Goal: Information Seeking & Learning: Learn about a topic

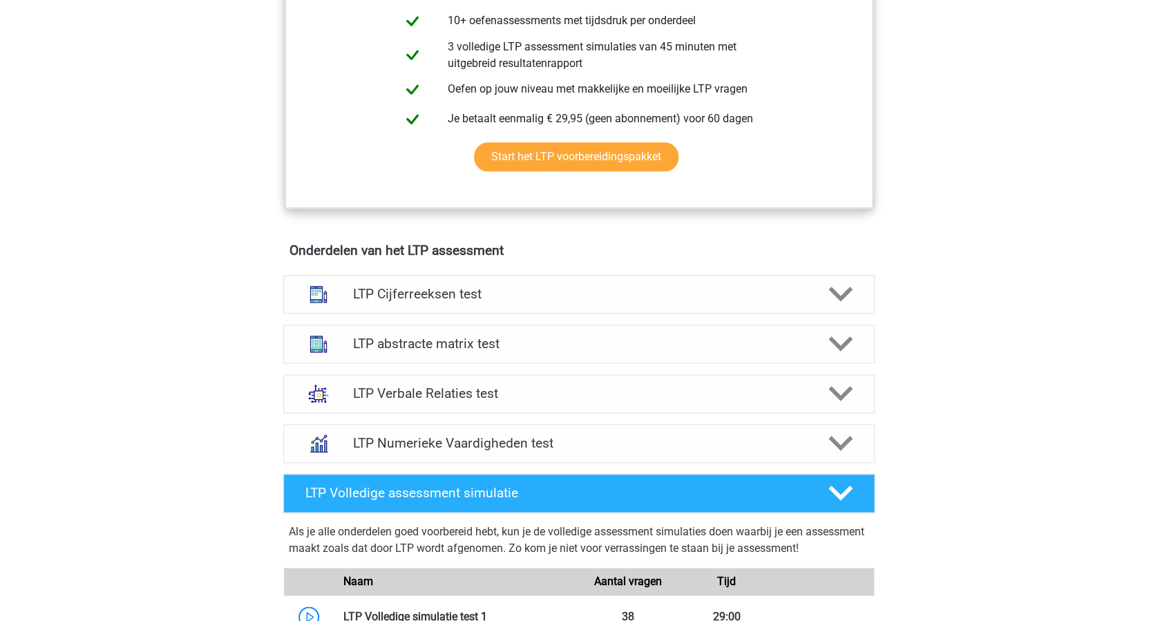
scroll to position [737, 0]
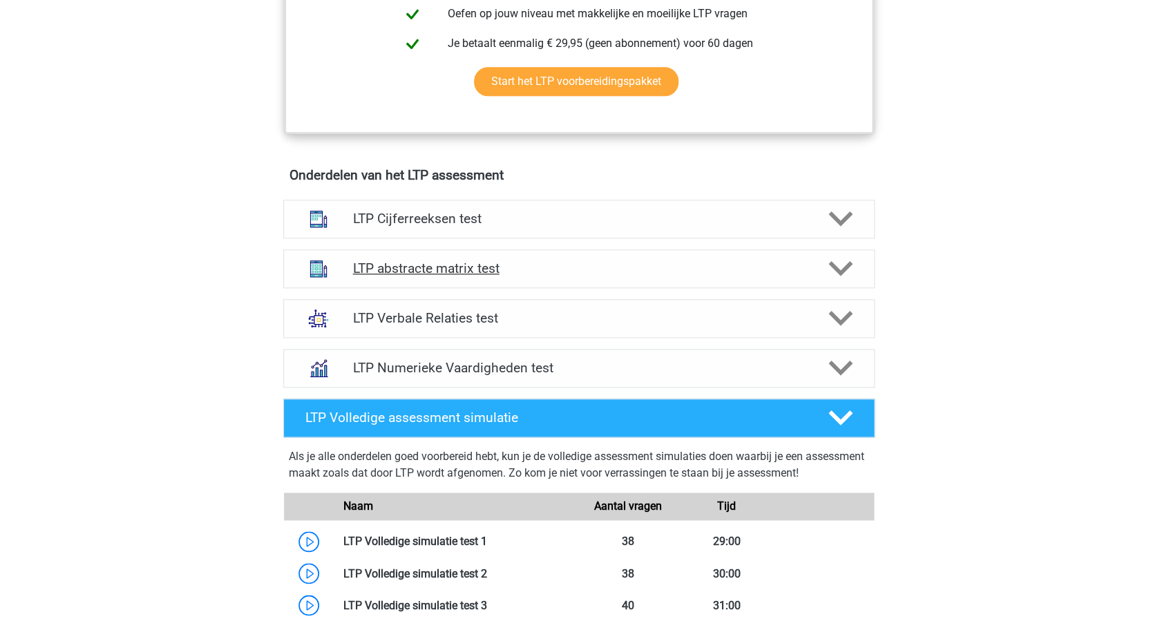
click at [844, 267] on polygon at bounding box center [840, 268] width 24 height 15
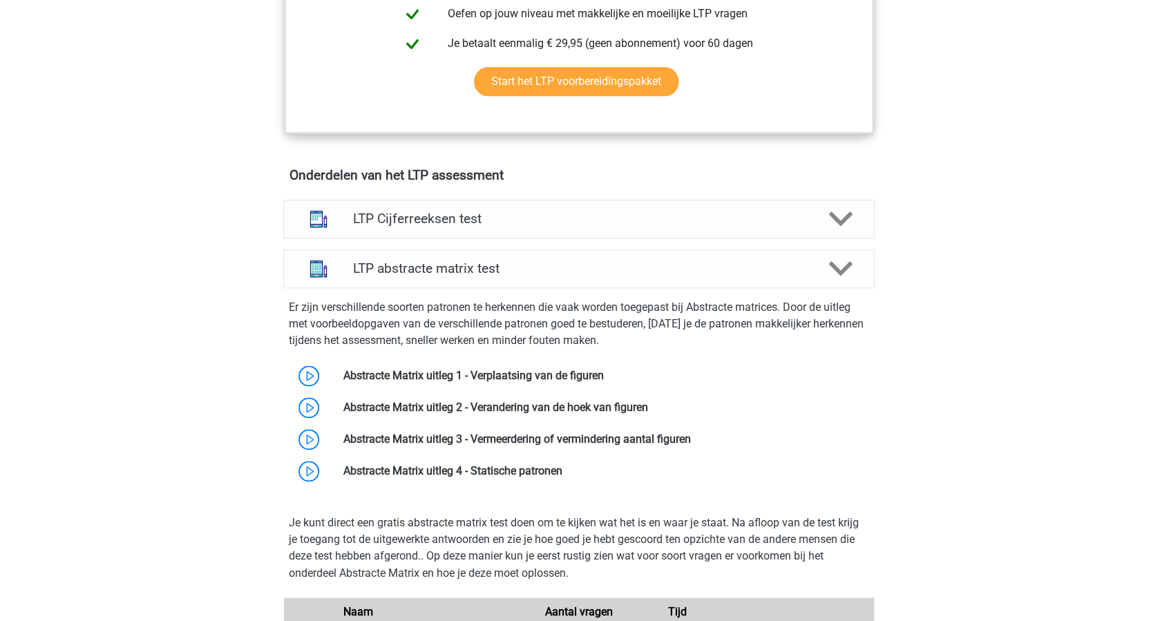
scroll to position [829, 0]
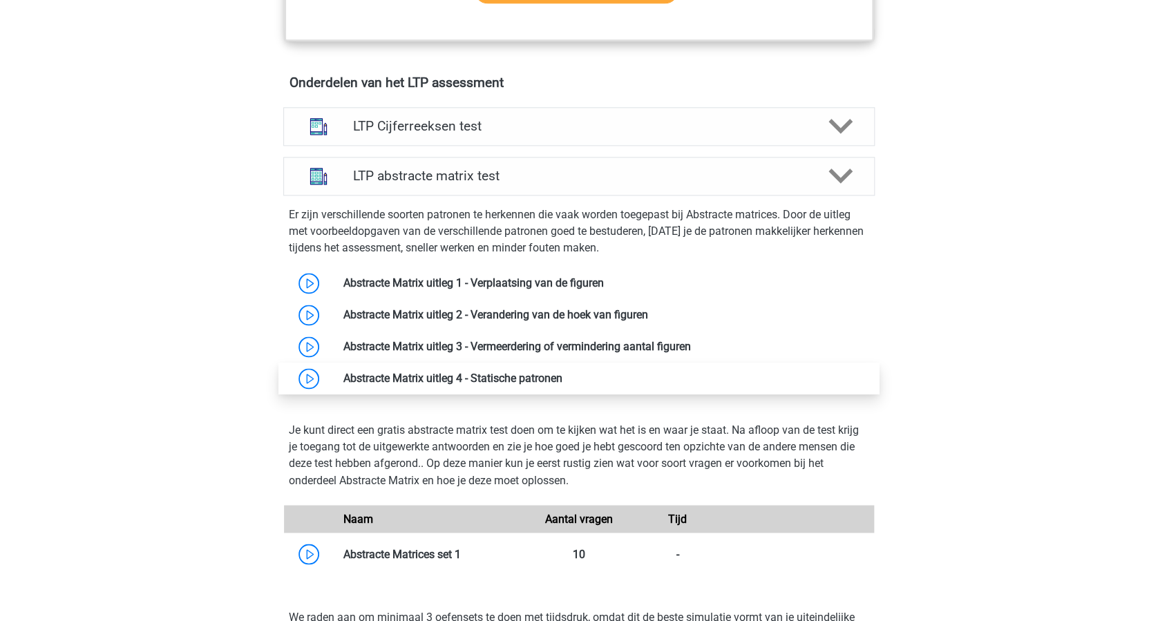
click at [562, 376] on link at bounding box center [562, 378] width 0 height 13
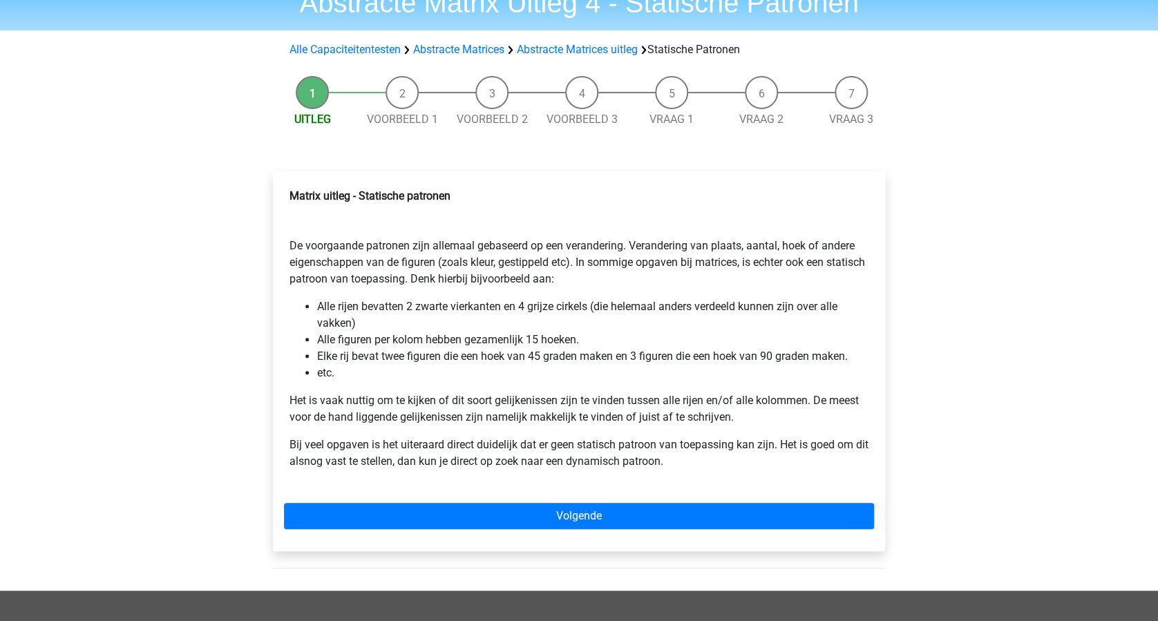
scroll to position [92, 0]
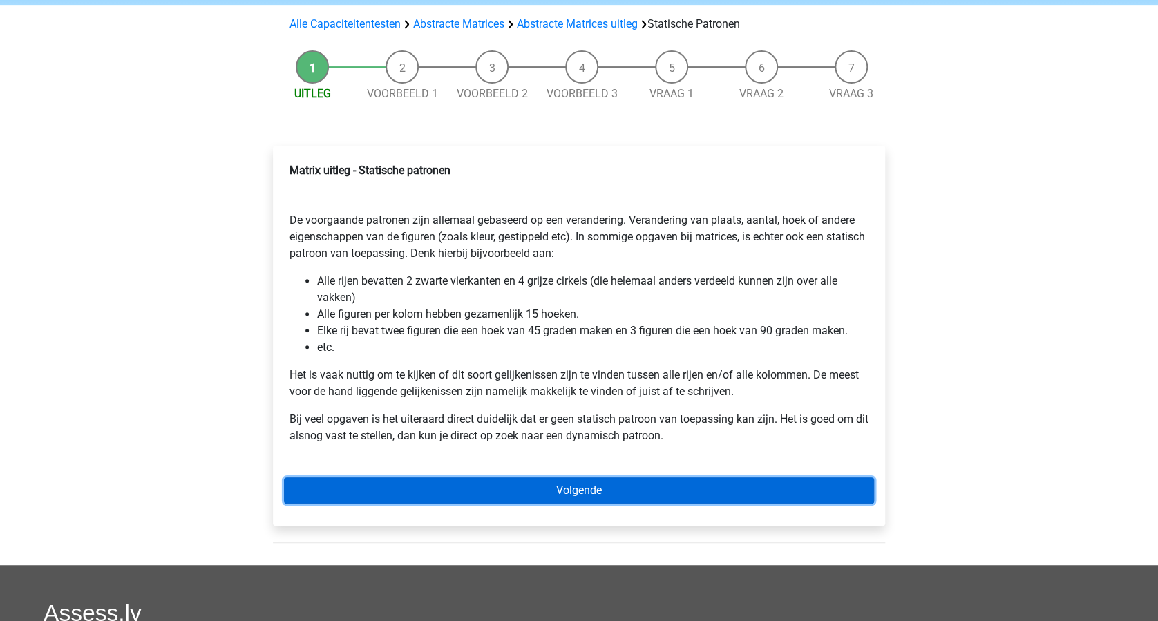
click at [574, 487] on link "Volgende" at bounding box center [579, 490] width 590 height 26
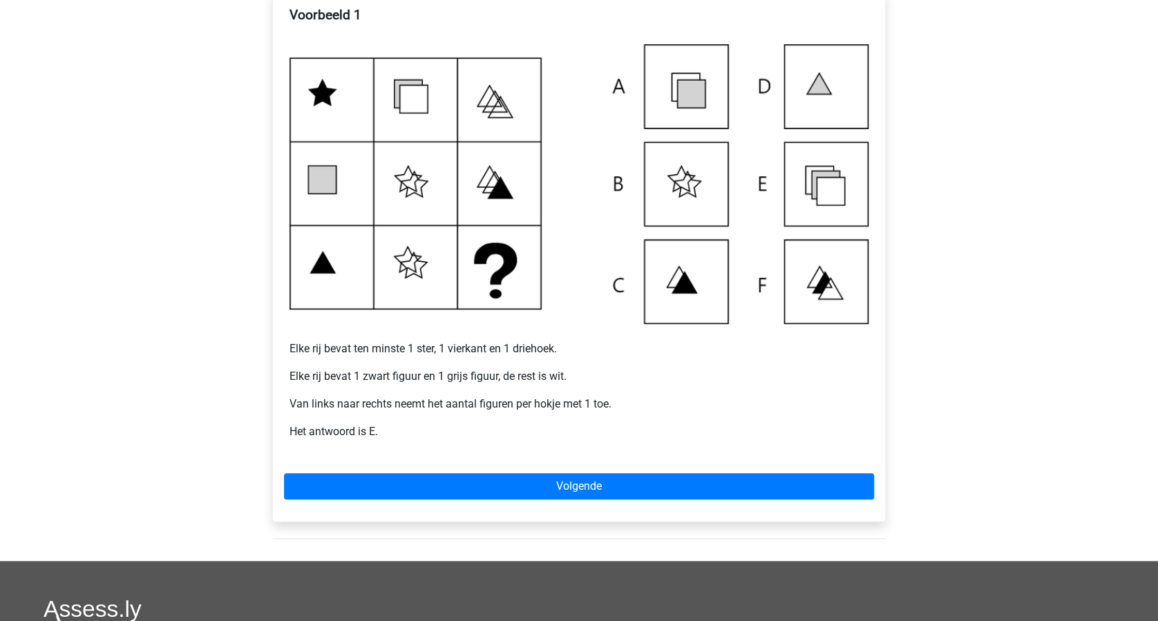
scroll to position [276, 0]
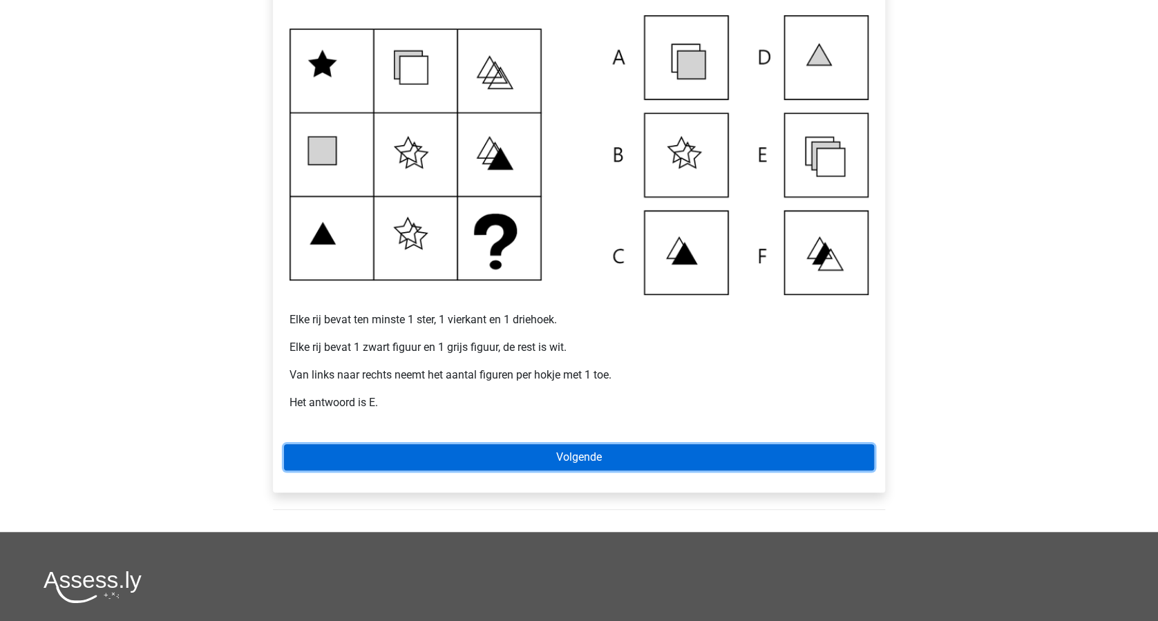
click at [583, 452] on link "Volgende" at bounding box center [579, 457] width 590 height 26
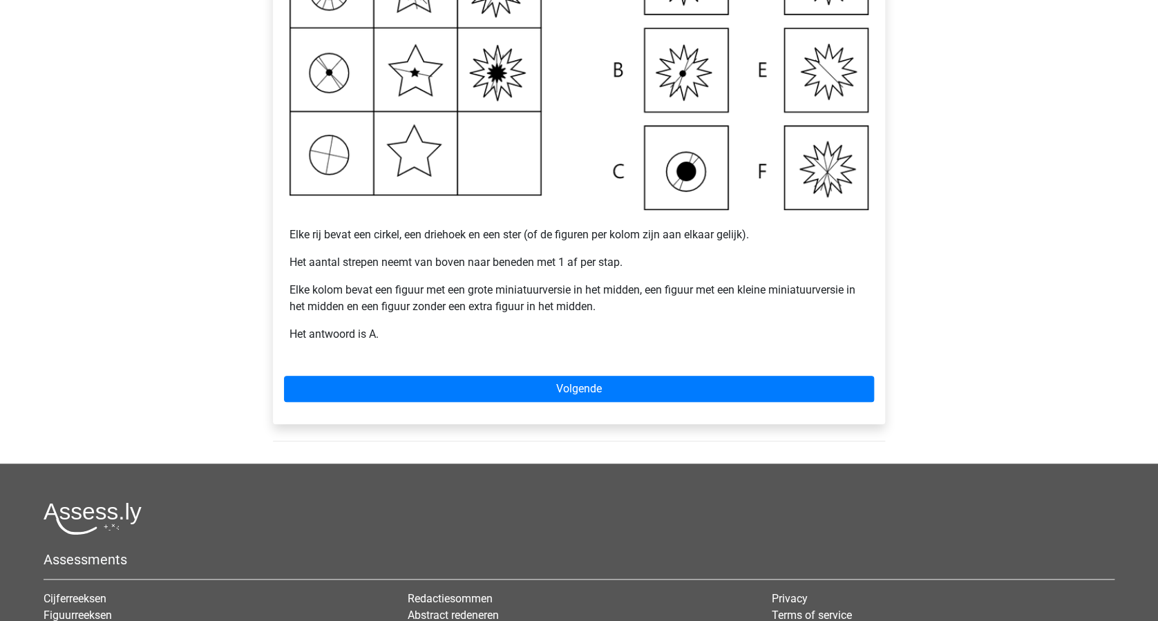
scroll to position [368, 0]
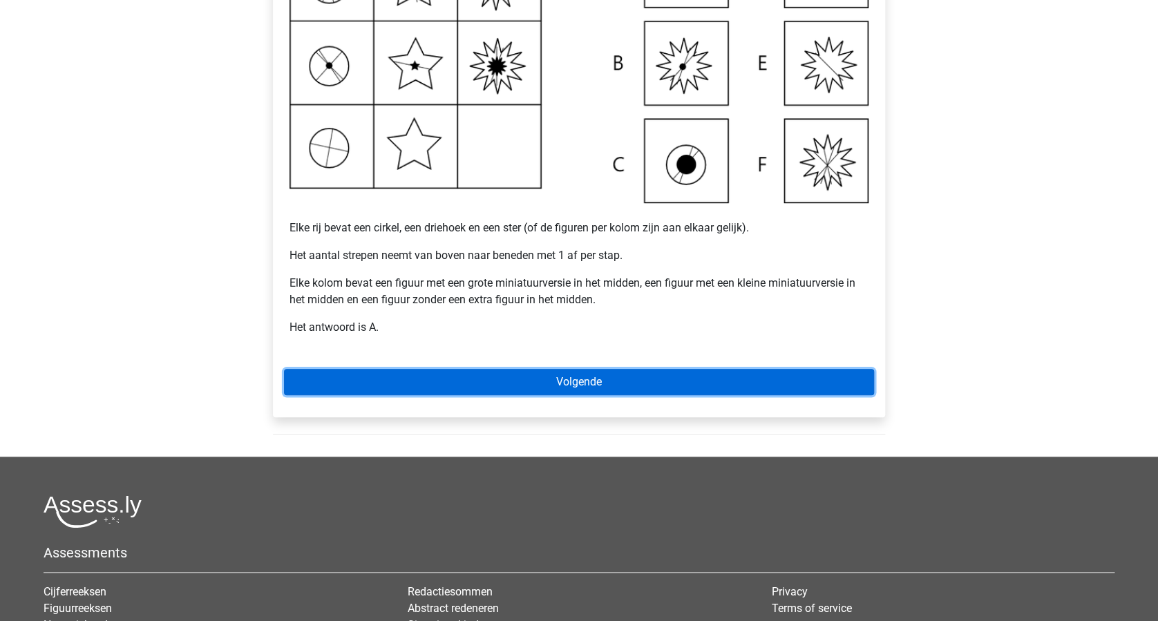
click at [611, 379] on link "Volgende" at bounding box center [579, 382] width 590 height 26
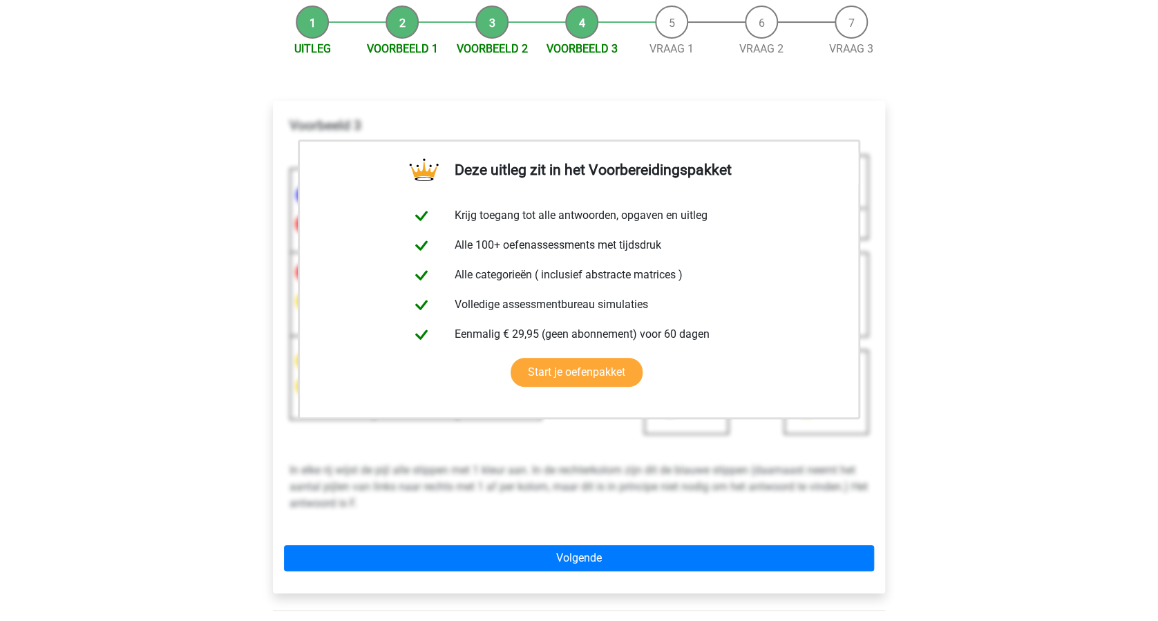
scroll to position [184, 0]
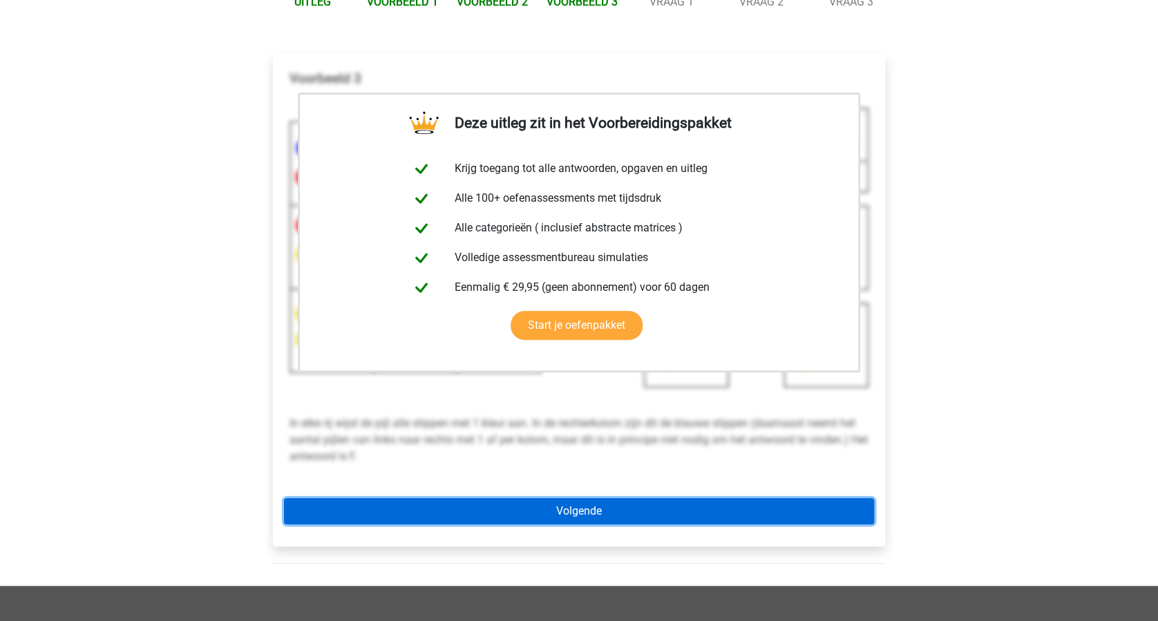
click at [672, 500] on link "Volgende" at bounding box center [579, 511] width 590 height 26
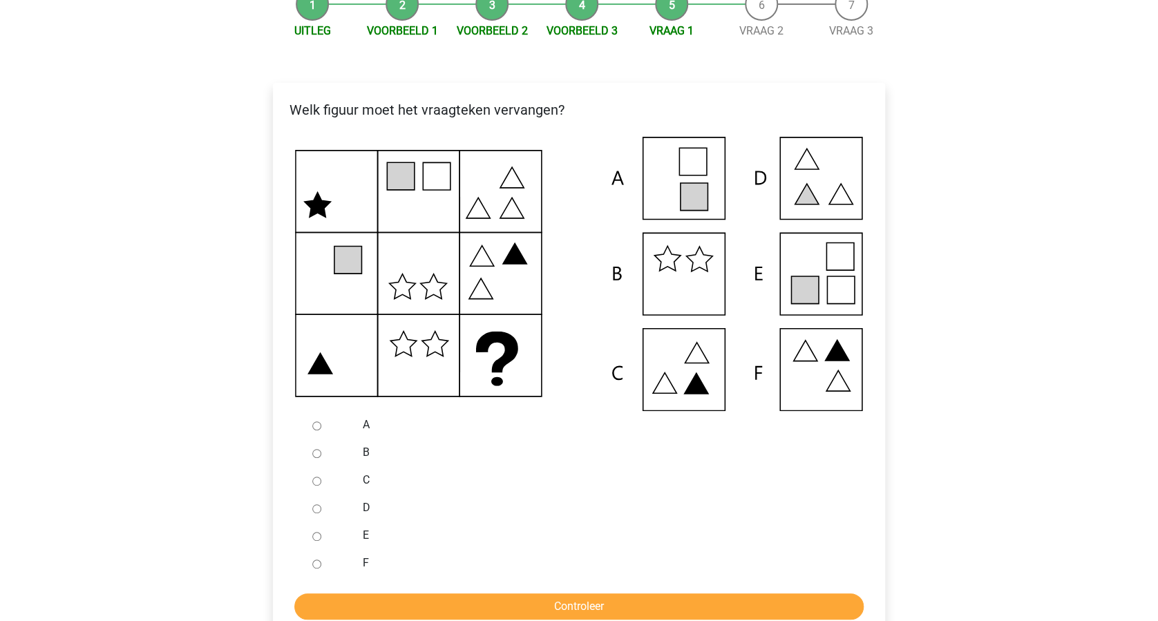
scroll to position [184, 0]
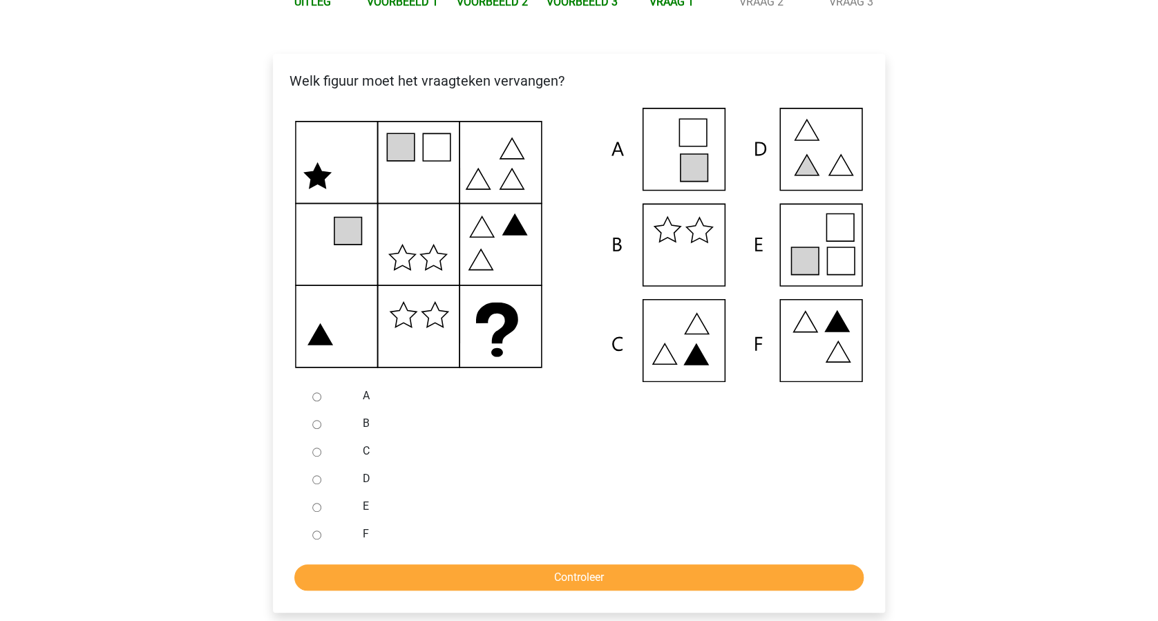
click at [316, 508] on input "E" at bounding box center [316, 507] width 9 height 9
radio input "true"
click at [603, 575] on input "Controleer" at bounding box center [578, 578] width 569 height 26
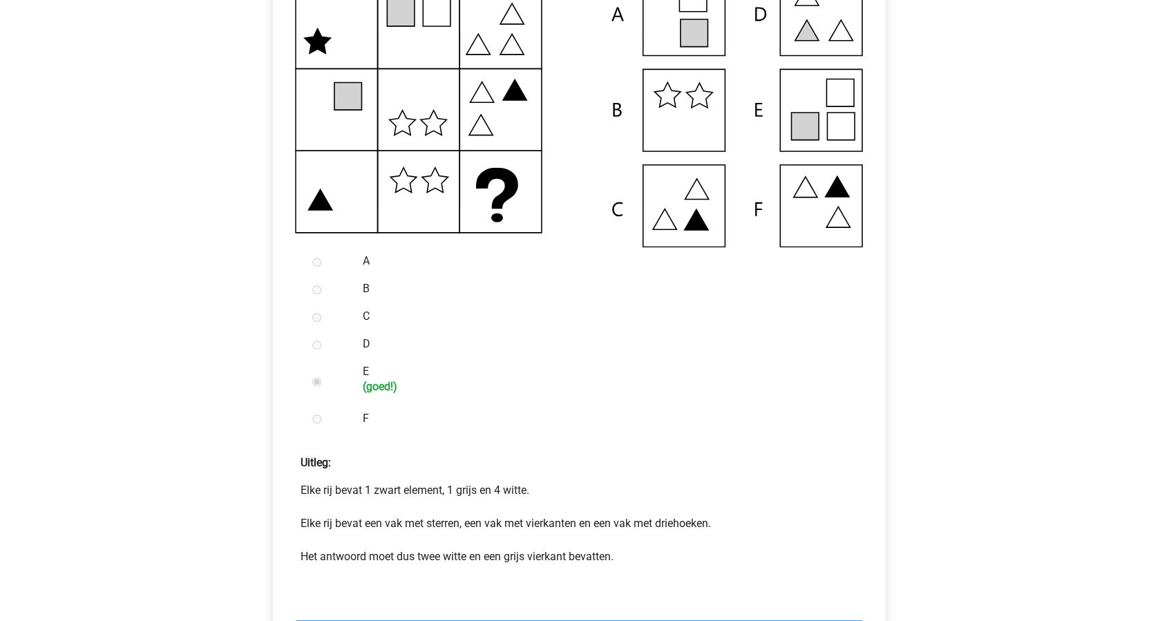
scroll to position [368, 0]
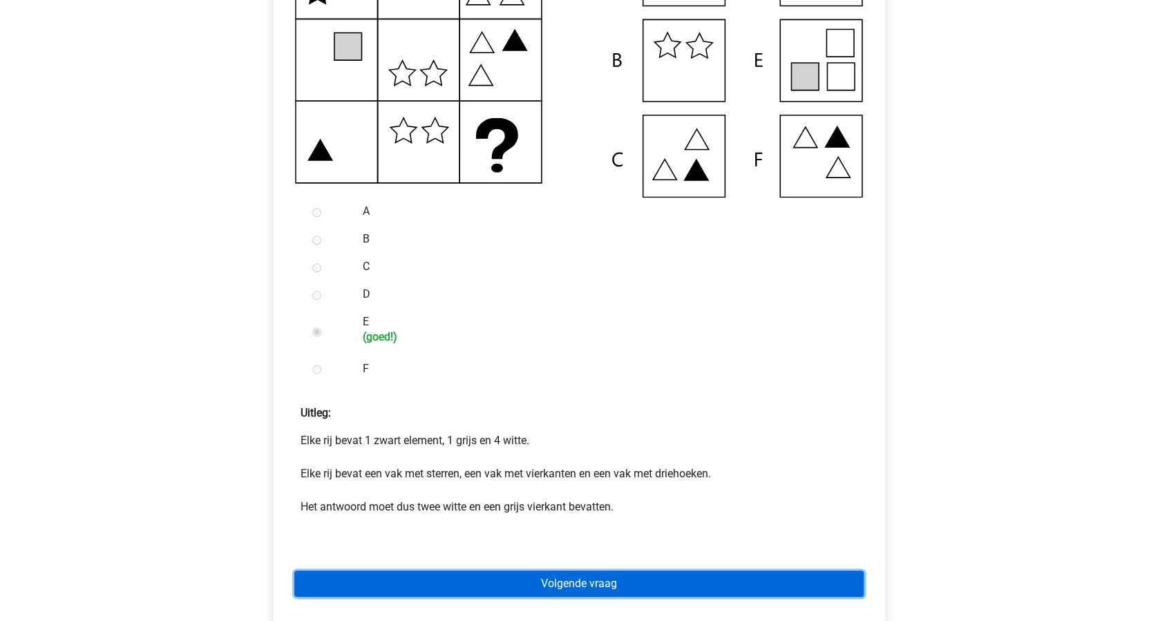
click at [643, 587] on link "Volgende vraag" at bounding box center [578, 584] width 569 height 26
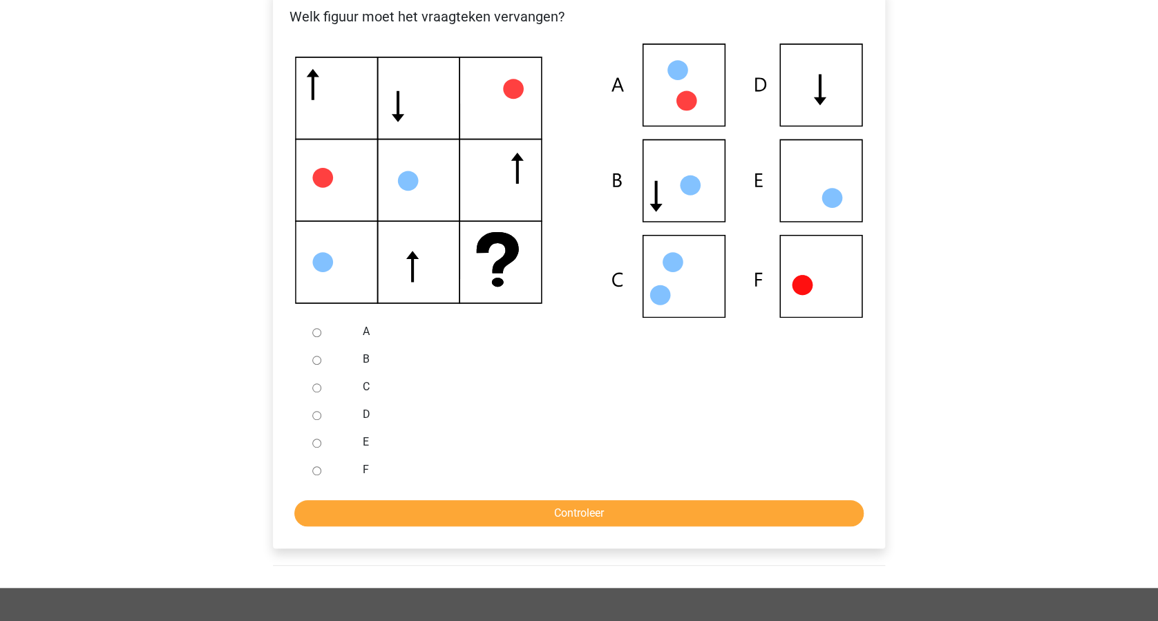
scroll to position [276, 0]
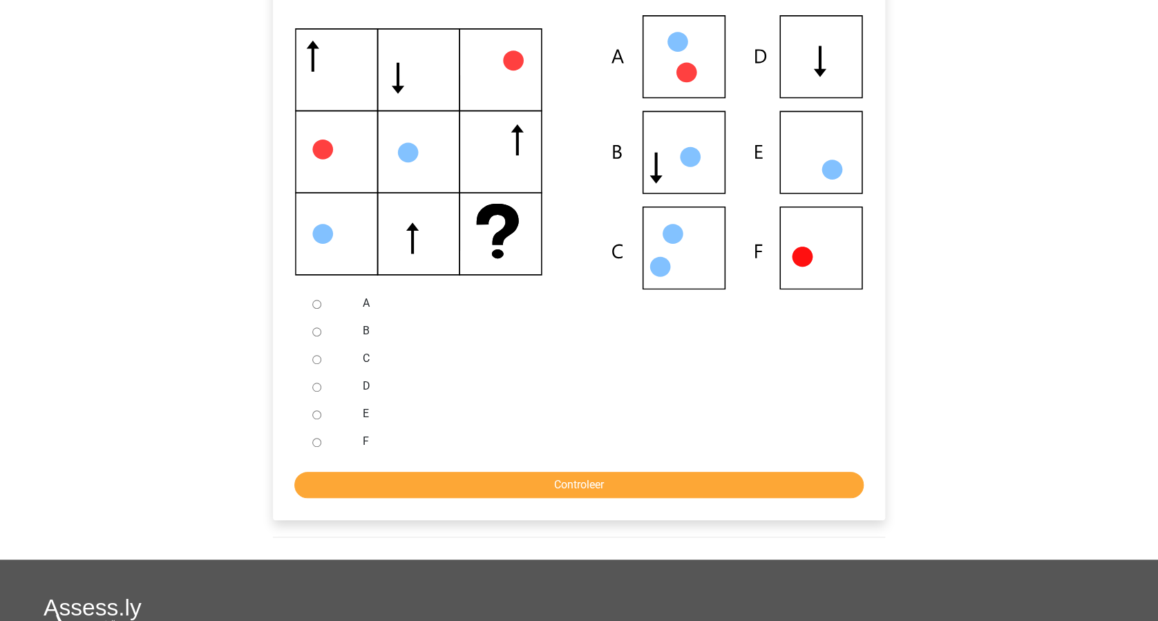
drag, startPoint x: 315, startPoint y: 416, endPoint x: 323, endPoint y: 416, distance: 8.3
click at [315, 416] on input "E" at bounding box center [316, 414] width 9 height 9
radio input "true"
click at [588, 484] on input "Controleer" at bounding box center [578, 485] width 569 height 26
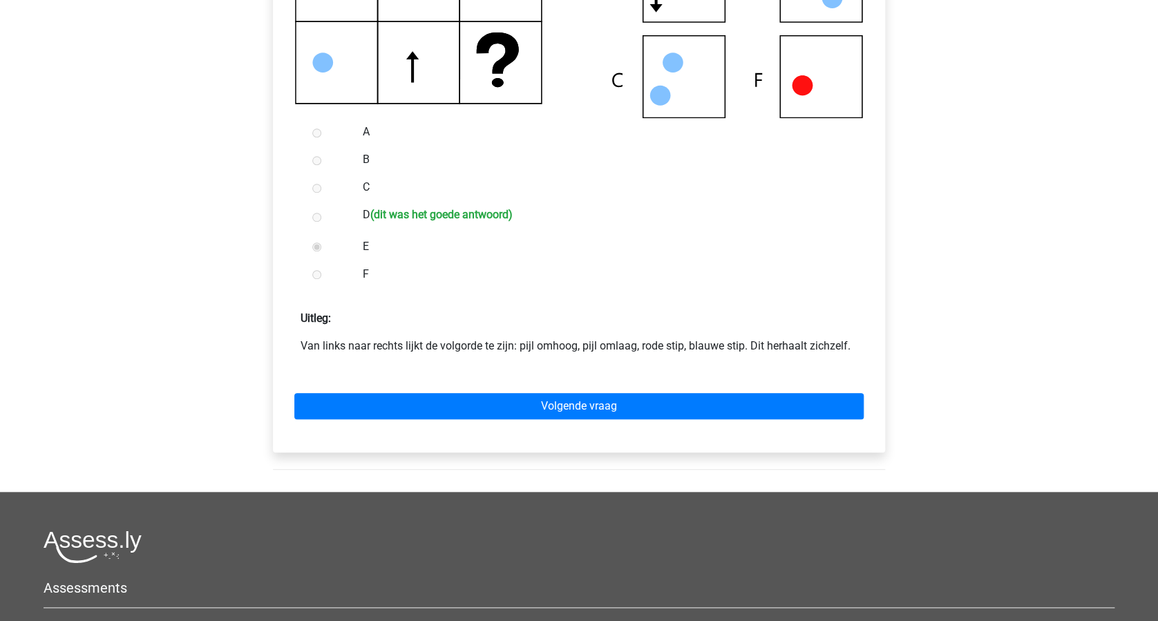
scroll to position [460, 0]
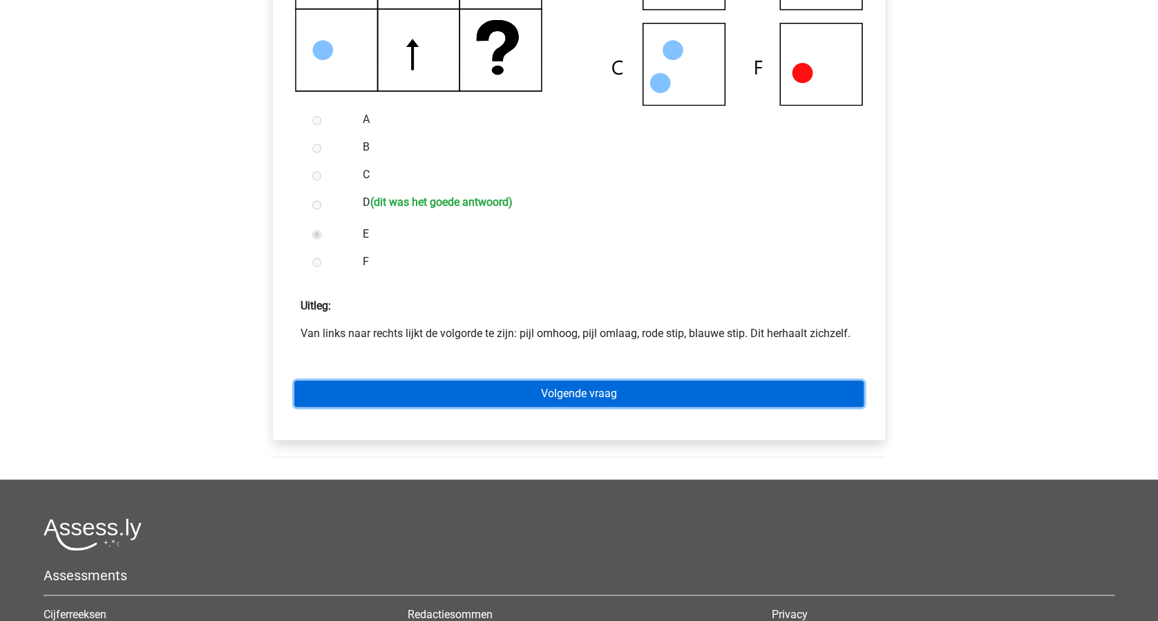
click at [625, 394] on link "Volgende vraag" at bounding box center [578, 394] width 569 height 26
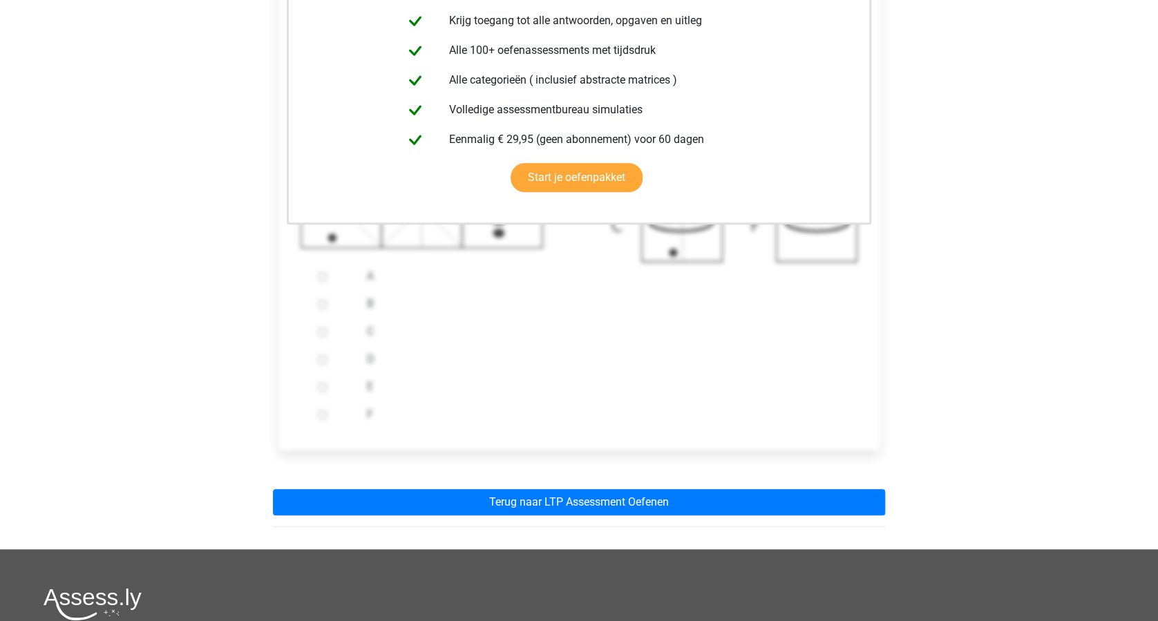
scroll to position [368, 0]
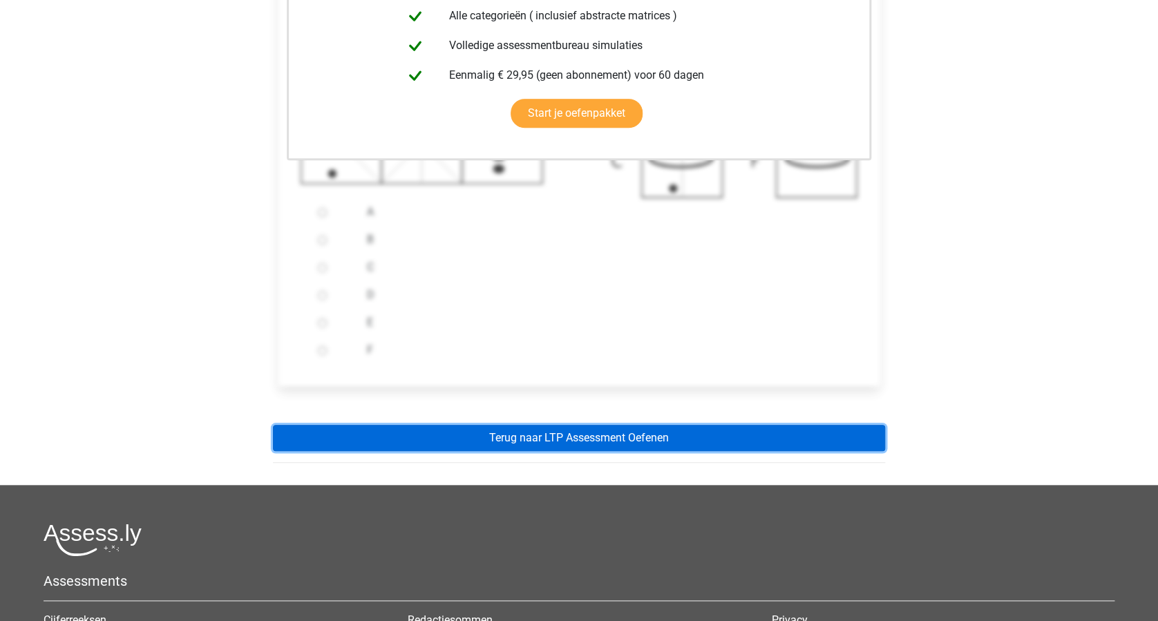
click at [633, 434] on link "Terug naar LTP Assessment Oefenen" at bounding box center [579, 438] width 612 height 26
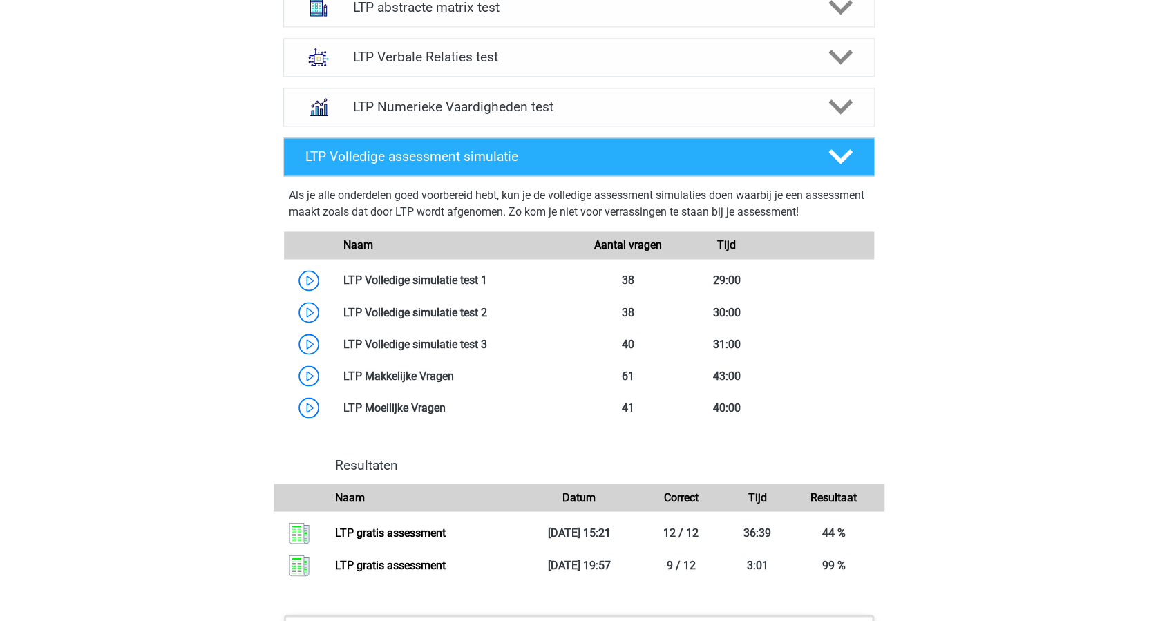
scroll to position [1106, 0]
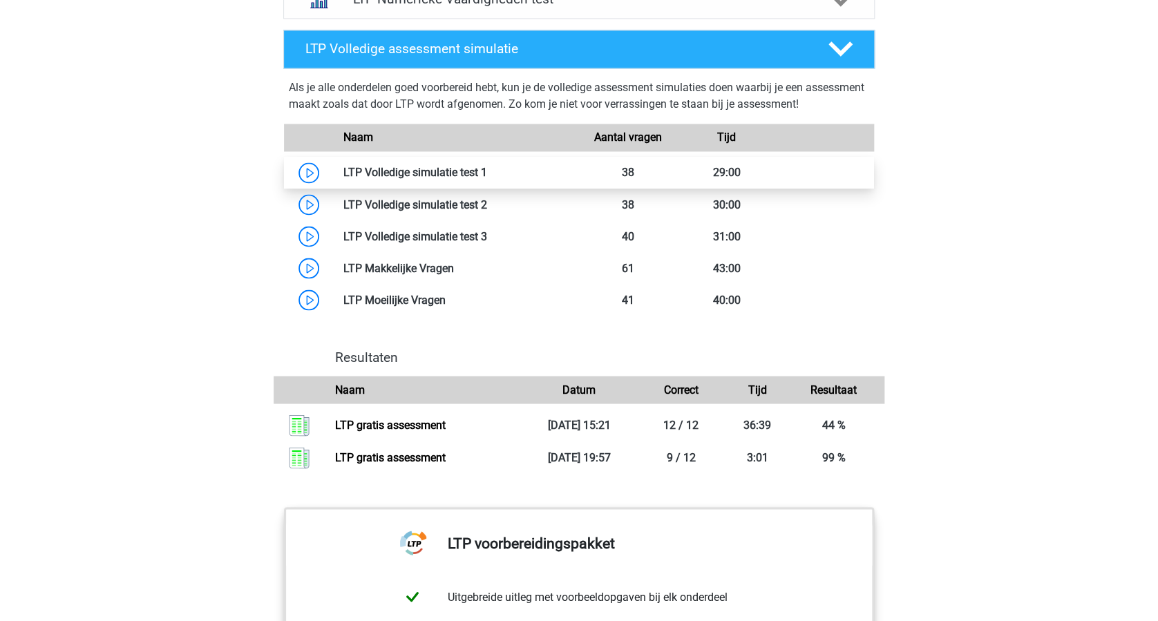
click at [487, 172] on link at bounding box center [487, 172] width 0 height 13
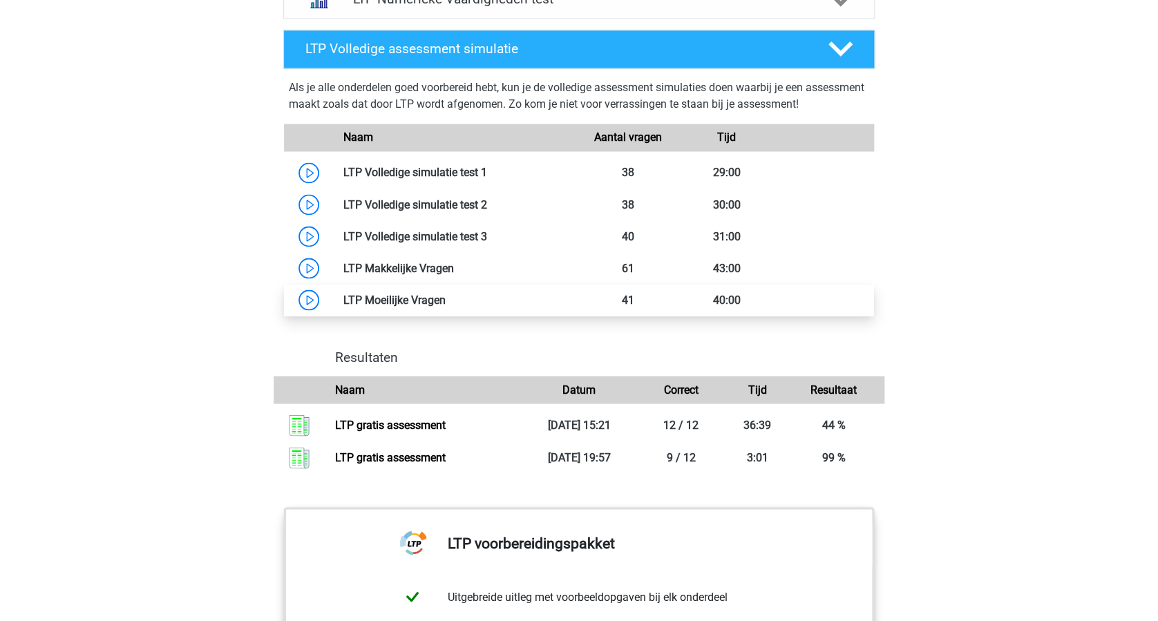
click at [446, 298] on link at bounding box center [446, 299] width 0 height 13
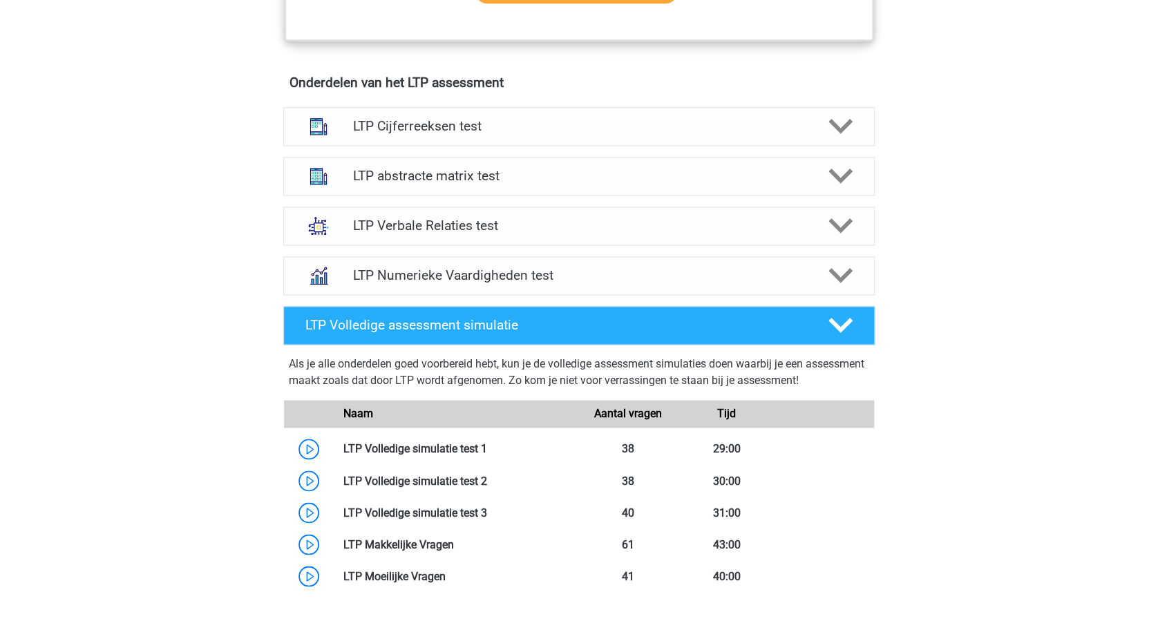
scroll to position [737, 0]
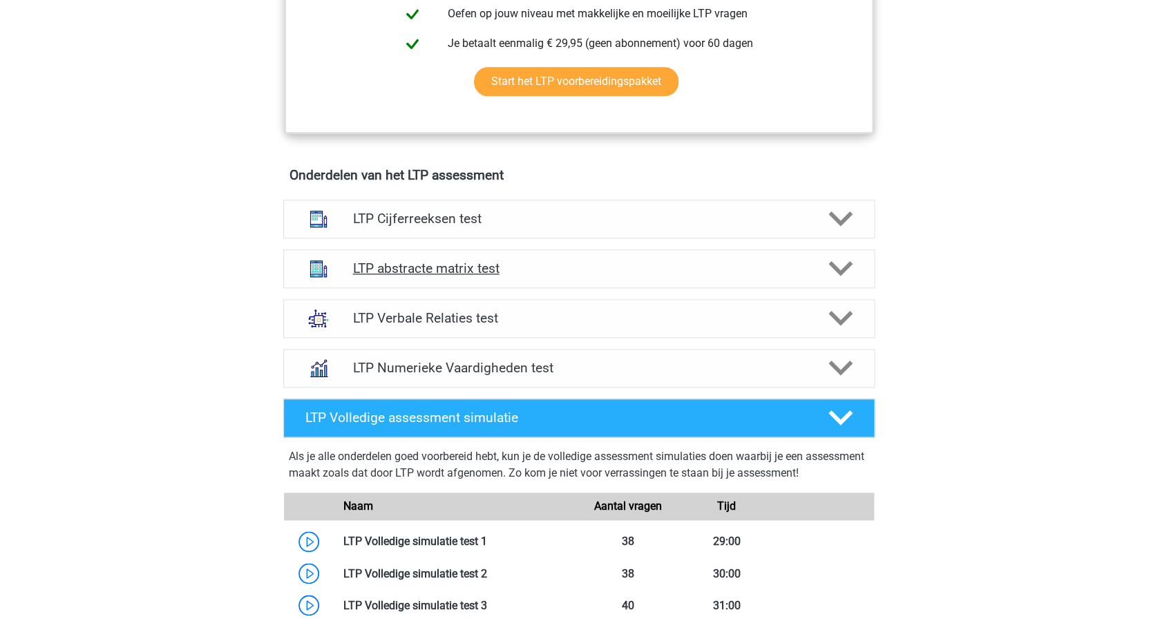
click at [837, 263] on icon at bounding box center [840, 268] width 24 height 24
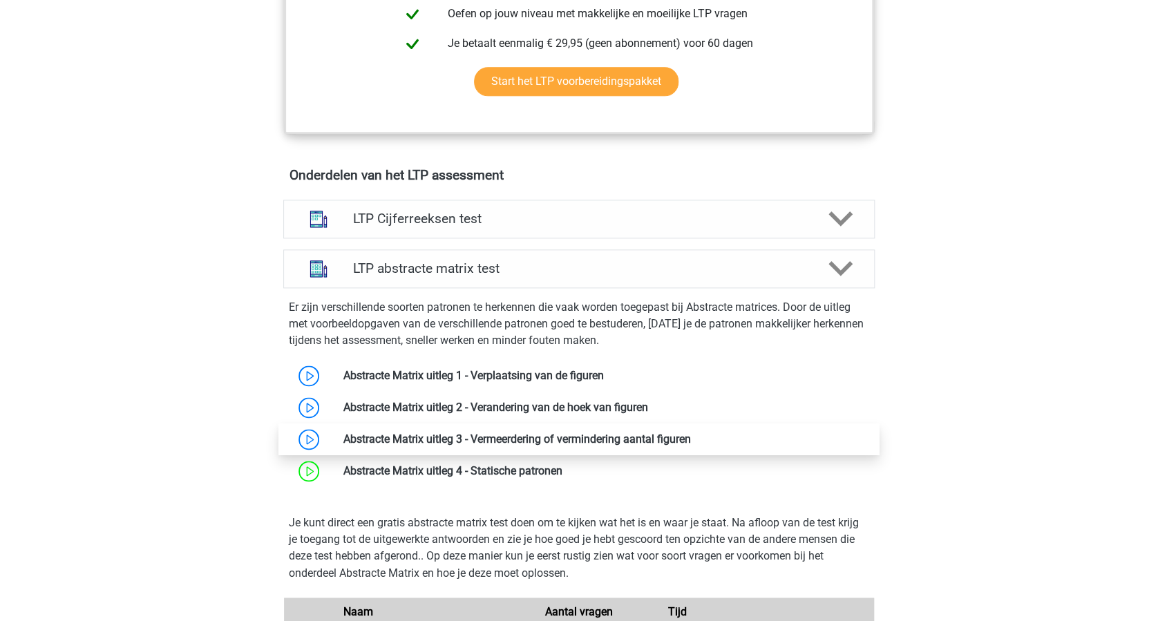
click at [691, 437] on link at bounding box center [691, 439] width 0 height 13
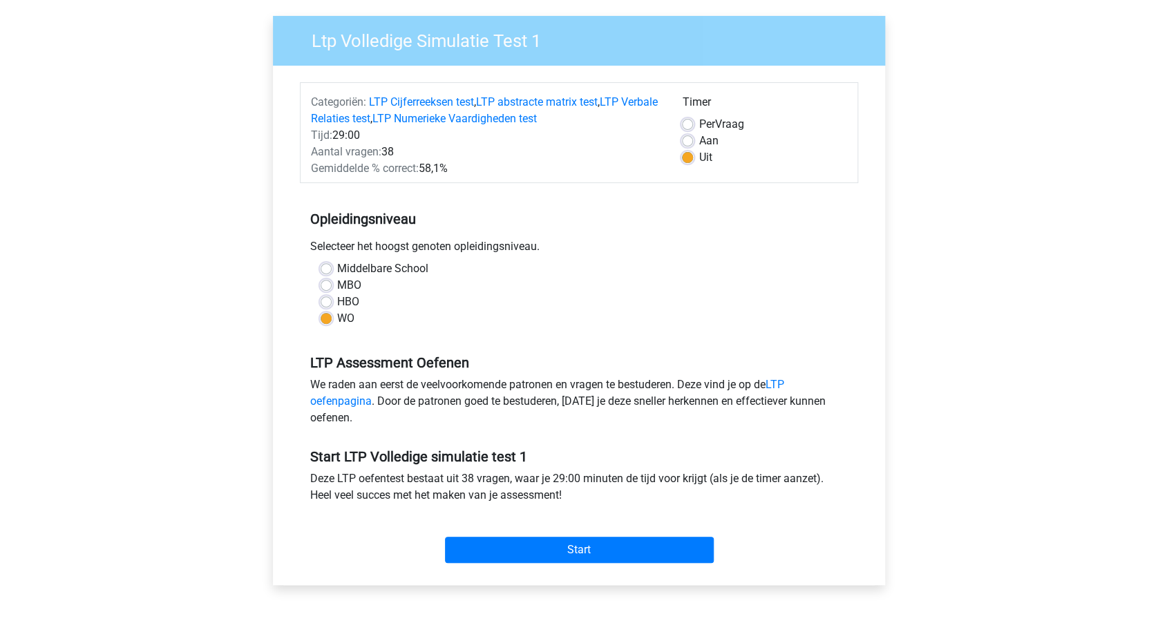
scroll to position [184, 0]
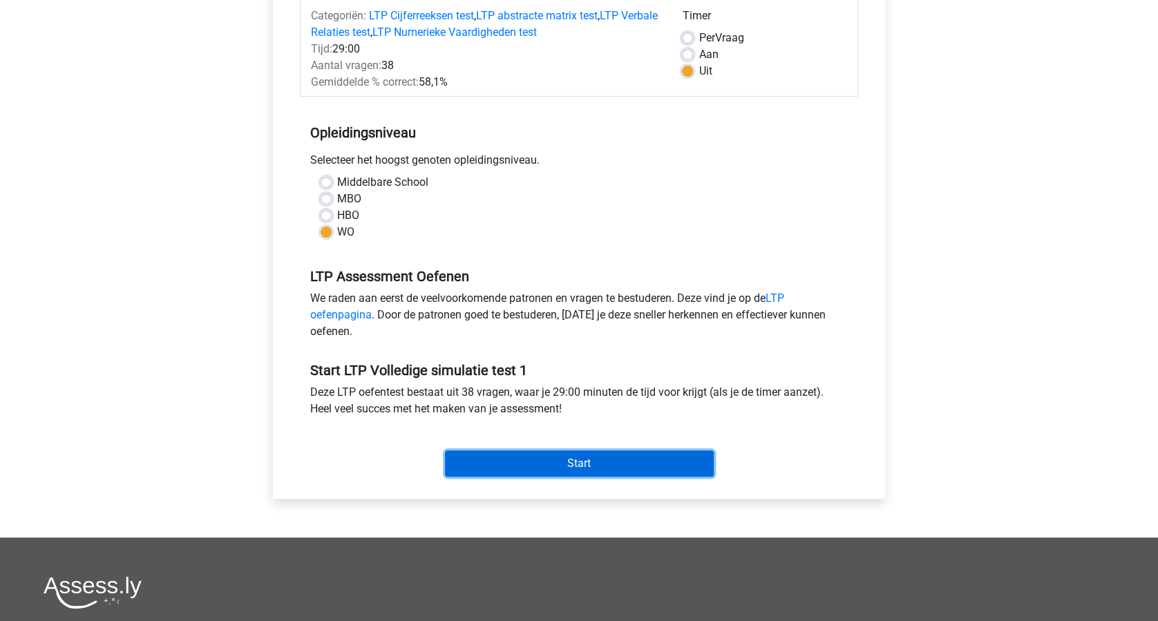
click at [600, 464] on input "Start" at bounding box center [579, 464] width 269 height 26
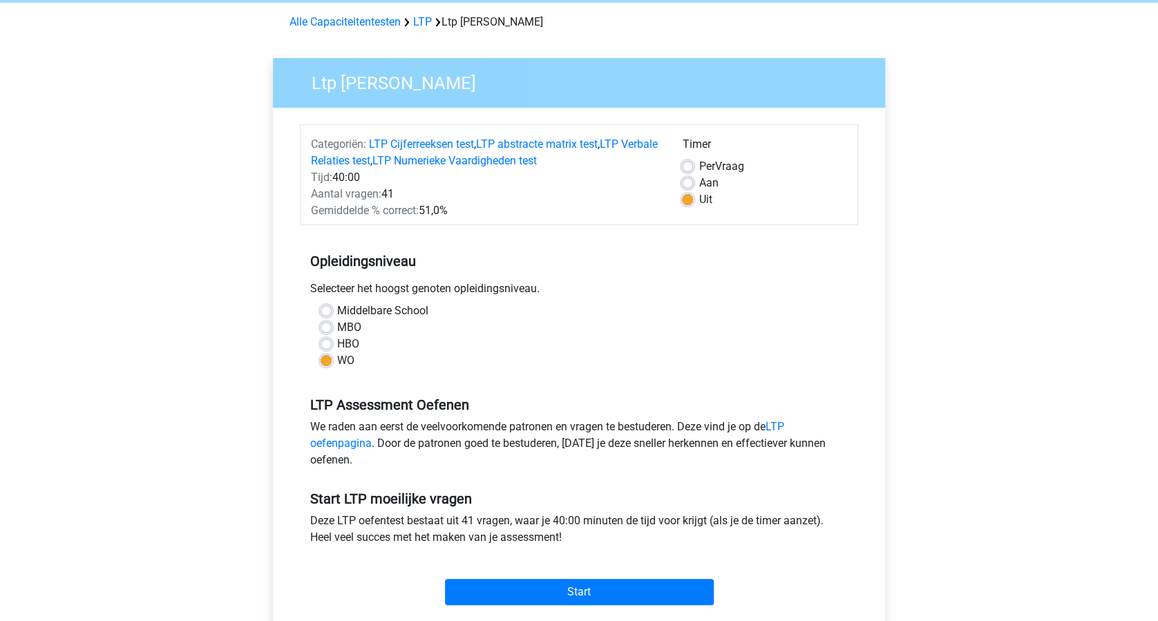
scroll to position [184, 0]
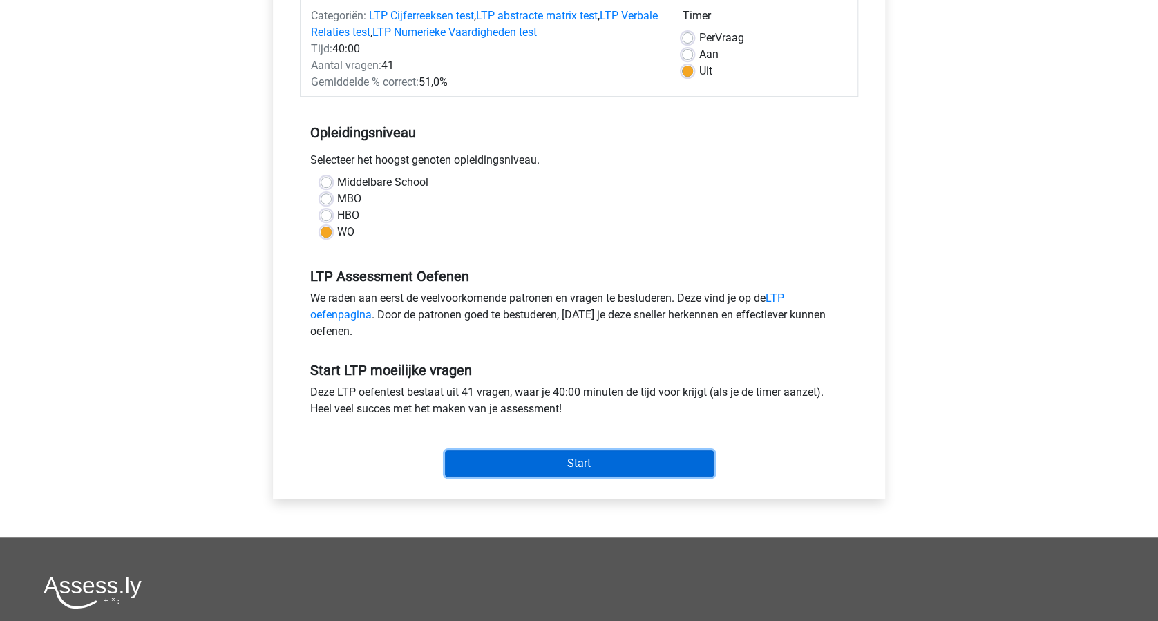
click at [596, 453] on input "Start" at bounding box center [579, 464] width 269 height 26
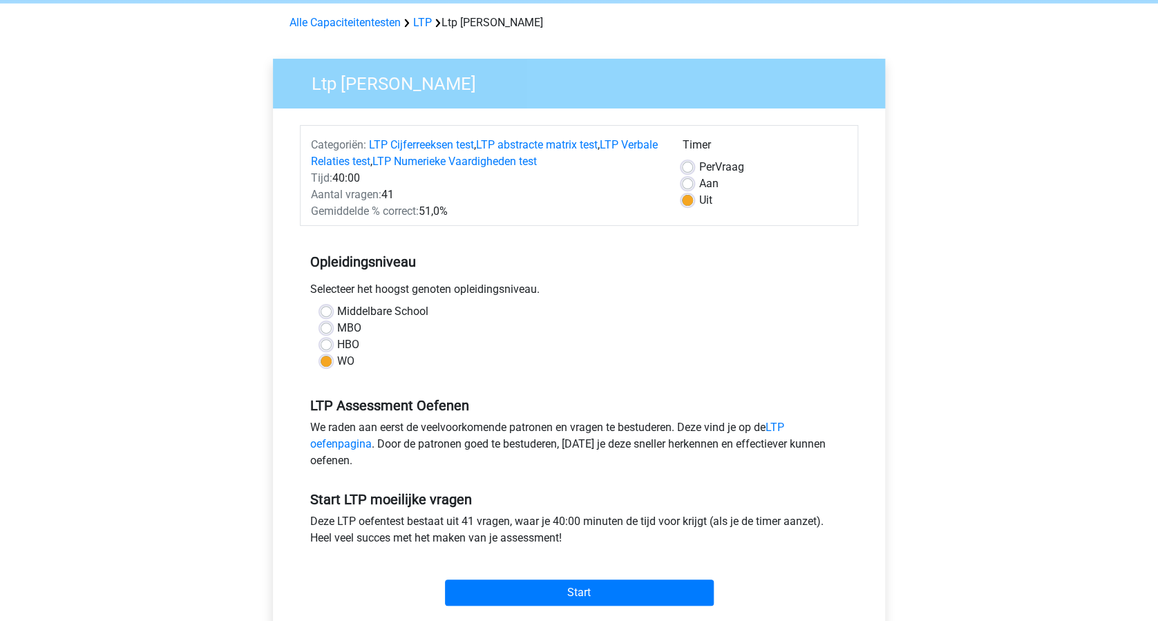
scroll to position [0, 0]
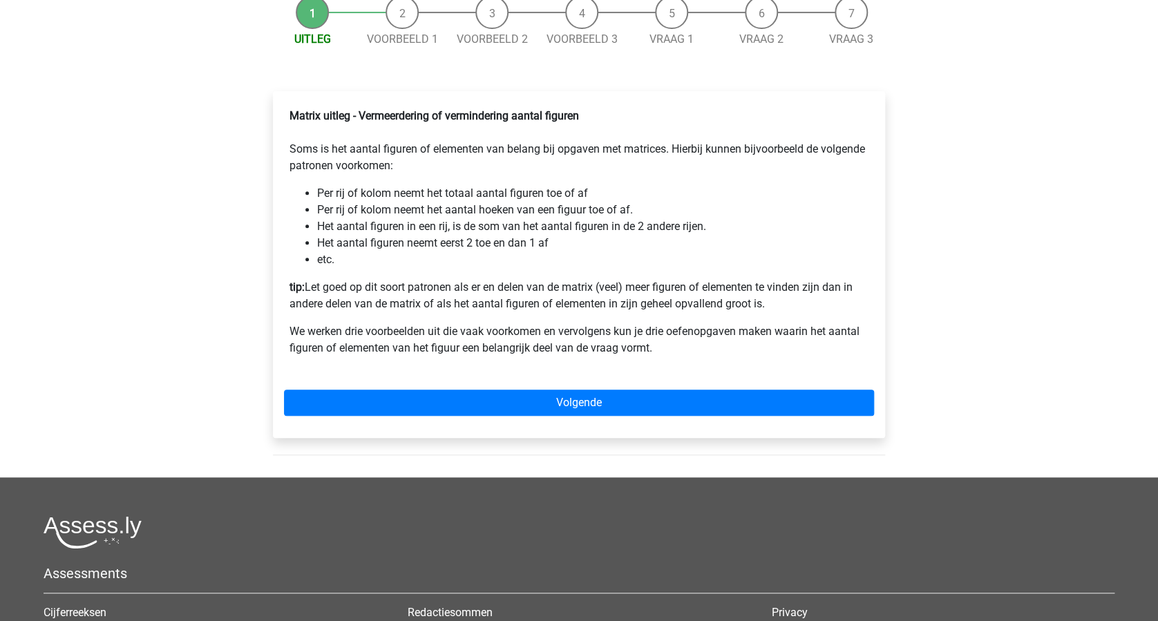
scroll to position [184, 0]
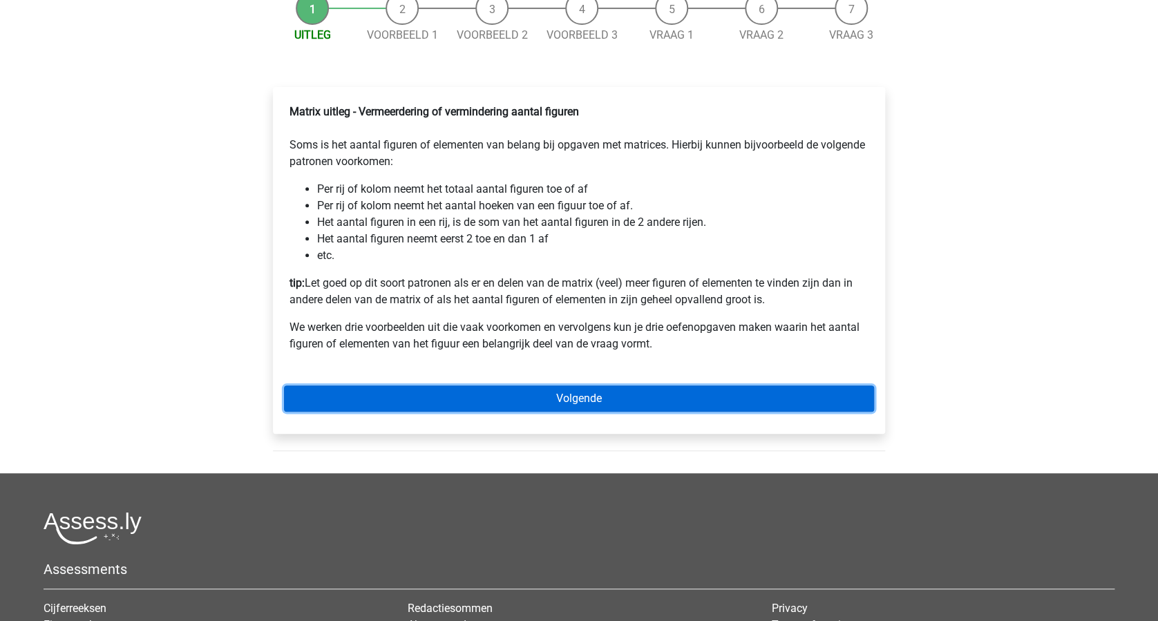
click at [652, 412] on link "Volgende" at bounding box center [579, 399] width 590 height 26
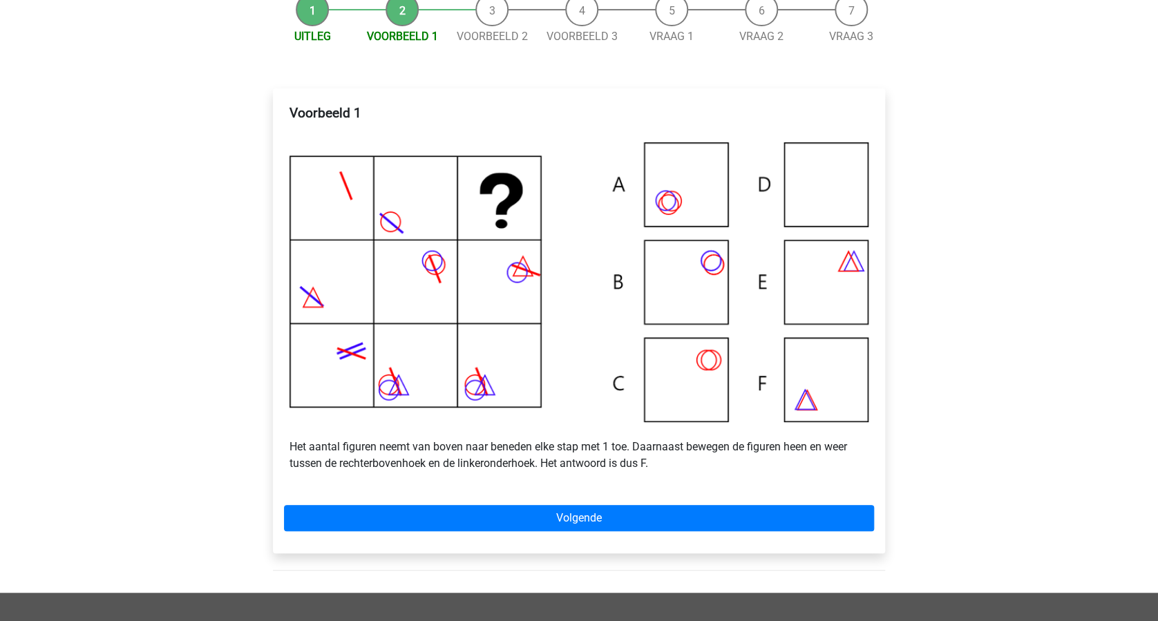
scroll to position [184, 0]
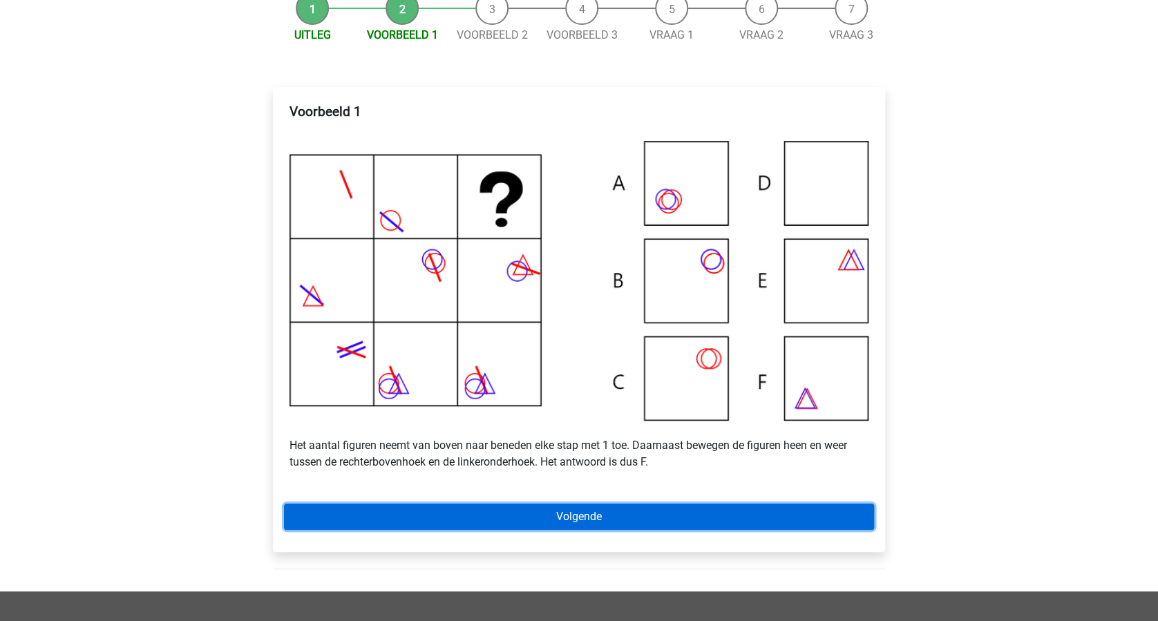
click at [589, 526] on link "Volgende" at bounding box center [579, 517] width 590 height 26
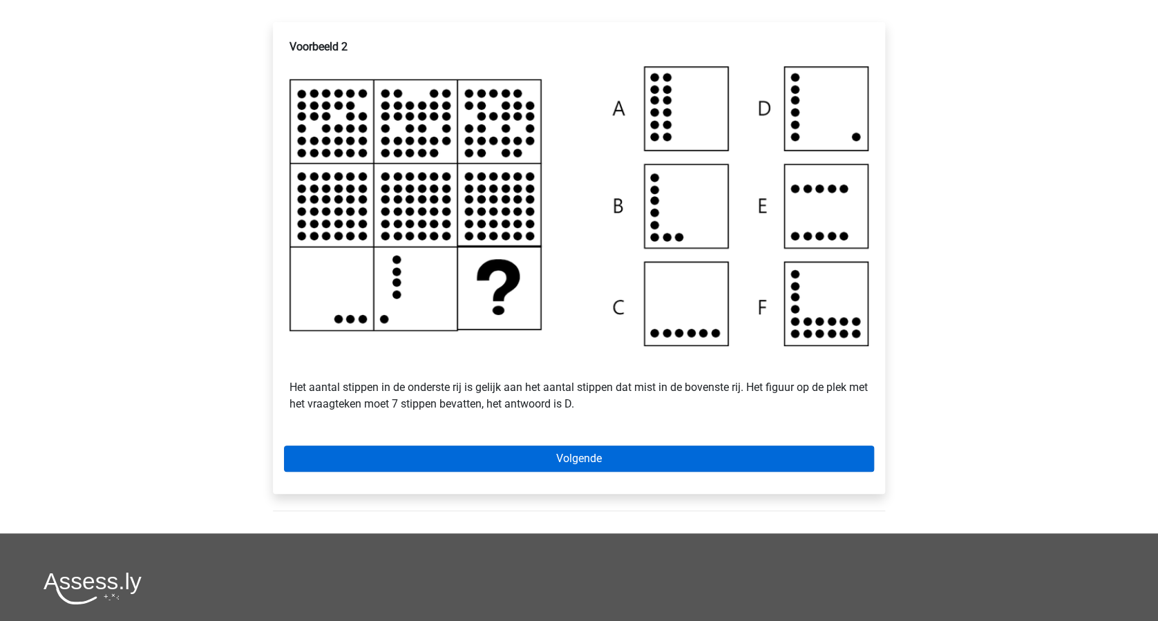
scroll to position [276, 0]
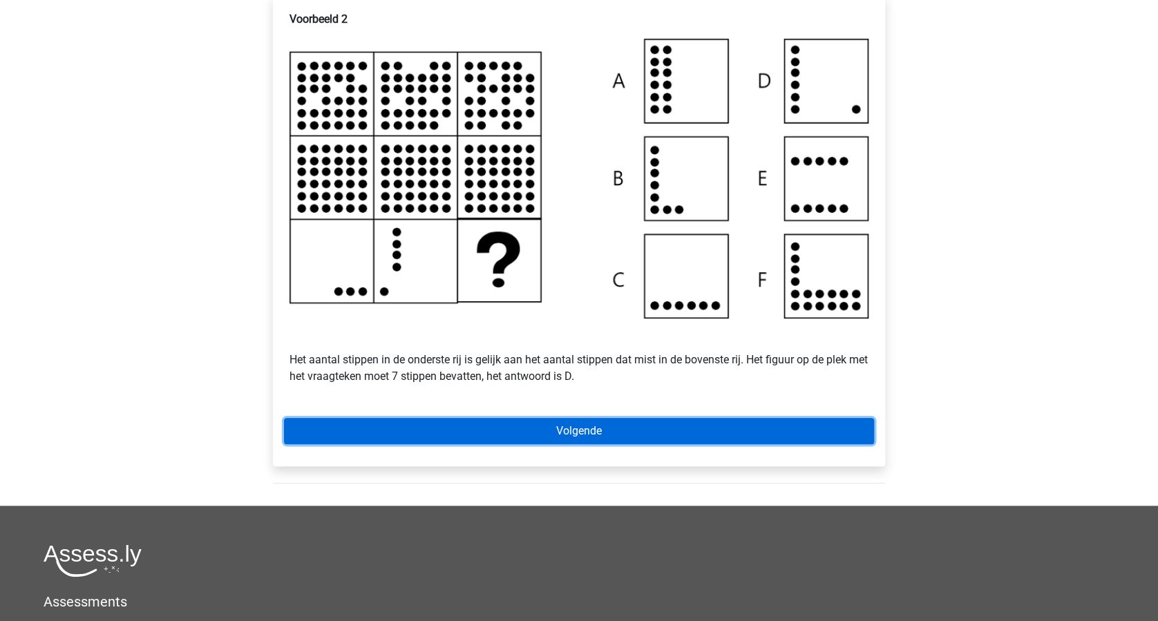
click at [597, 442] on link "Volgende" at bounding box center [579, 431] width 590 height 26
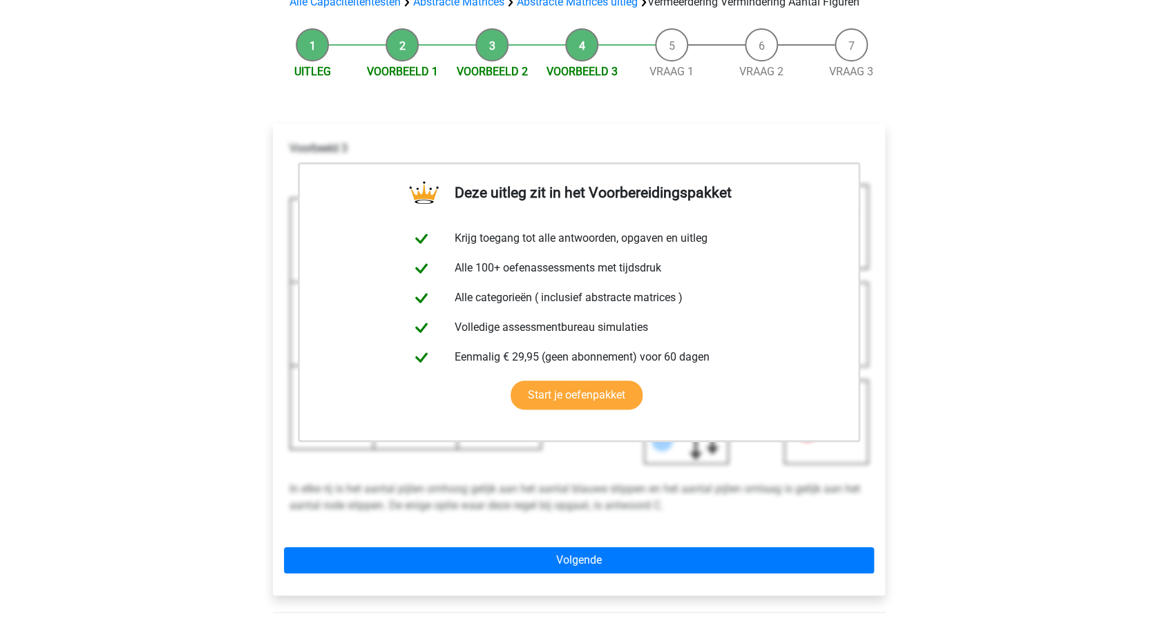
scroll to position [276, 0]
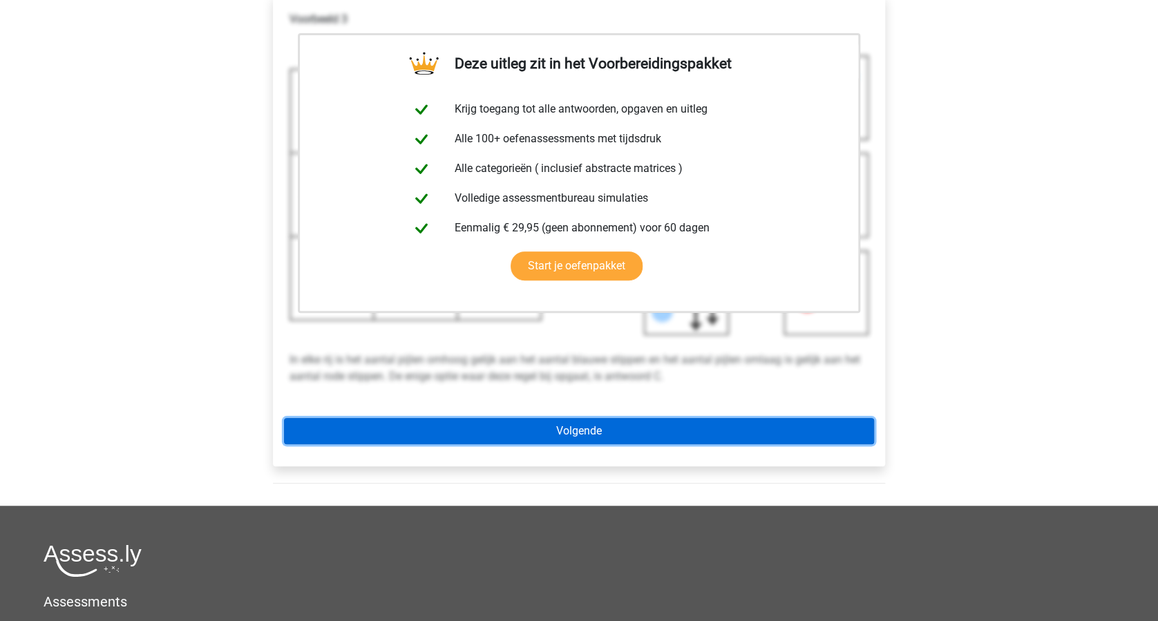
click at [662, 444] on link "Volgende" at bounding box center [579, 431] width 590 height 26
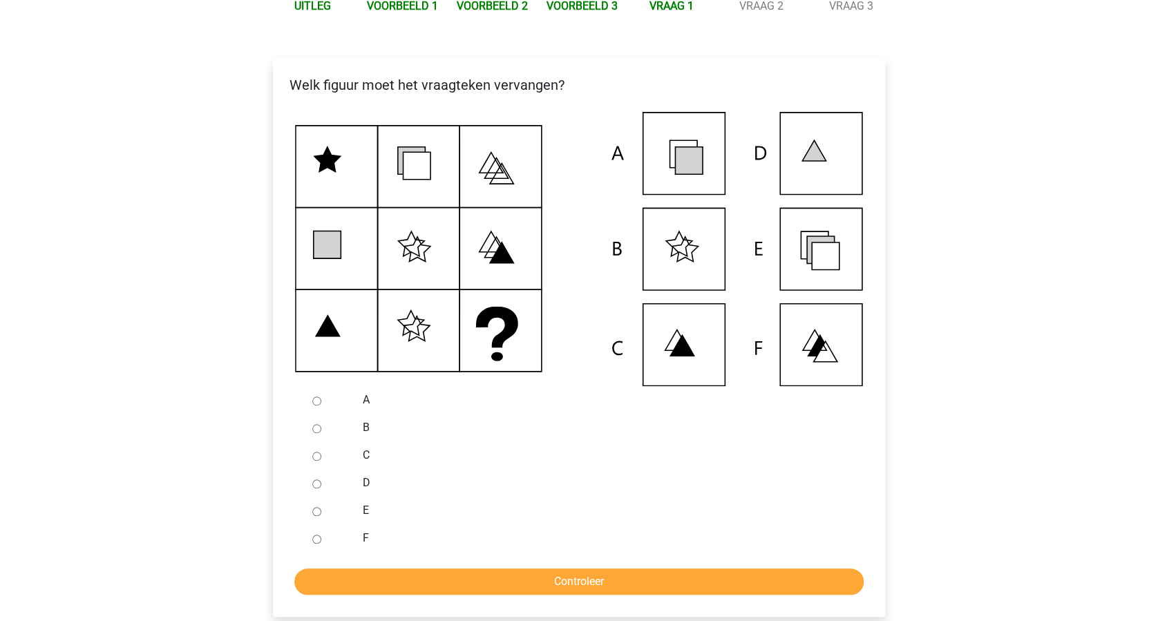
scroll to position [184, 0]
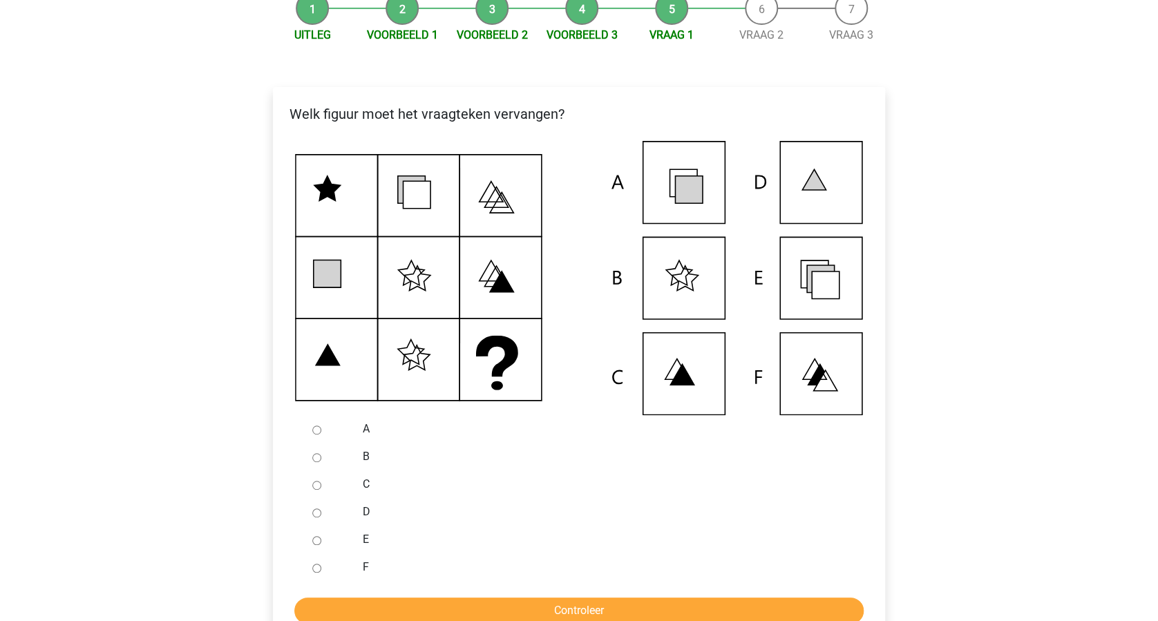
click at [316, 545] on input "E" at bounding box center [316, 540] width 9 height 9
radio input "true"
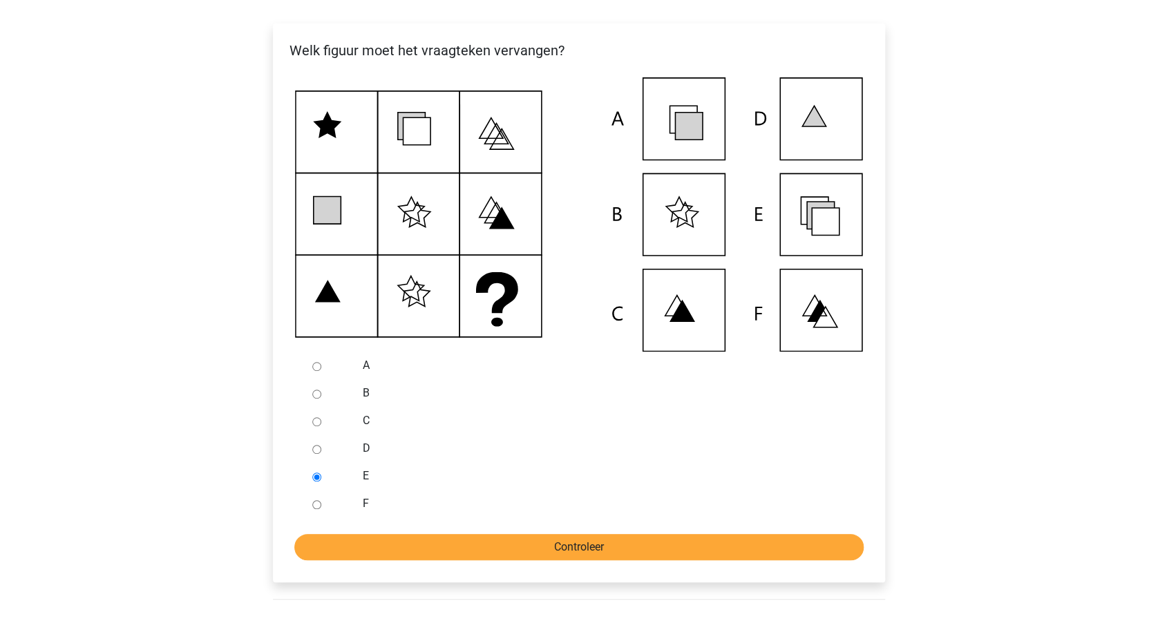
scroll to position [276, 0]
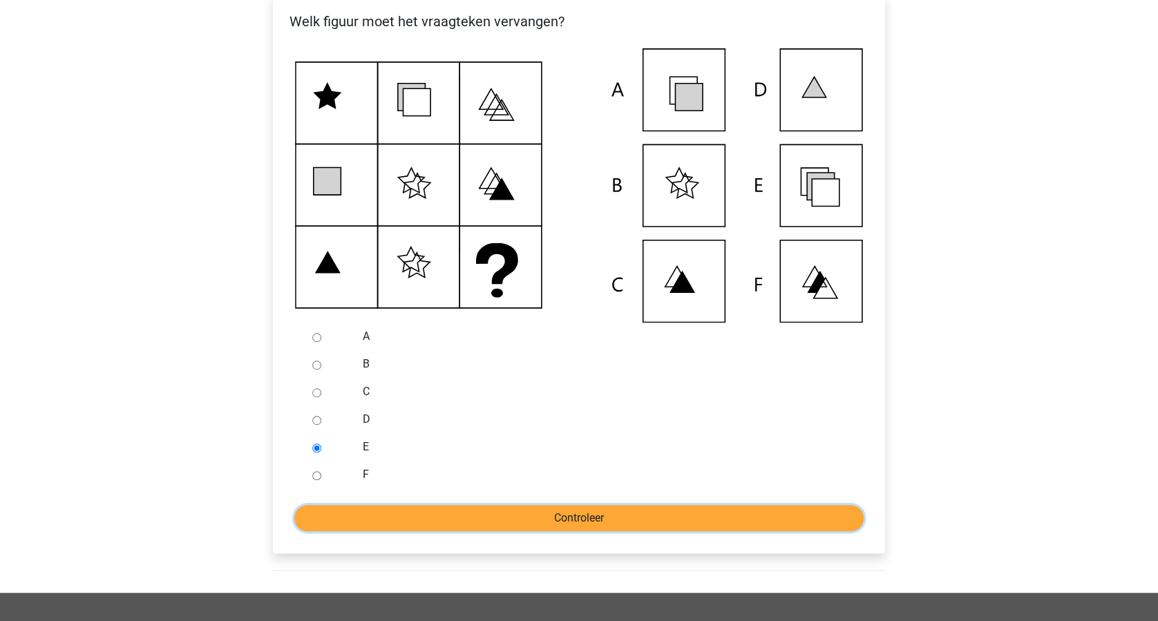
click at [513, 531] on input "Controleer" at bounding box center [578, 518] width 569 height 26
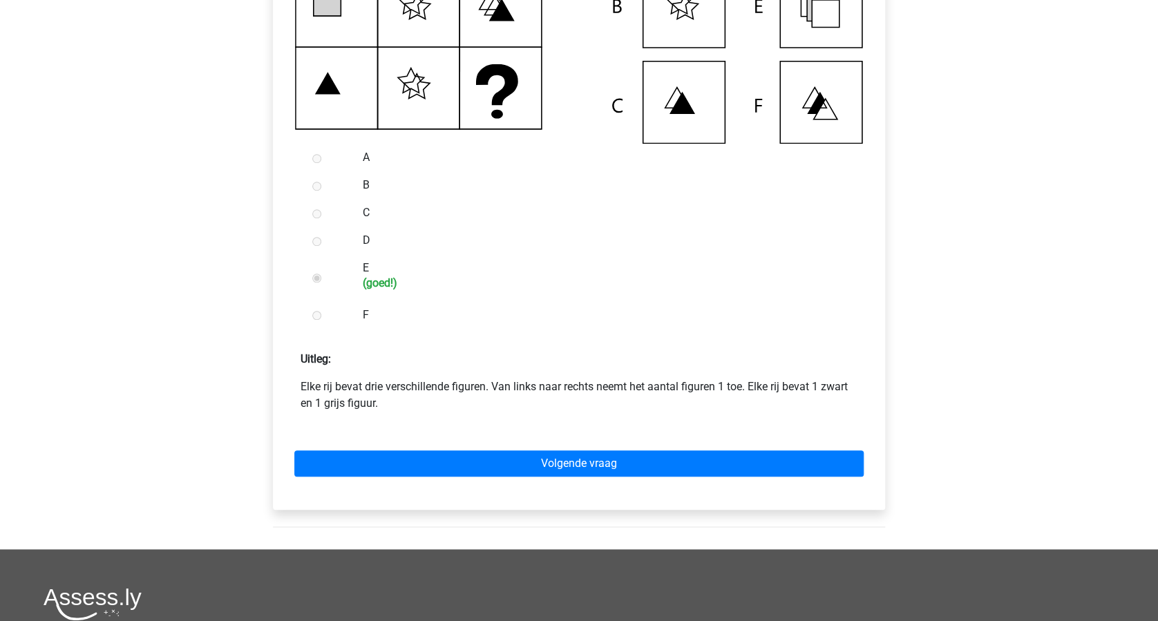
scroll to position [460, 0]
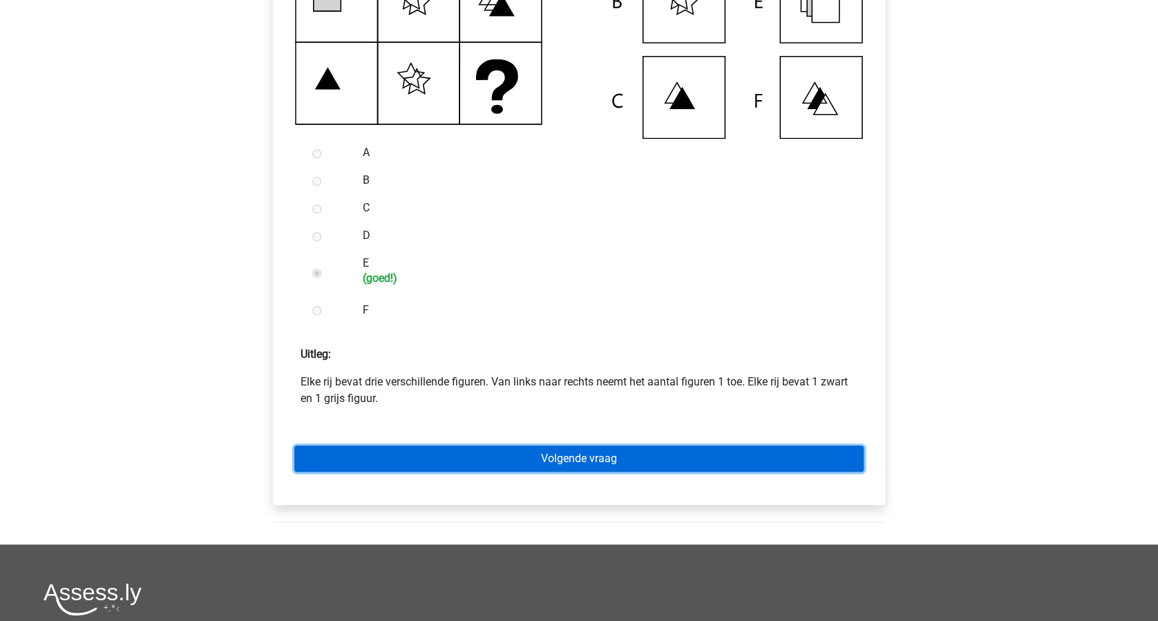
click at [627, 472] on link "Volgende vraag" at bounding box center [578, 459] width 569 height 26
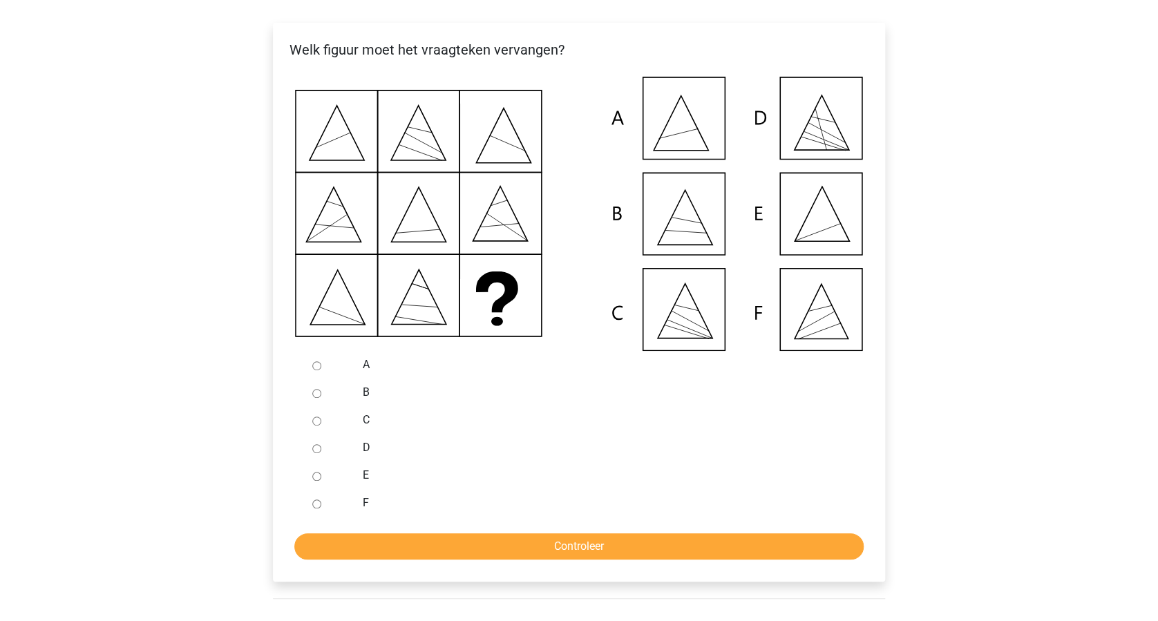
scroll to position [276, 0]
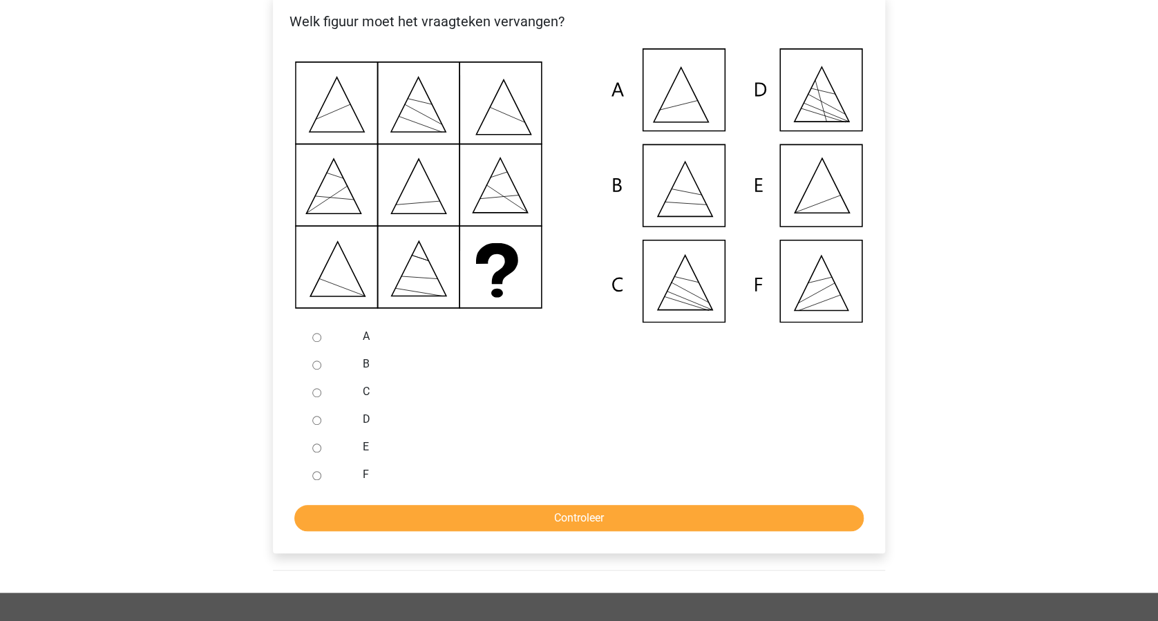
click at [313, 453] on input "E" at bounding box center [316, 448] width 9 height 9
radio input "true"
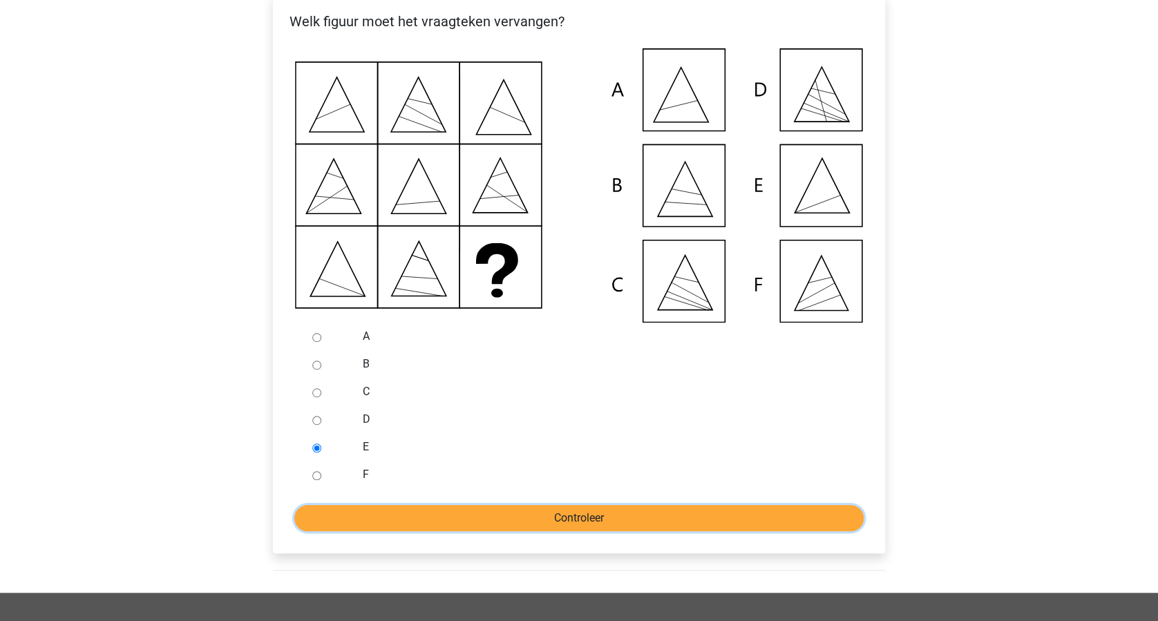
click at [551, 531] on input "Controleer" at bounding box center [578, 518] width 569 height 26
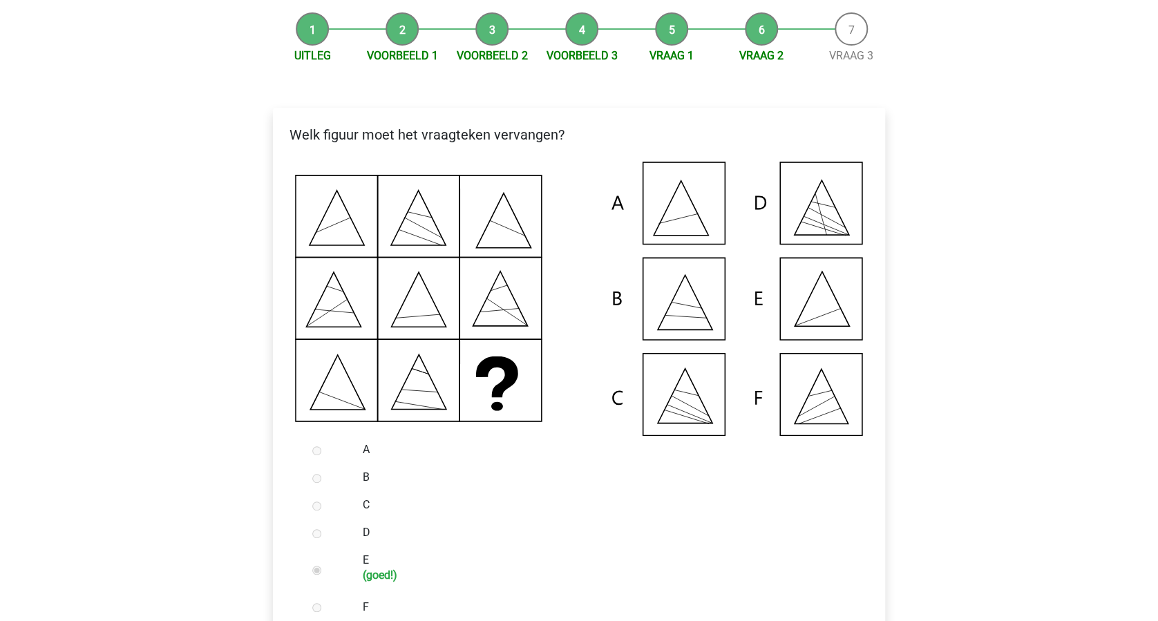
scroll to position [368, 0]
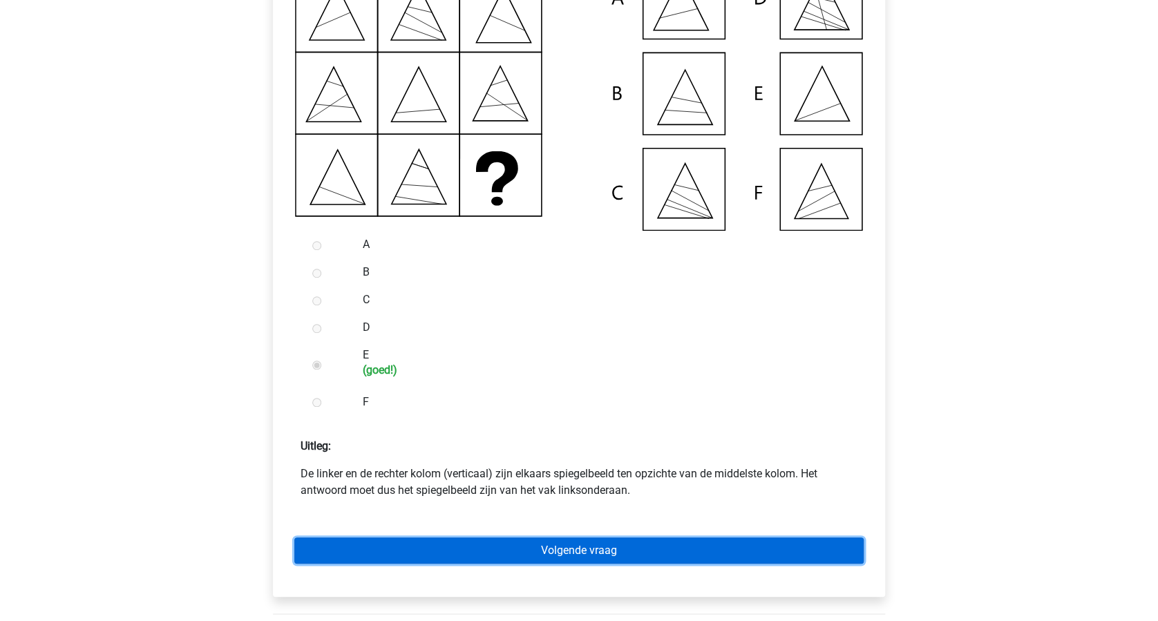
click at [590, 564] on link "Volgende vraag" at bounding box center [578, 551] width 569 height 26
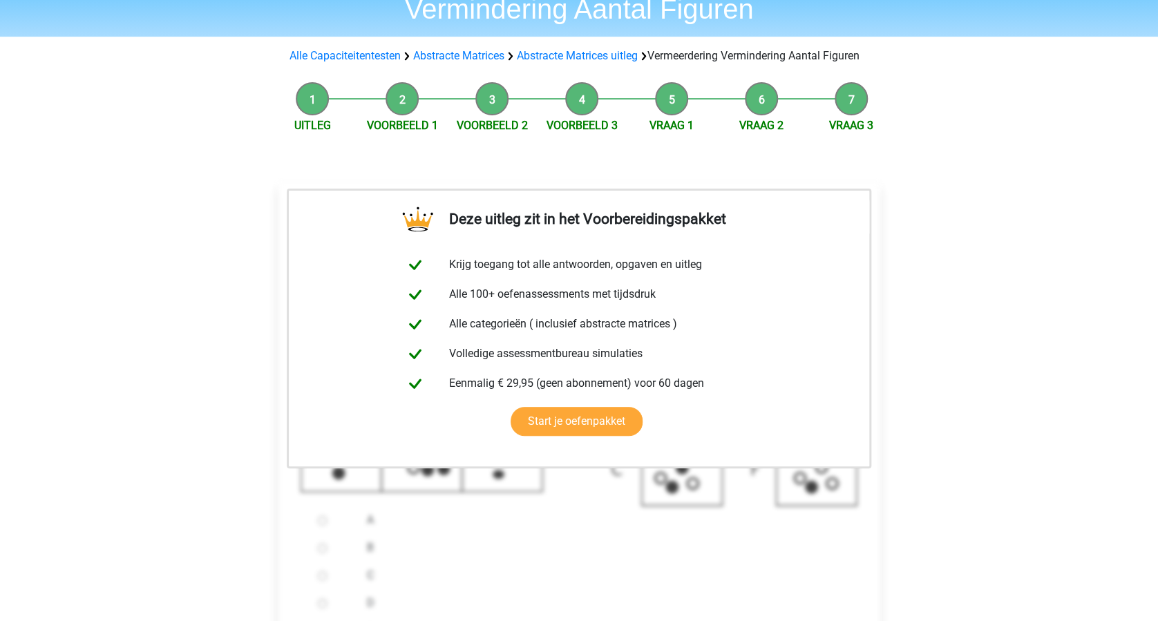
scroll to position [276, 0]
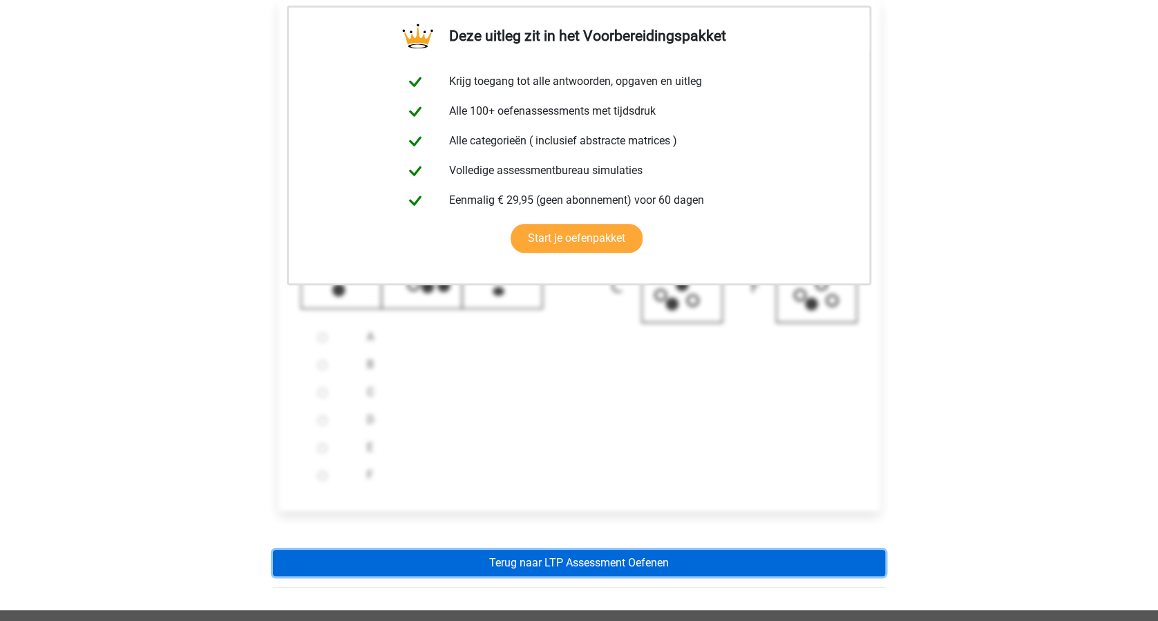
click at [636, 576] on link "Terug naar LTP Assessment Oefenen" at bounding box center [579, 563] width 612 height 26
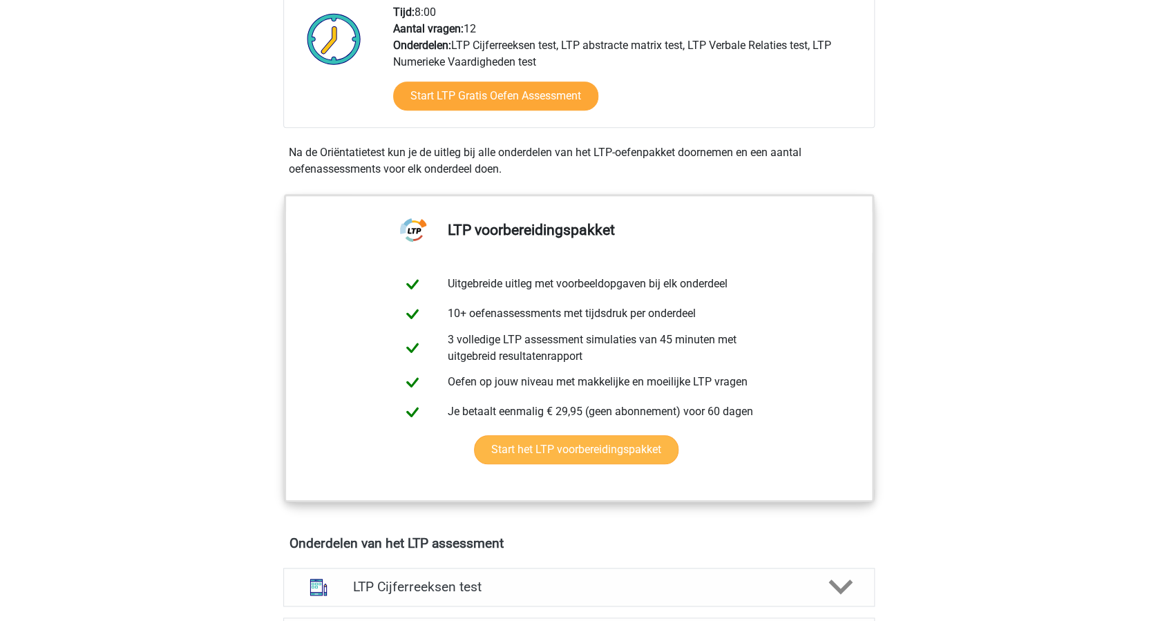
scroll to position [645, 0]
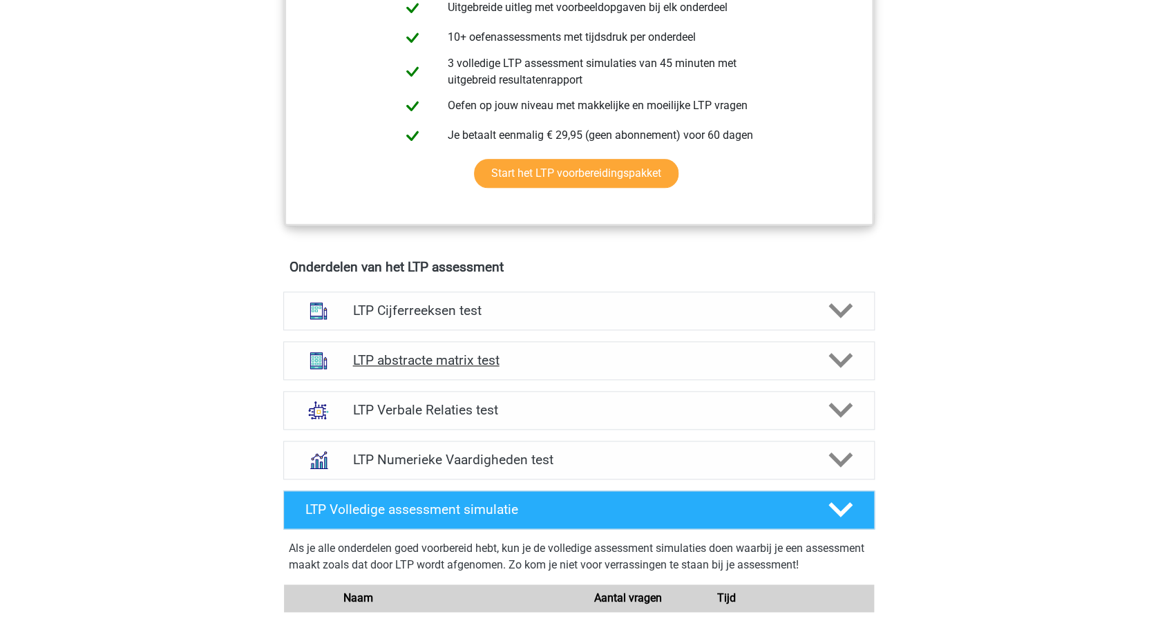
click at [840, 359] on icon at bounding box center [840, 360] width 24 height 24
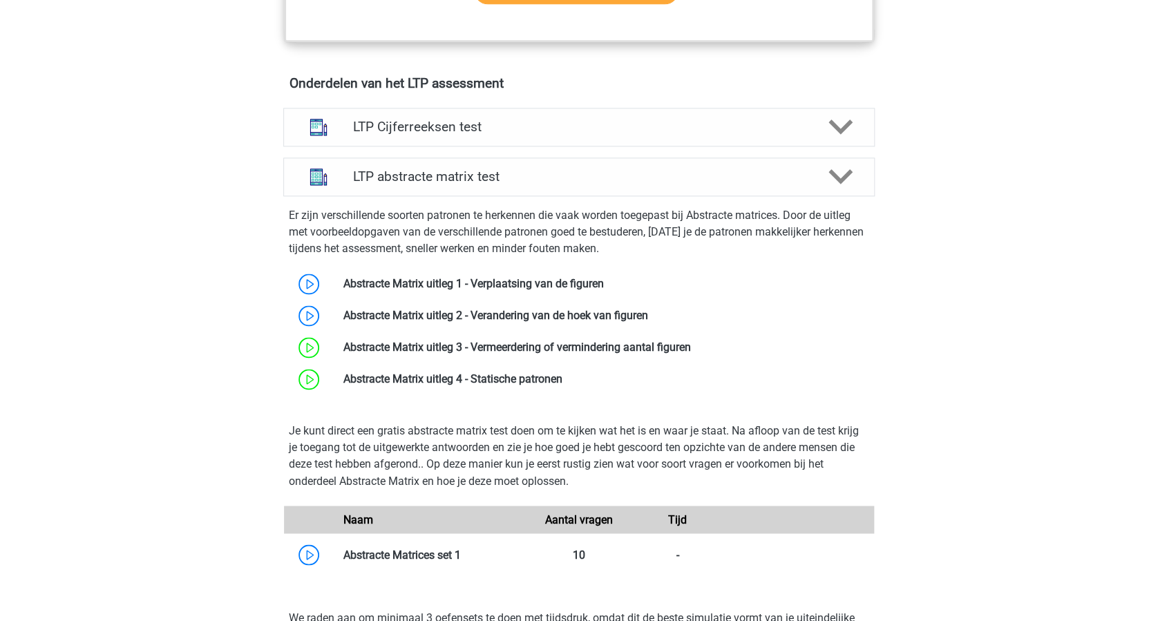
scroll to position [829, 0]
click at [648, 312] on link at bounding box center [648, 314] width 0 height 13
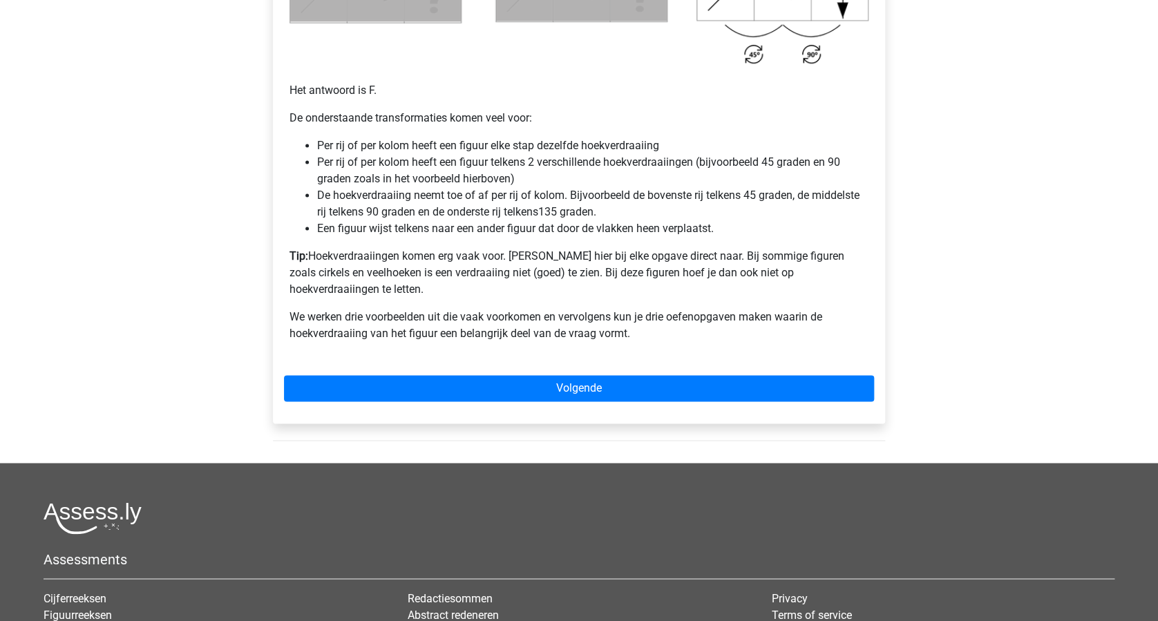
scroll to position [921, 0]
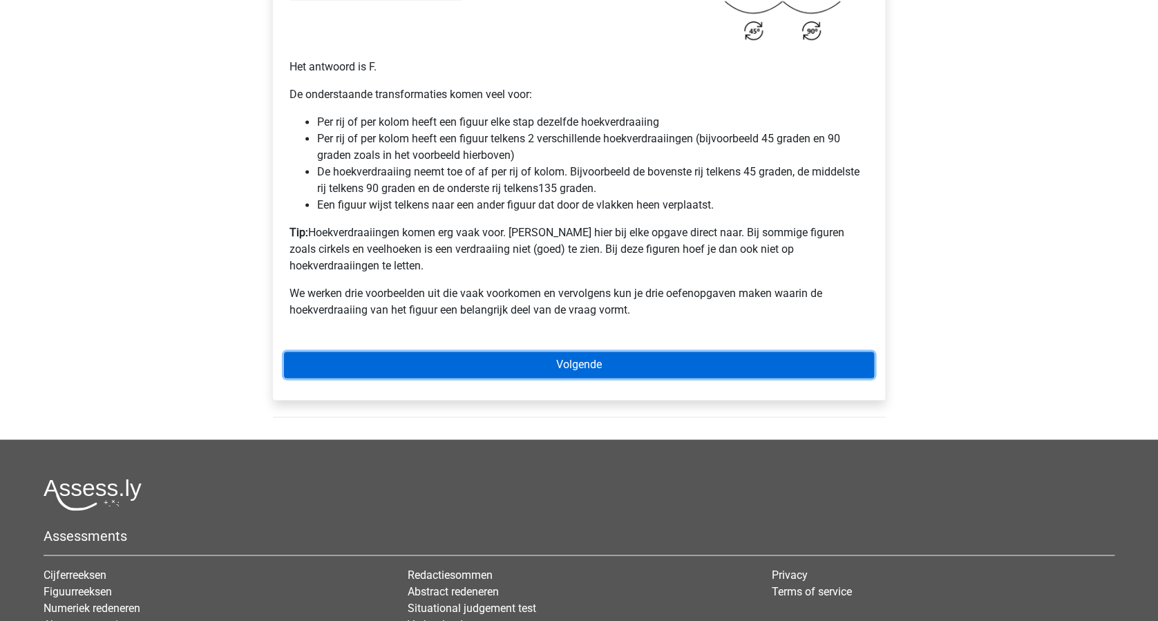
click at [652, 352] on link "Volgende" at bounding box center [579, 365] width 590 height 26
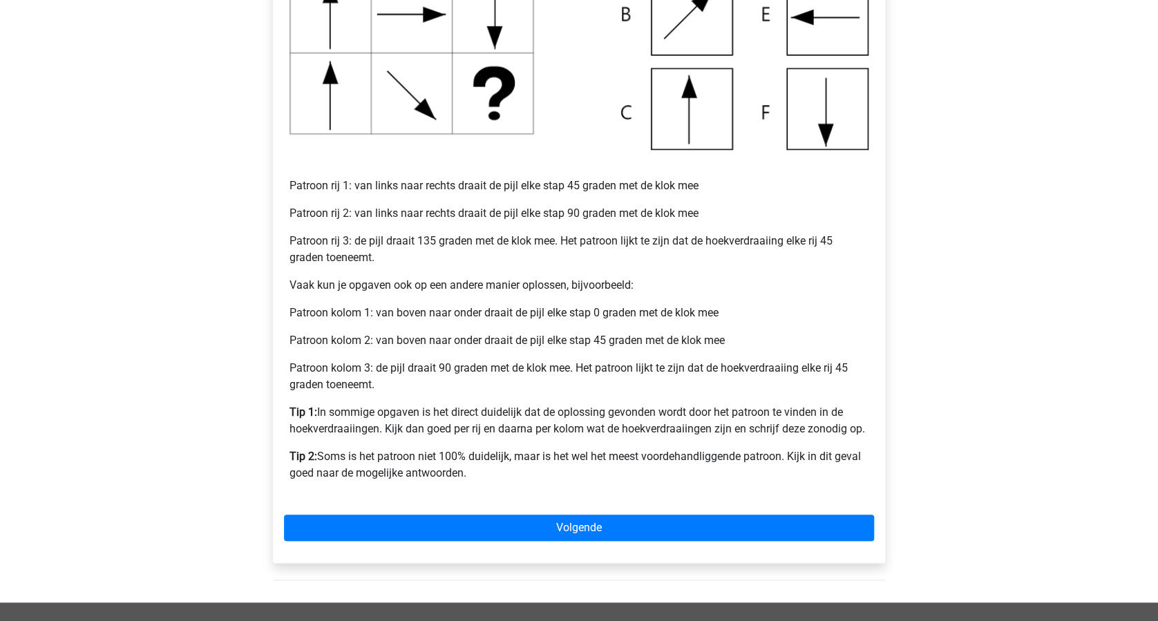
scroll to position [553, 0]
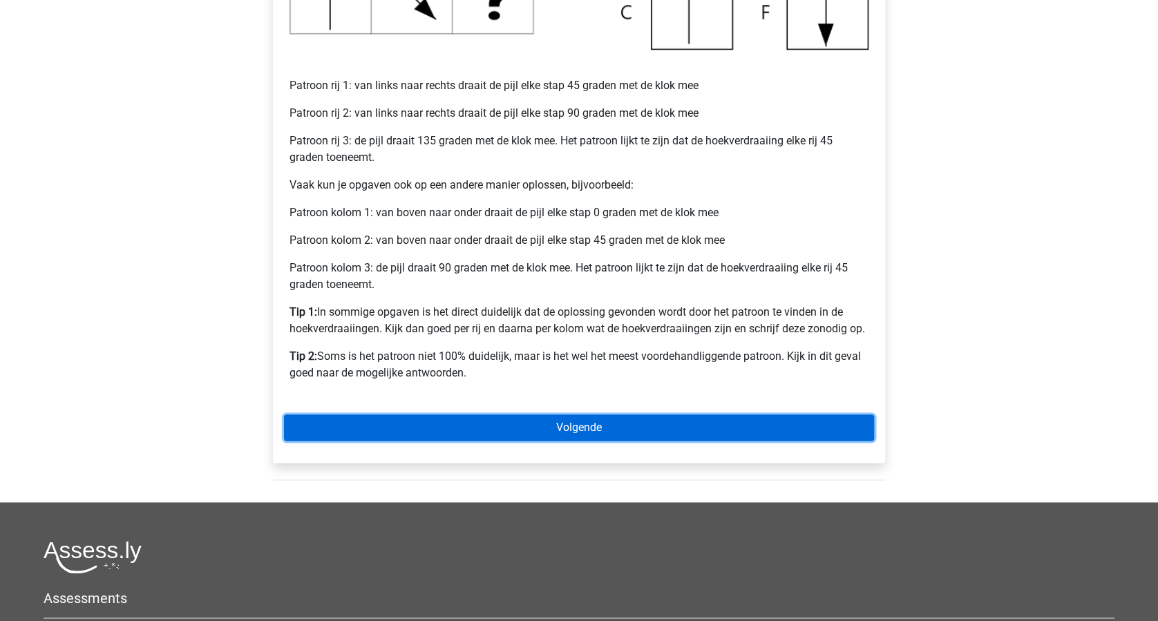
click at [611, 426] on link "Volgende" at bounding box center [579, 428] width 590 height 26
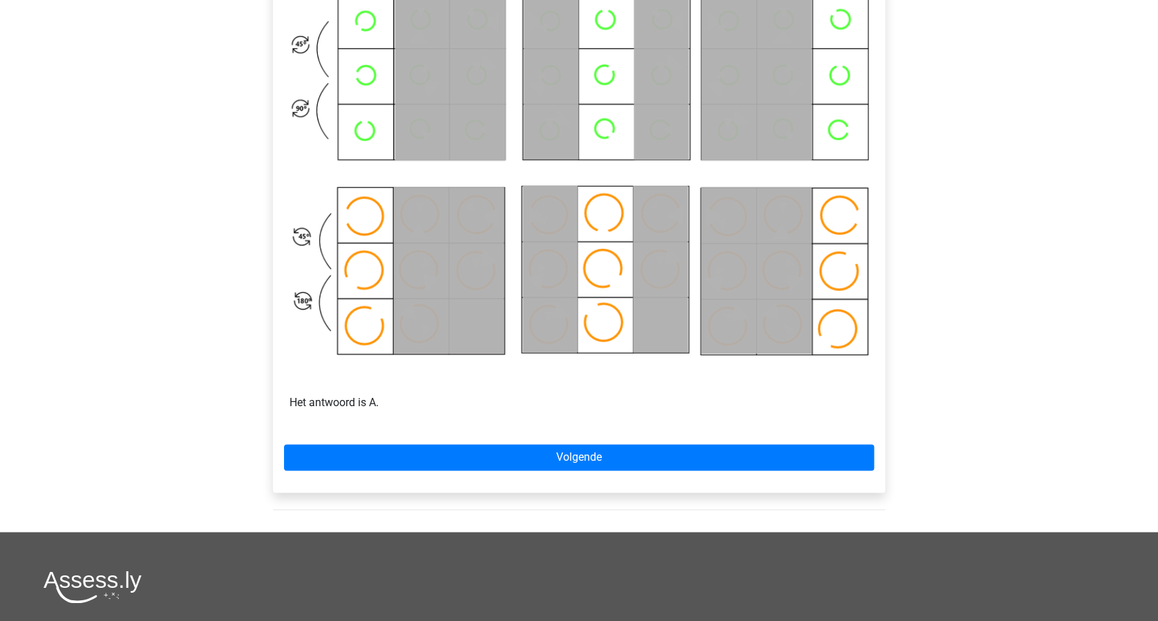
scroll to position [829, 0]
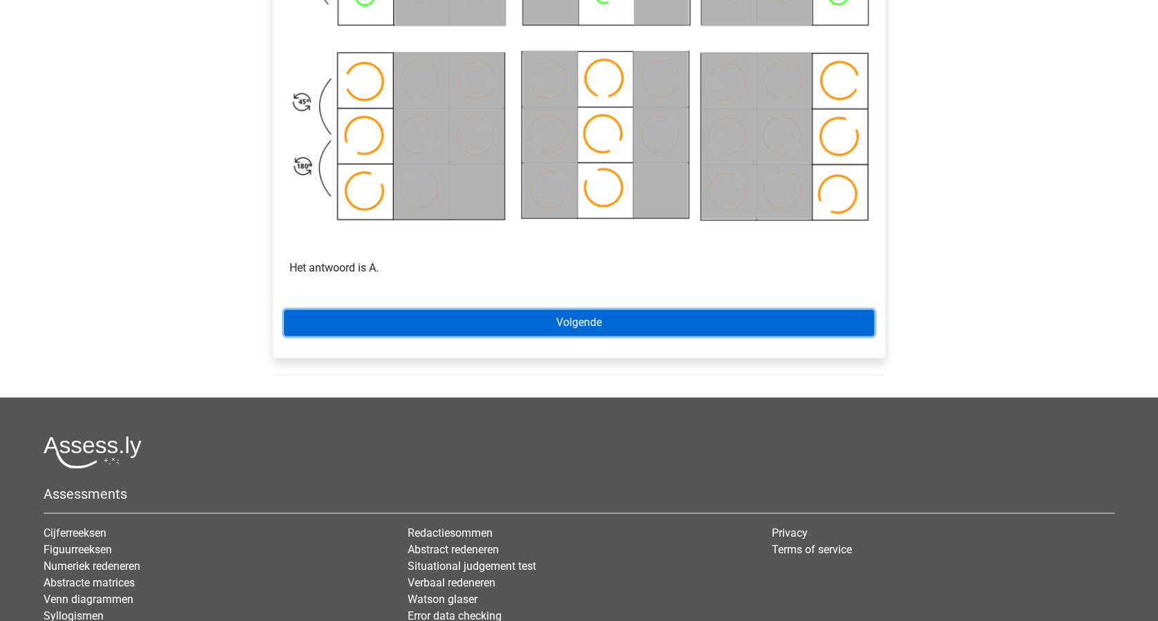
click at [579, 327] on link "Volgende" at bounding box center [579, 323] width 590 height 26
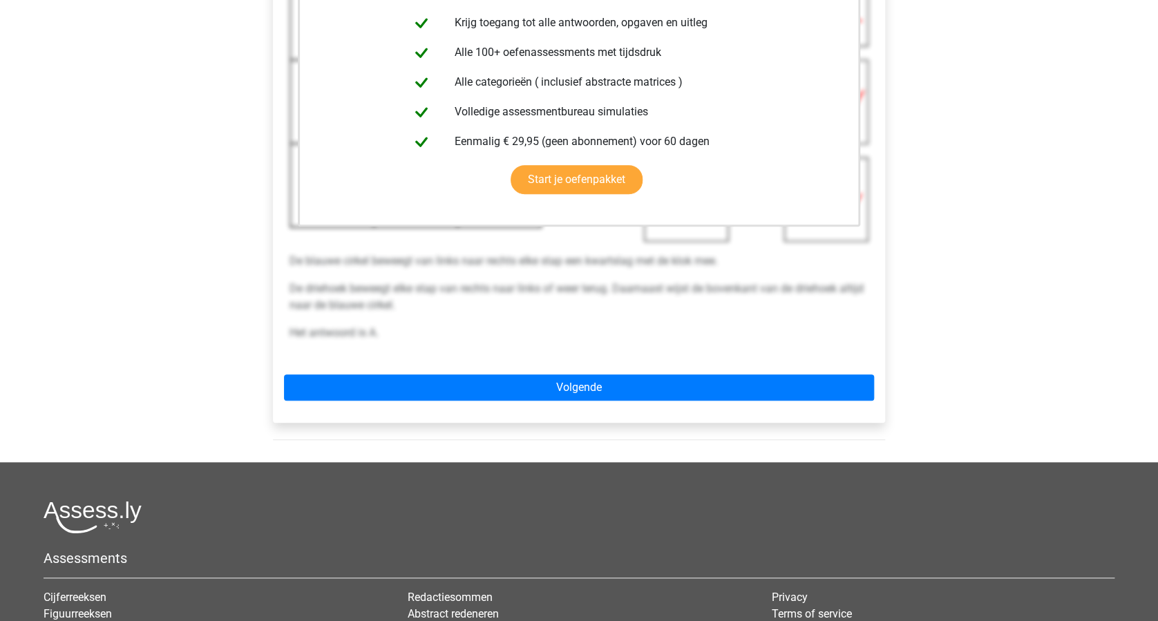
scroll to position [368, 0]
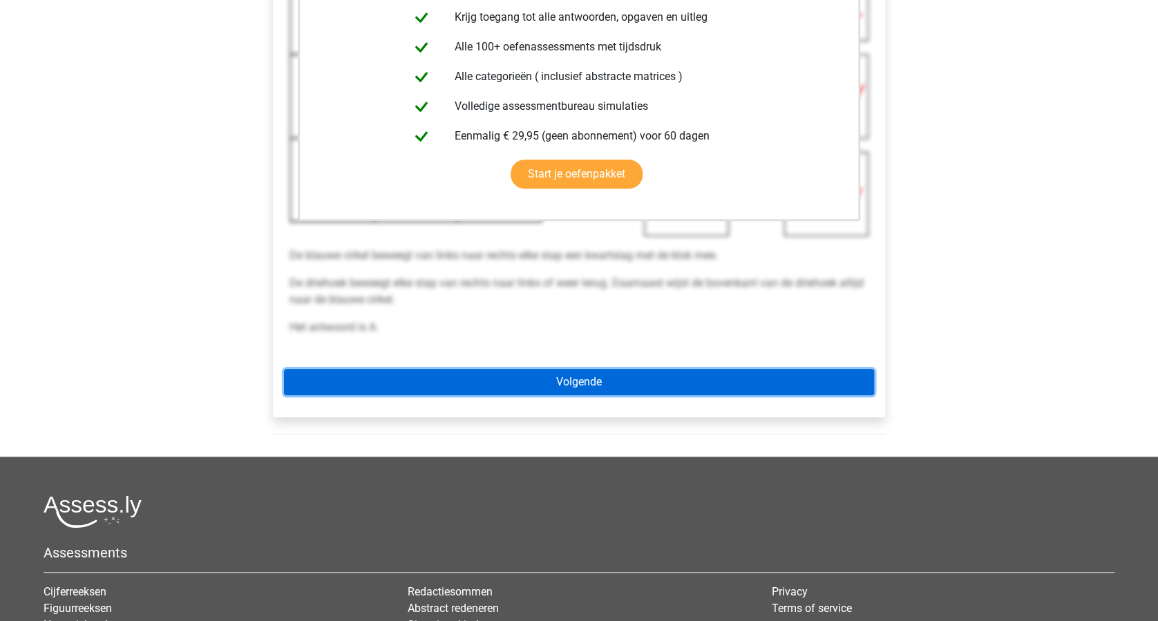
click at [642, 372] on link "Volgende" at bounding box center [579, 382] width 590 height 26
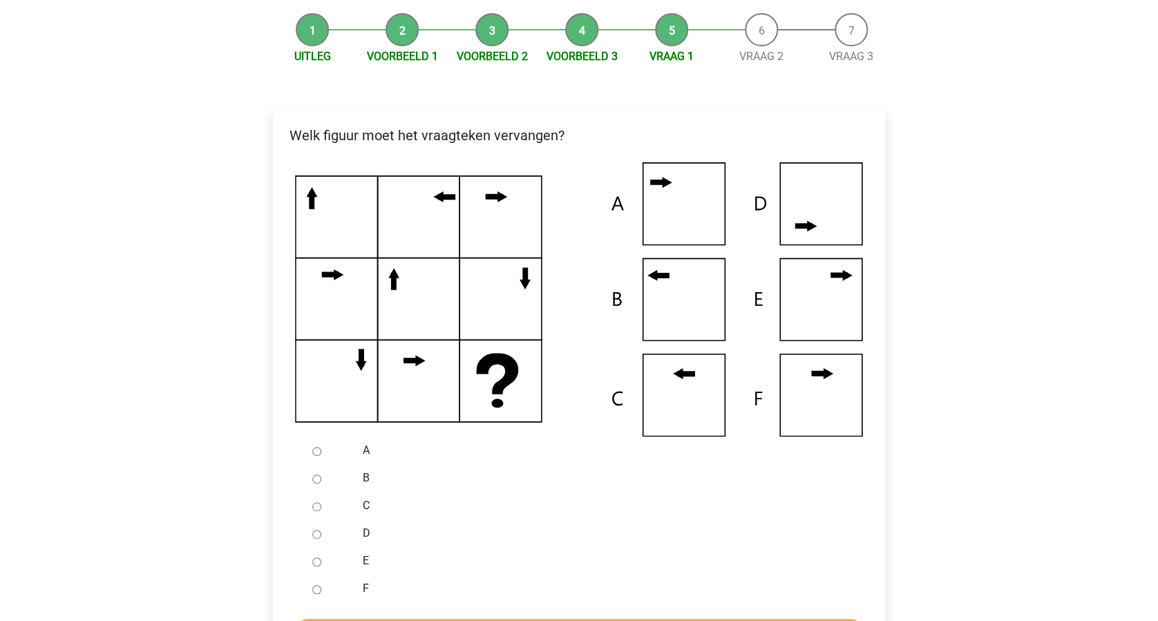
scroll to position [276, 0]
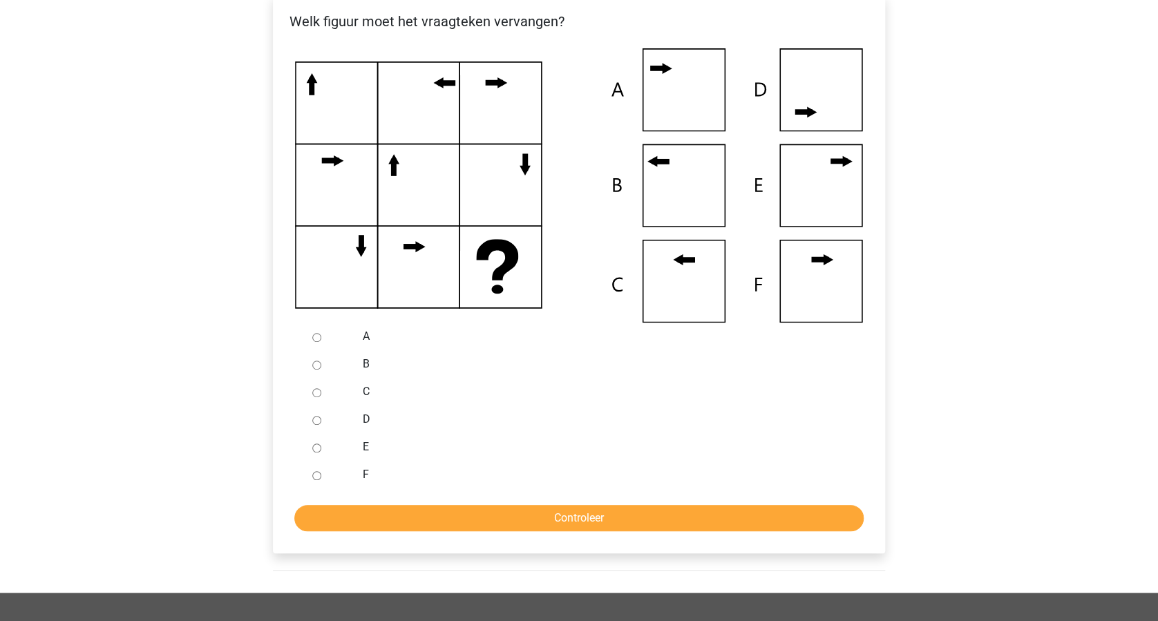
click at [315, 365] on input "B" at bounding box center [316, 365] width 9 height 9
radio input "true"
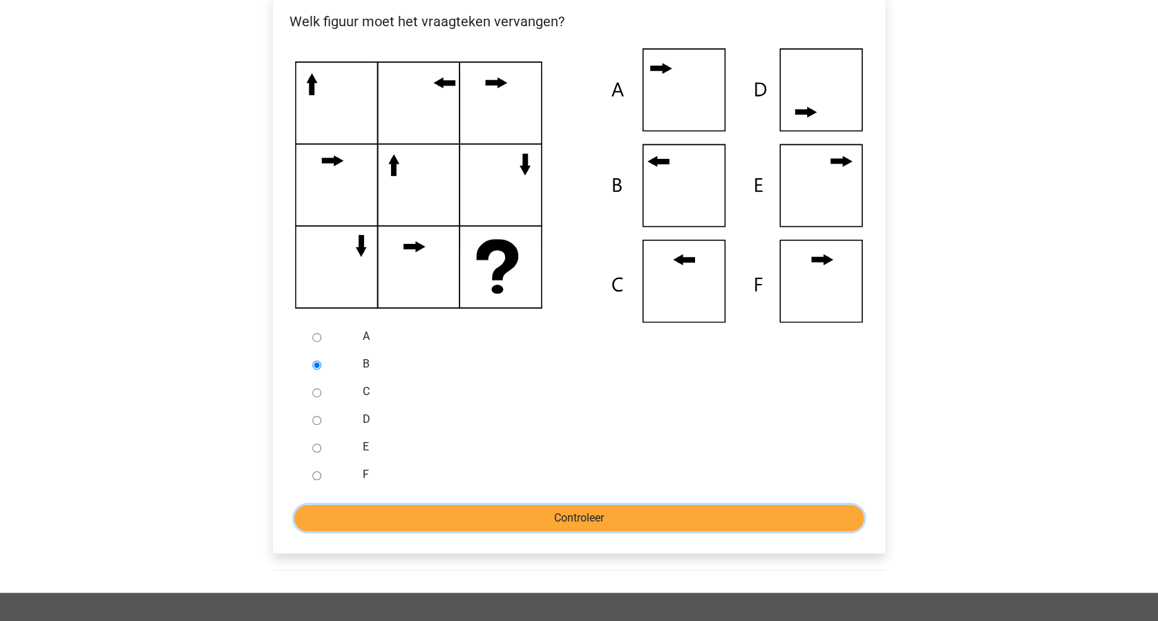
click at [538, 510] on input "Controleer" at bounding box center [578, 518] width 569 height 26
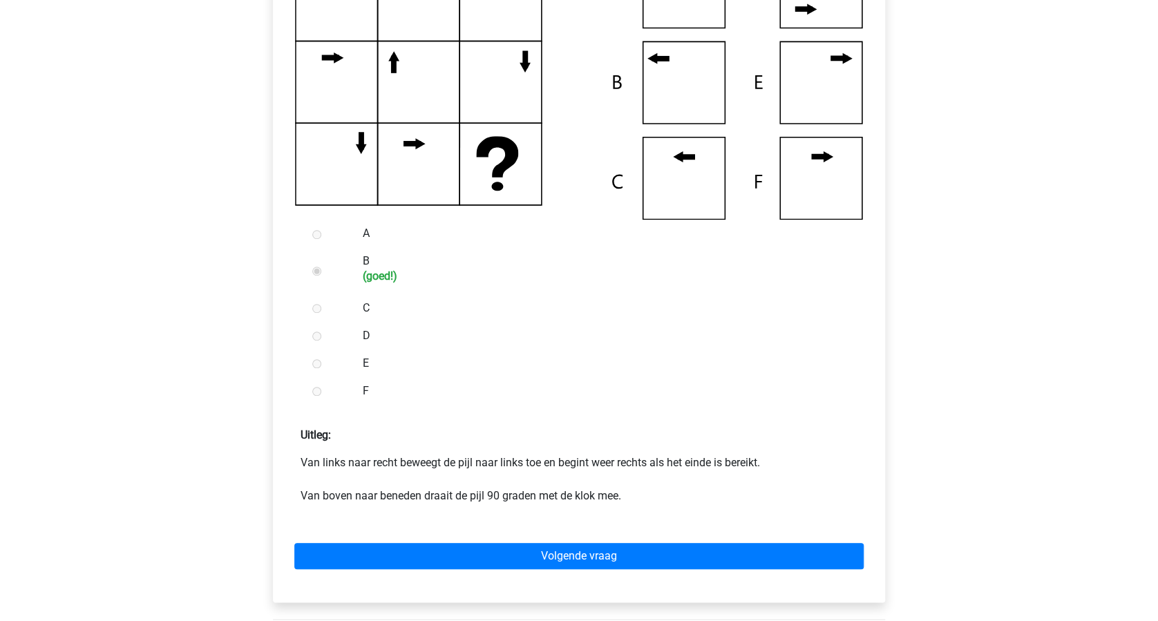
scroll to position [460, 0]
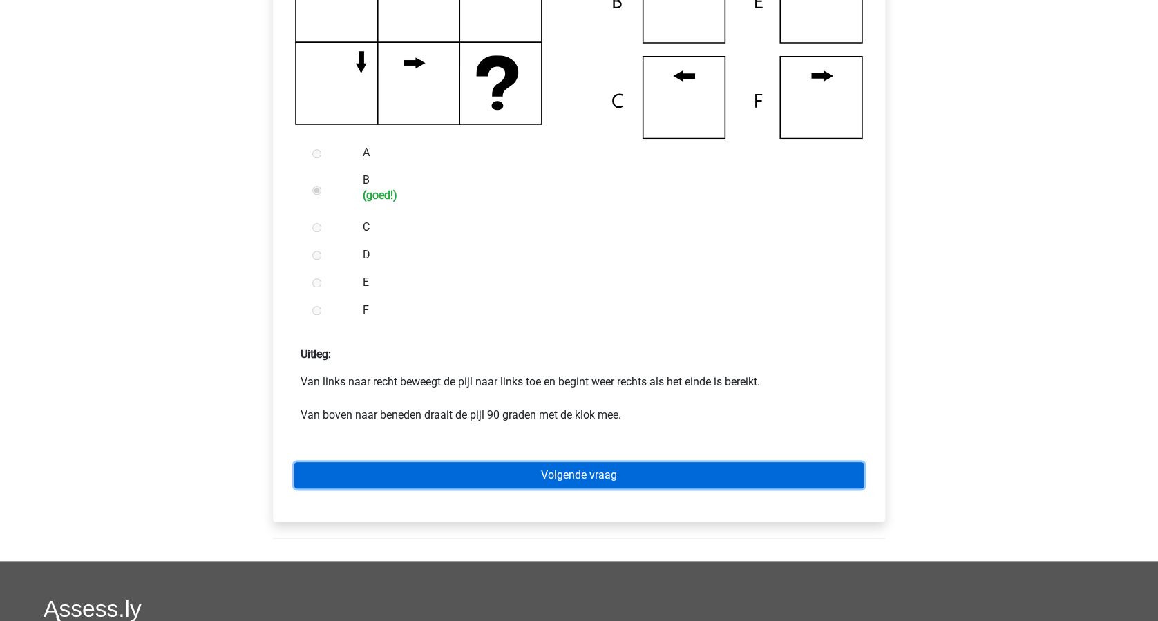
click at [596, 477] on link "Volgende vraag" at bounding box center [578, 475] width 569 height 26
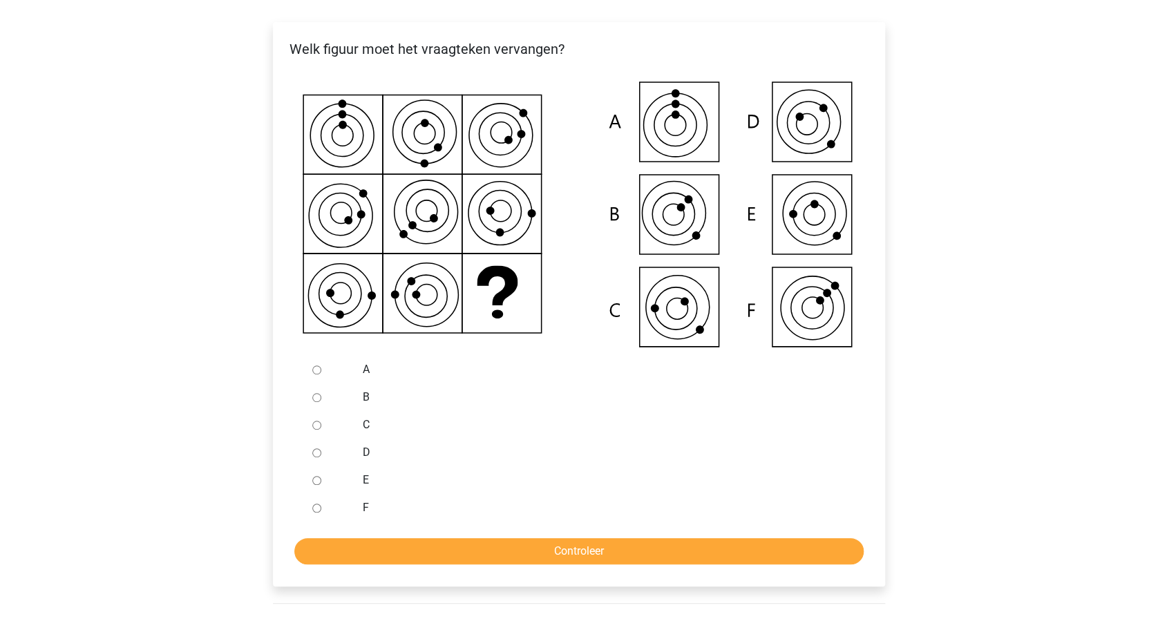
scroll to position [276, 0]
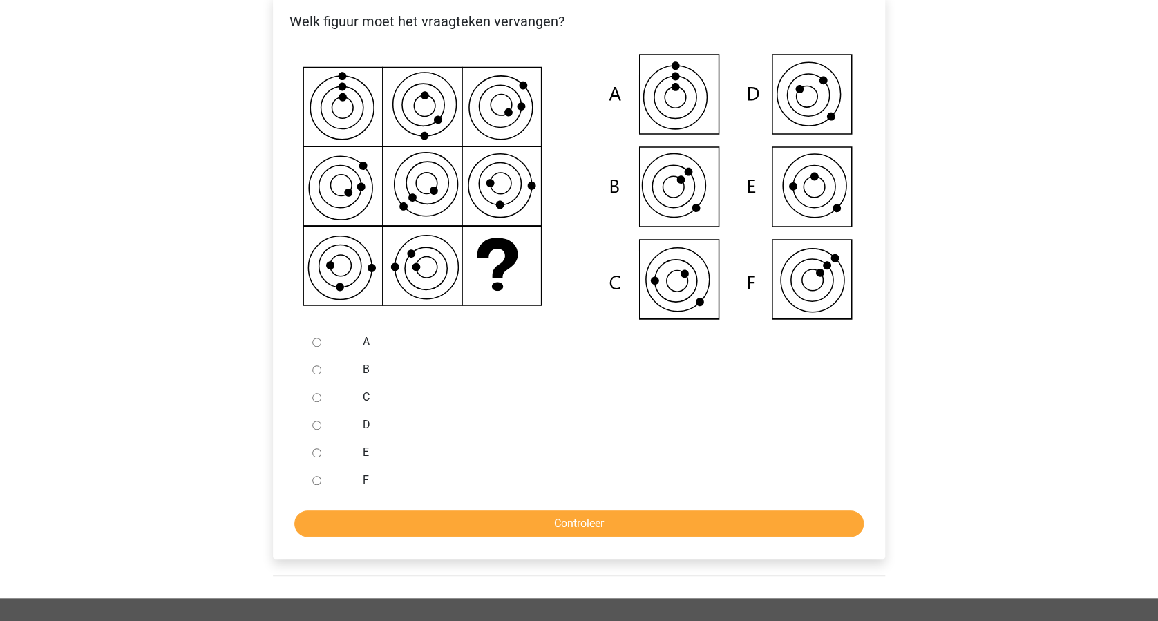
click at [315, 398] on input "C" at bounding box center [316, 397] width 9 height 9
radio input "true"
click at [576, 524] on input "Controleer" at bounding box center [578, 524] width 569 height 26
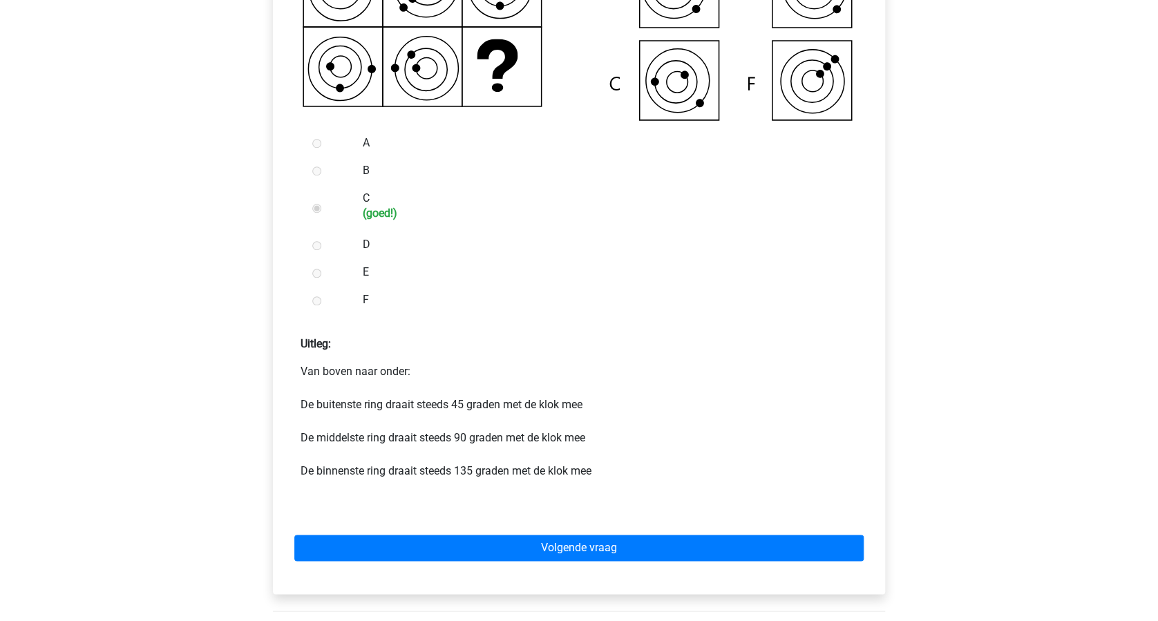
scroll to position [553, 0]
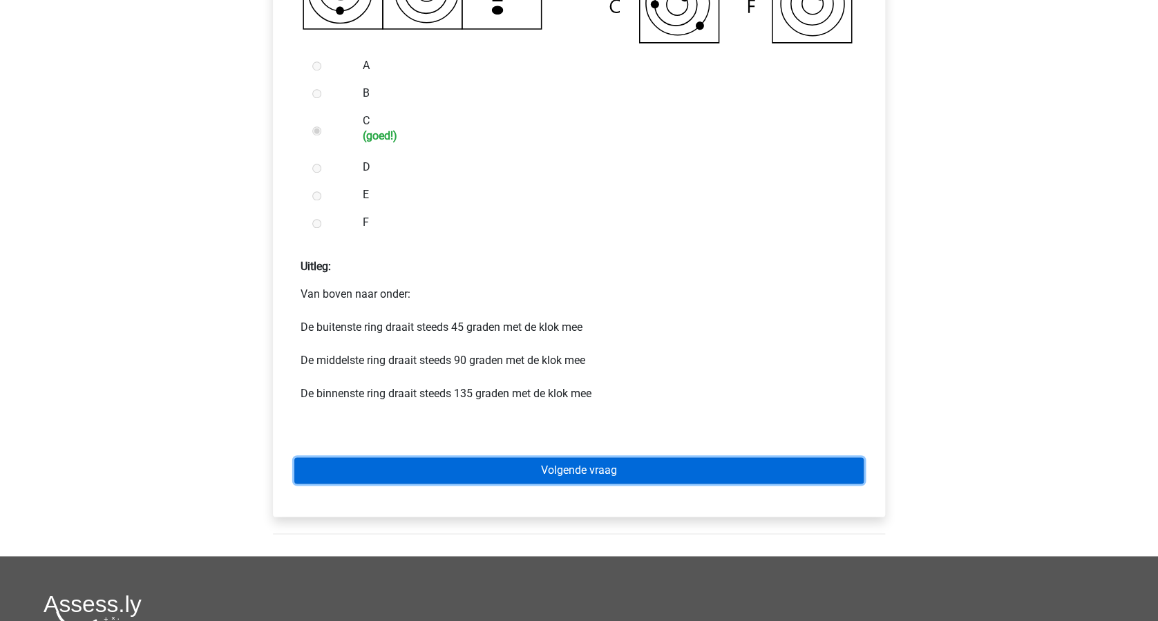
click at [575, 469] on link "Volgende vraag" at bounding box center [578, 470] width 569 height 26
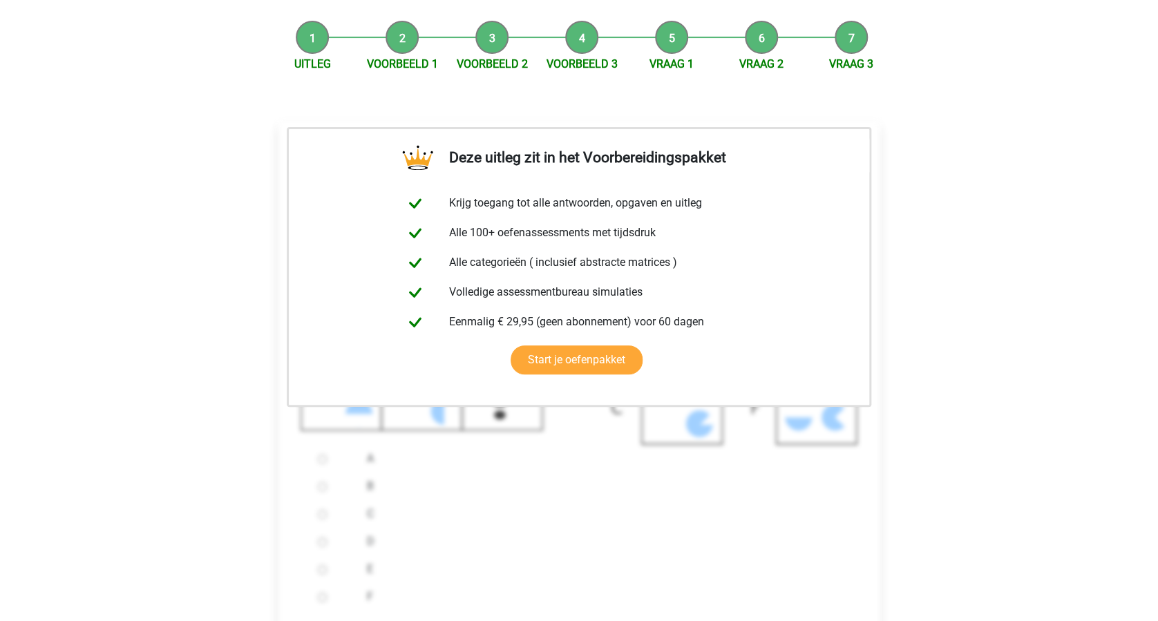
scroll to position [276, 0]
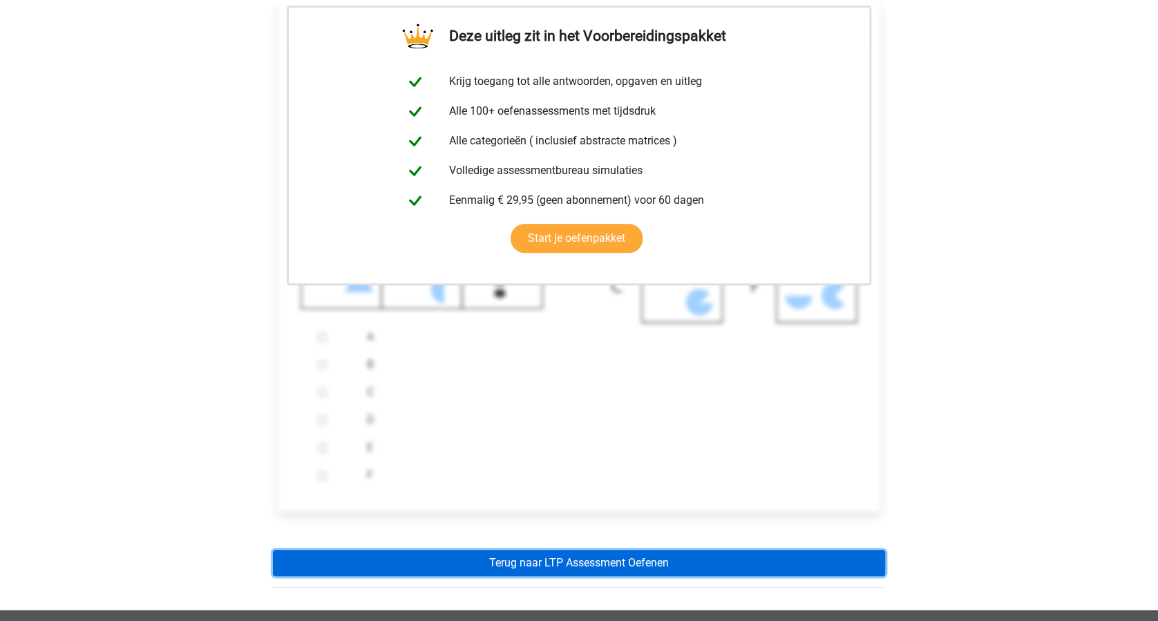
click at [614, 560] on link "Terug naar LTP Assessment Oefenen" at bounding box center [579, 563] width 612 height 26
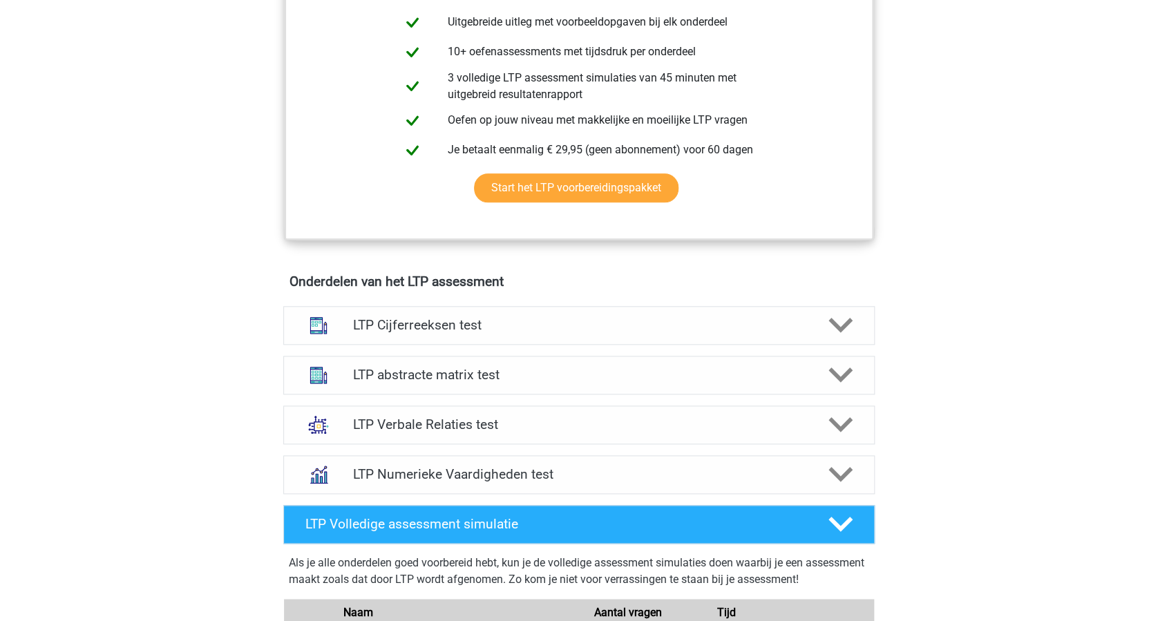
scroll to position [737, 0]
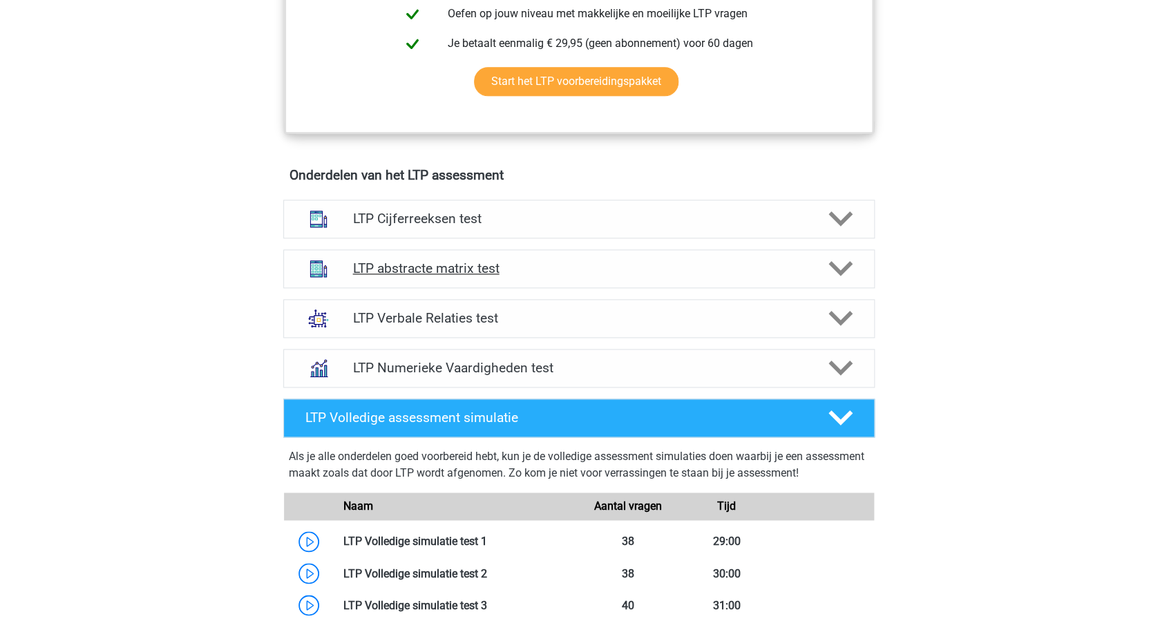
click at [839, 263] on icon at bounding box center [840, 268] width 24 height 24
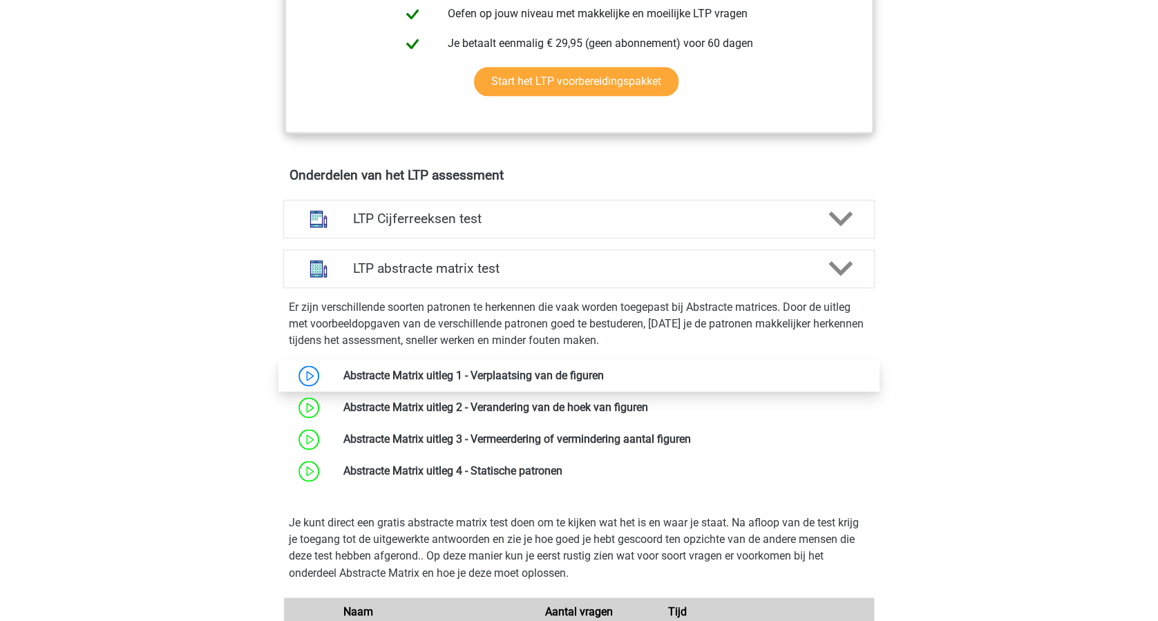
click at [604, 372] on link at bounding box center [604, 375] width 0 height 13
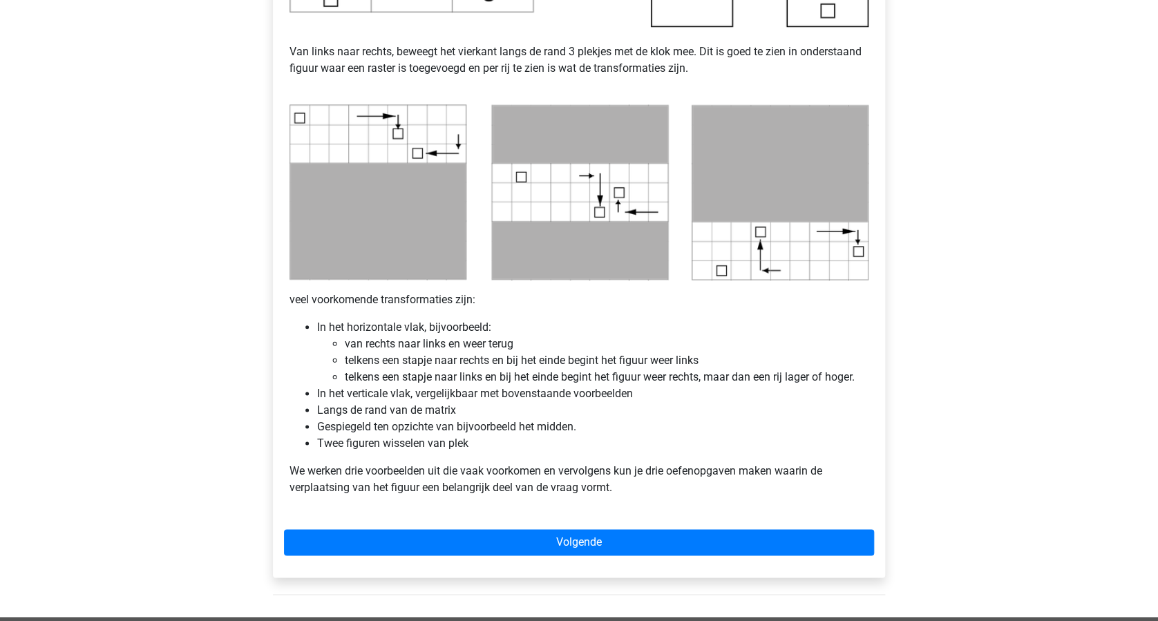
scroll to position [645, 0]
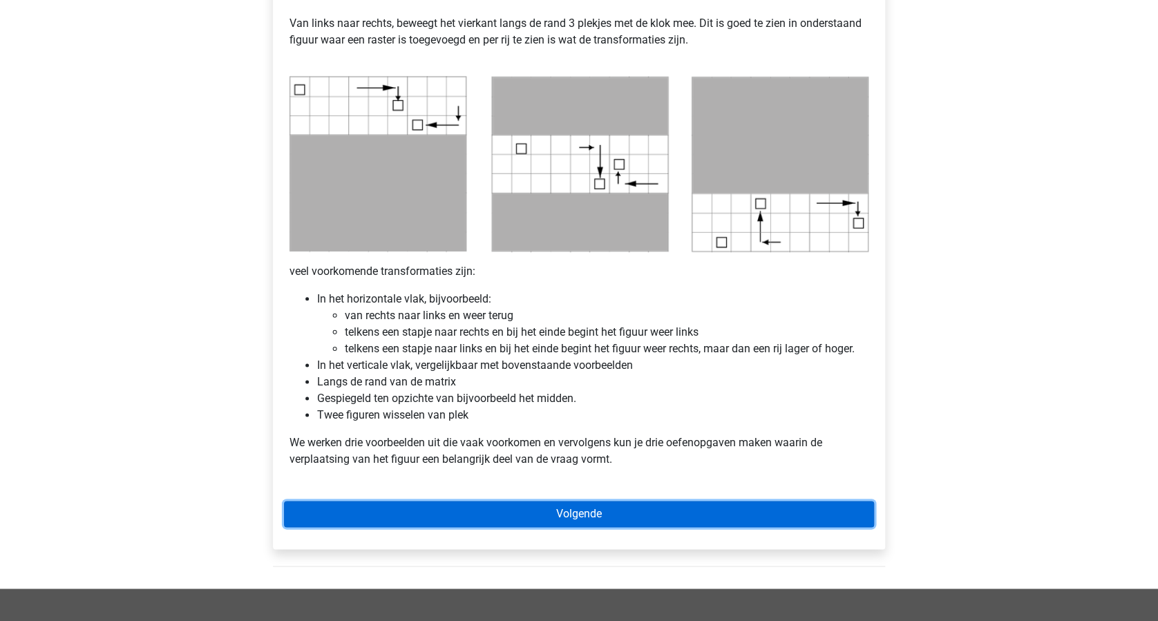
click at [603, 510] on link "Volgende" at bounding box center [579, 514] width 590 height 26
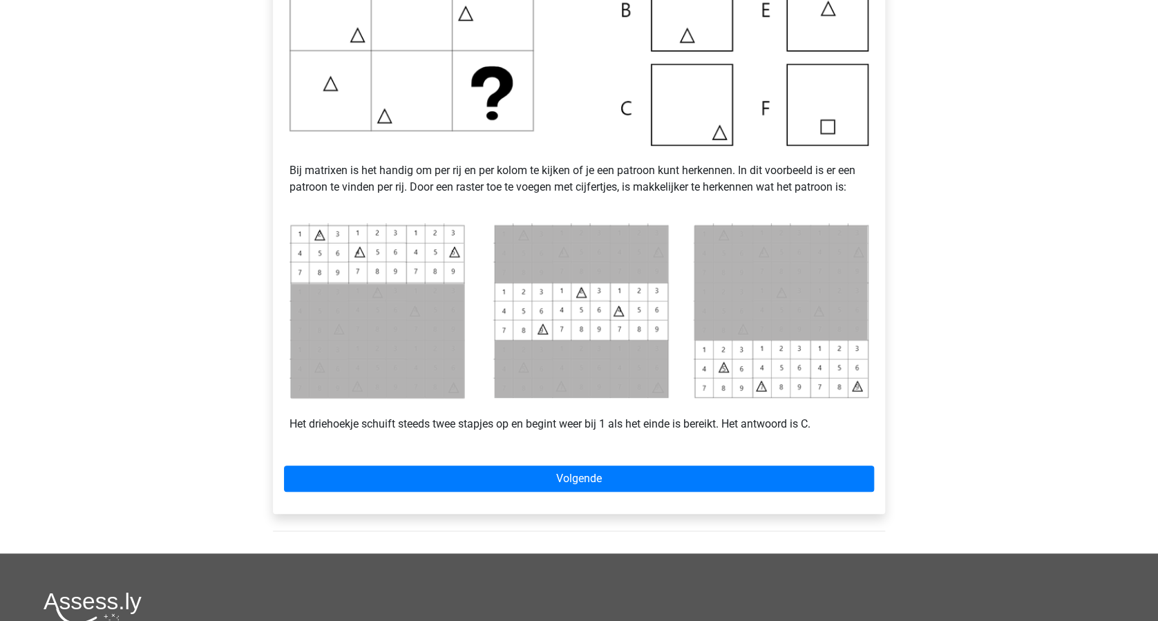
scroll to position [460, 0]
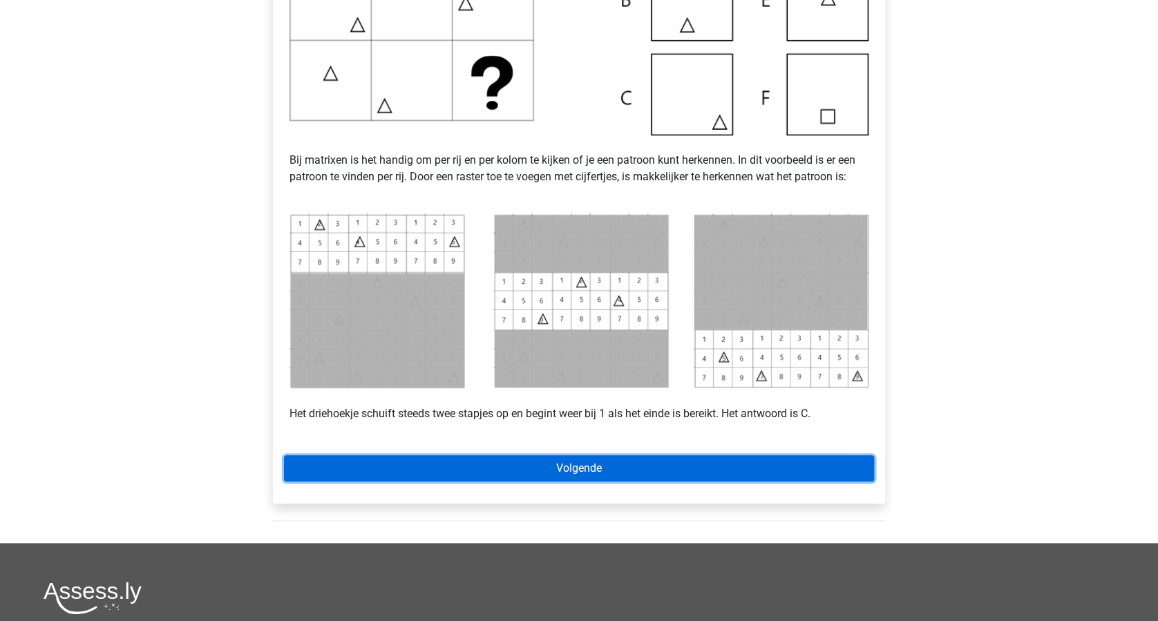
click at [668, 468] on link "Volgende" at bounding box center [579, 468] width 590 height 26
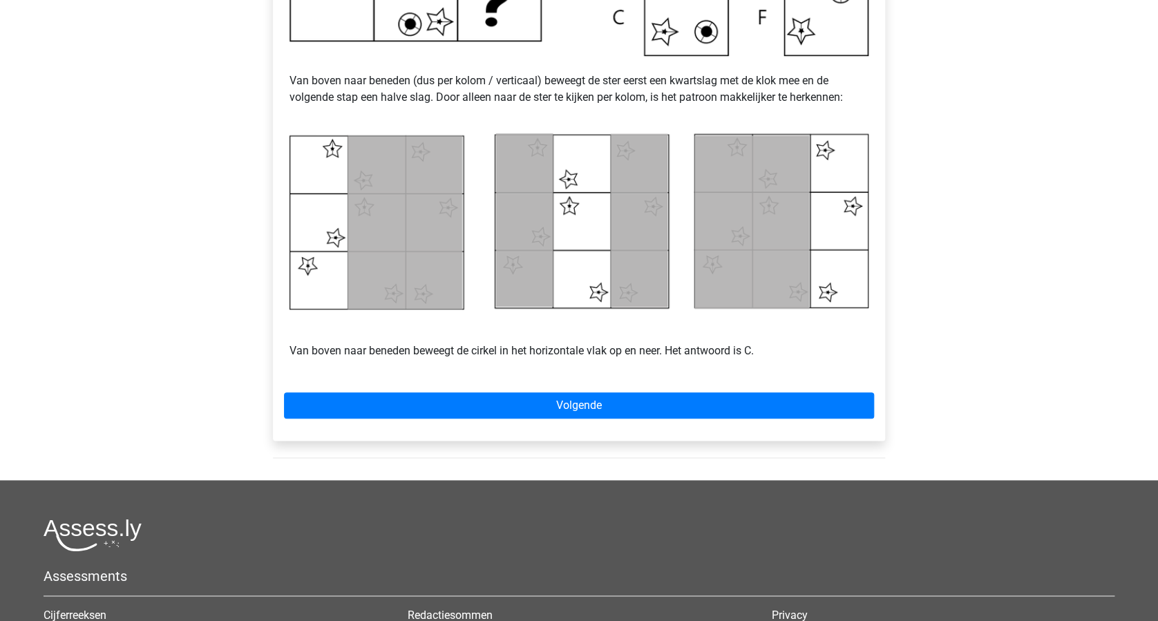
scroll to position [553, 0]
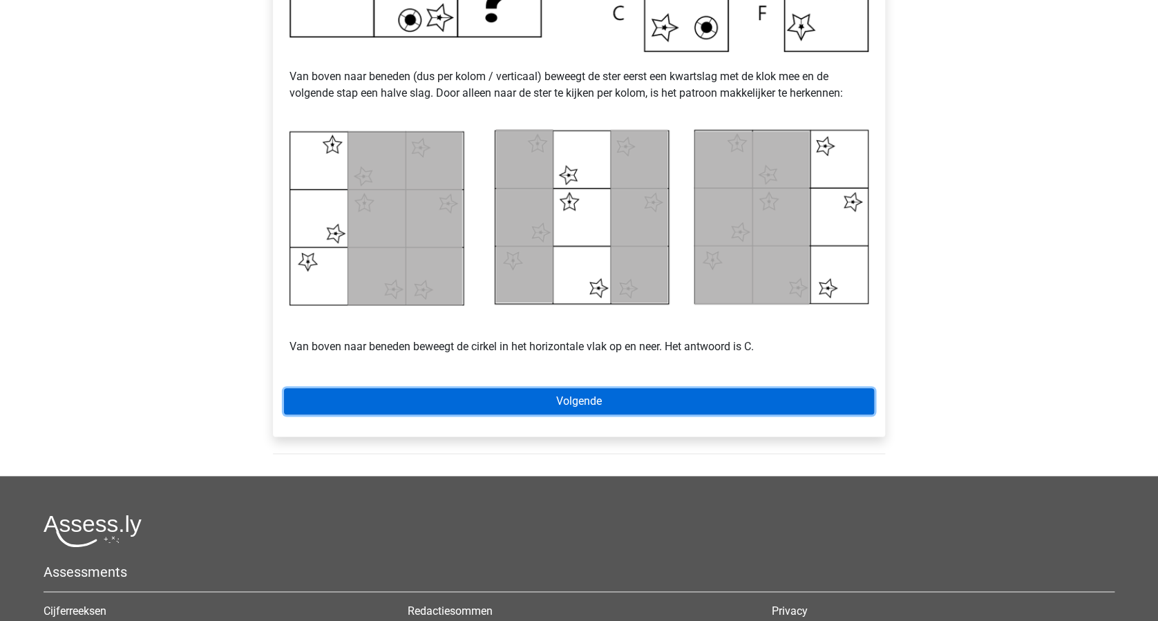
click at [550, 392] on link "Volgende" at bounding box center [579, 401] width 590 height 26
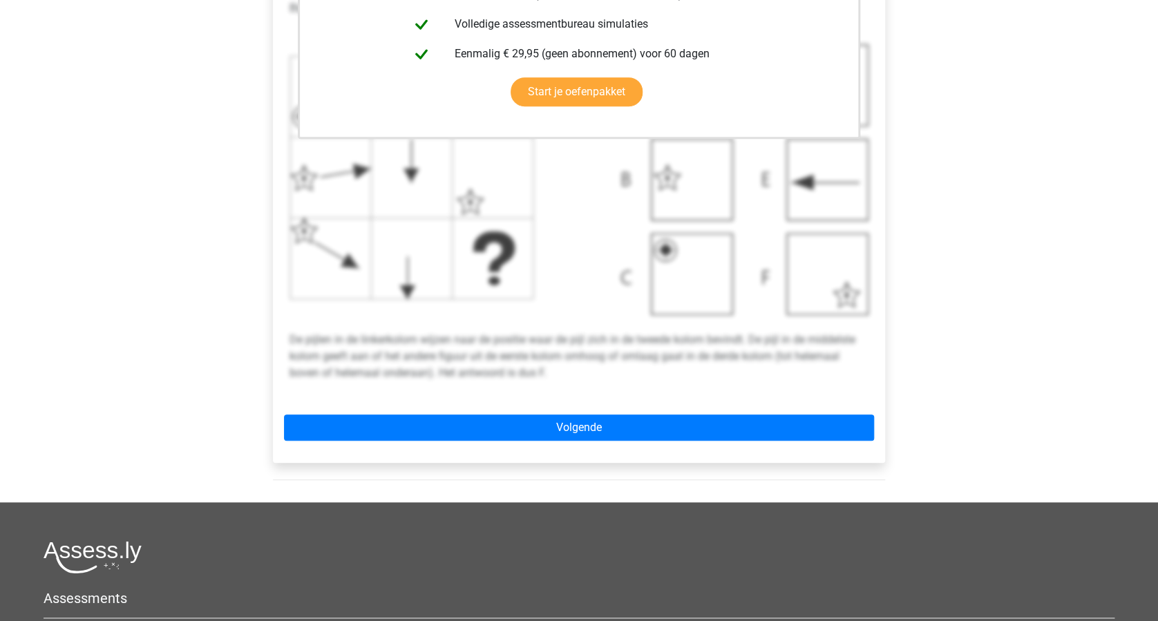
scroll to position [460, 0]
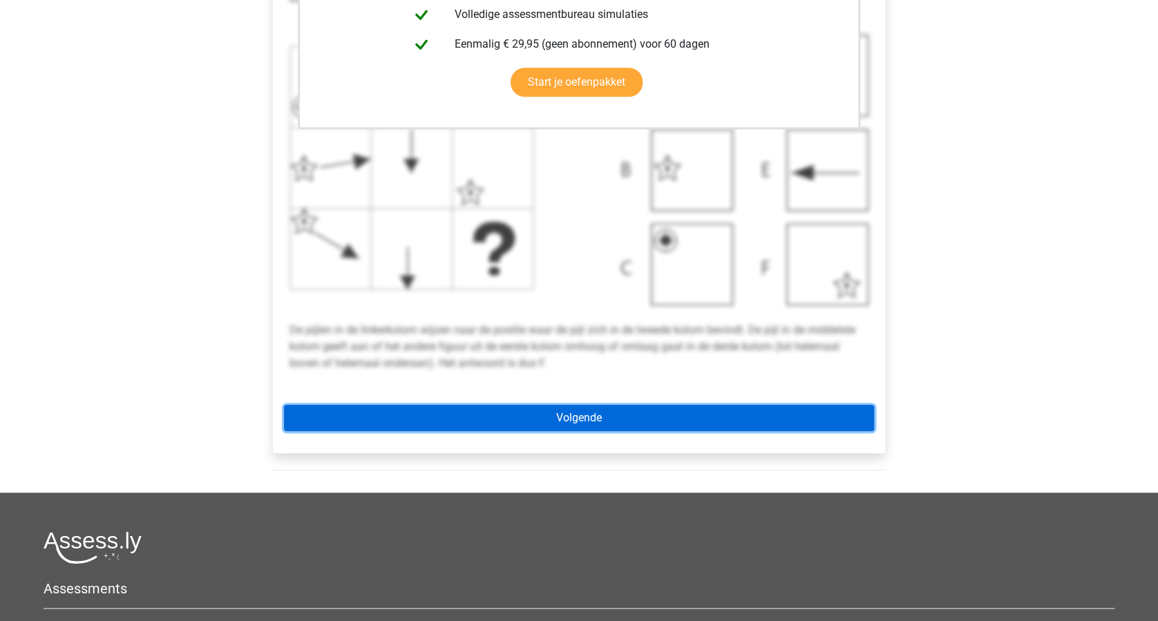
click at [597, 415] on link "Volgende" at bounding box center [579, 418] width 590 height 26
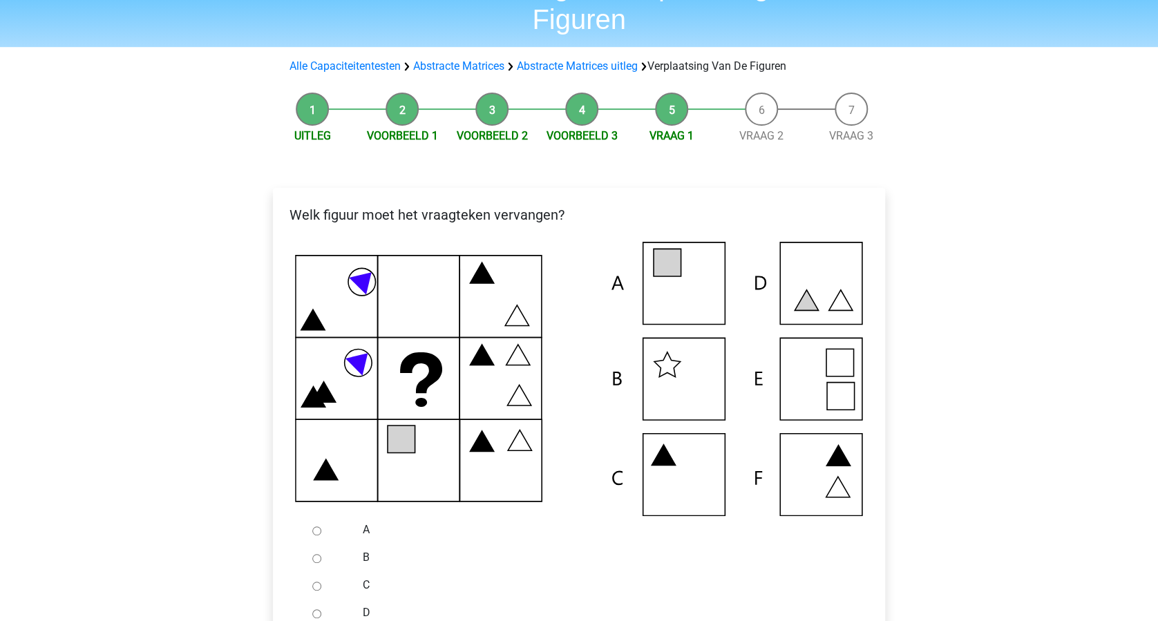
scroll to position [184, 0]
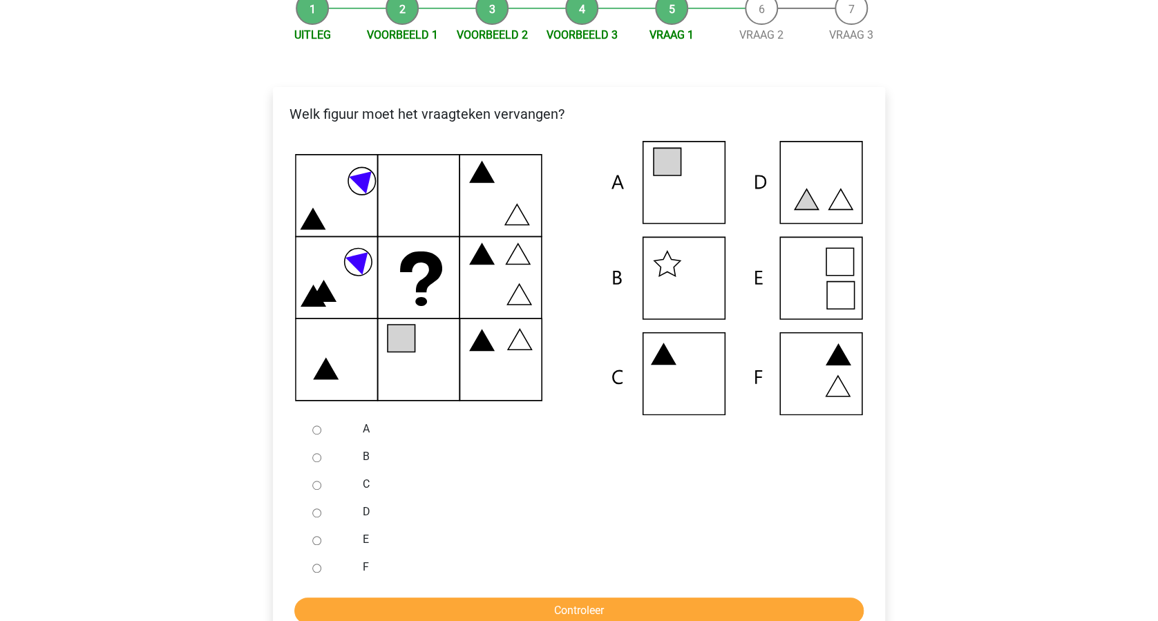
click at [317, 431] on input "A" at bounding box center [316, 430] width 9 height 9
radio input "true"
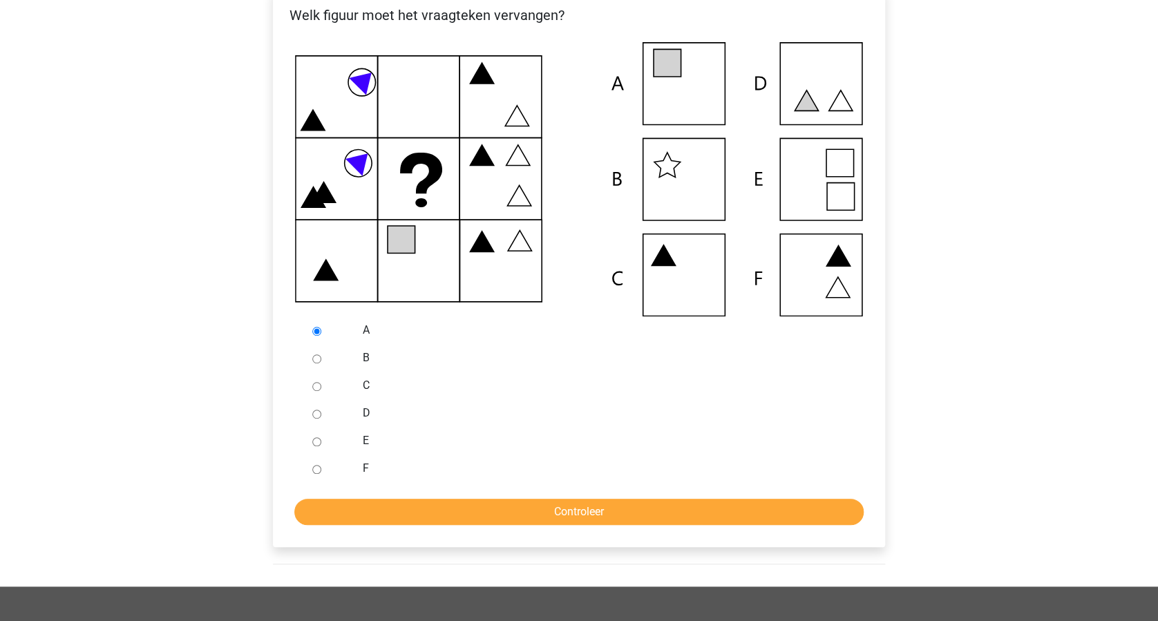
scroll to position [368, 0]
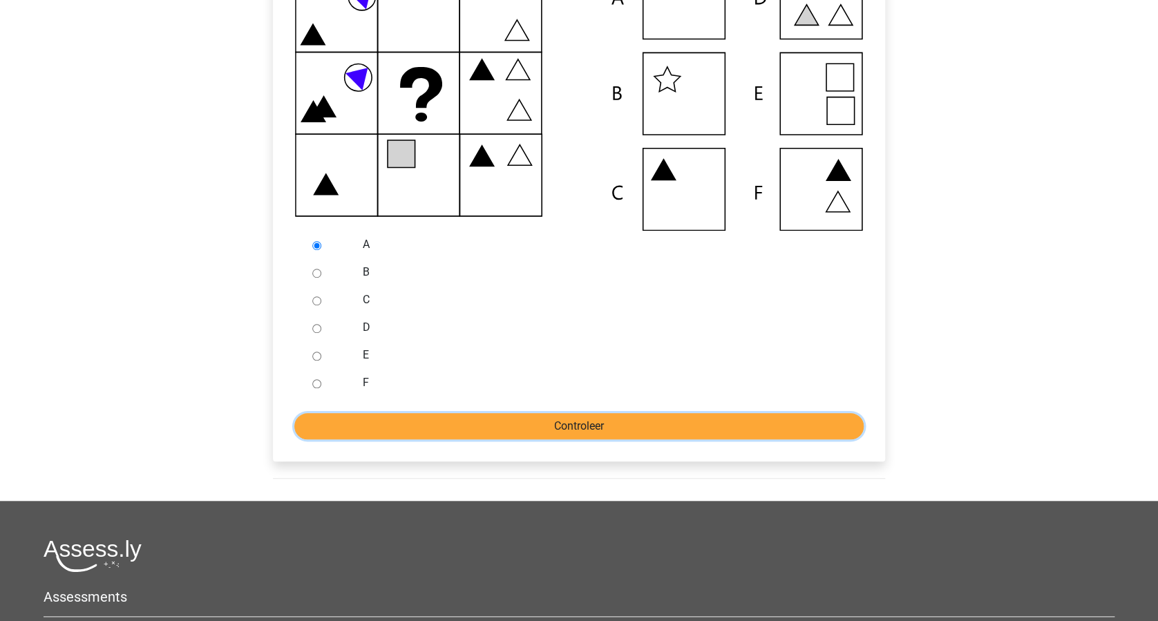
click at [582, 415] on input "Controleer" at bounding box center [578, 426] width 569 height 26
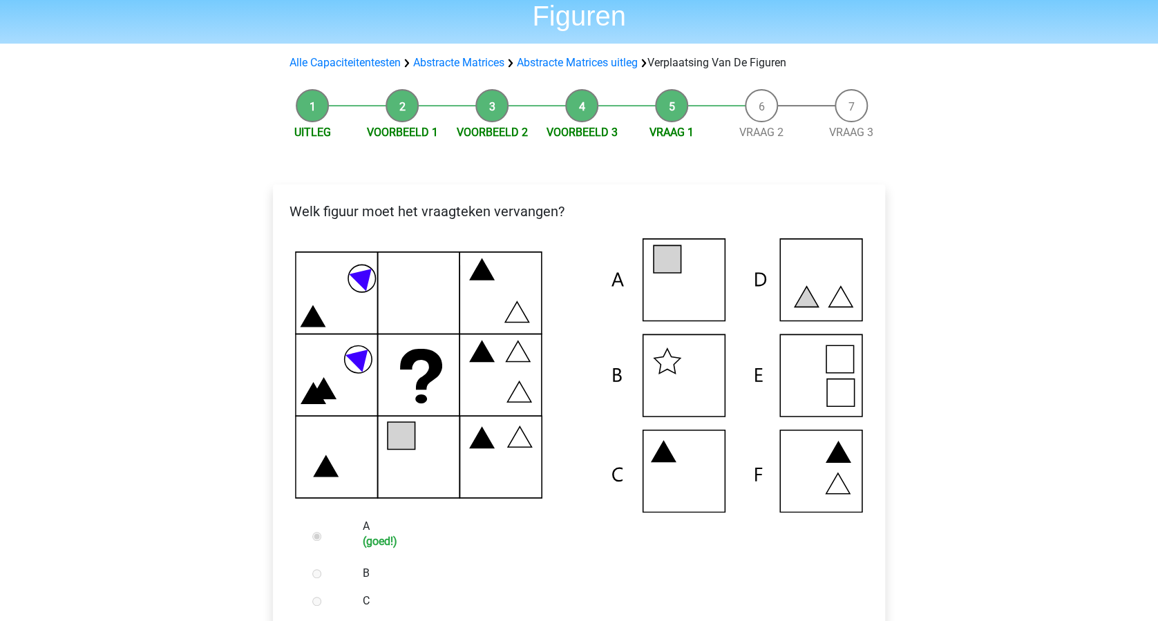
scroll to position [368, 0]
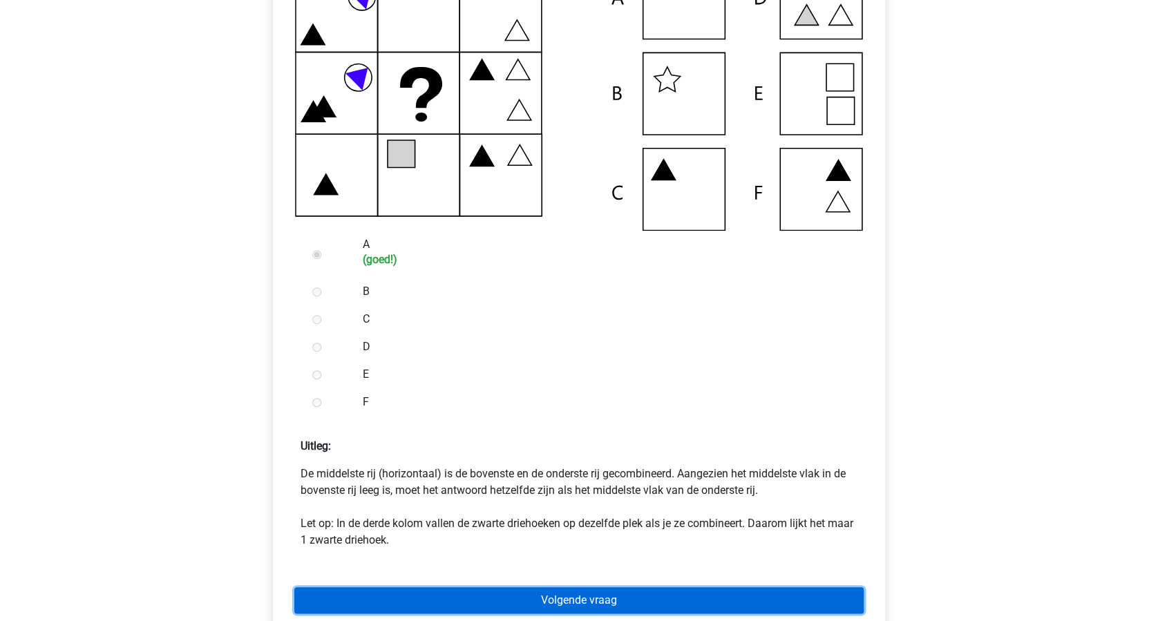
click at [551, 592] on link "Volgende vraag" at bounding box center [578, 600] width 569 height 26
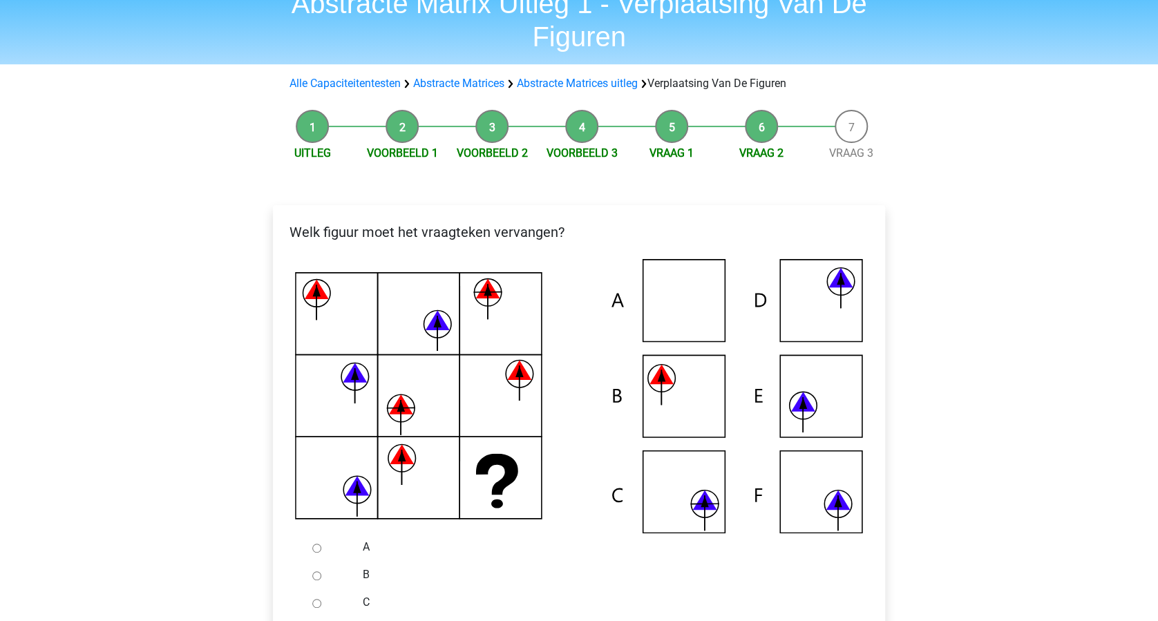
scroll to position [184, 0]
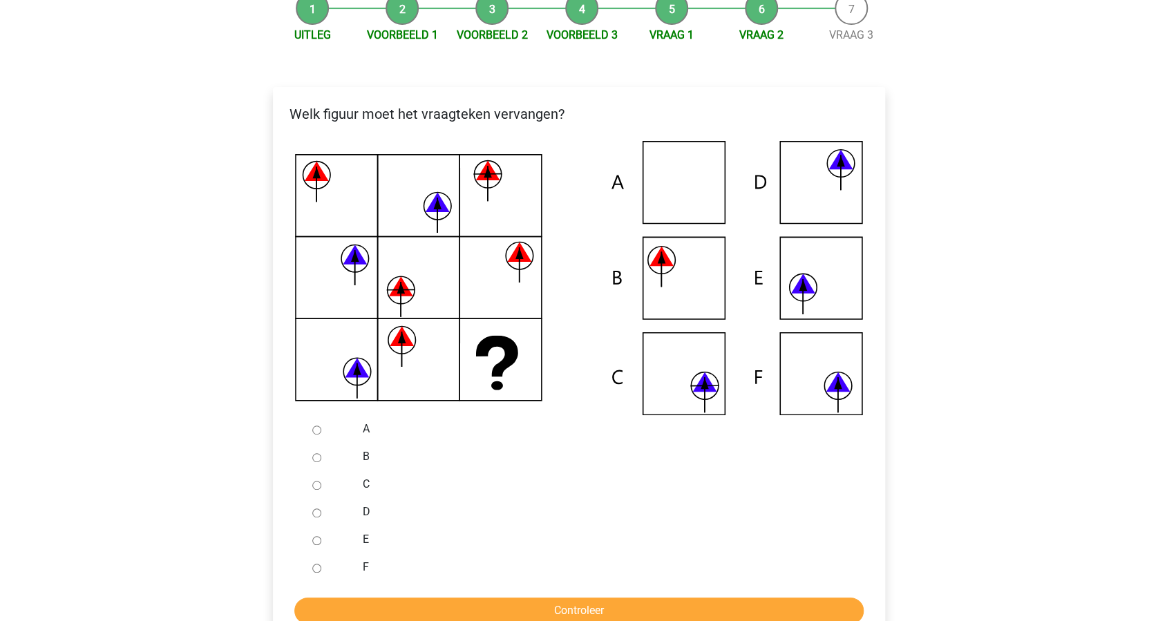
click at [317, 486] on input "C" at bounding box center [316, 485] width 9 height 9
radio input "true"
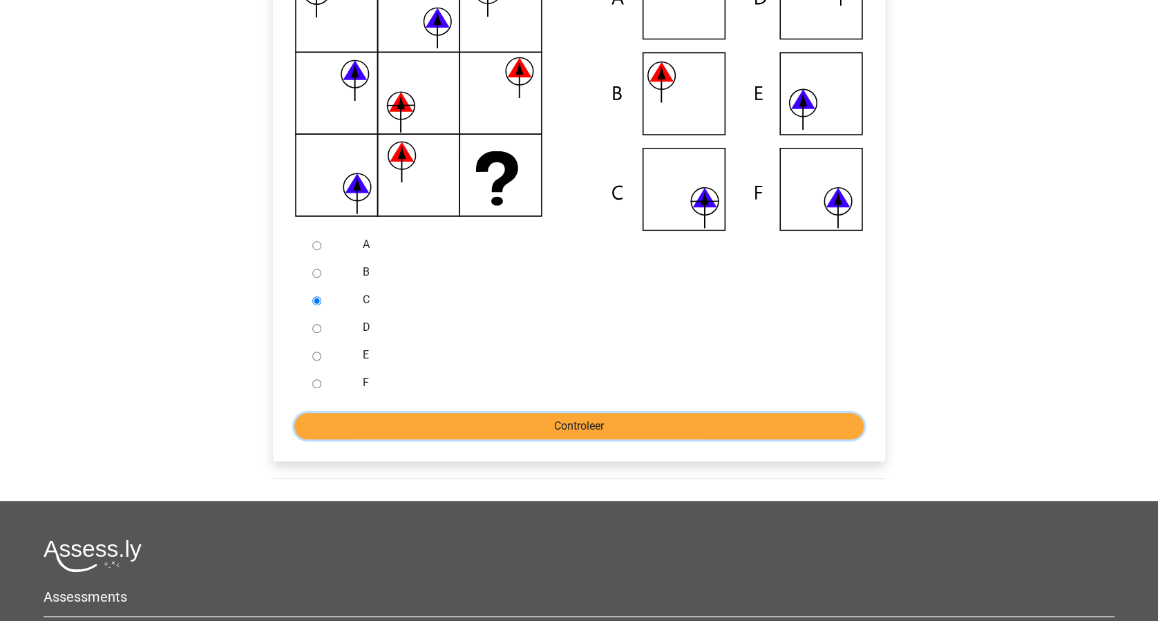
click at [580, 430] on input "Controleer" at bounding box center [578, 426] width 569 height 26
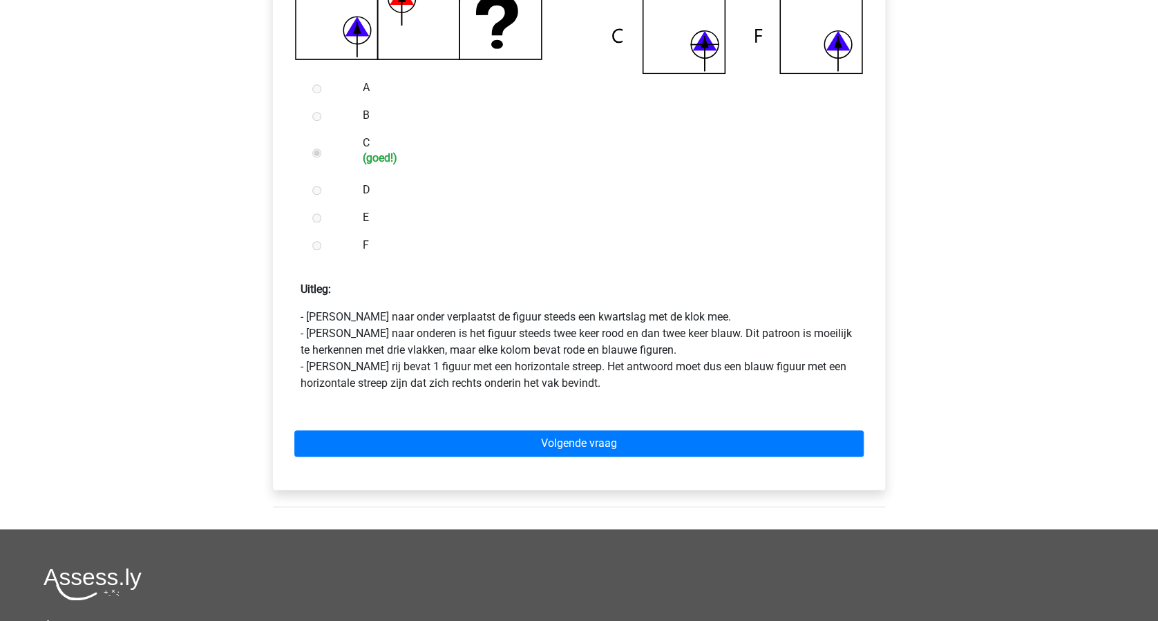
scroll to position [553, 0]
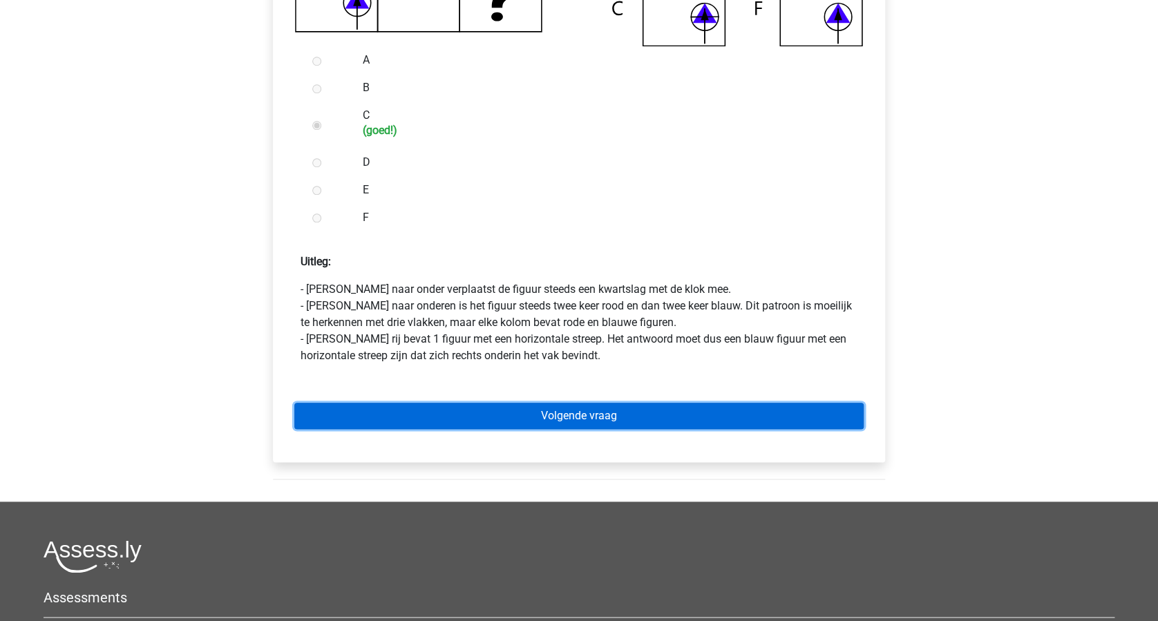
click at [614, 421] on link "Volgende vraag" at bounding box center [578, 416] width 569 height 26
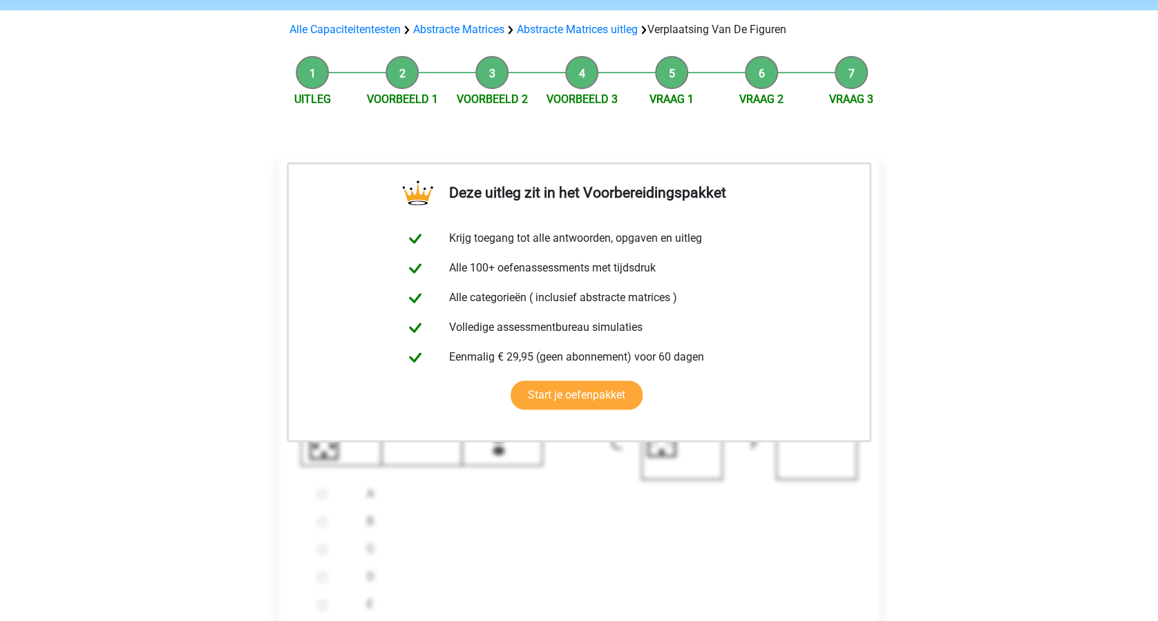
scroll to position [276, 0]
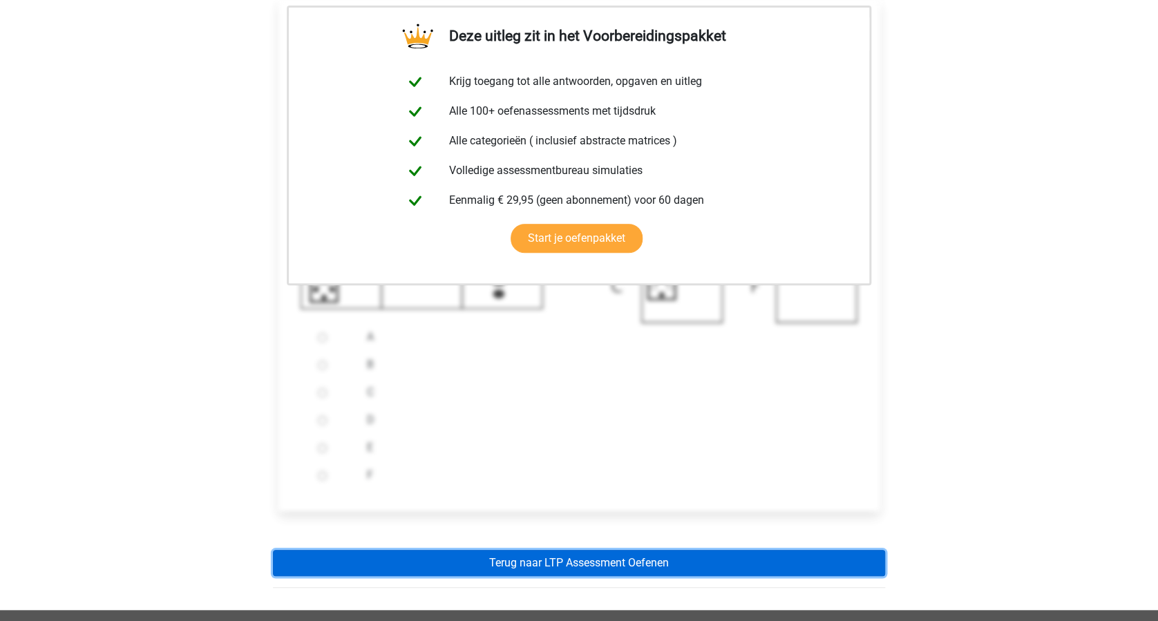
click at [616, 560] on link "Terug naar LTP Assessment Oefenen" at bounding box center [579, 563] width 612 height 26
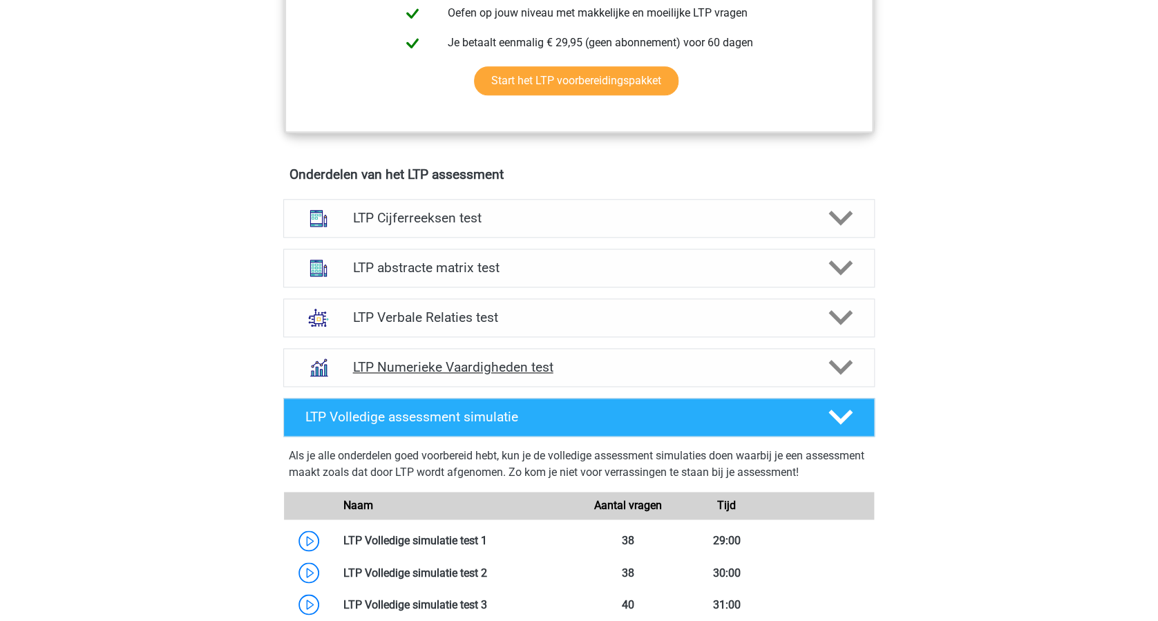
scroll to position [737, 0]
click at [426, 217] on h4 "LTP Cijferreeksen test" at bounding box center [578, 219] width 453 height 16
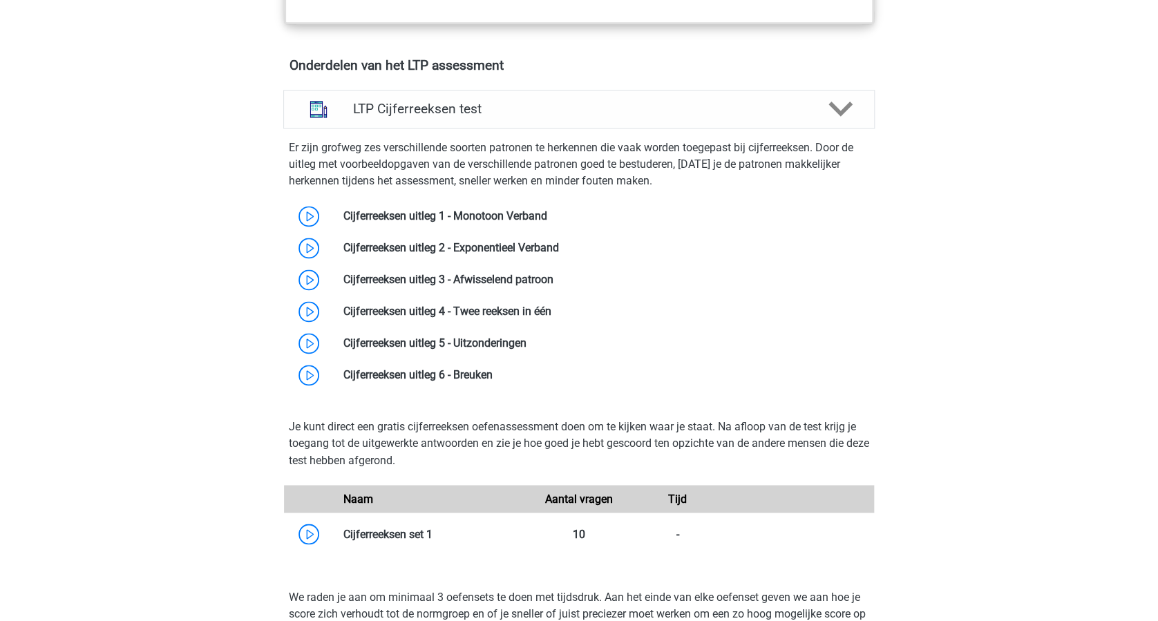
scroll to position [829, 0]
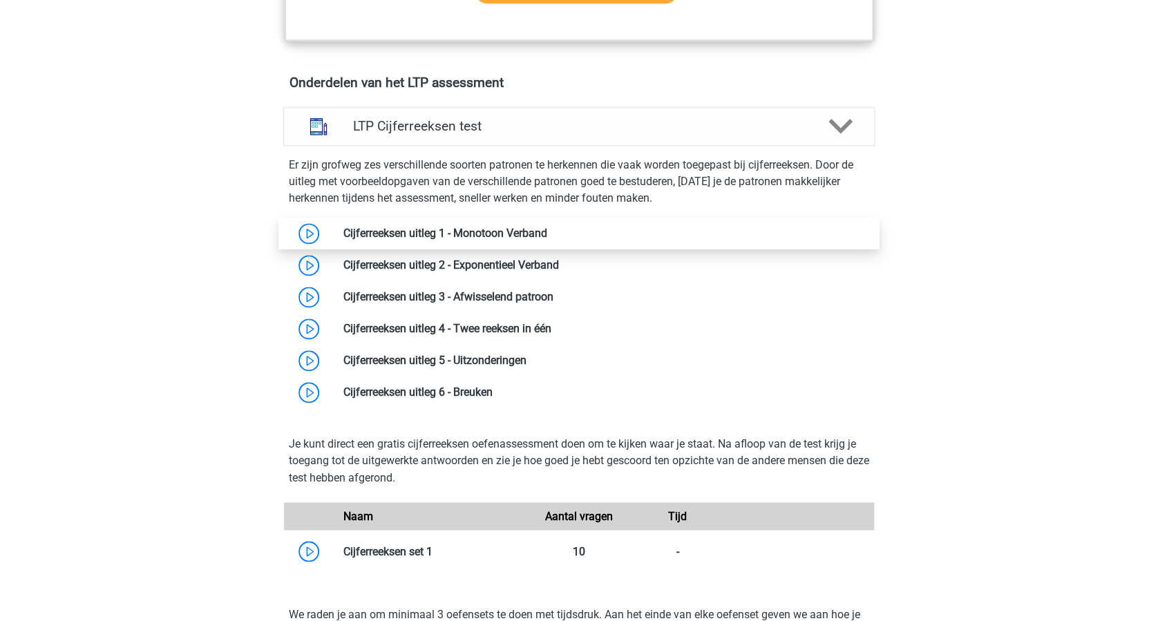
click at [547, 232] on link at bounding box center [547, 233] width 0 height 13
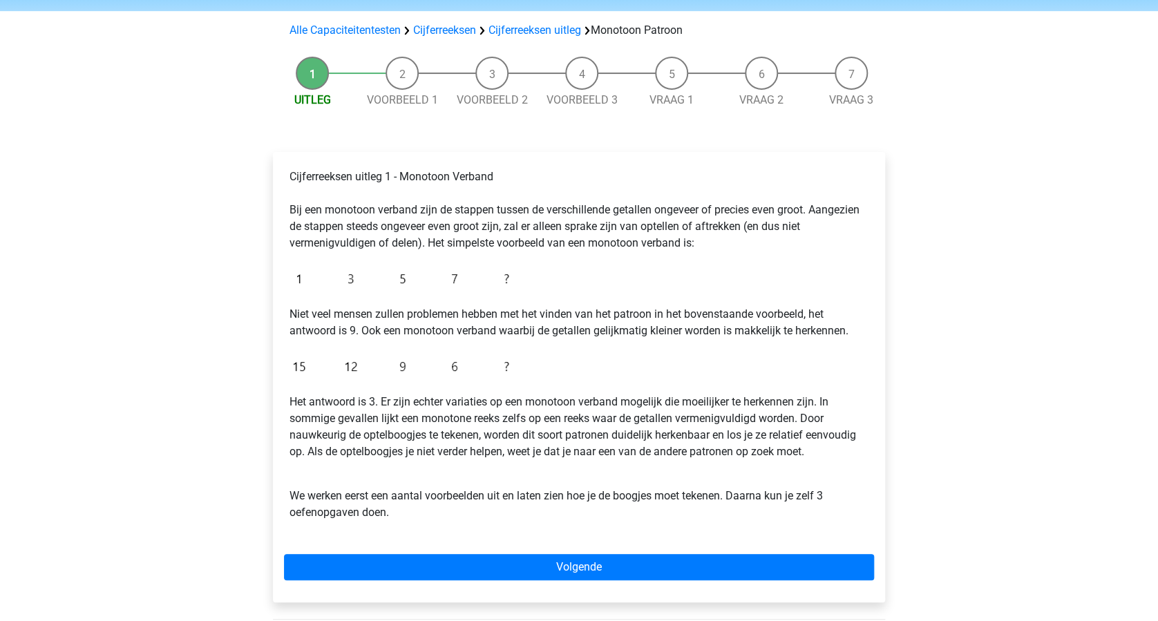
scroll to position [276, 0]
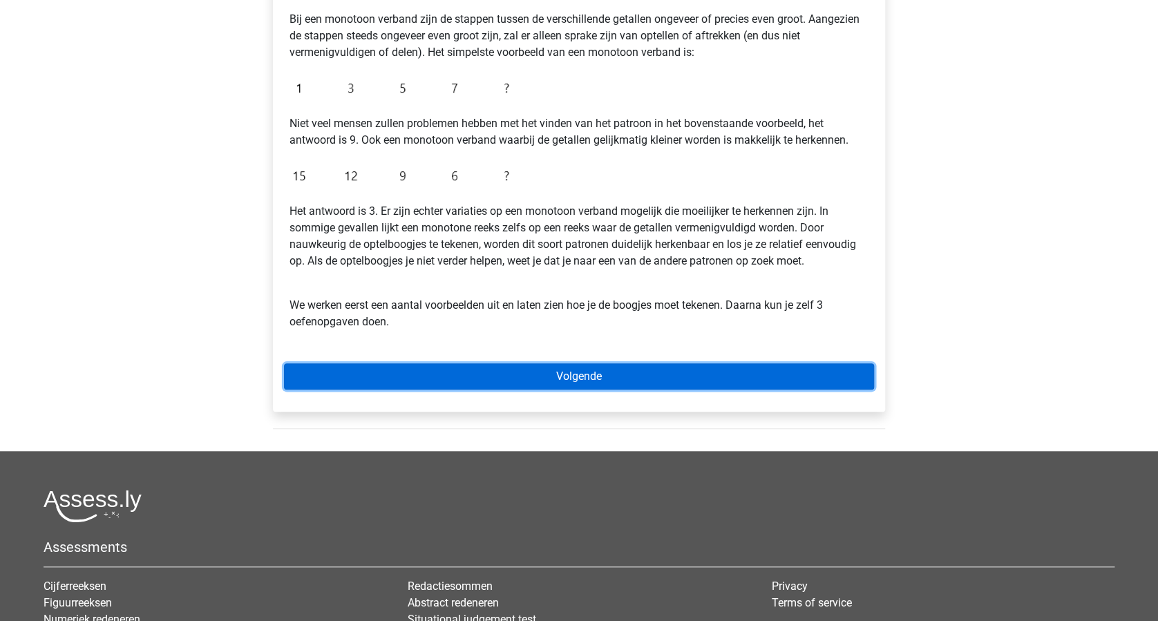
click at [591, 379] on link "Volgende" at bounding box center [579, 376] width 590 height 26
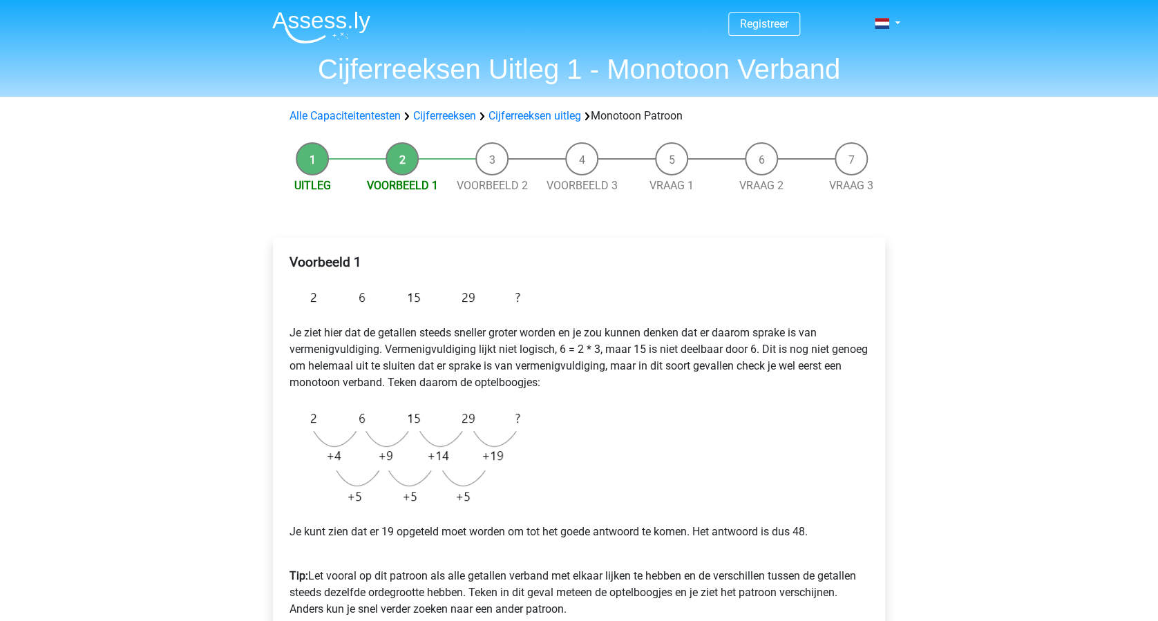
scroll to position [276, 0]
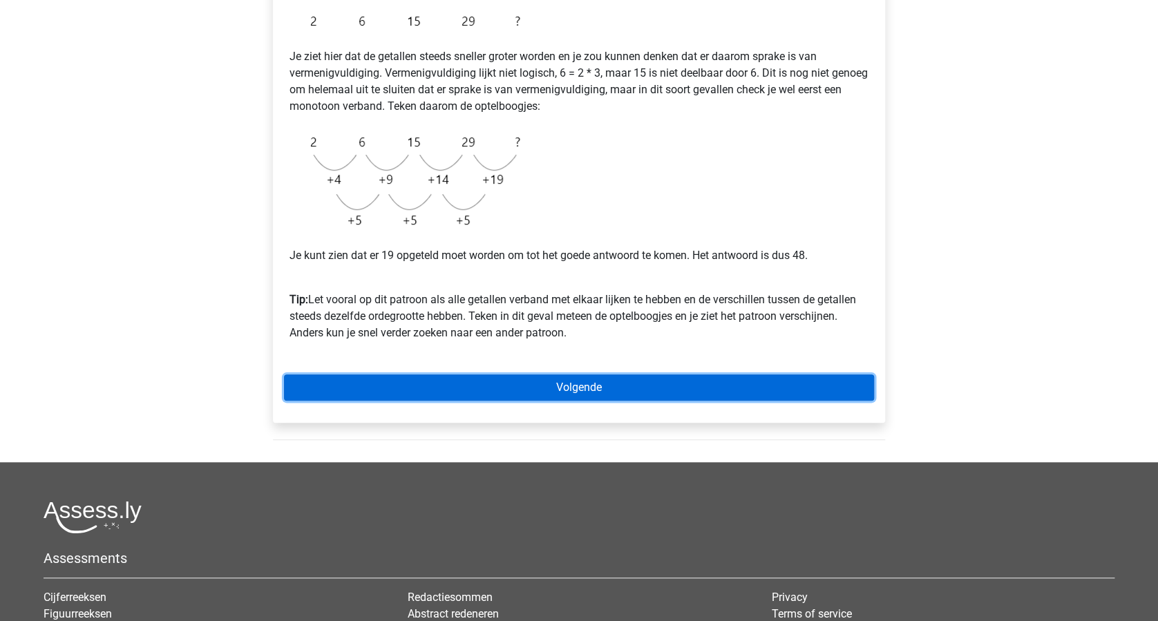
click at [628, 381] on link "Volgende" at bounding box center [579, 388] width 590 height 26
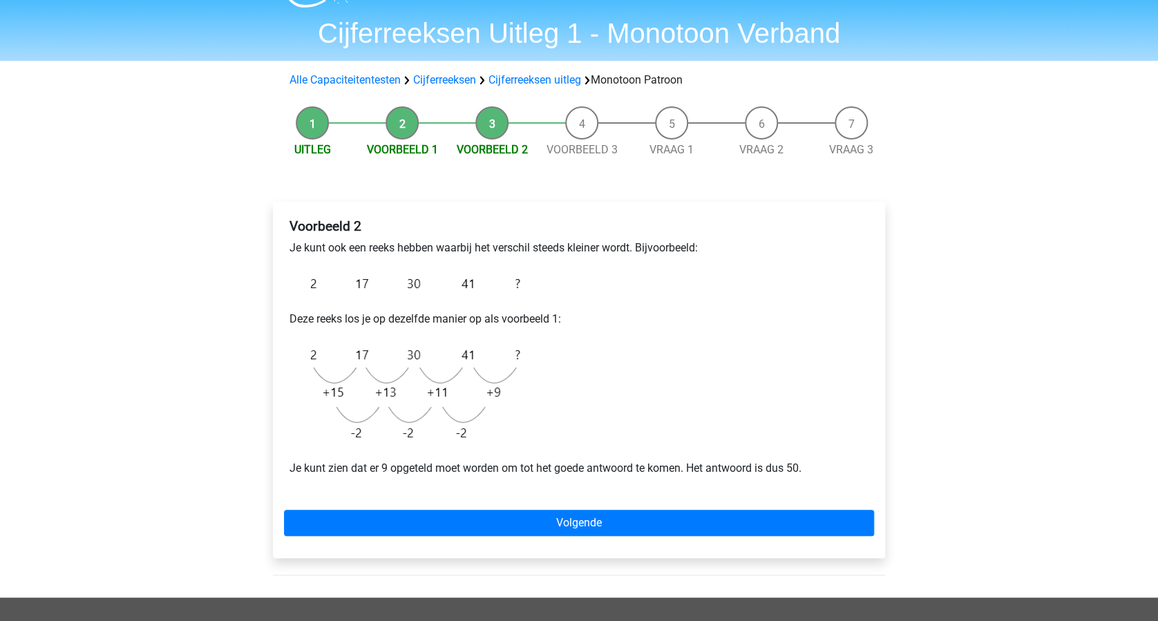
scroll to position [92, 0]
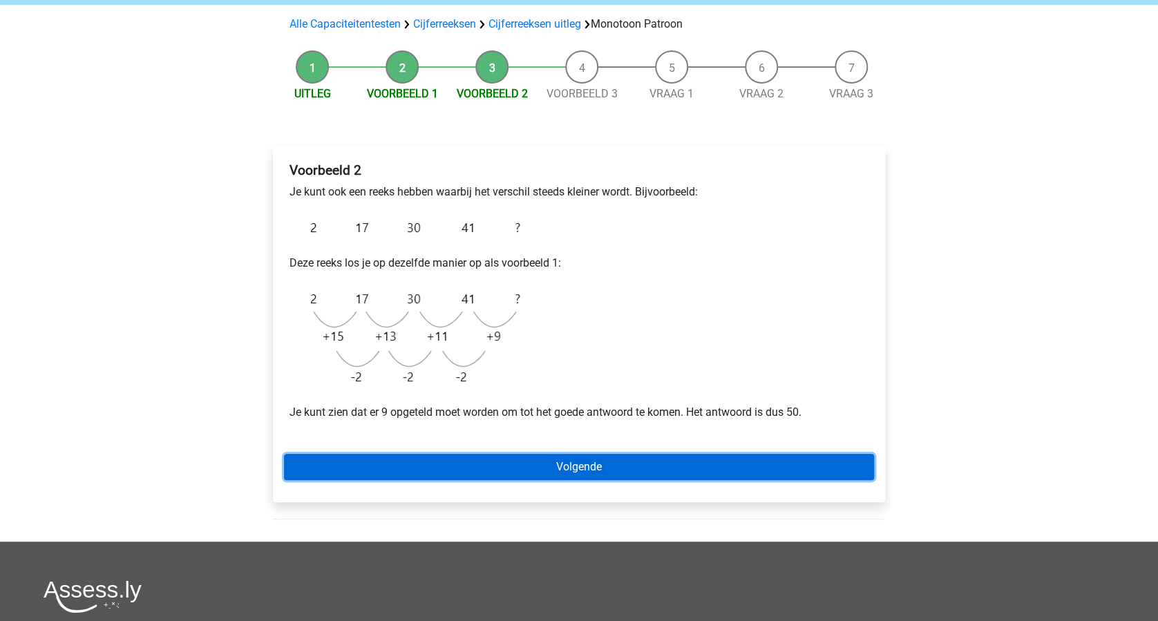
click at [721, 468] on link "Volgende" at bounding box center [579, 467] width 590 height 26
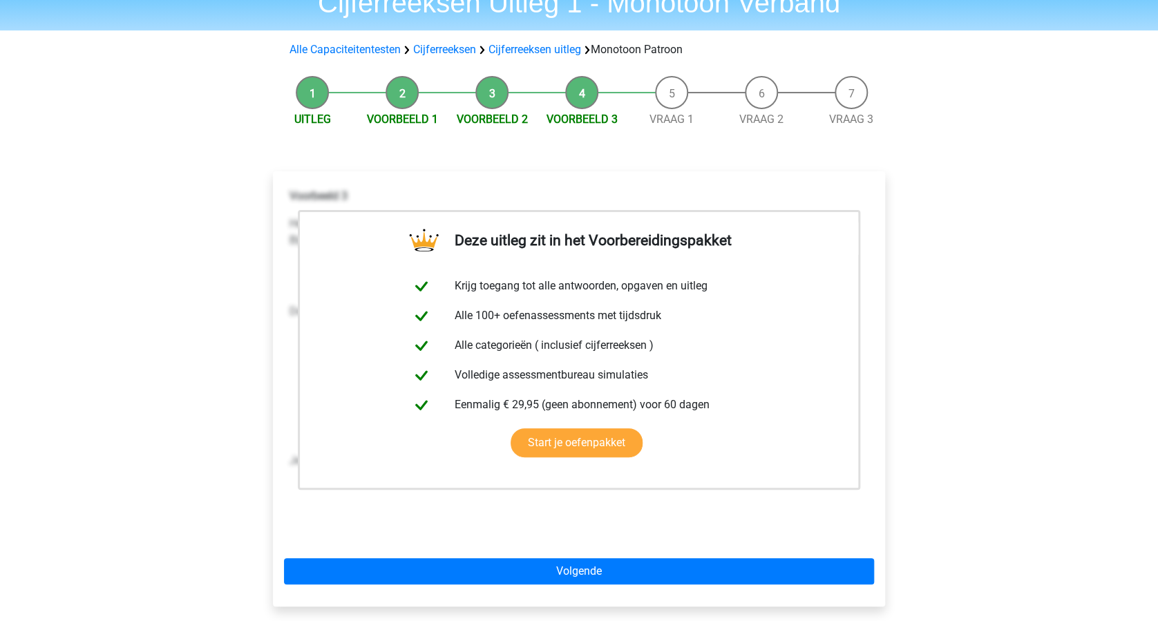
scroll to position [184, 0]
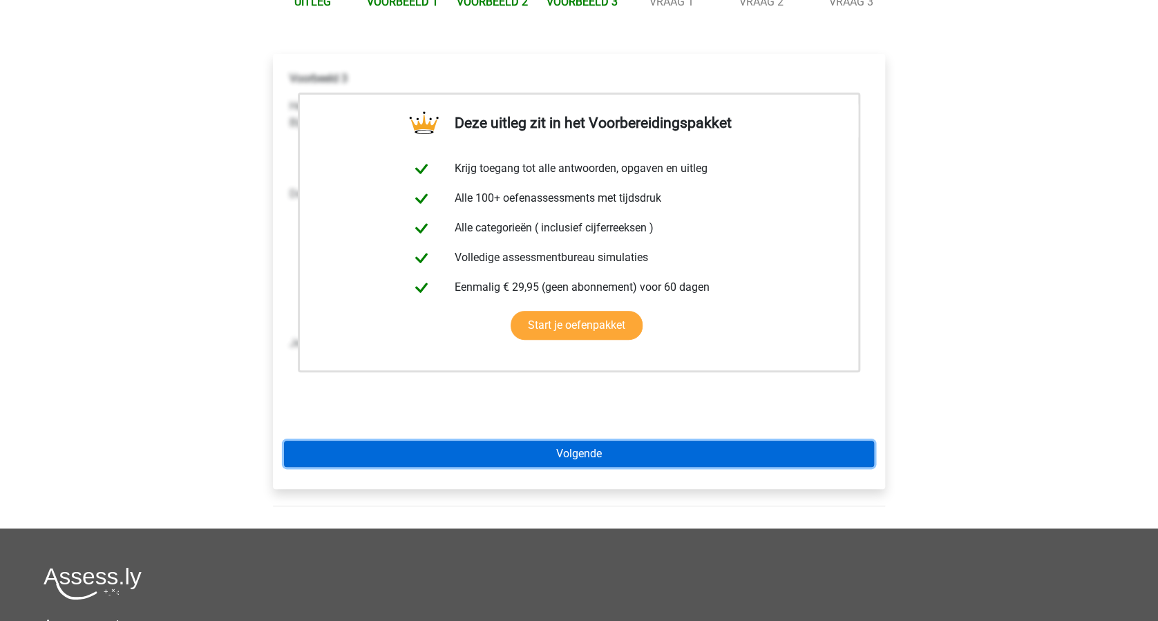
click at [656, 452] on link "Volgende" at bounding box center [579, 454] width 590 height 26
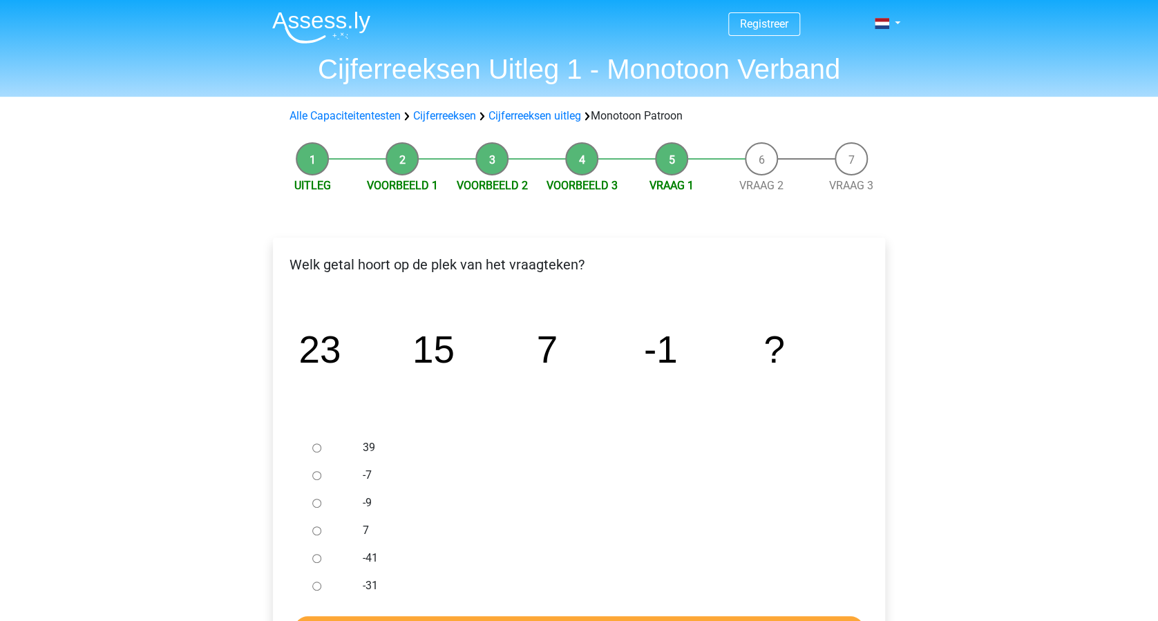
click at [317, 504] on input "-9" at bounding box center [316, 503] width 9 height 9
radio input "true"
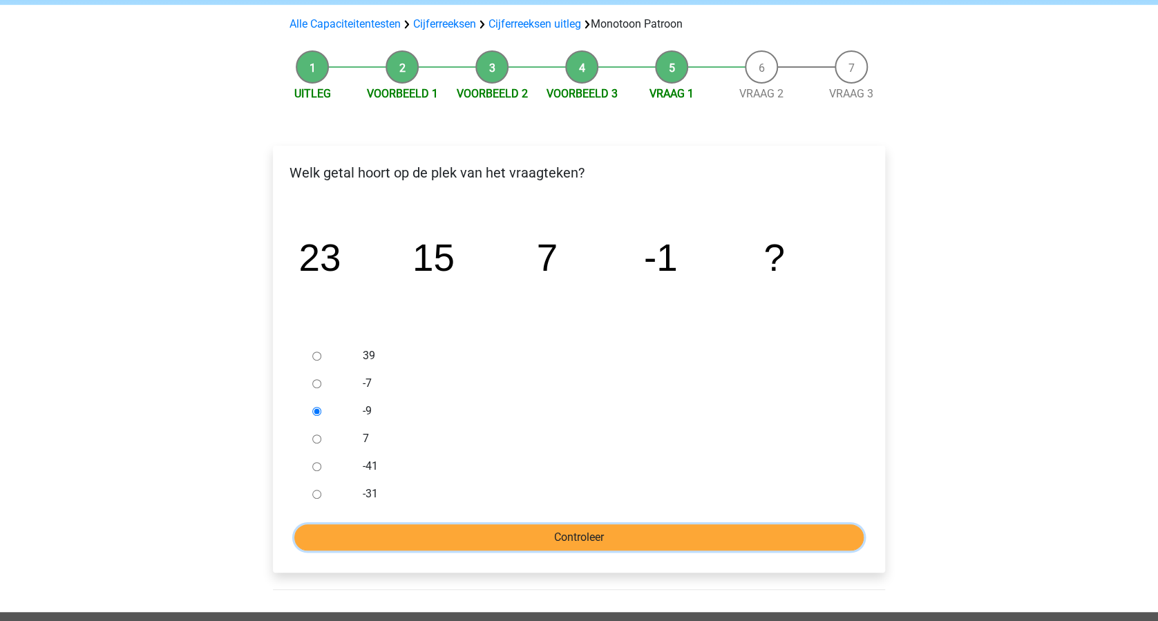
click at [515, 527] on input "Controleer" at bounding box center [578, 537] width 569 height 26
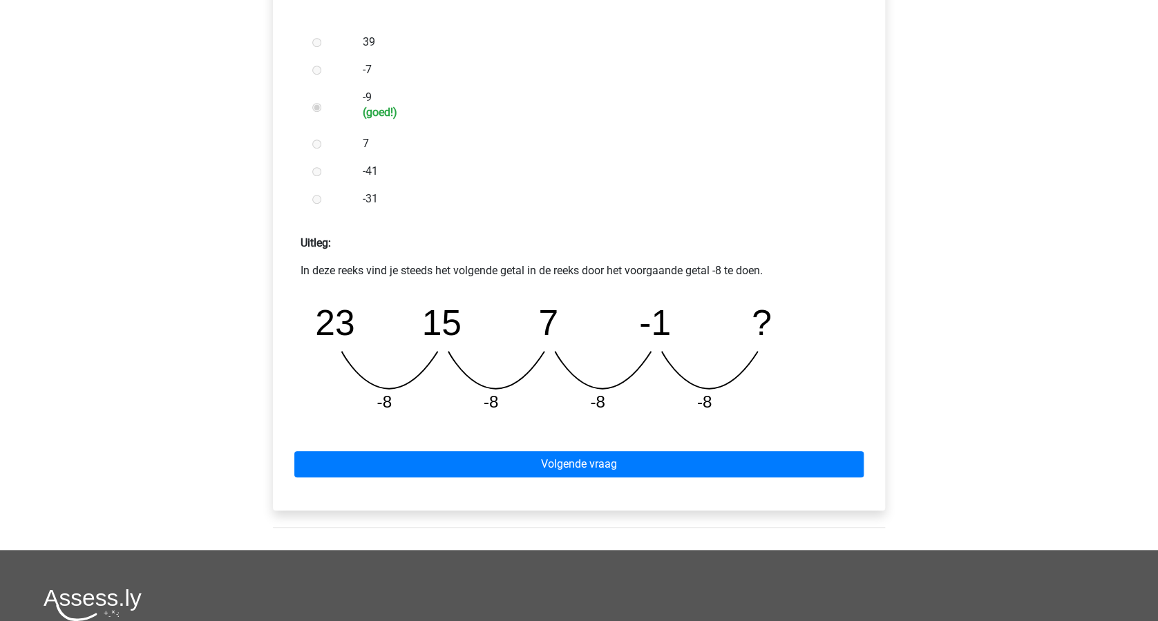
scroll to position [553, 0]
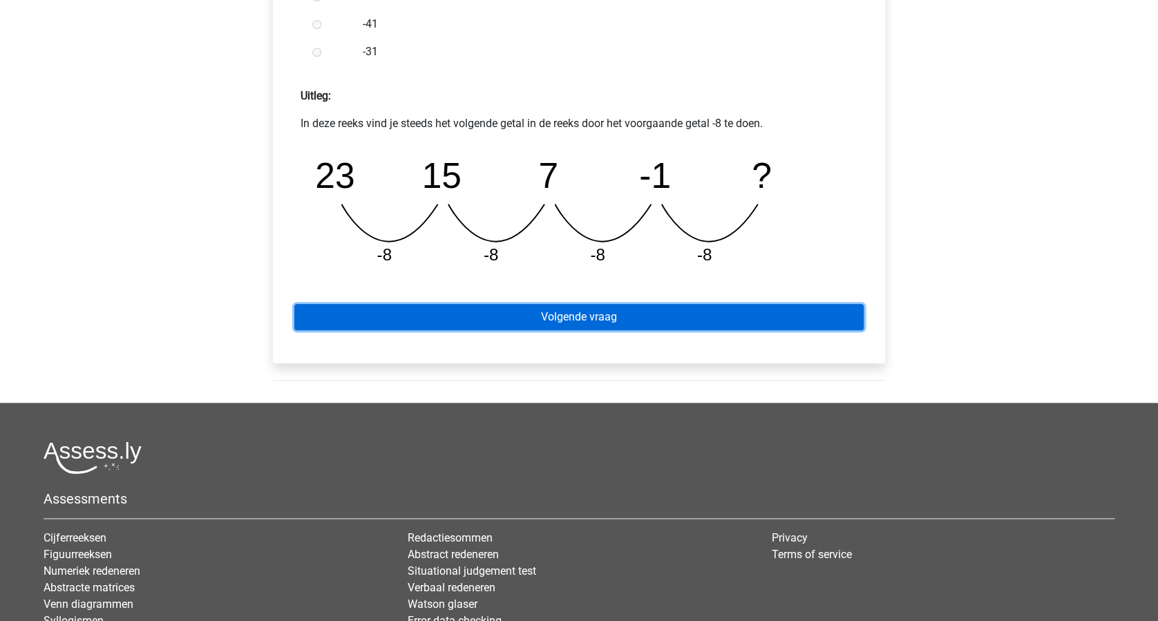
click at [647, 325] on link "Volgende vraag" at bounding box center [578, 317] width 569 height 26
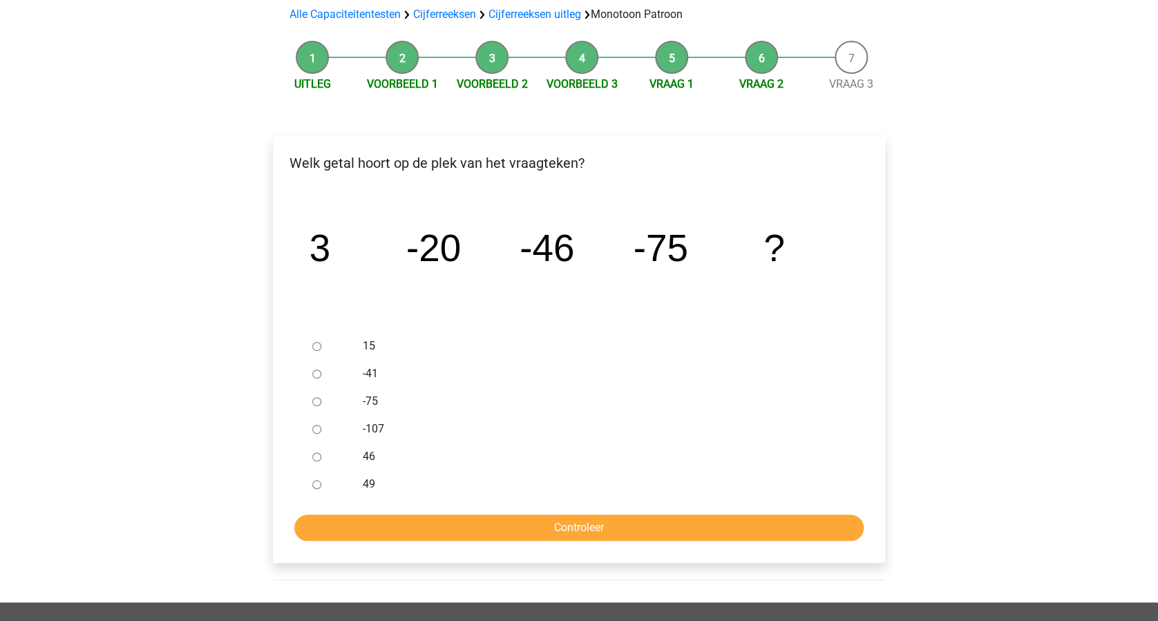
scroll to position [184, 0]
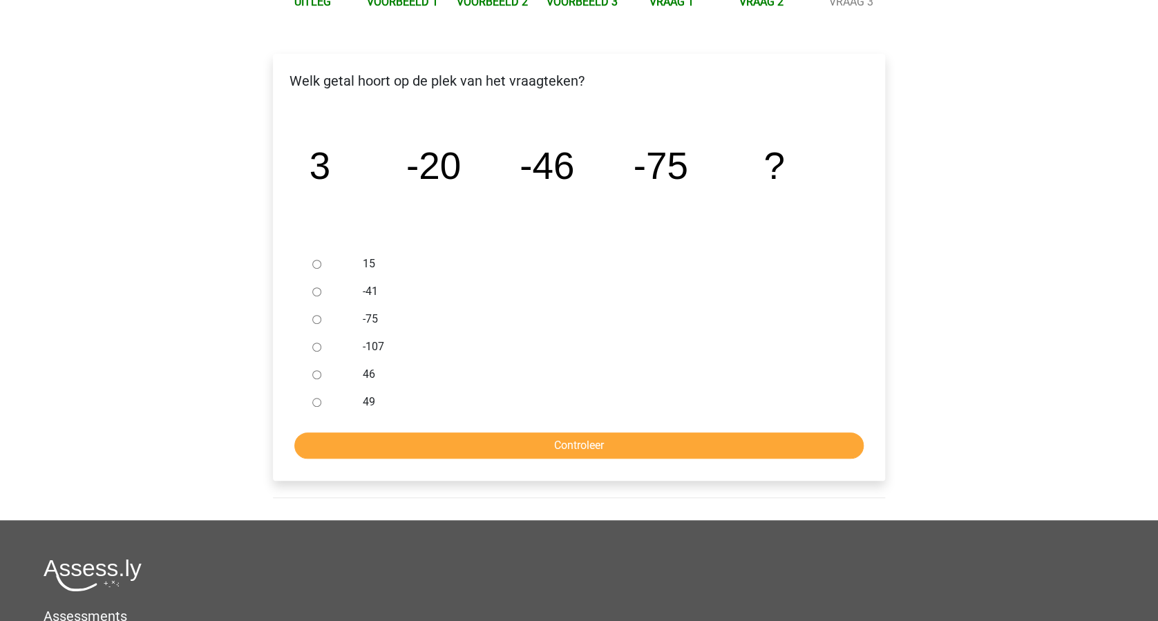
click at [314, 343] on input "-107" at bounding box center [316, 347] width 9 height 9
radio input "true"
click at [514, 442] on input "Controleer" at bounding box center [578, 446] width 569 height 26
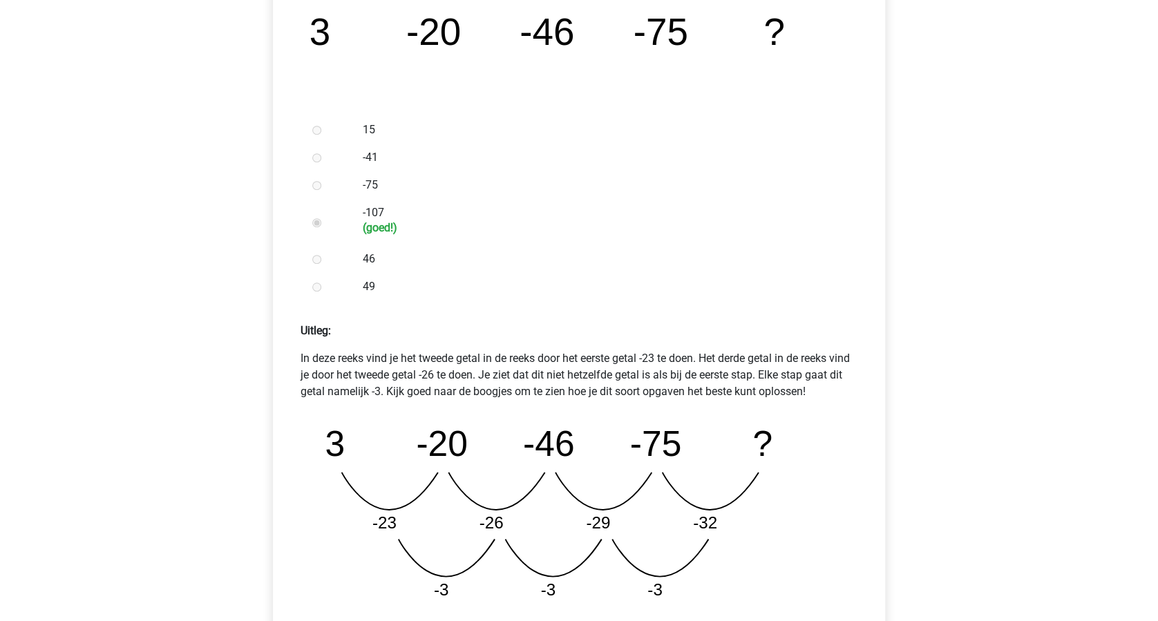
scroll to position [460, 0]
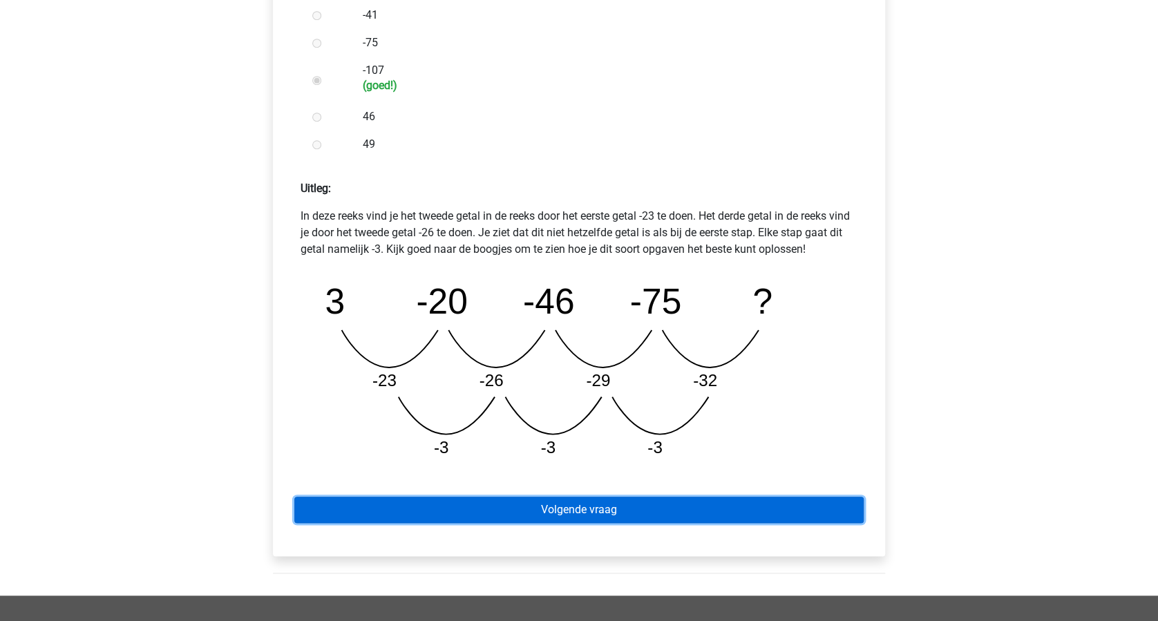
click at [606, 500] on link "Volgende vraag" at bounding box center [578, 510] width 569 height 26
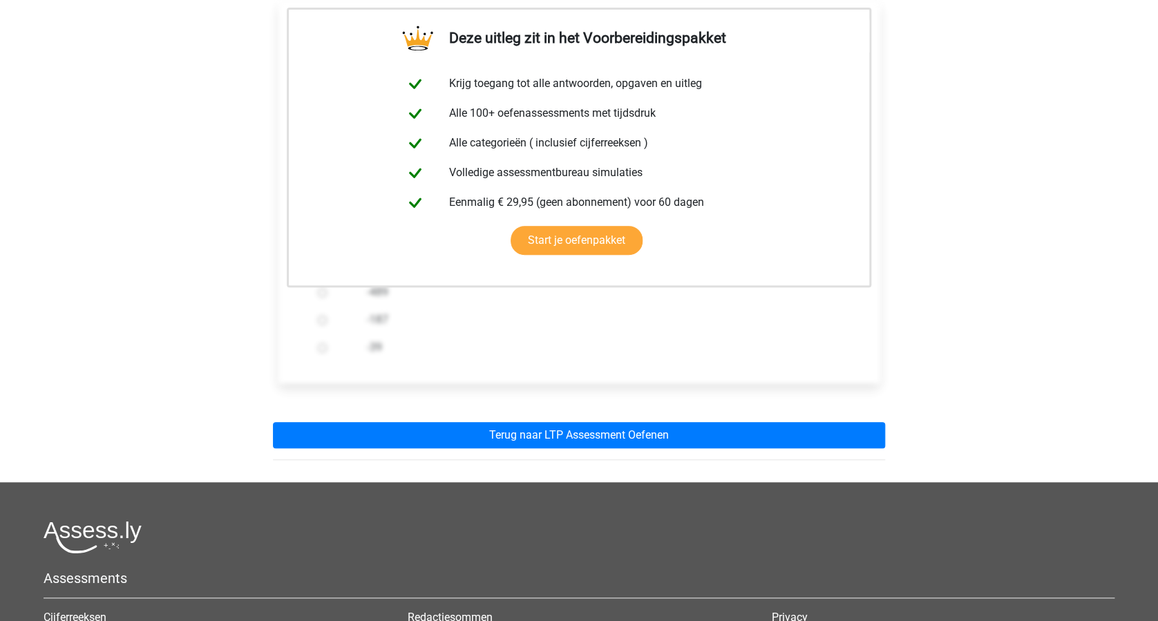
scroll to position [276, 0]
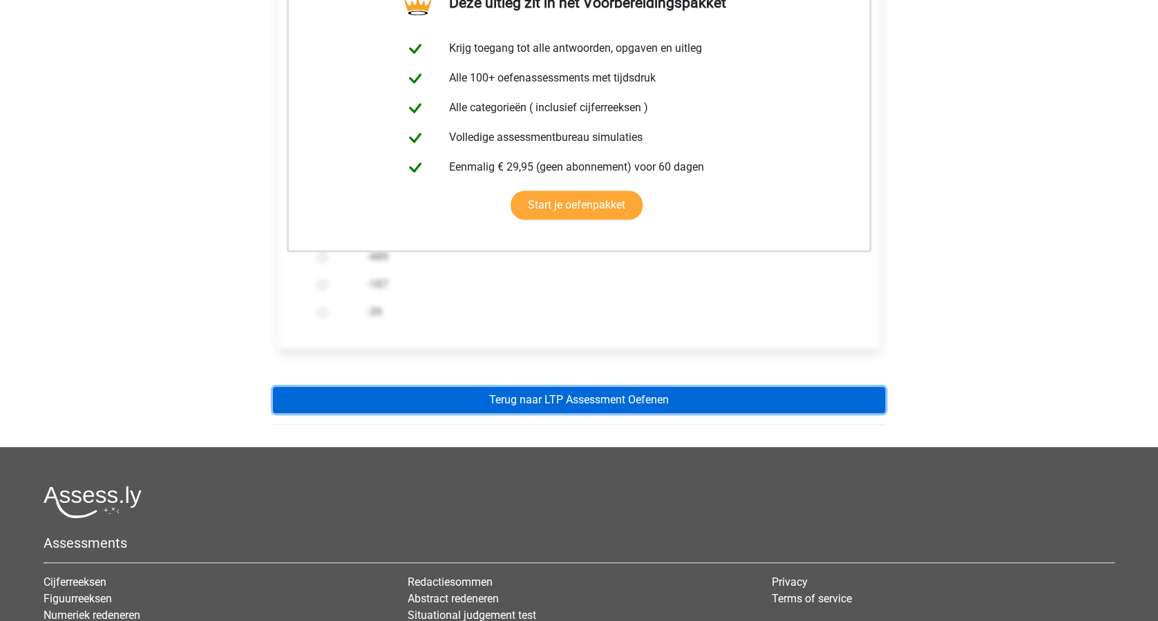
click at [670, 398] on link "Terug naar LTP Assessment Oefenen" at bounding box center [579, 400] width 612 height 26
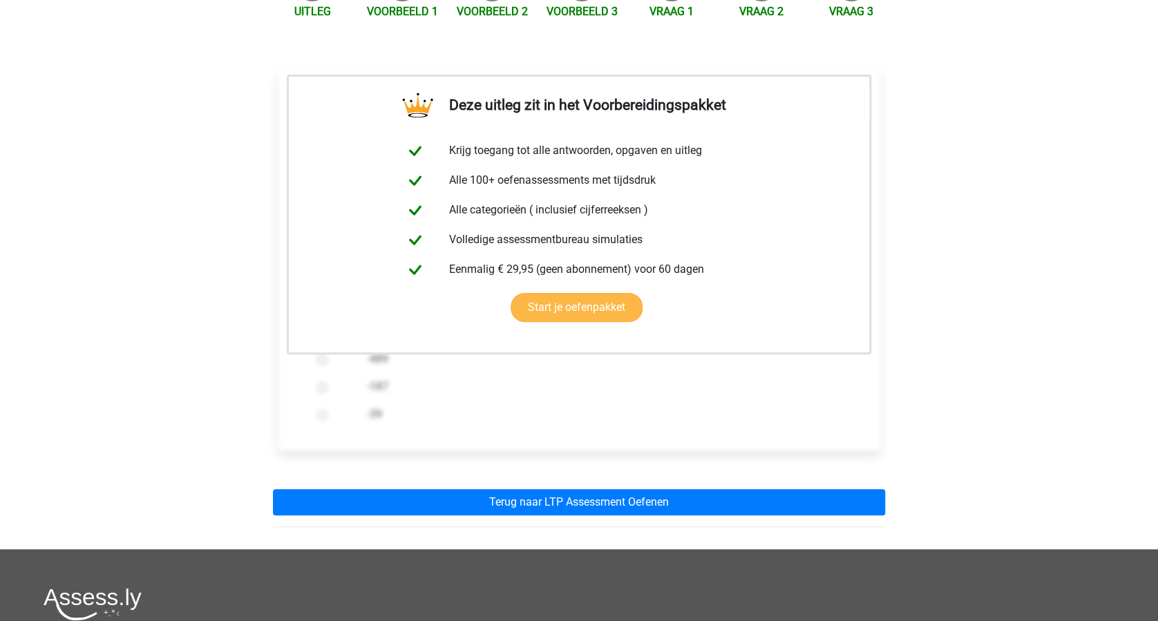
scroll to position [0, 0]
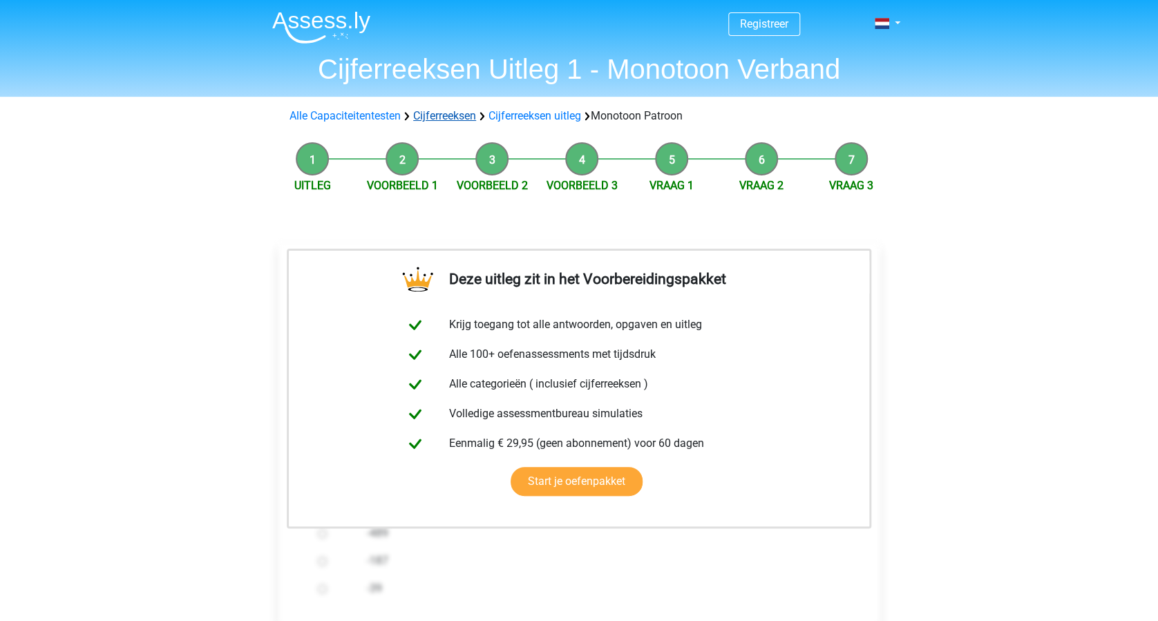
click at [447, 114] on link "Cijferreeksen" at bounding box center [444, 115] width 63 height 13
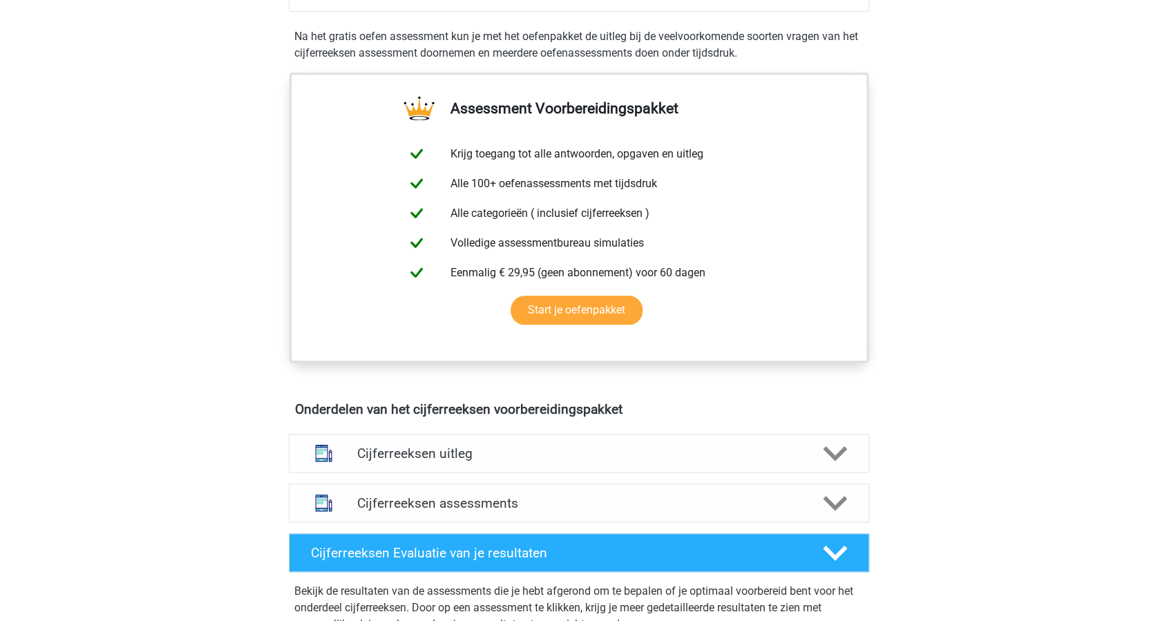
scroll to position [553, 0]
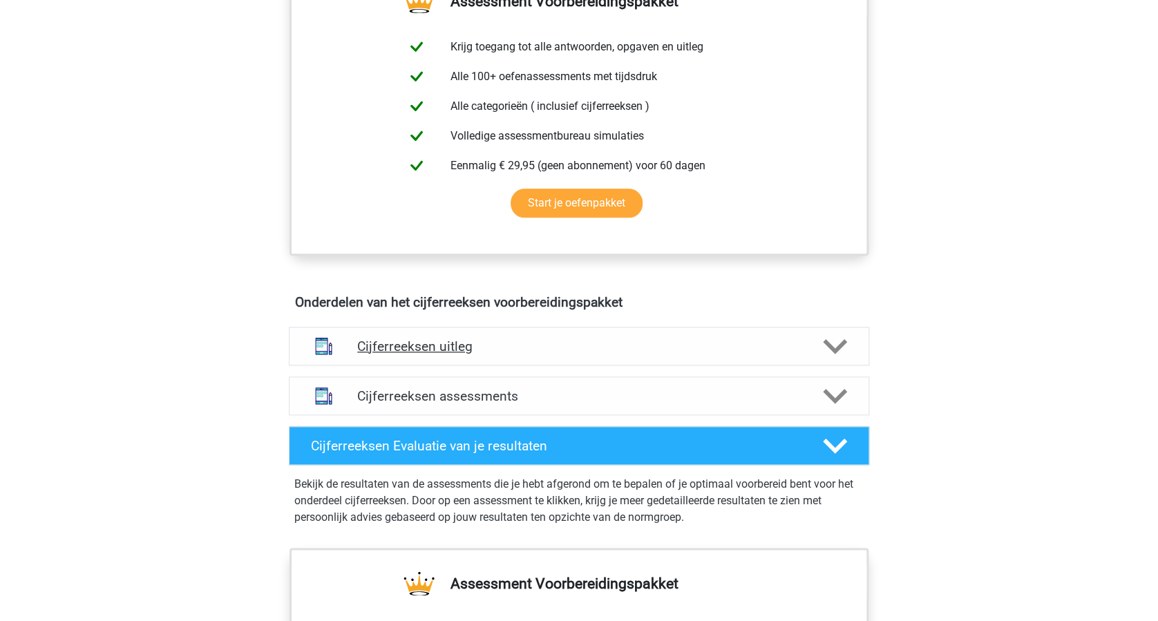
click at [830, 354] on polygon at bounding box center [835, 346] width 24 height 15
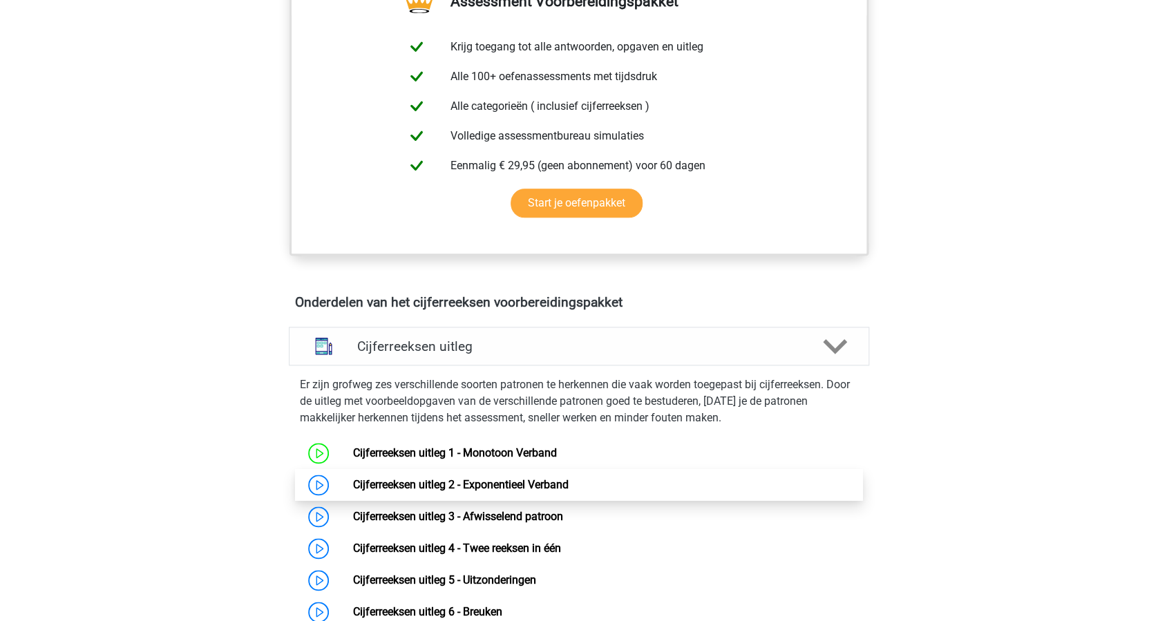
click at [522, 491] on link "Cijferreeksen uitleg 2 - Exponentieel Verband" at bounding box center [460, 484] width 216 height 13
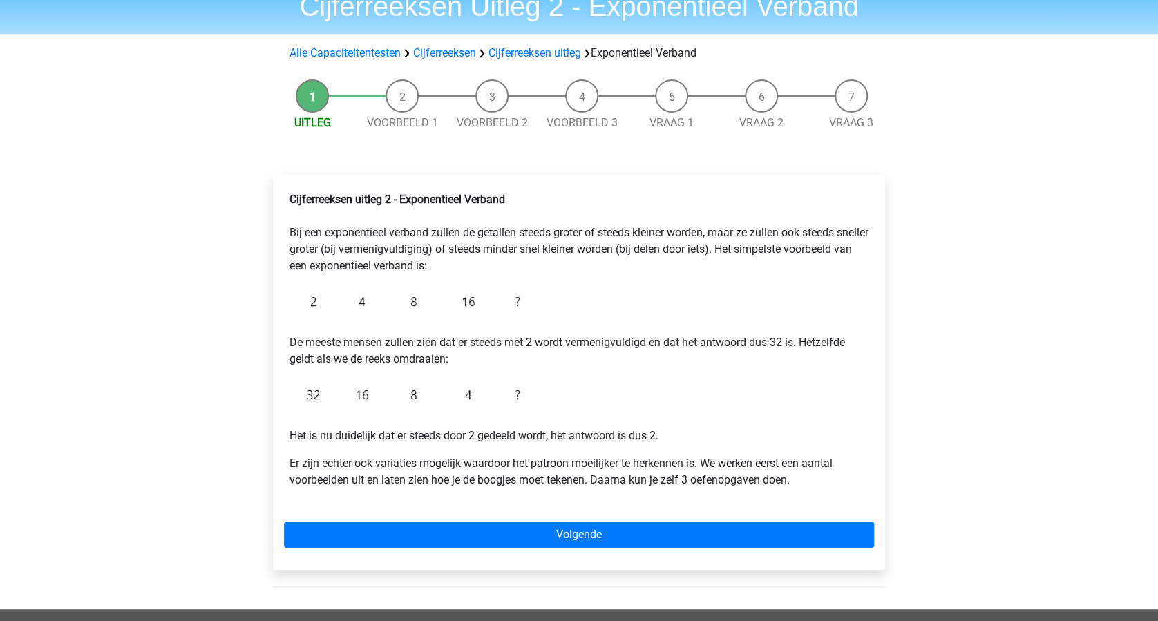
scroll to position [92, 0]
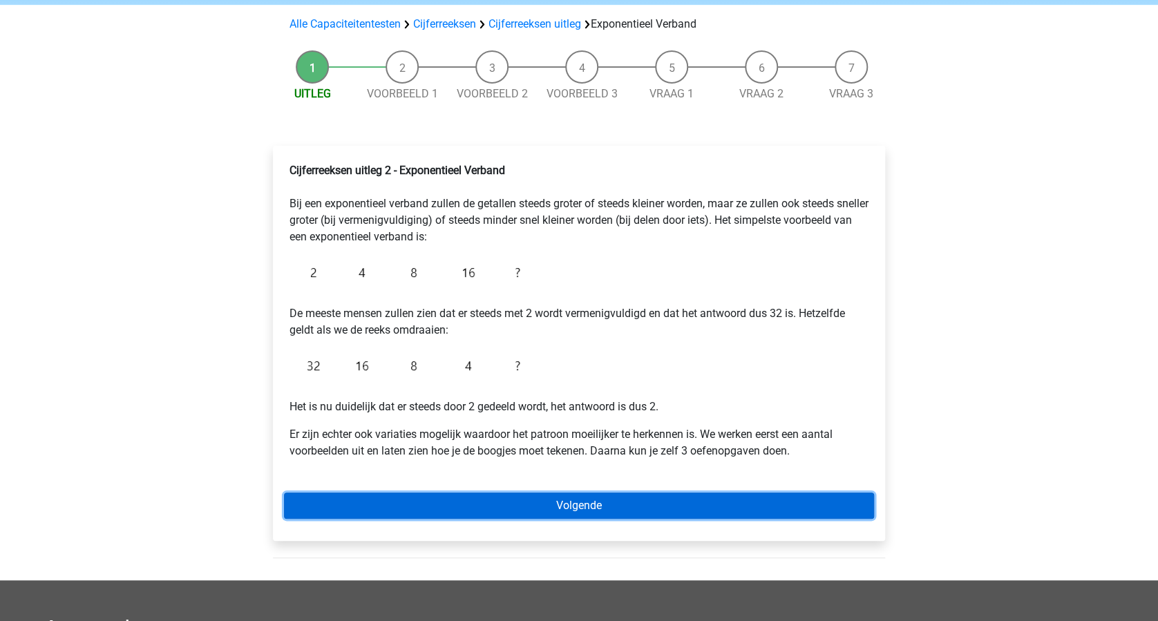
click at [608, 499] on link "Volgende" at bounding box center [579, 506] width 590 height 26
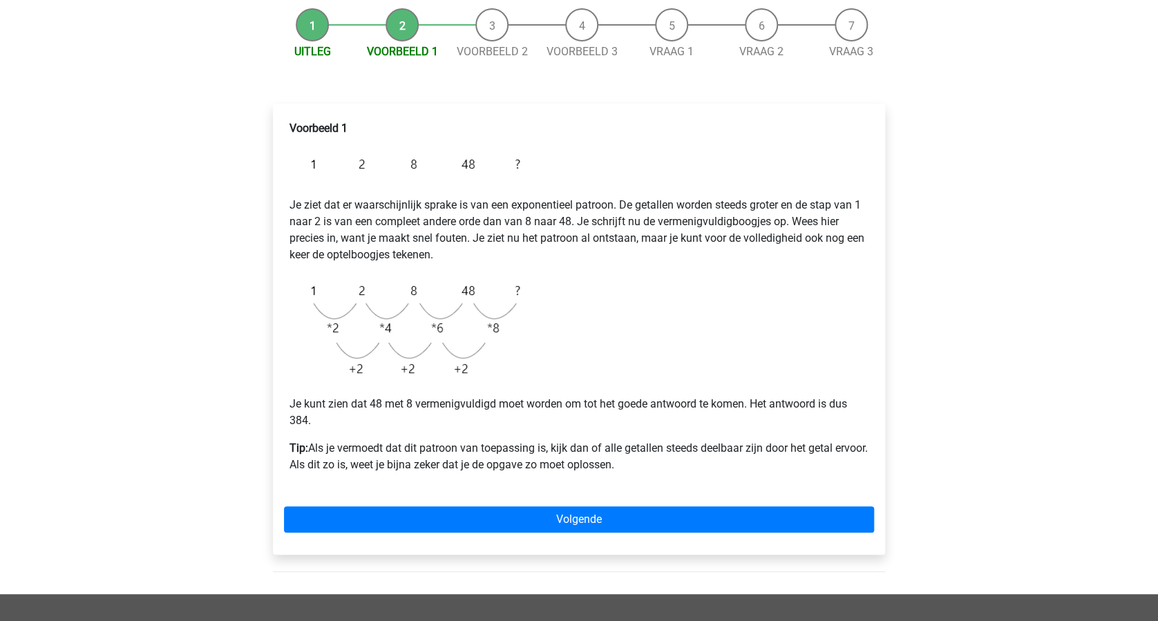
scroll to position [276, 0]
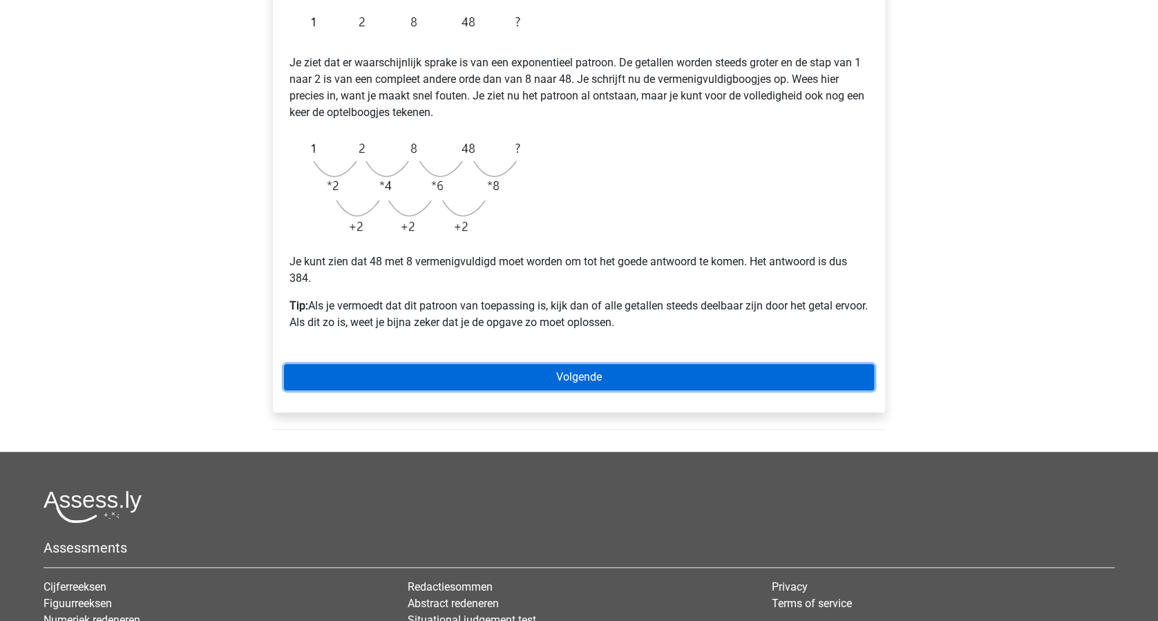
click at [623, 376] on link "Volgende" at bounding box center [579, 377] width 590 height 26
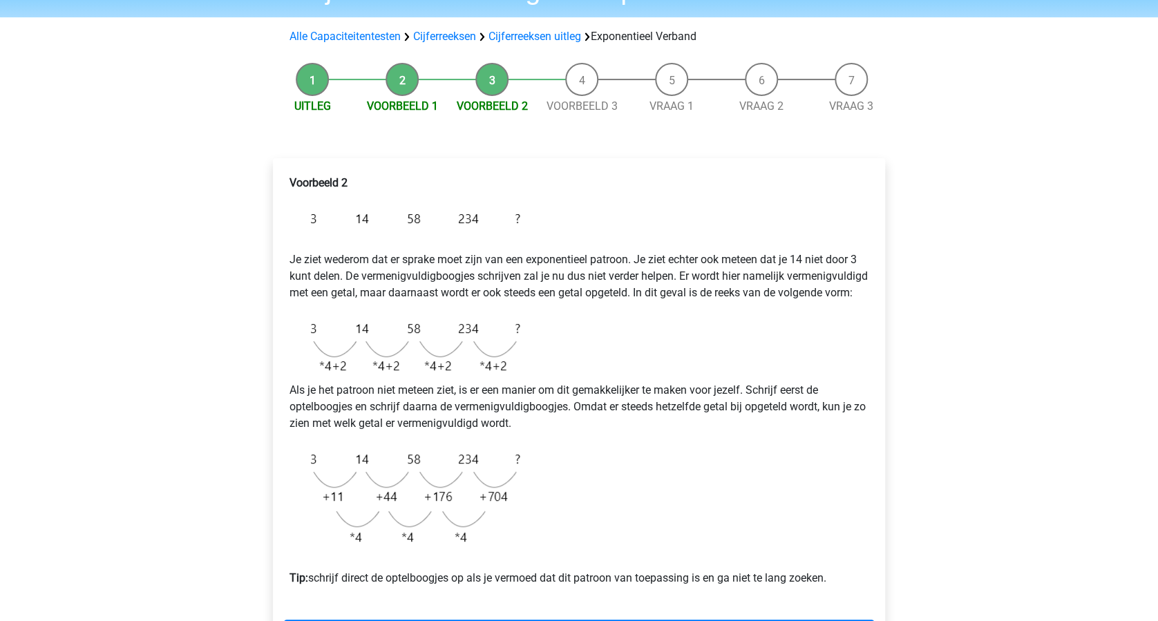
scroll to position [184, 0]
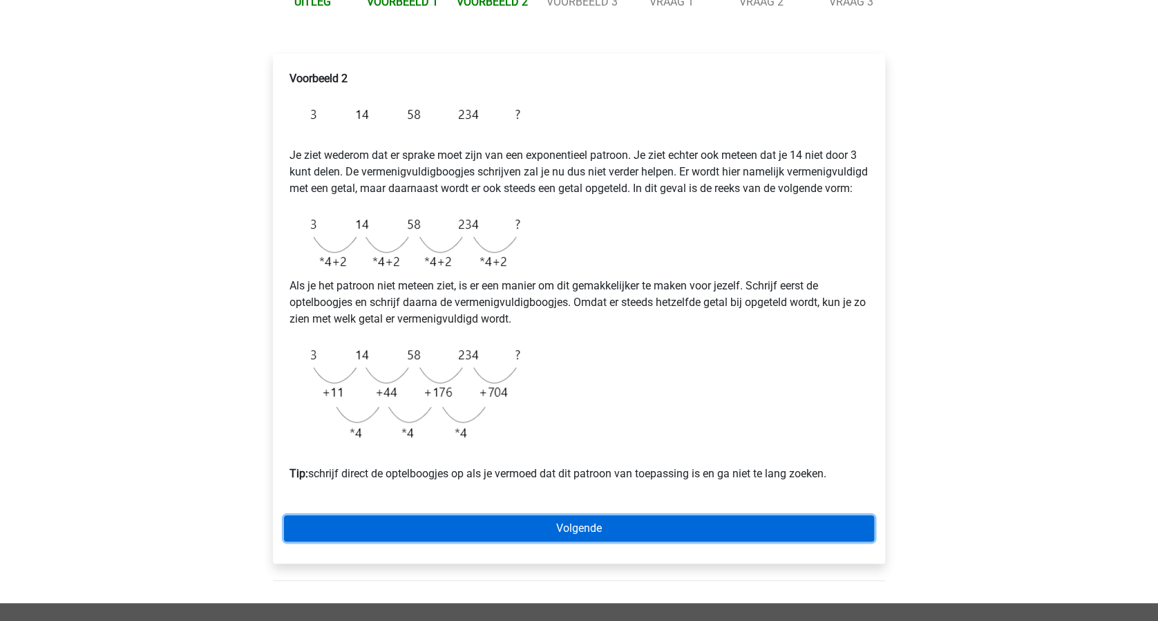
click at [624, 542] on link "Volgende" at bounding box center [579, 528] width 590 height 26
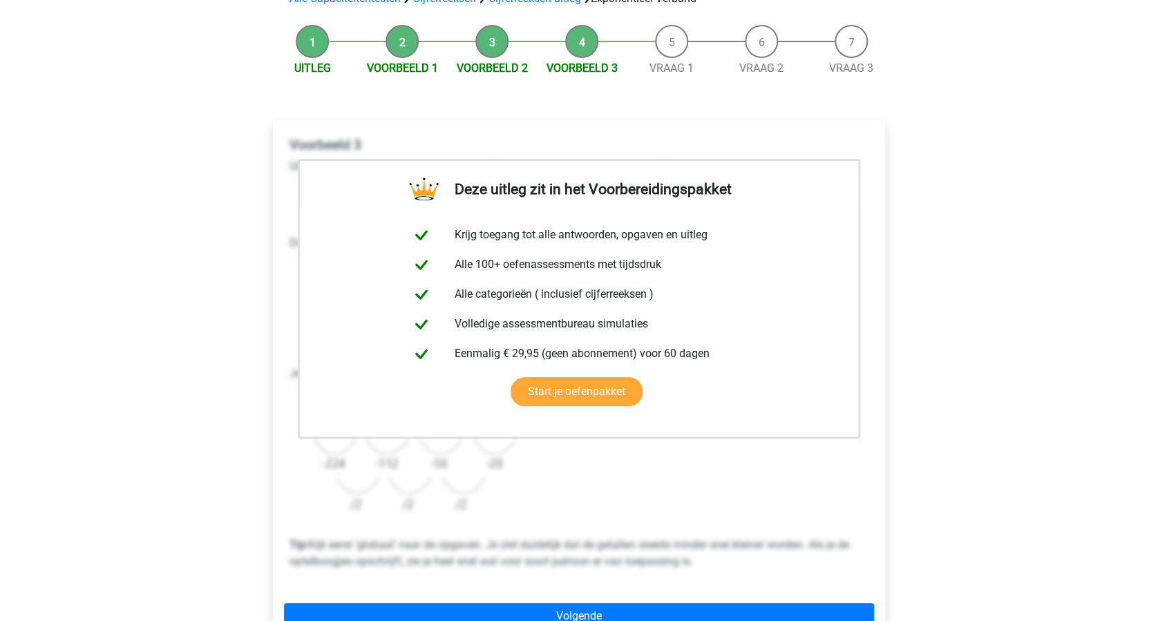
scroll to position [184, 0]
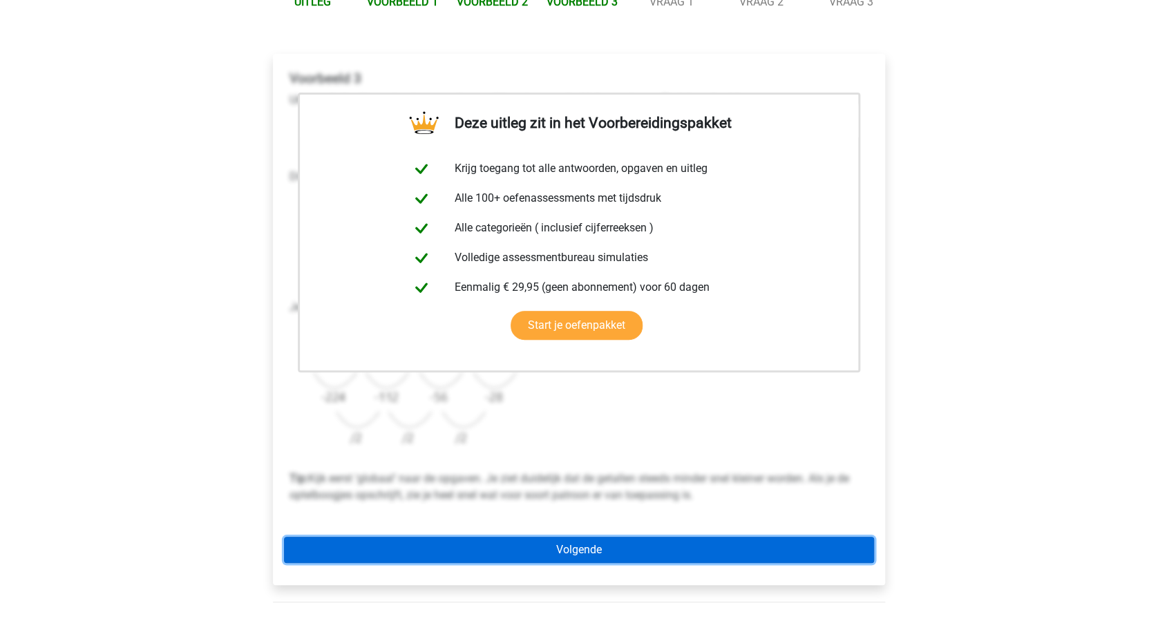
click at [597, 544] on link "Volgende" at bounding box center [579, 550] width 590 height 26
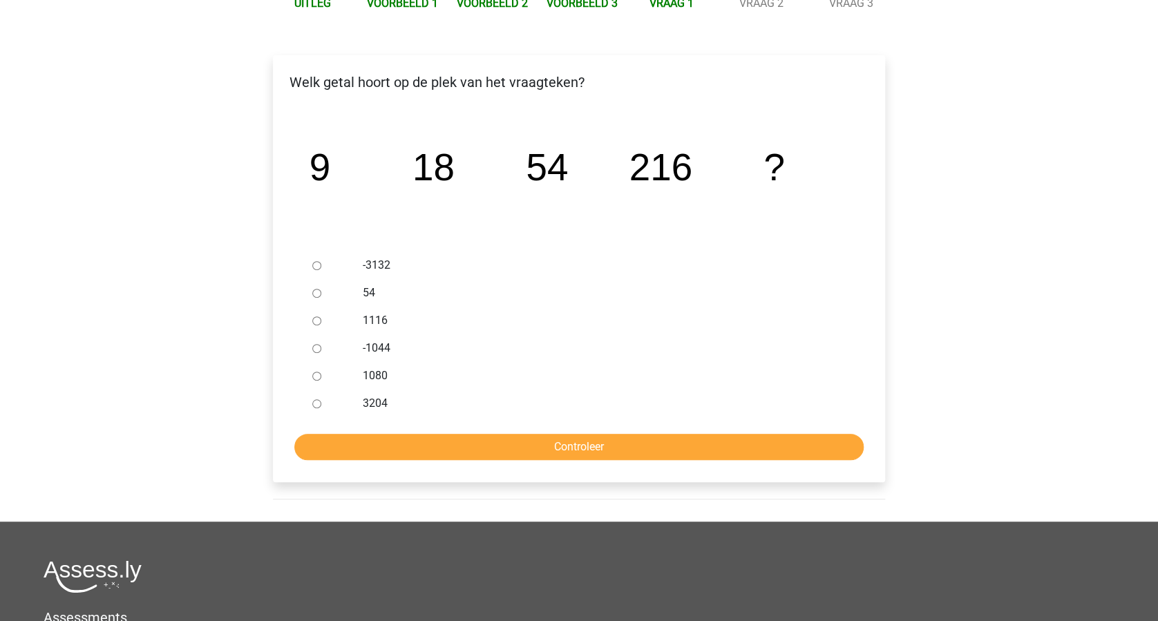
scroll to position [184, 0]
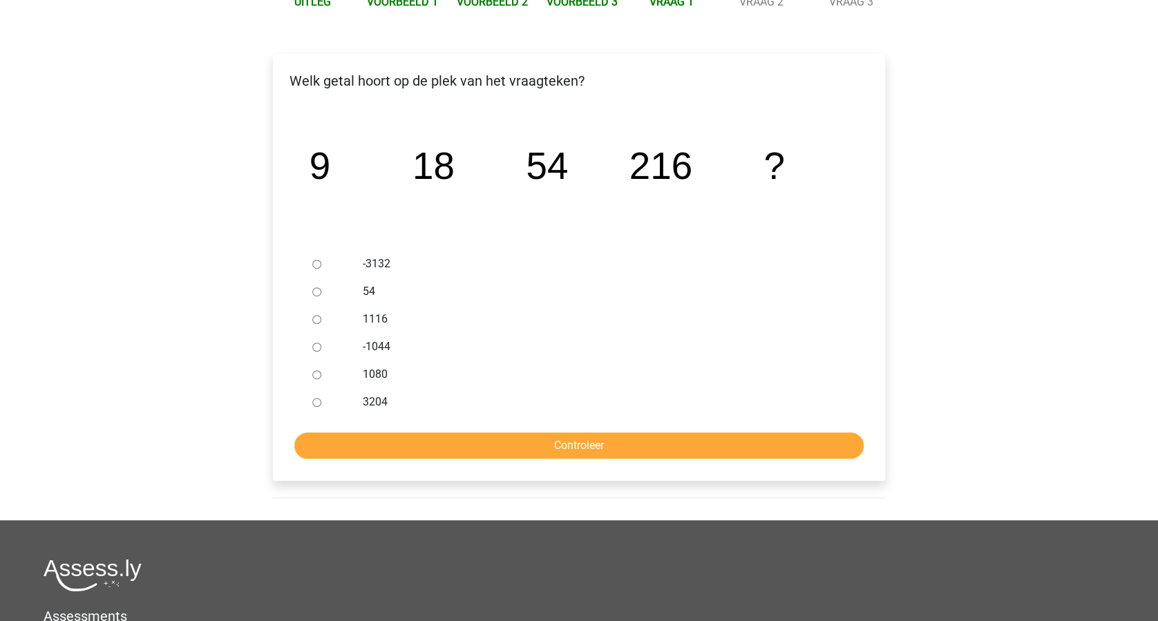
click at [312, 371] on input "1080" at bounding box center [316, 374] width 9 height 9
radio input "true"
click at [553, 435] on input "Controleer" at bounding box center [578, 446] width 569 height 26
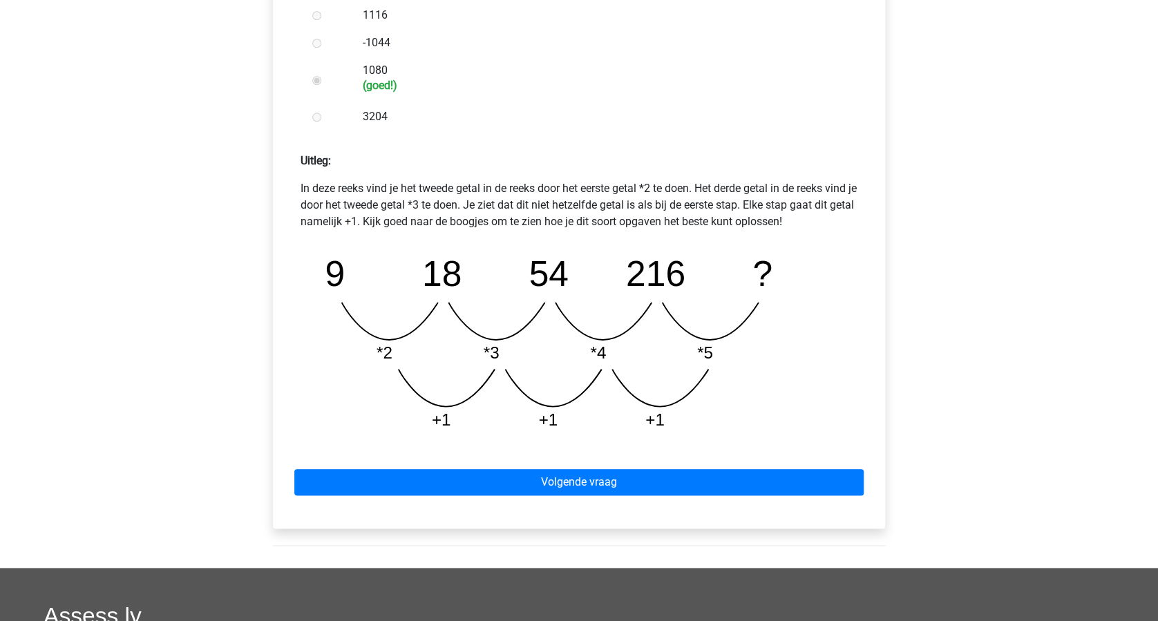
scroll to position [553, 0]
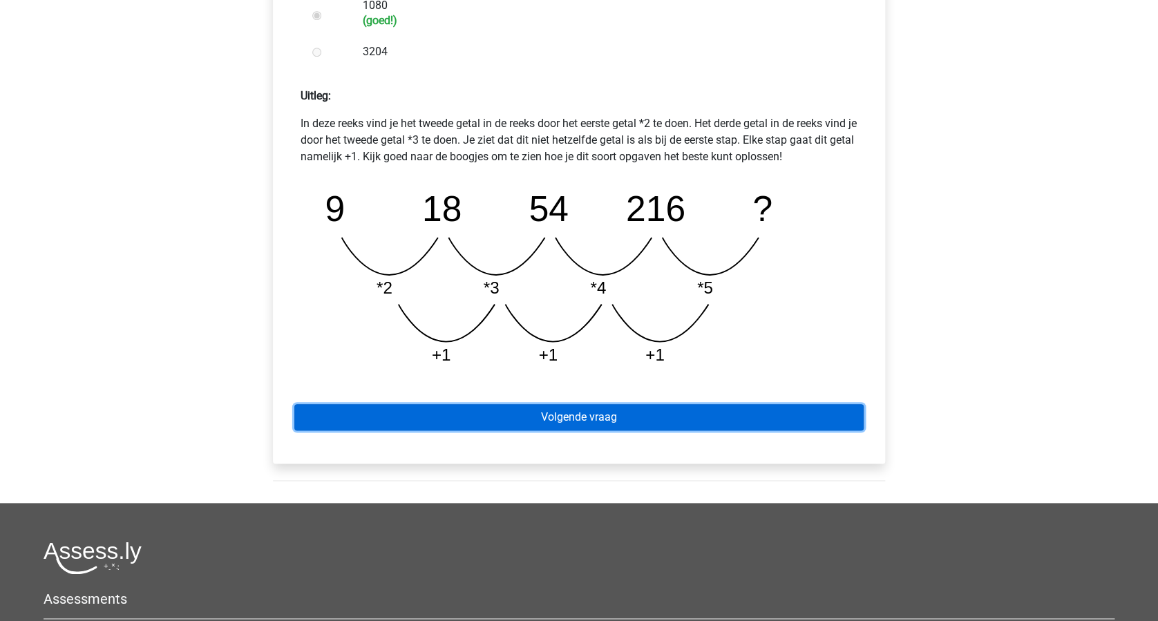
click at [630, 415] on link "Volgende vraag" at bounding box center [578, 417] width 569 height 26
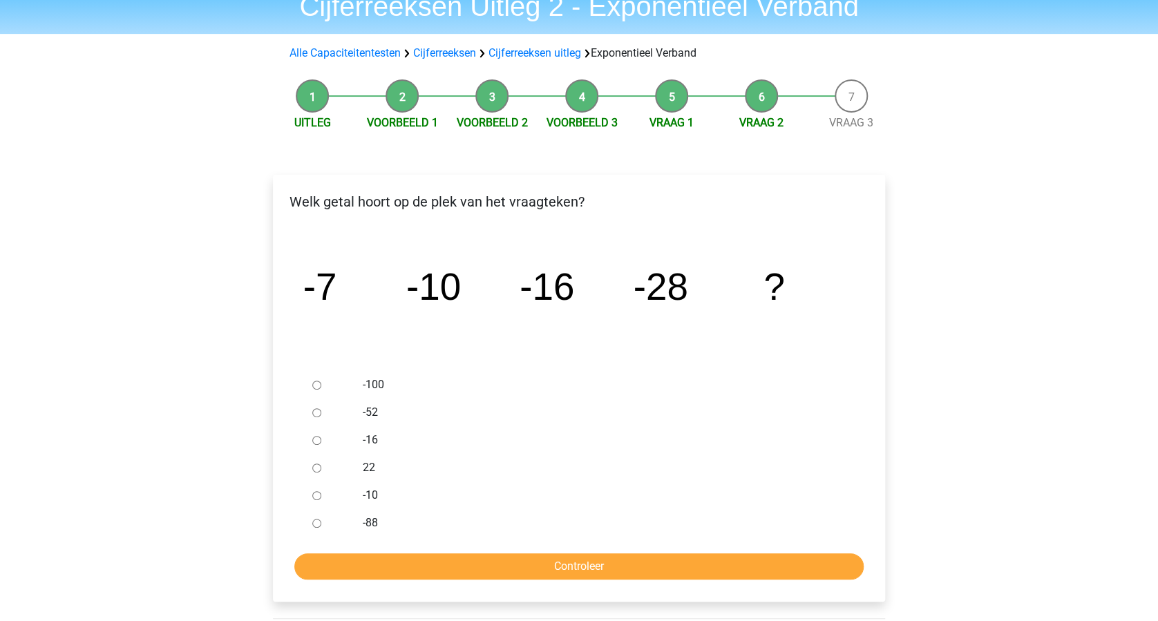
scroll to position [92, 0]
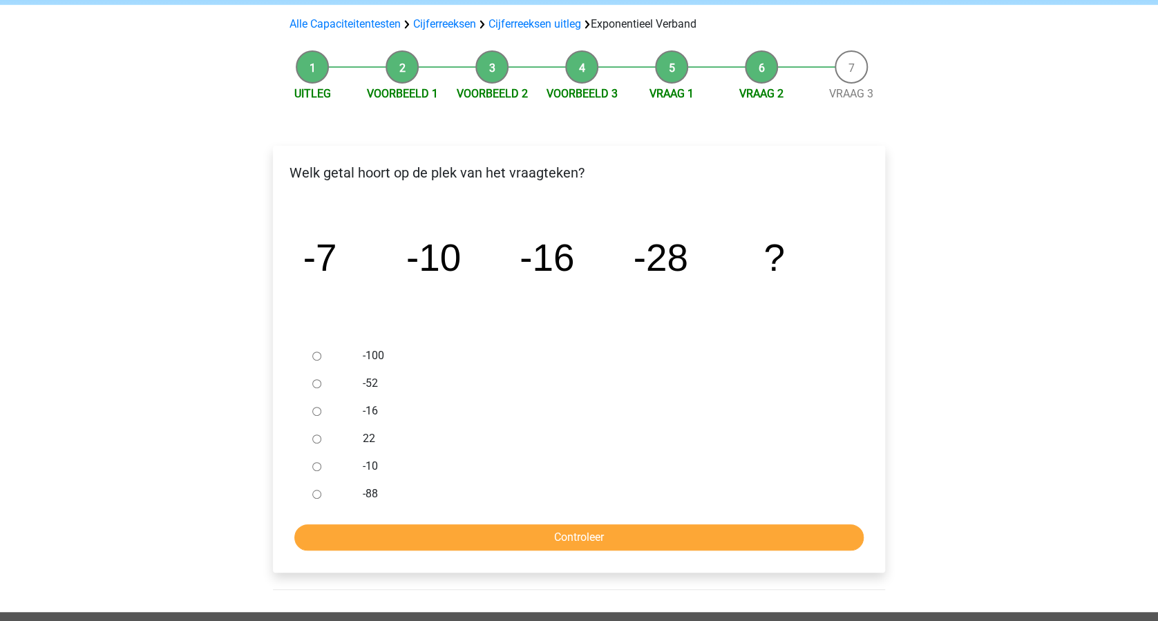
click at [310, 380] on div at bounding box center [330, 384] width 46 height 28
click at [316, 383] on input "-52" at bounding box center [316, 383] width 9 height 9
radio input "true"
click at [576, 531] on input "Controleer" at bounding box center [578, 537] width 569 height 26
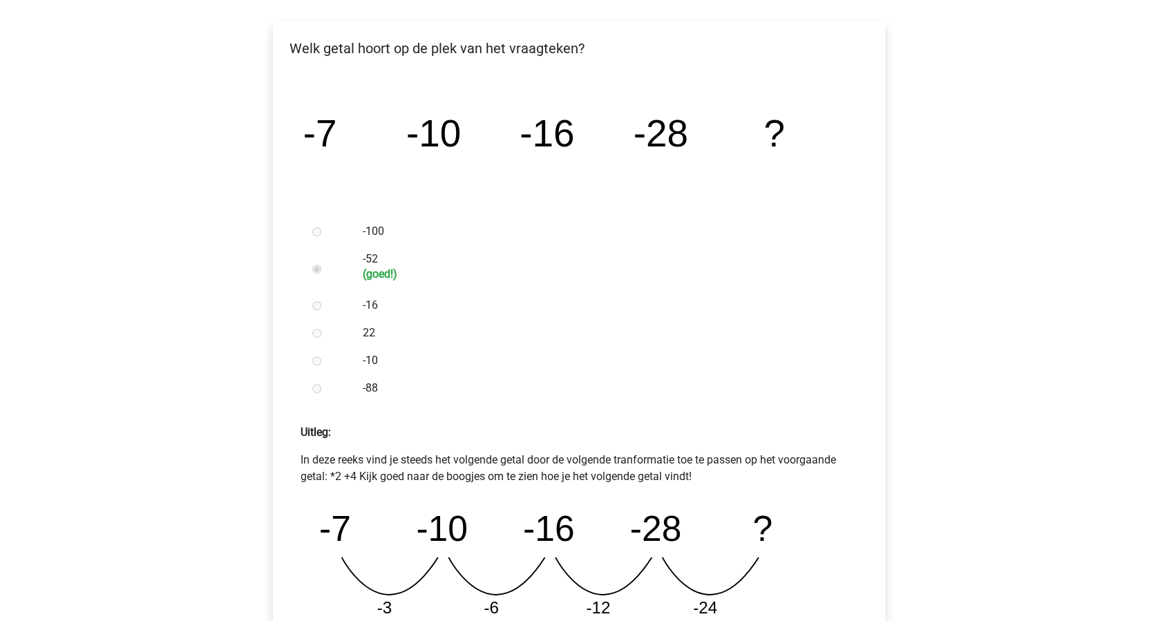
scroll to position [460, 0]
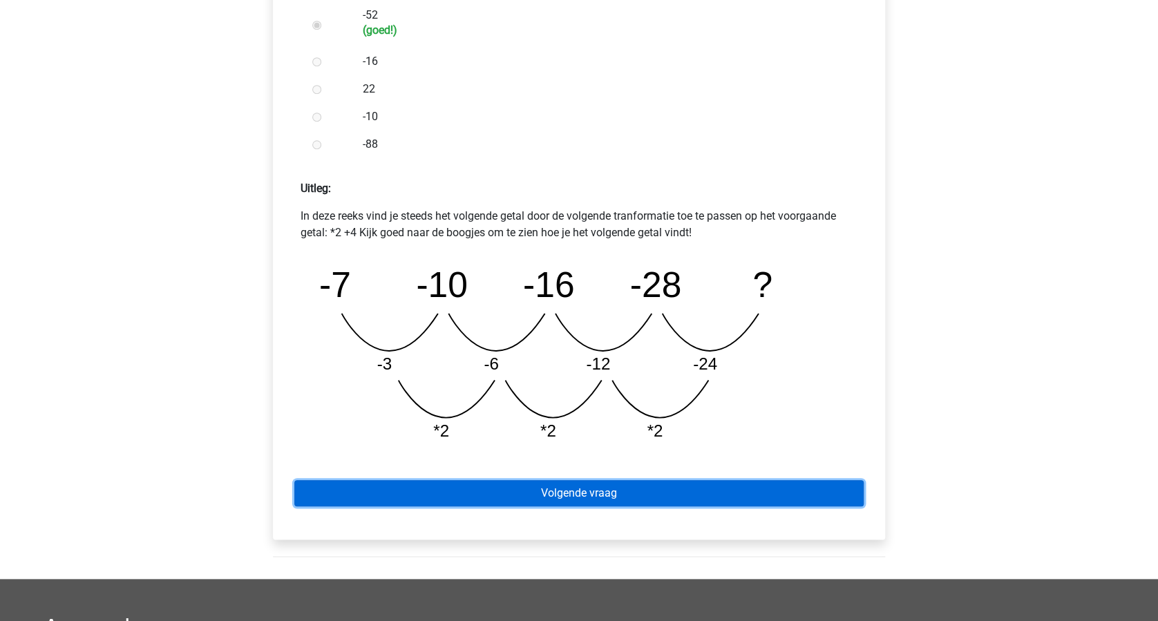
click at [629, 495] on link "Volgende vraag" at bounding box center [578, 493] width 569 height 26
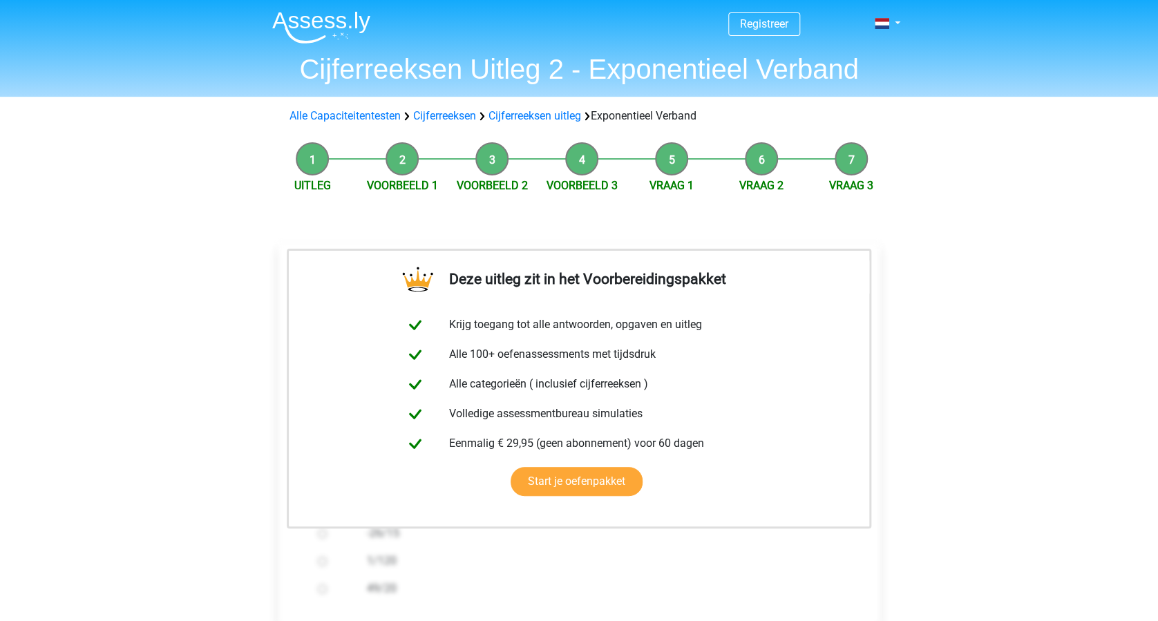
scroll to position [184, 0]
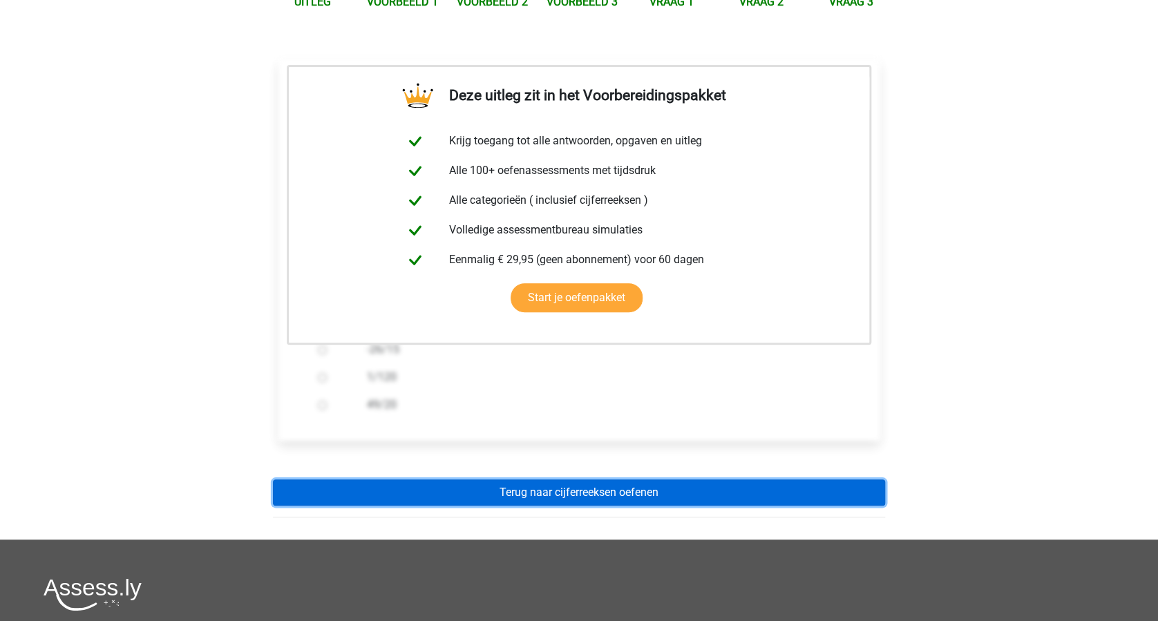
click at [663, 493] on link "Terug naar cijferreeksen oefenen" at bounding box center [579, 493] width 612 height 26
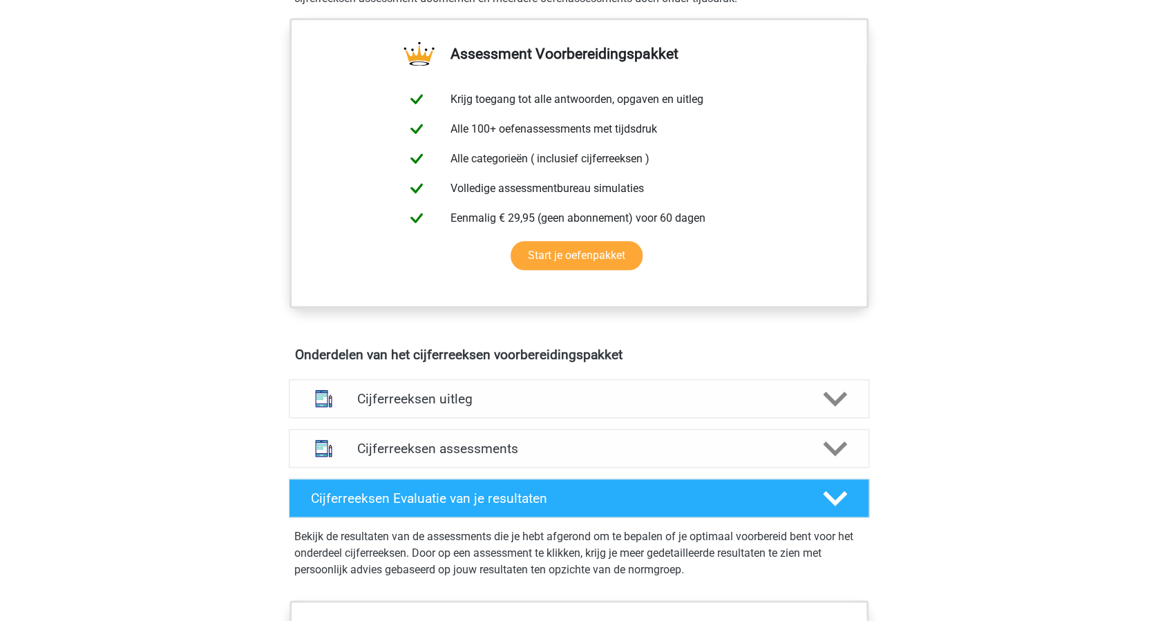
scroll to position [553, 0]
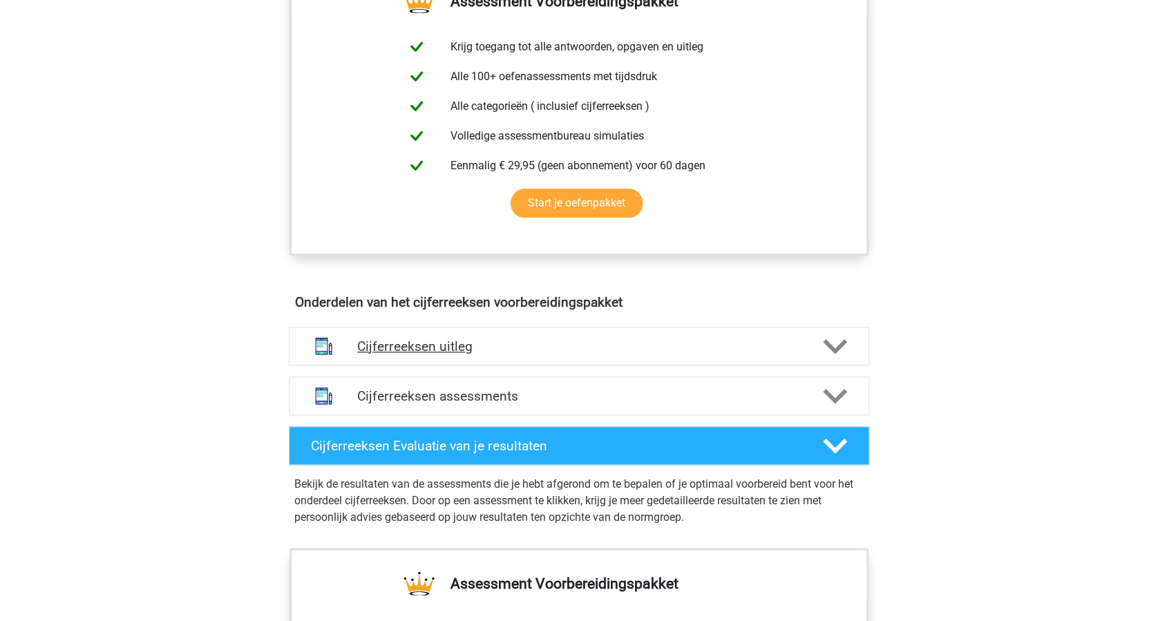
click at [830, 354] on polygon at bounding box center [835, 346] width 24 height 15
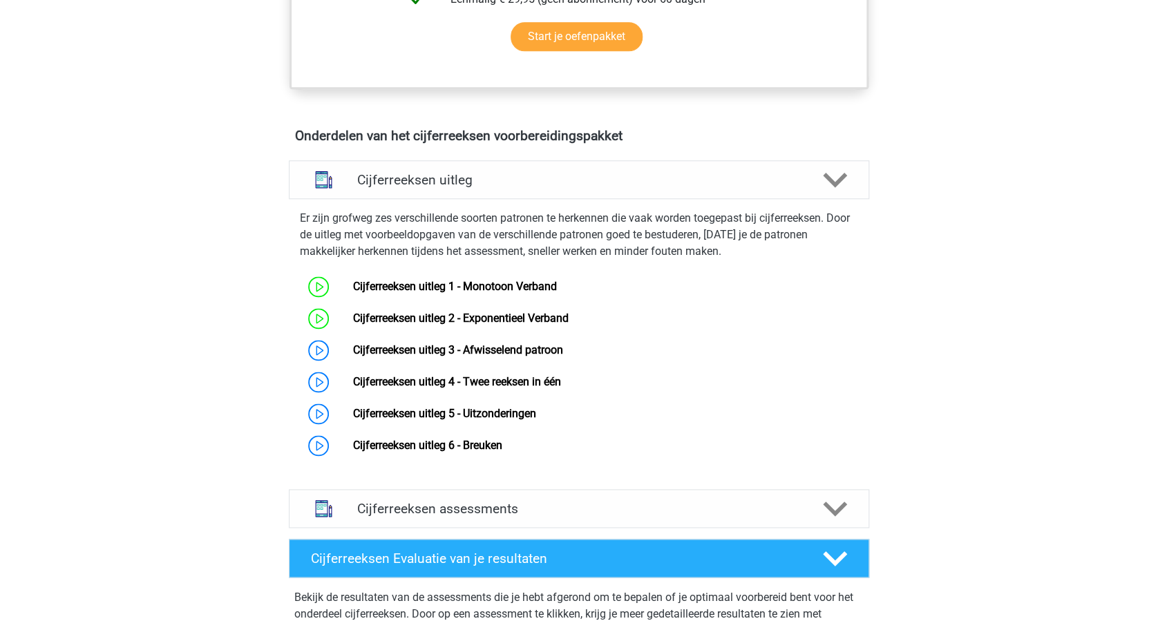
scroll to position [737, 0]
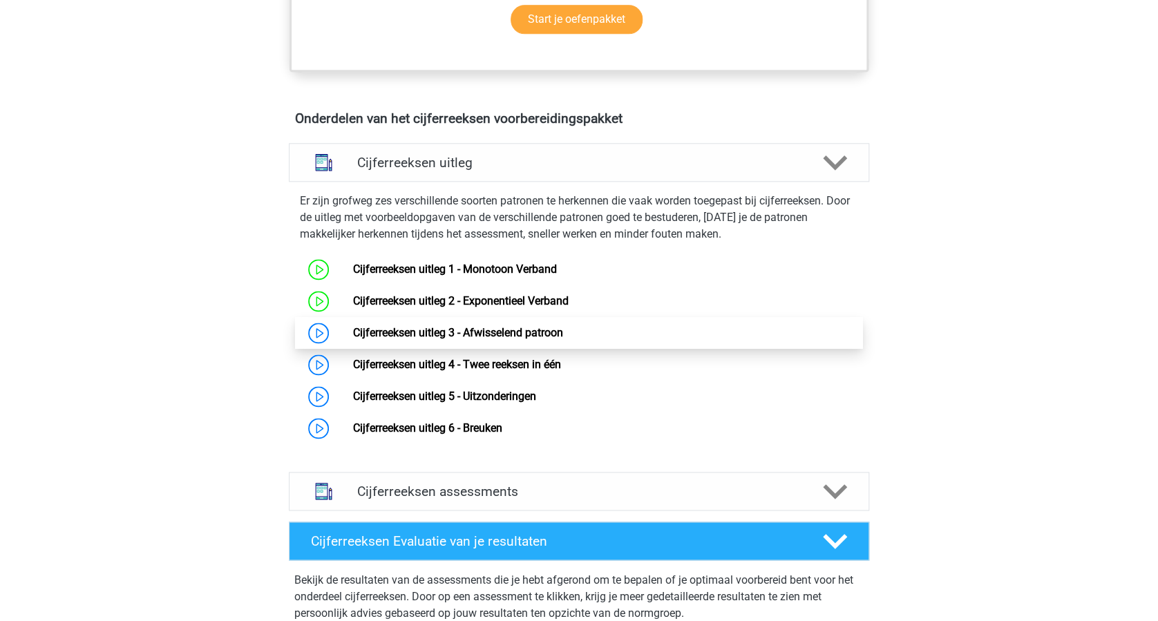
click at [352, 339] on link "Cijferreeksen uitleg 3 - Afwisselend patroon" at bounding box center [457, 332] width 210 height 13
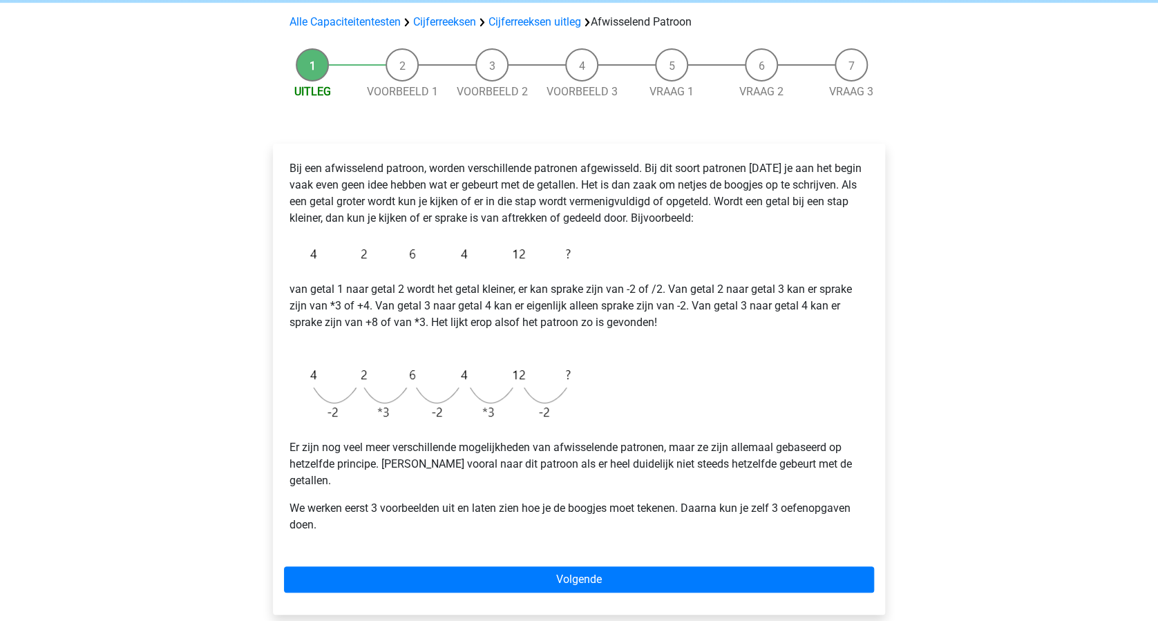
scroll to position [184, 0]
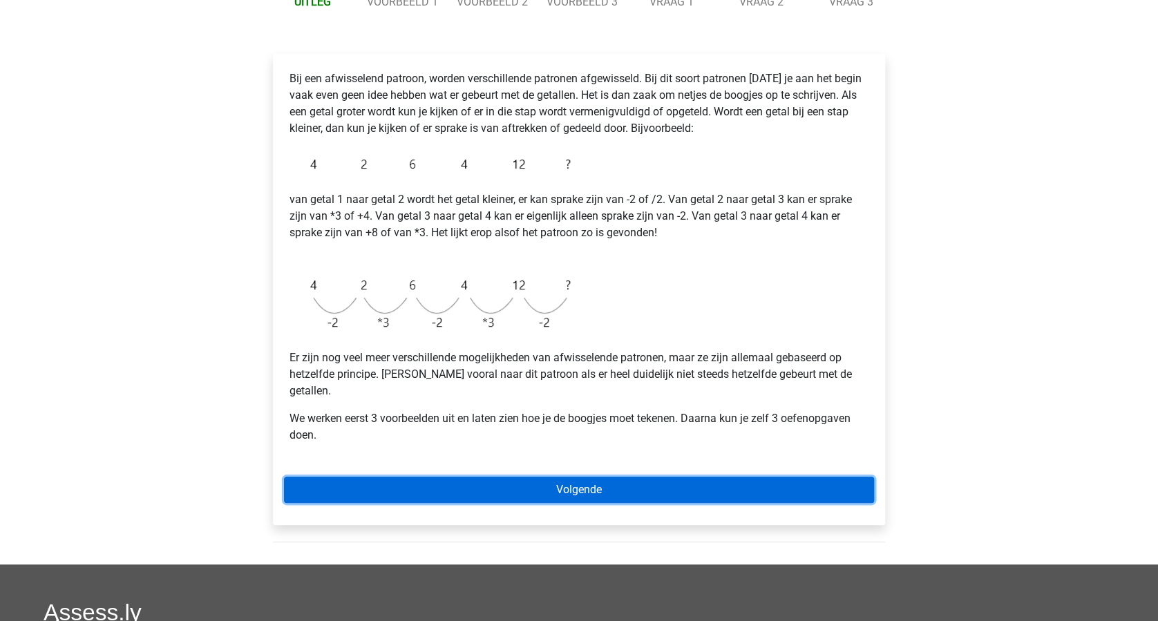
click at [643, 479] on link "Volgende" at bounding box center [579, 490] width 590 height 26
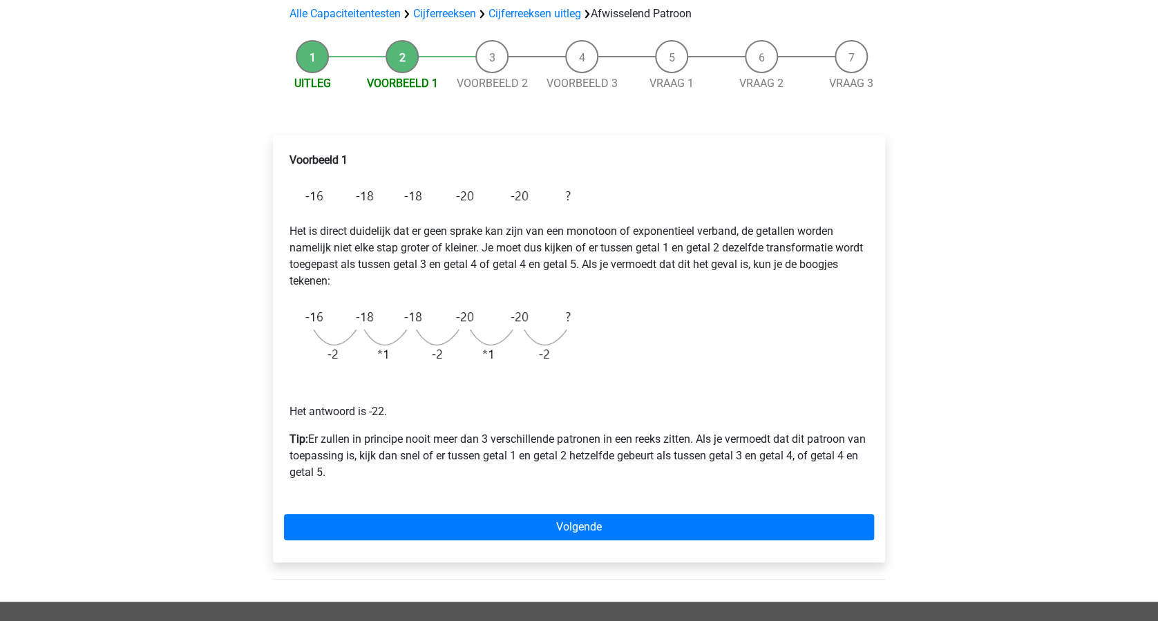
scroll to position [184, 0]
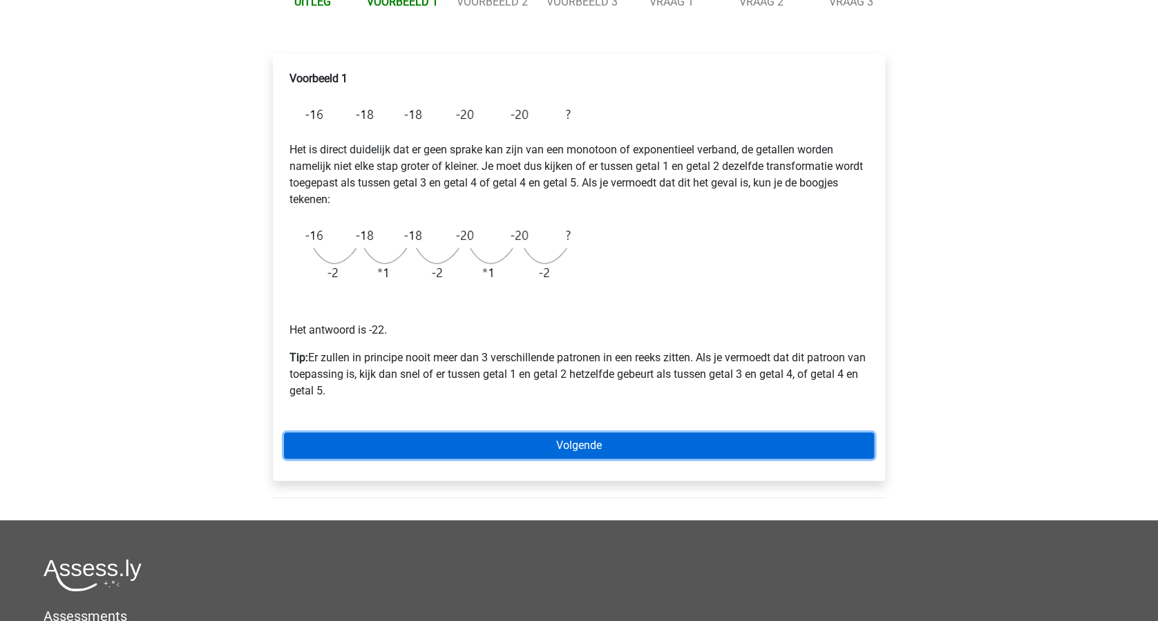
click at [728, 448] on link "Volgende" at bounding box center [579, 446] width 590 height 26
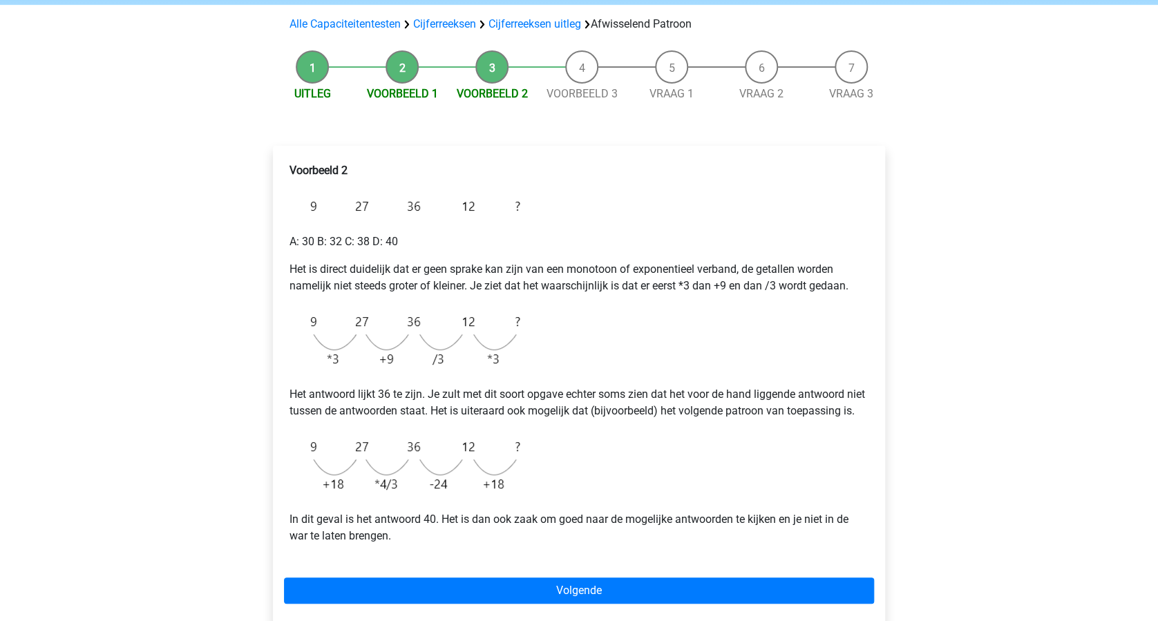
scroll to position [184, 0]
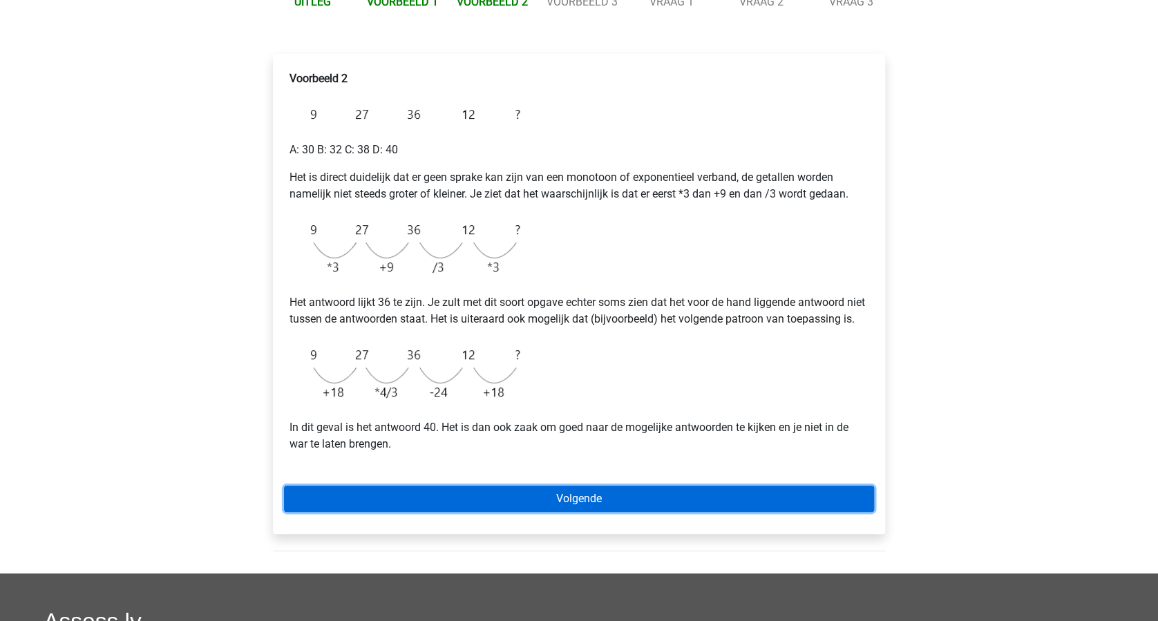
click at [585, 510] on link "Volgende" at bounding box center [579, 499] width 590 height 26
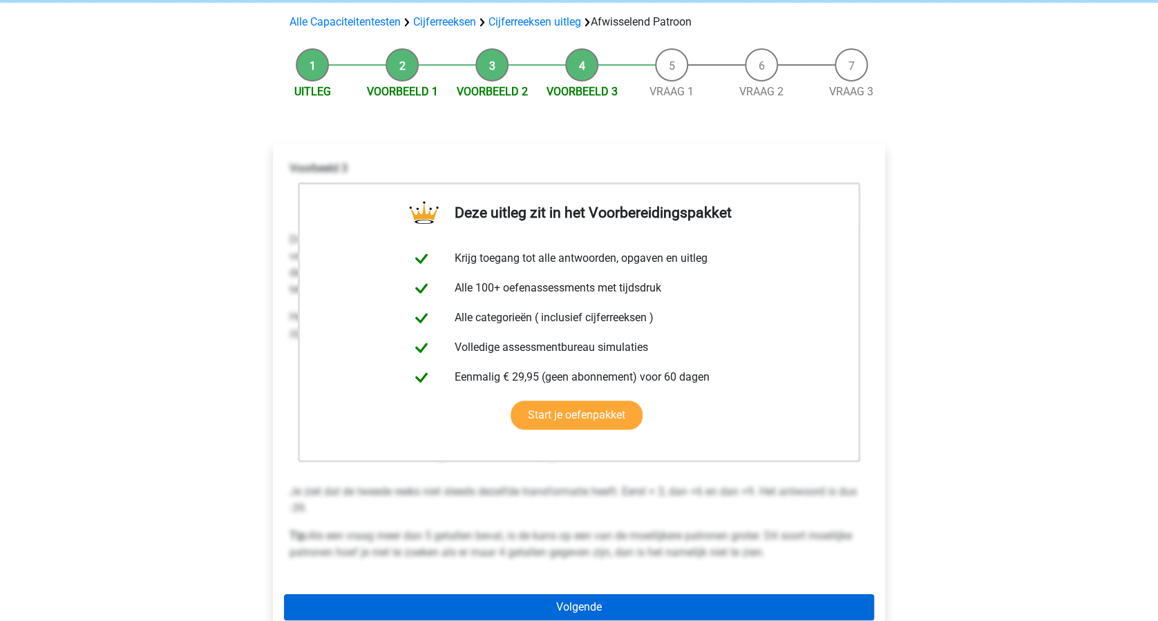
scroll to position [184, 0]
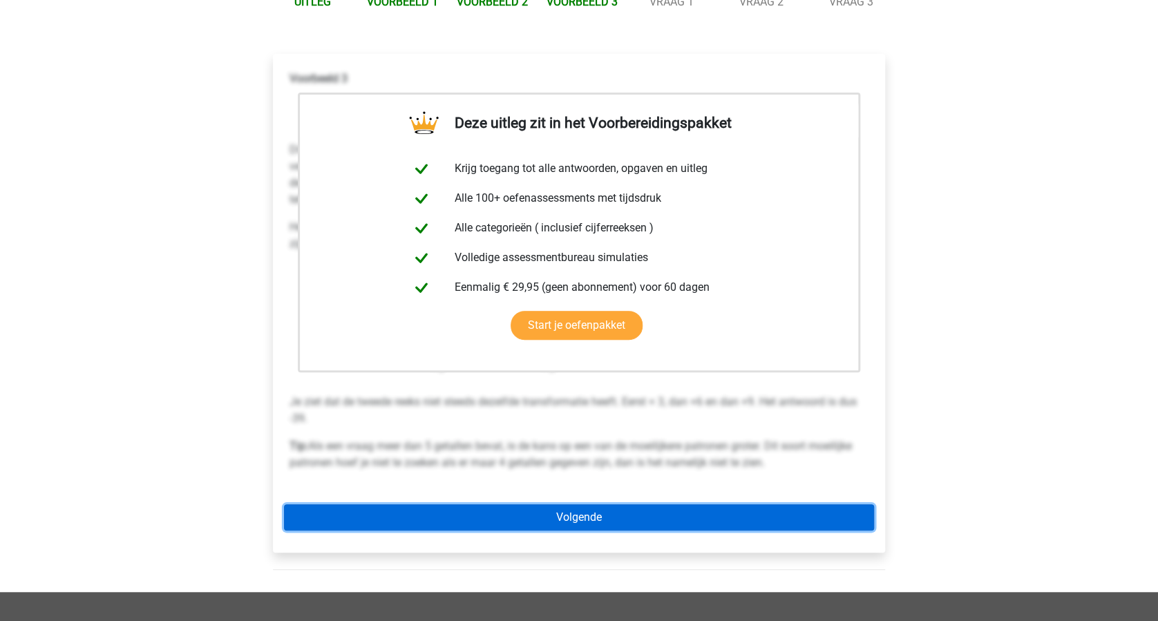
click at [578, 515] on link "Volgende" at bounding box center [579, 517] width 590 height 26
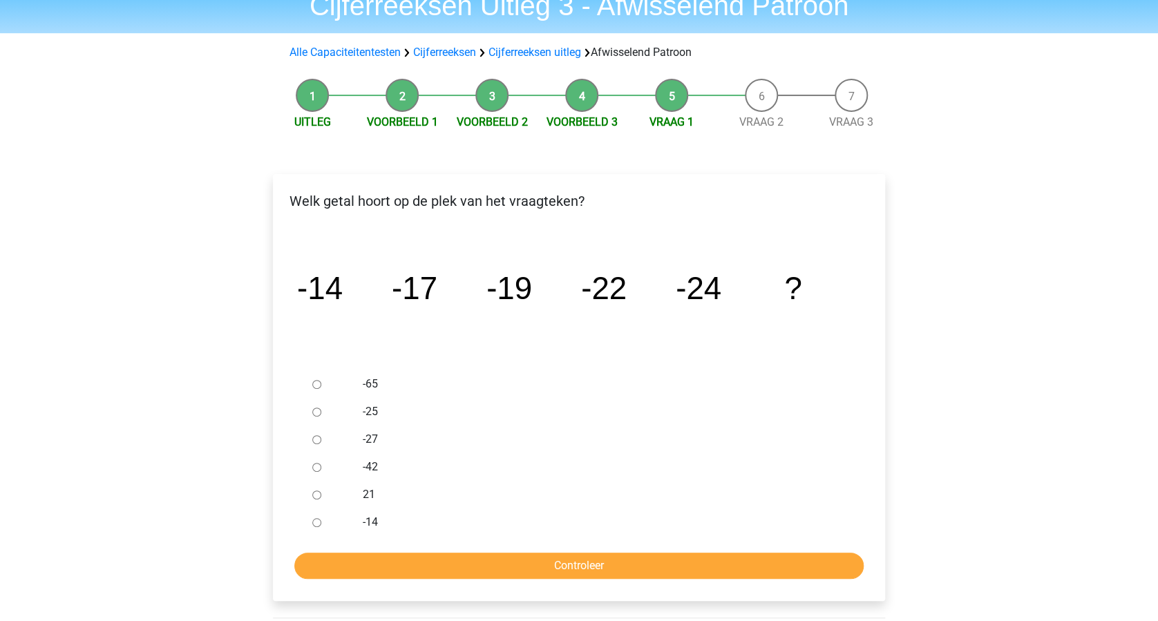
scroll to position [92, 0]
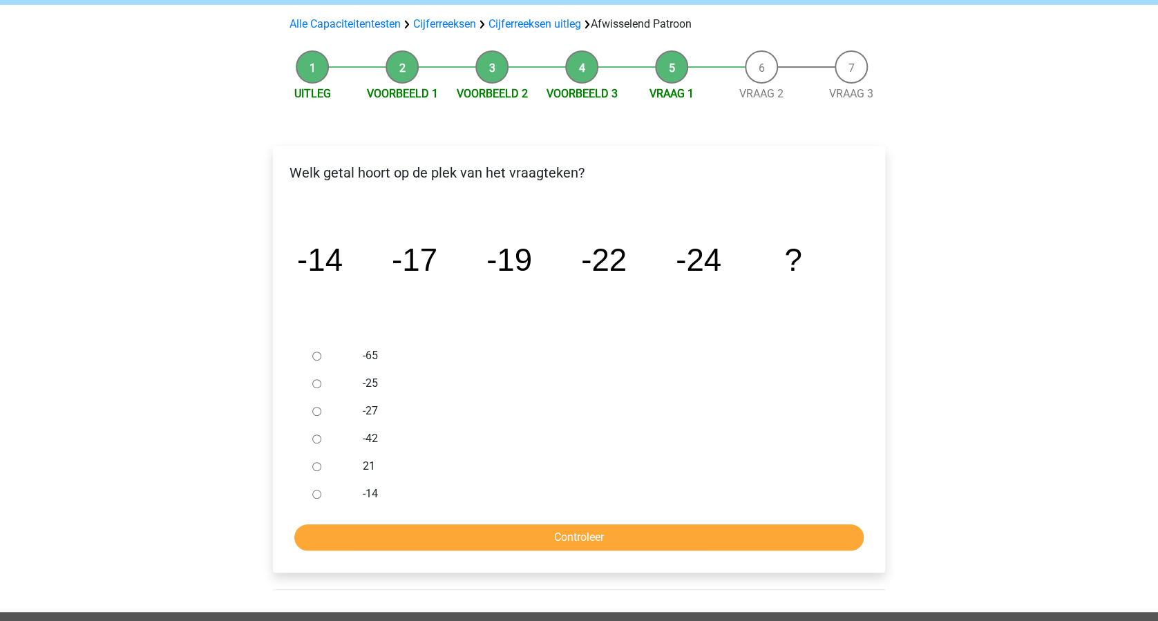
click at [316, 412] on input "-27" at bounding box center [316, 411] width 9 height 9
radio input "true"
click at [557, 542] on input "Controleer" at bounding box center [578, 537] width 569 height 26
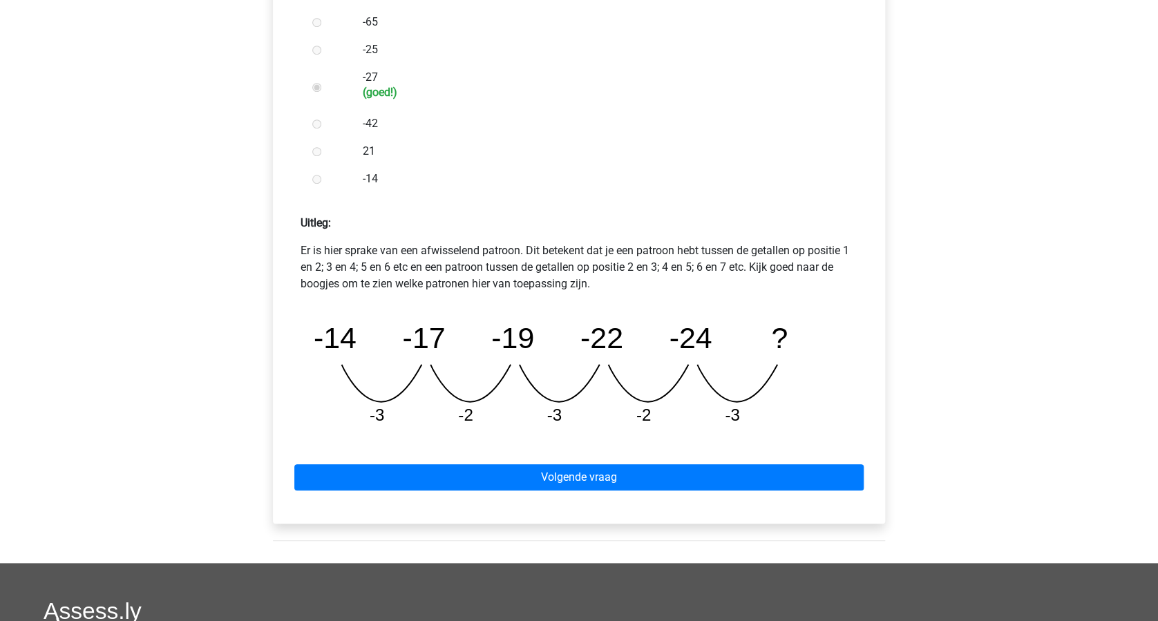
scroll to position [460, 0]
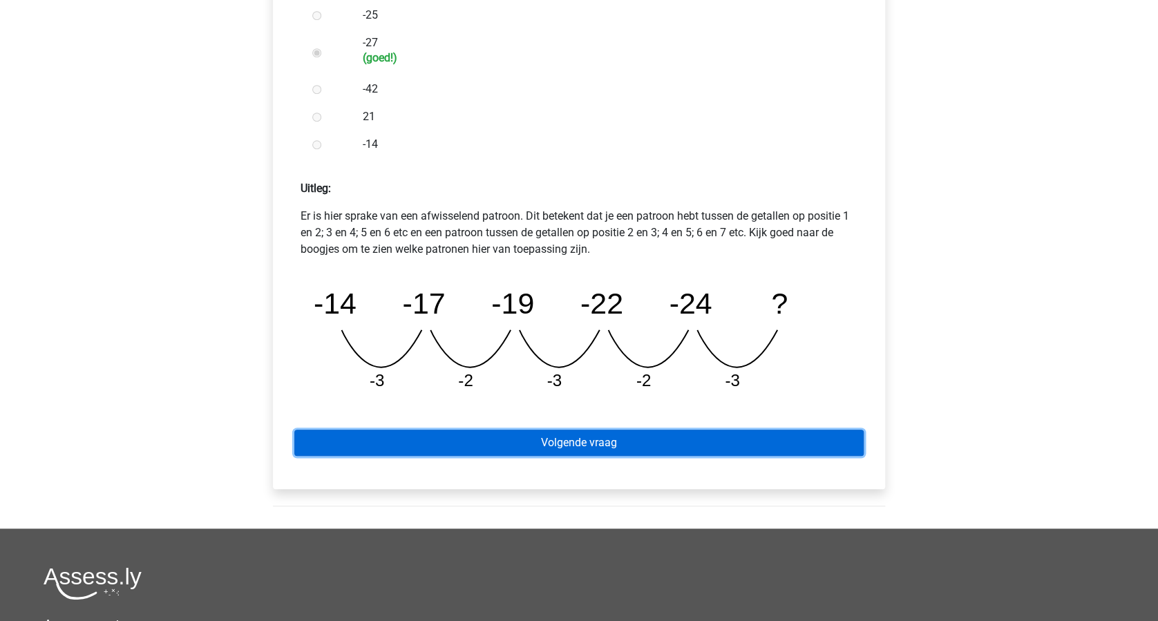
click at [576, 446] on link "Volgende vraag" at bounding box center [578, 443] width 569 height 26
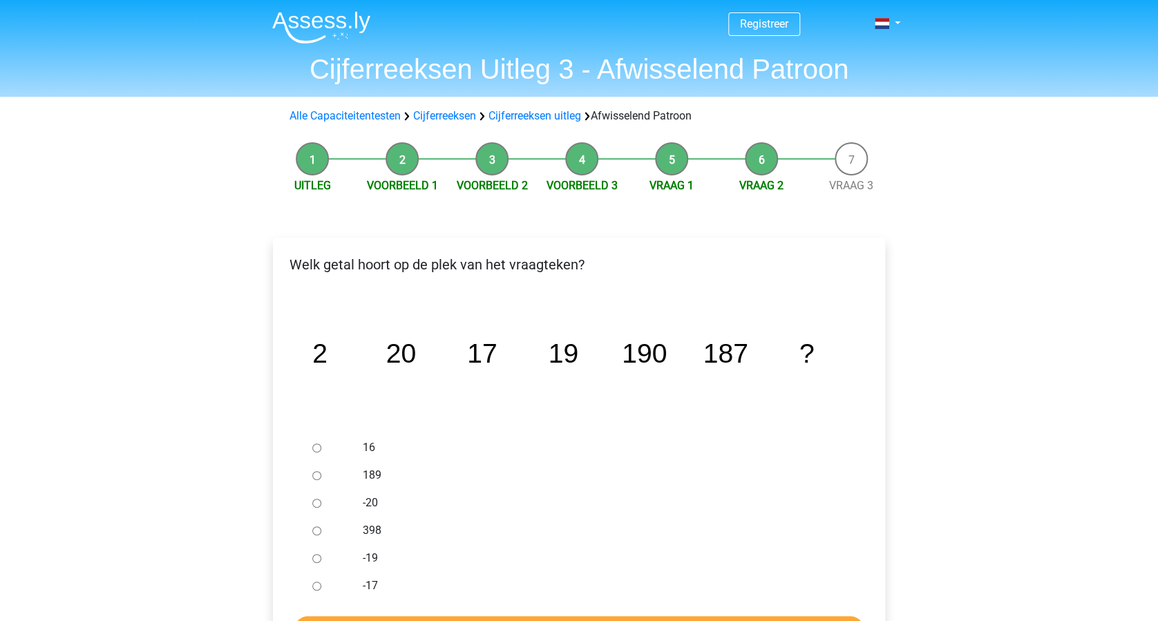
click at [316, 475] on input "189" at bounding box center [316, 475] width 9 height 9
radio input "true"
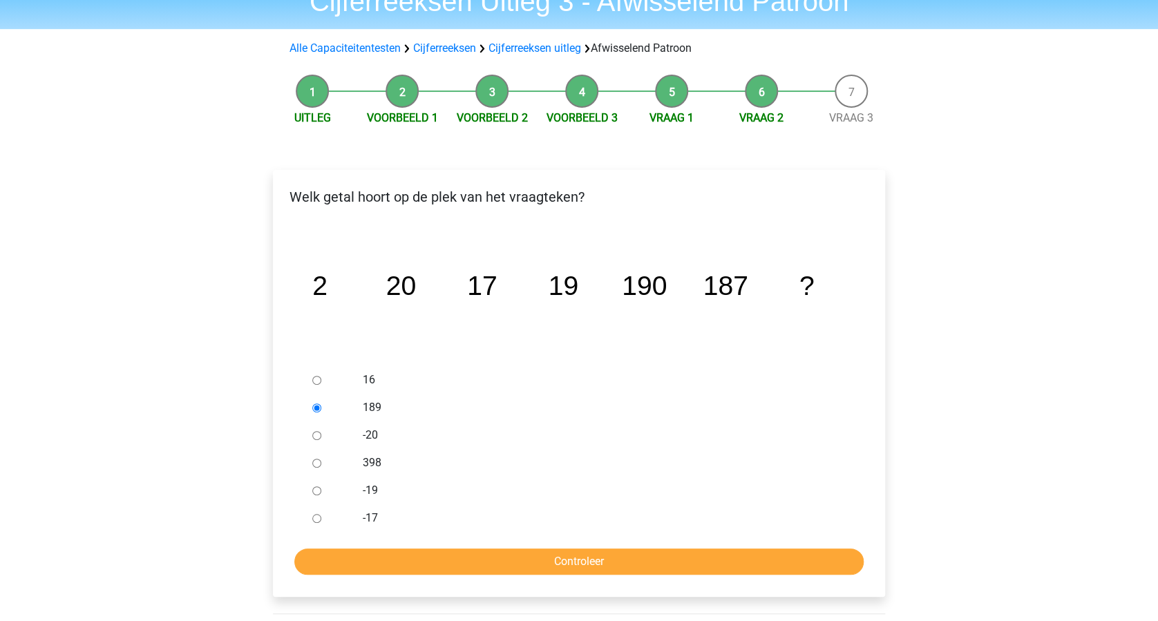
scroll to position [92, 0]
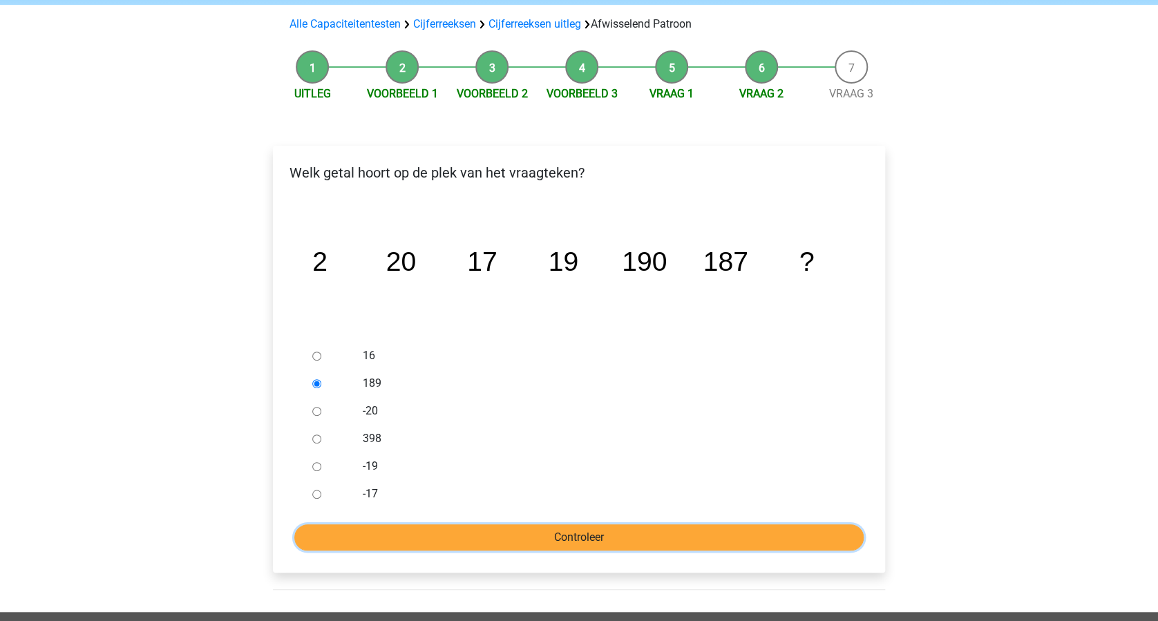
click at [513, 531] on input "Controleer" at bounding box center [578, 537] width 569 height 26
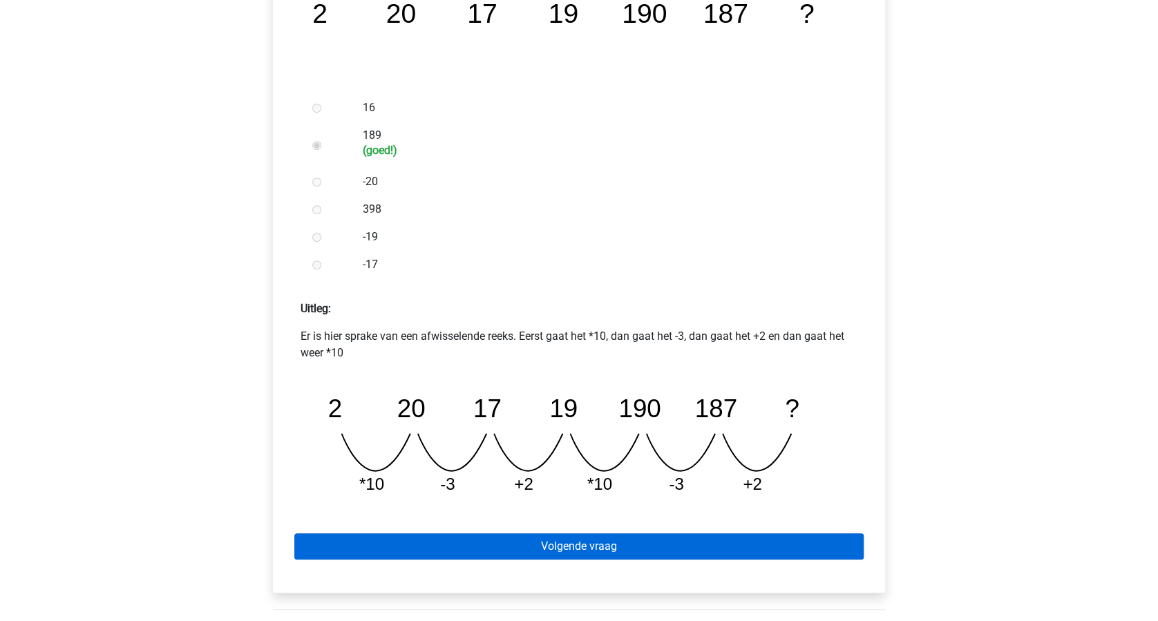
scroll to position [368, 0]
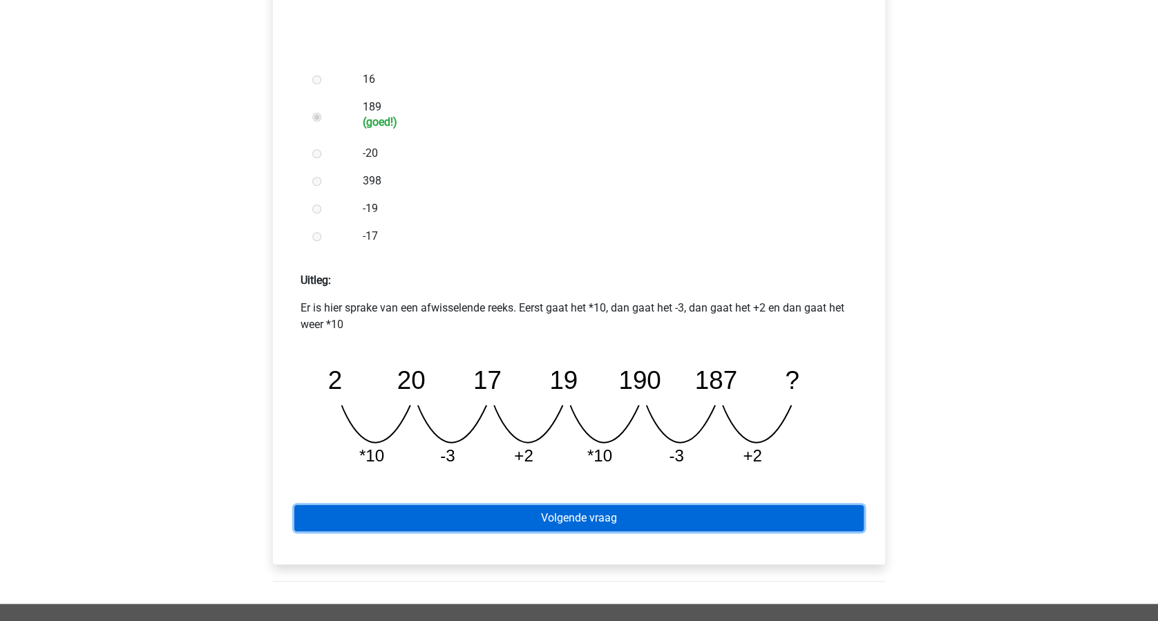
click at [588, 511] on link "Volgende vraag" at bounding box center [578, 518] width 569 height 26
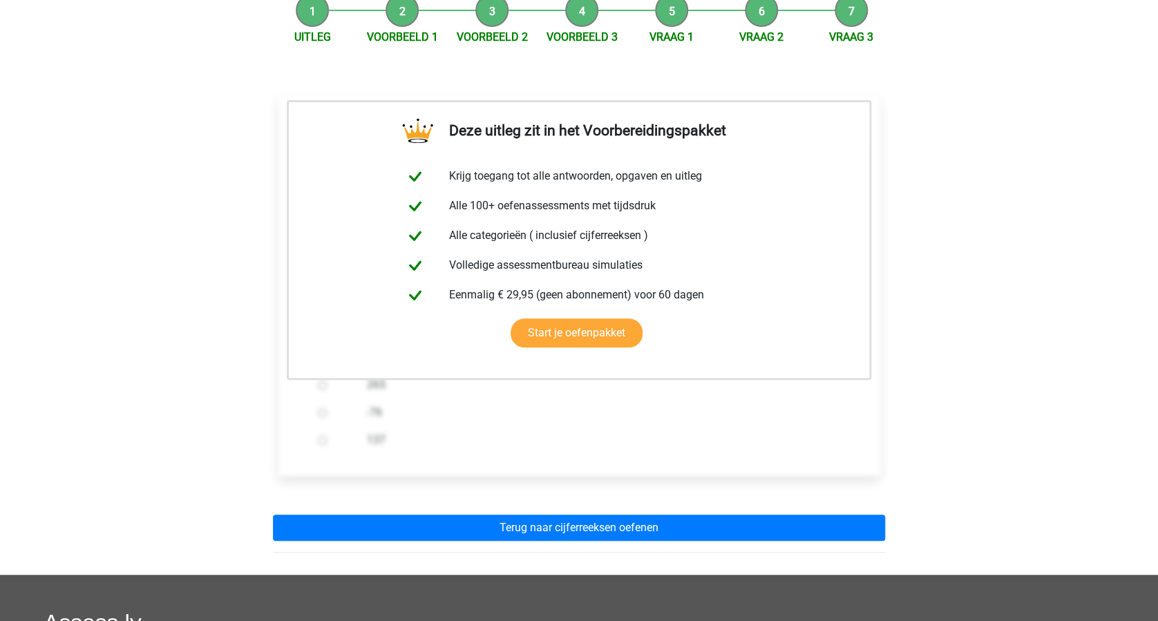
scroll to position [276, 0]
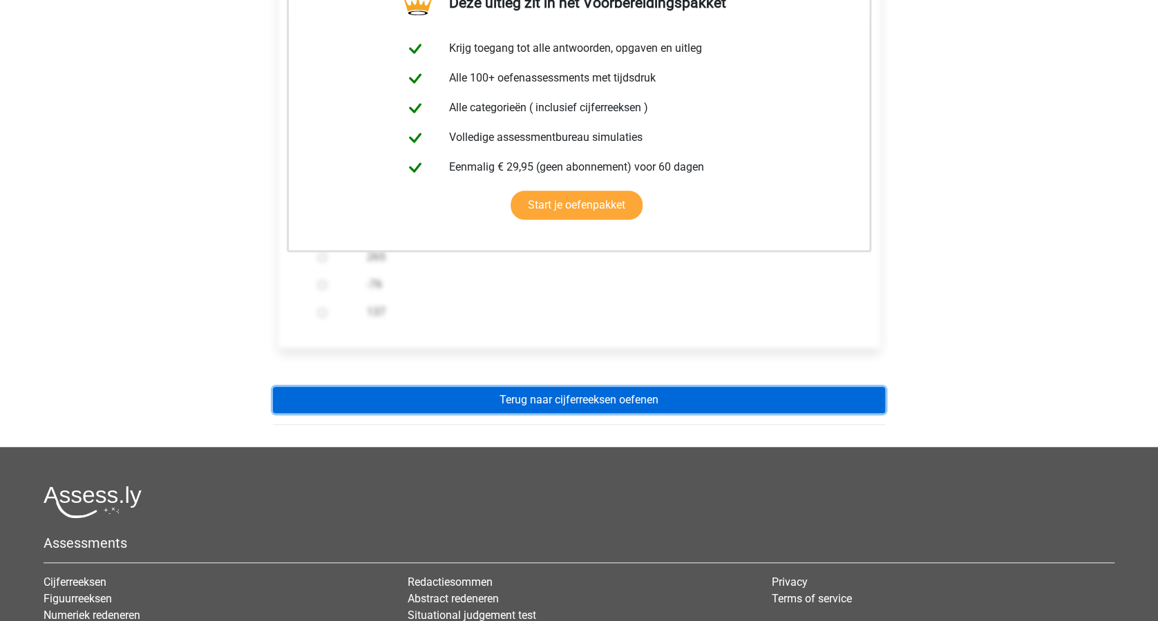
click at [630, 404] on link "Terug naar cijferreeksen oefenen" at bounding box center [579, 400] width 612 height 26
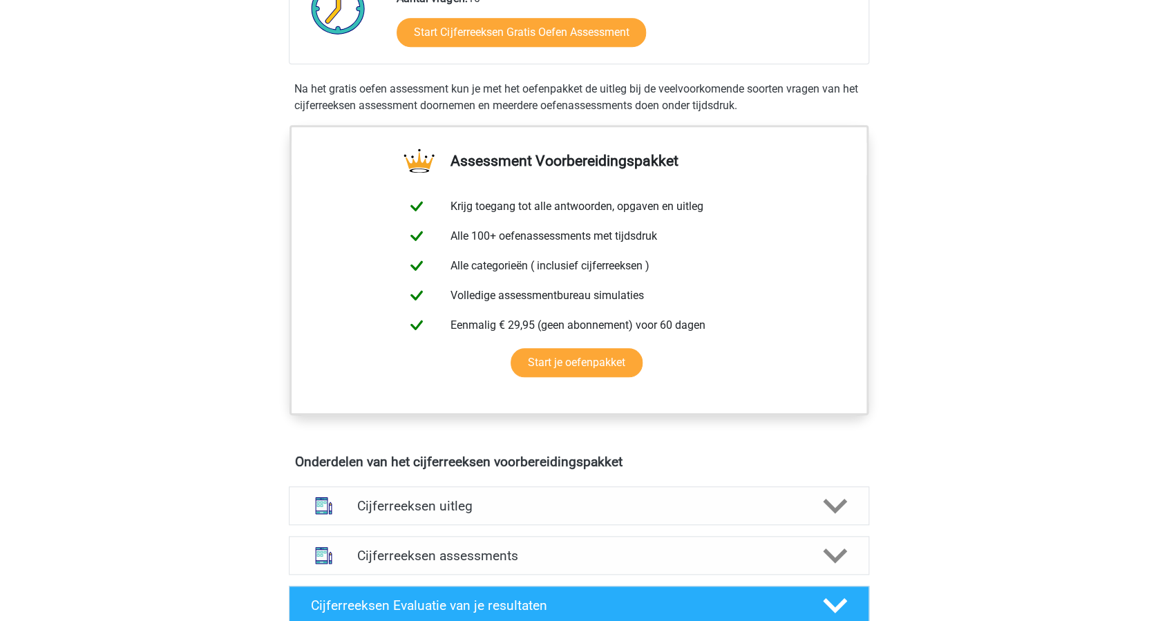
scroll to position [460, 0]
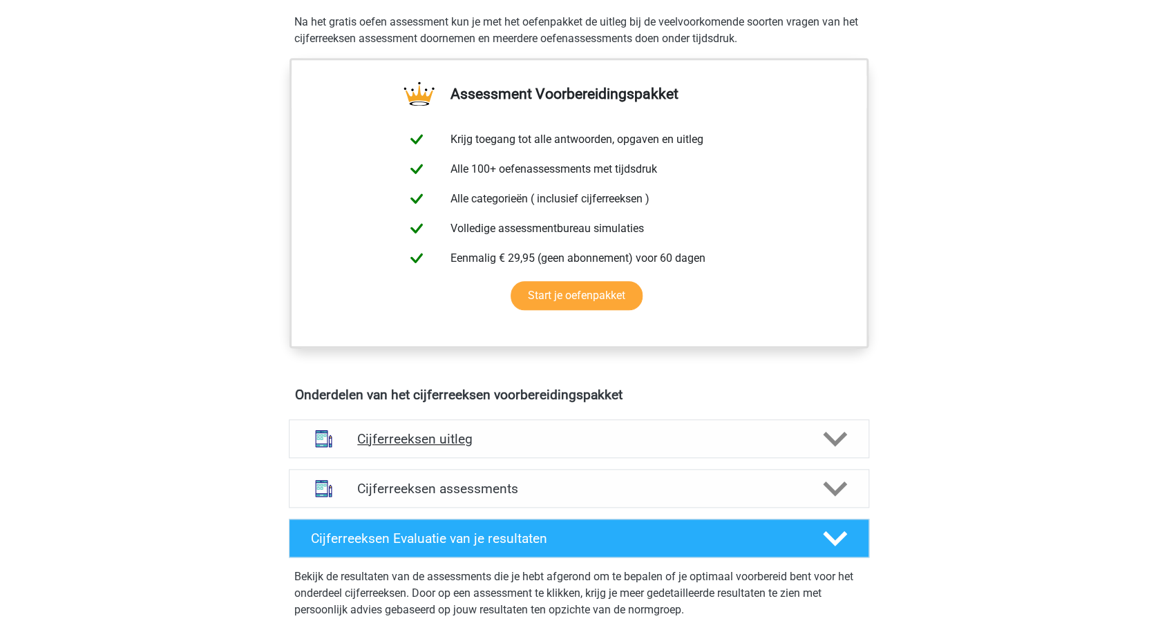
click at [419, 444] on div "Cijferreeksen uitleg" at bounding box center [579, 438] width 580 height 39
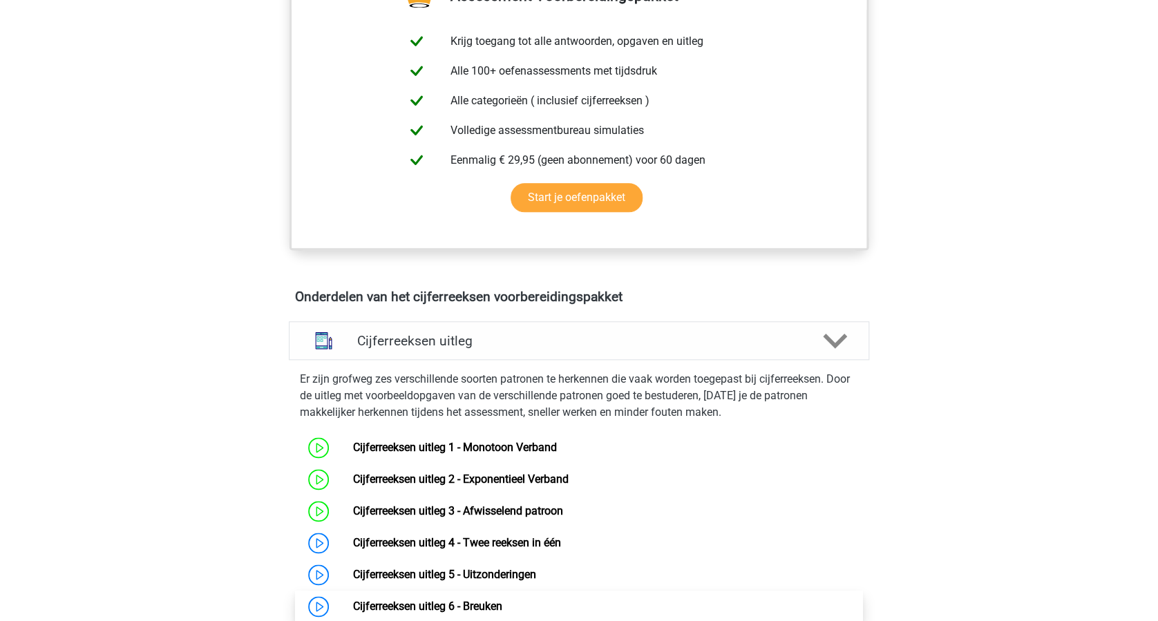
scroll to position [737, 0]
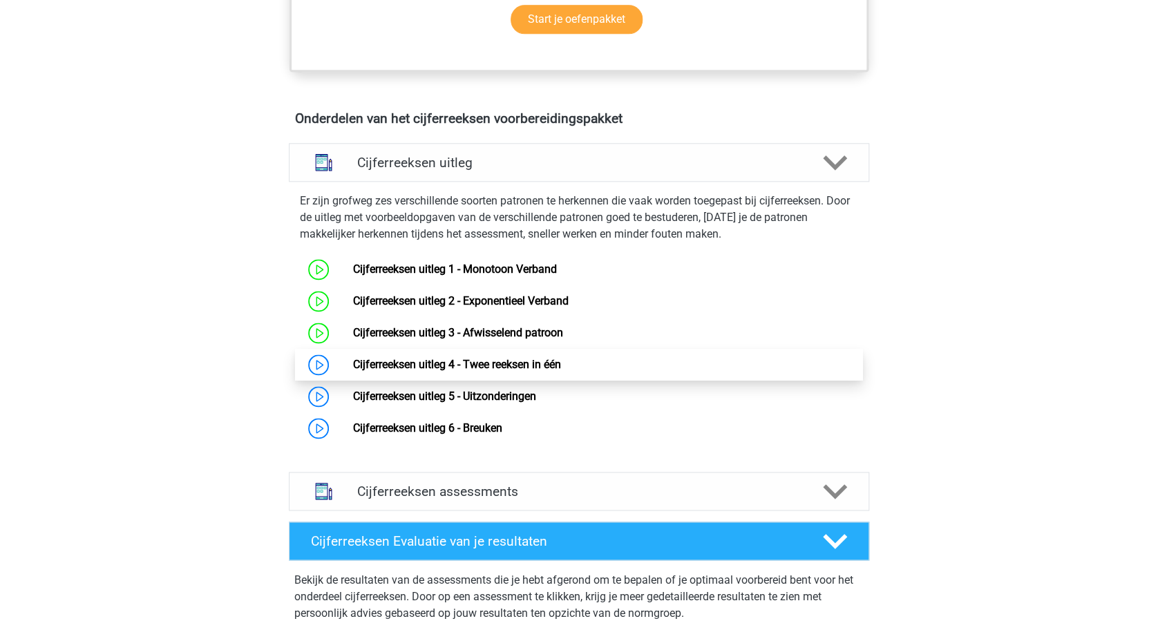
click at [352, 371] on link "Cijferreeksen uitleg 4 - Twee reeksen in één" at bounding box center [456, 364] width 208 height 13
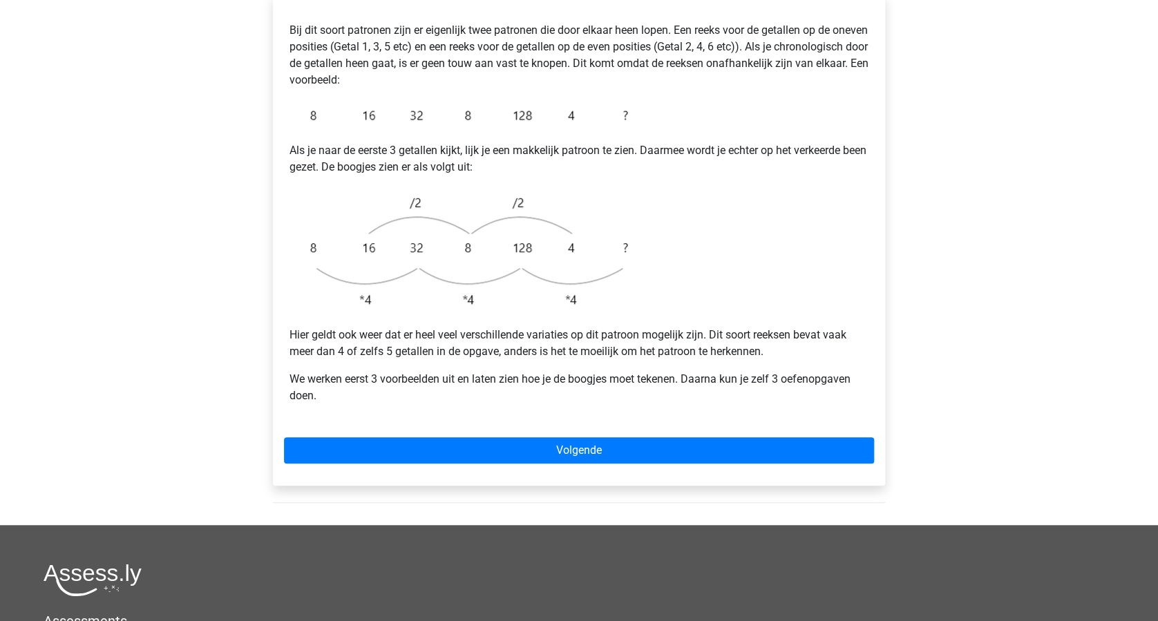
scroll to position [184, 0]
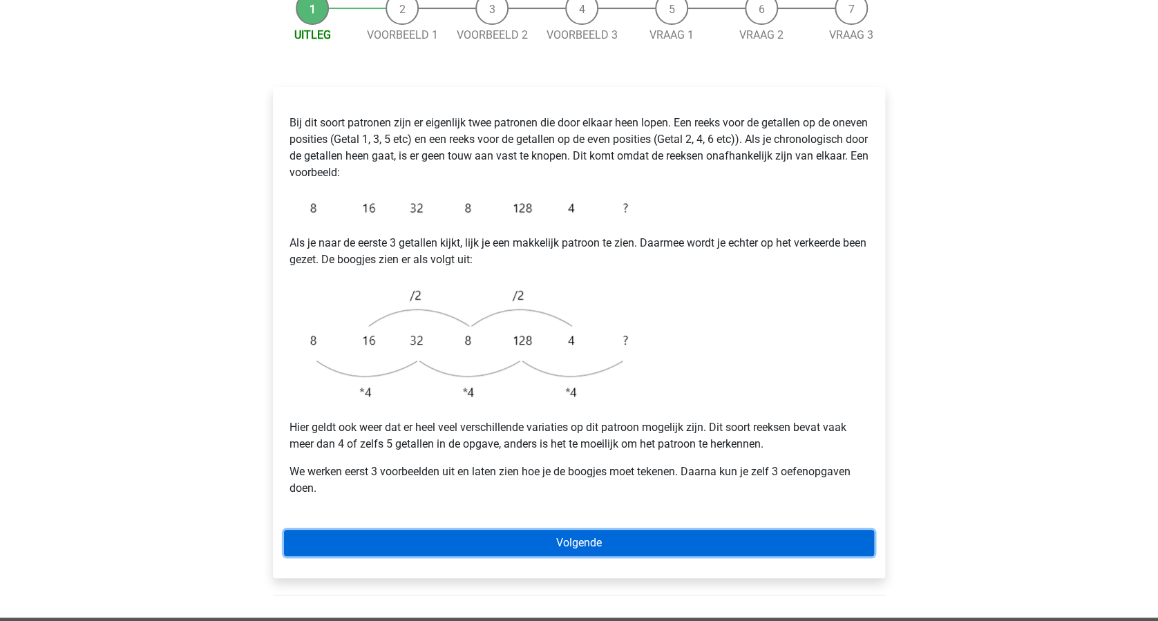
click at [597, 530] on link "Volgende" at bounding box center [579, 543] width 590 height 26
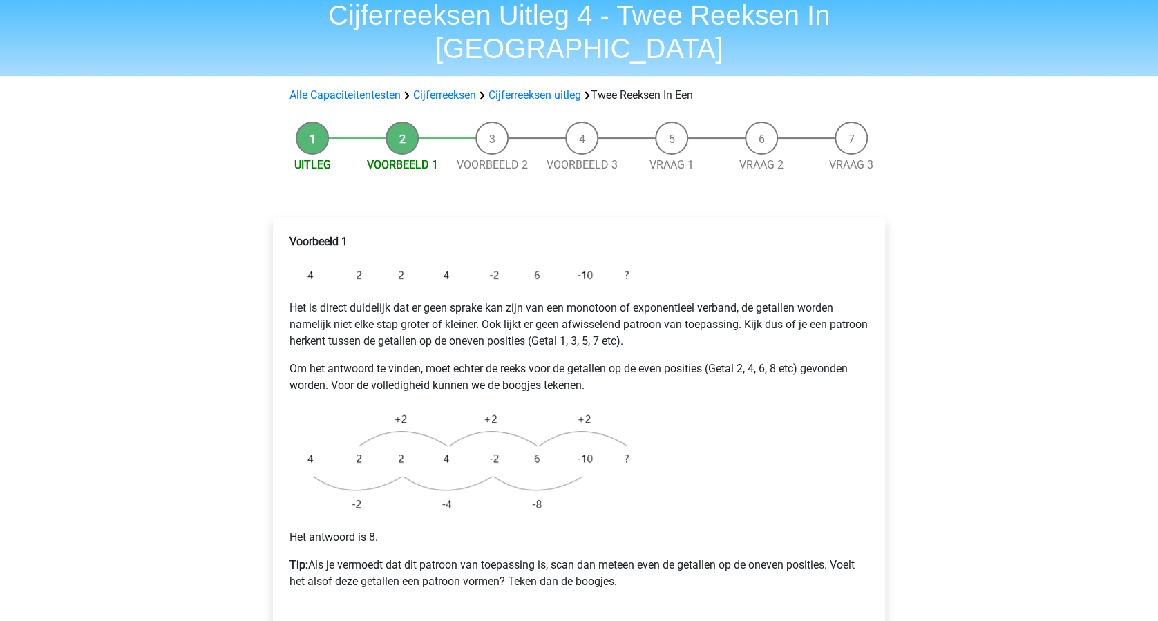
scroll to position [92, 0]
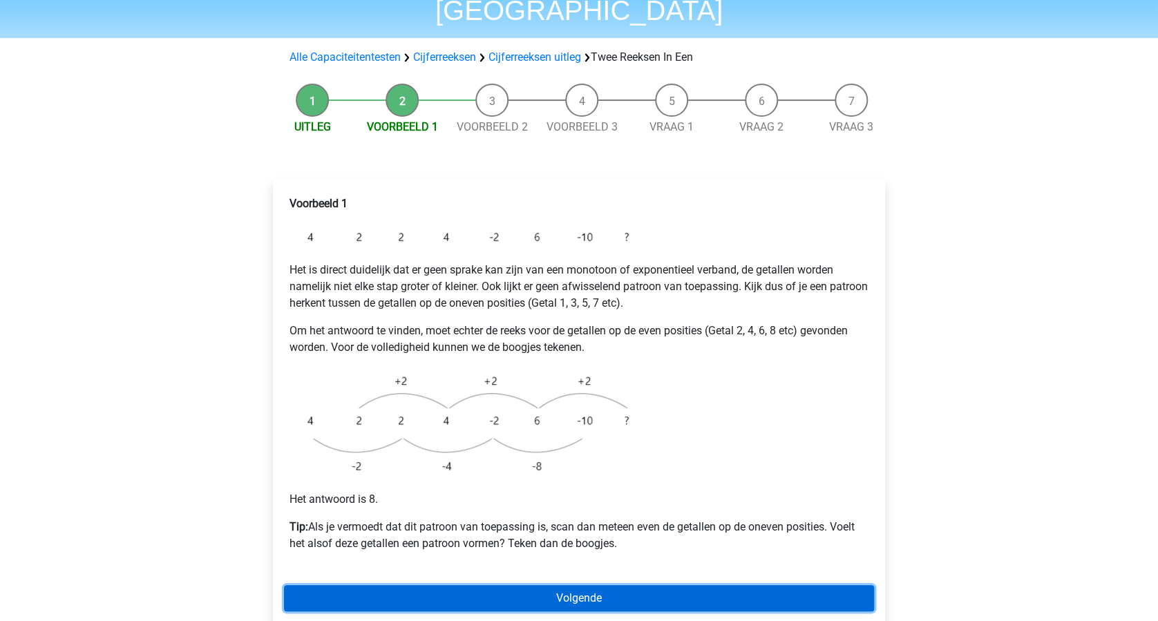
click at [610, 585] on link "Volgende" at bounding box center [579, 598] width 590 height 26
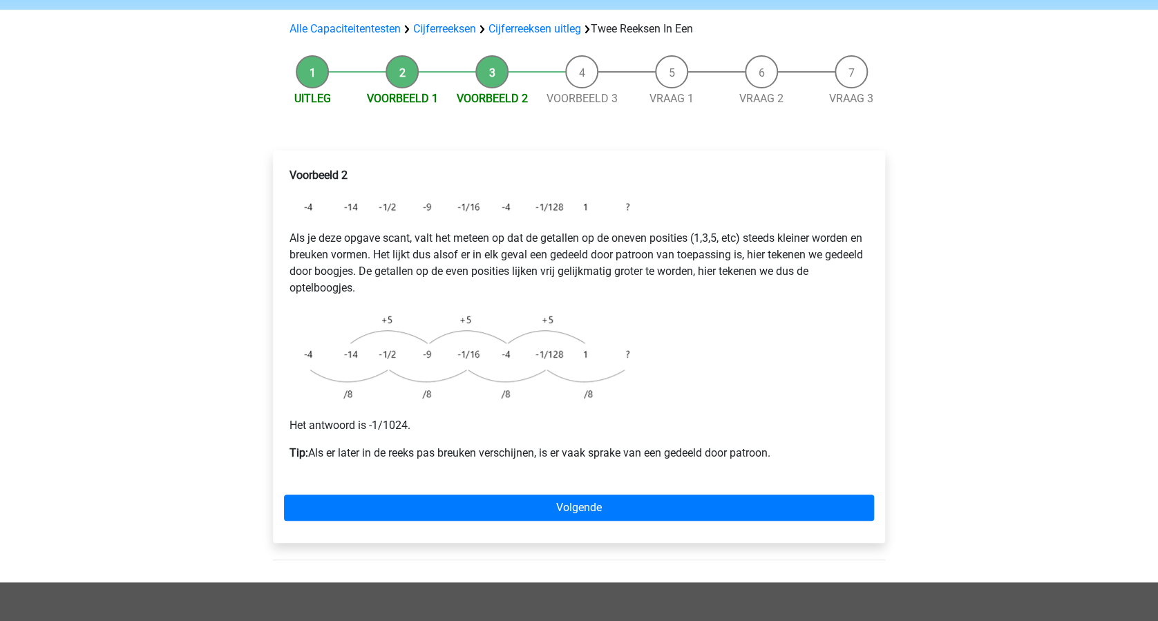
scroll to position [92, 0]
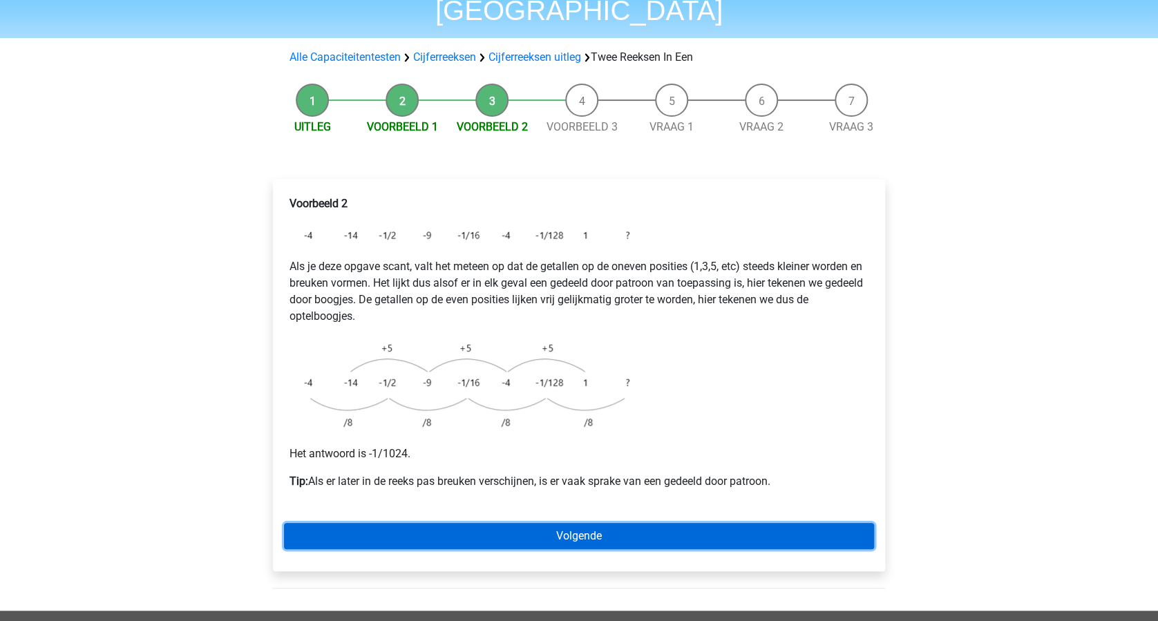
click at [620, 523] on link "Volgende" at bounding box center [579, 536] width 590 height 26
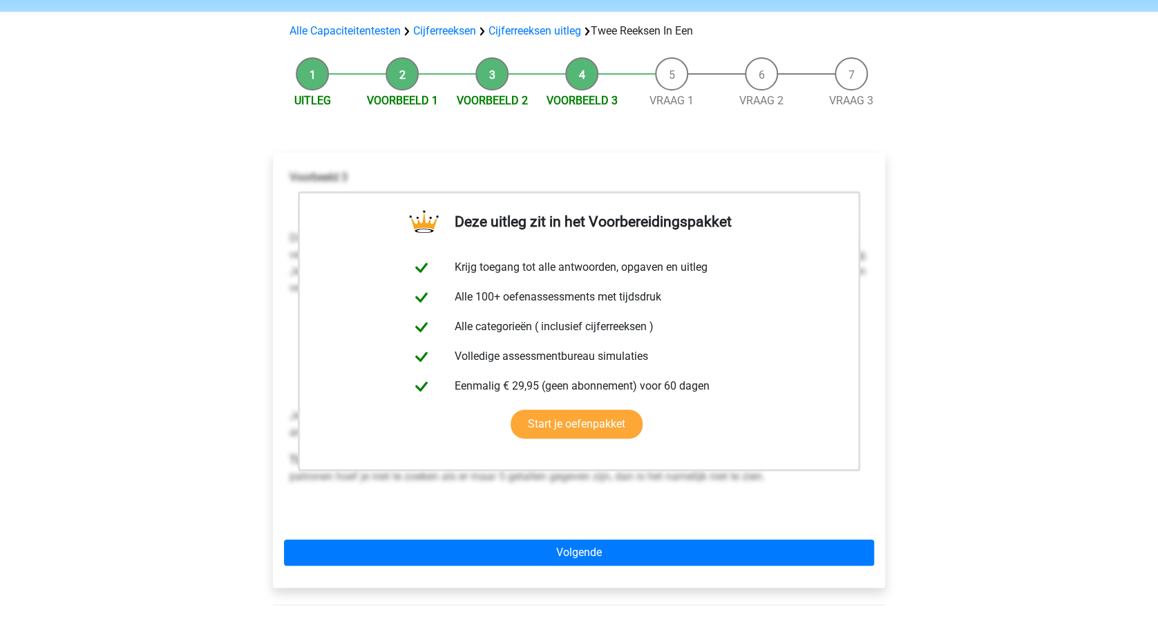
scroll to position [184, 0]
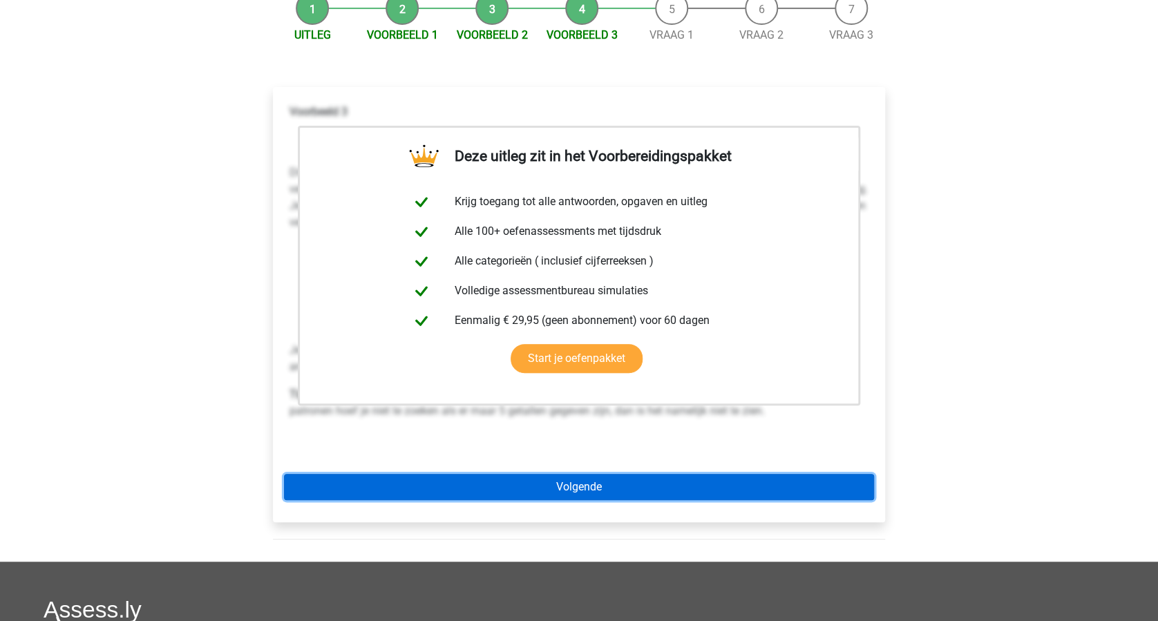
click at [632, 474] on link "Volgende" at bounding box center [579, 487] width 590 height 26
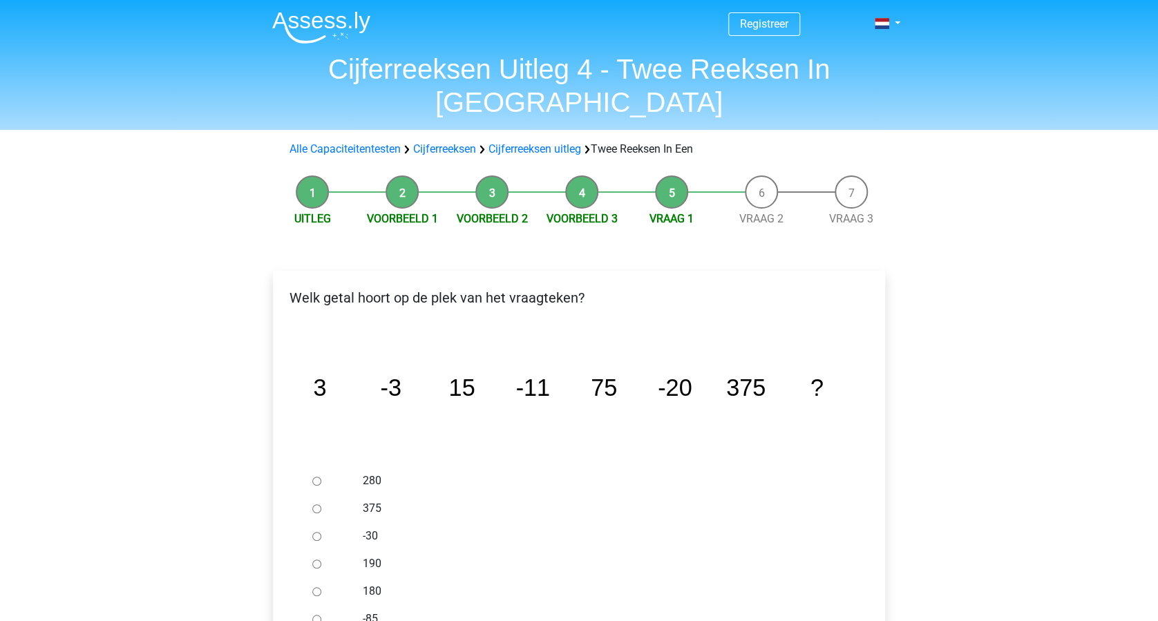
click at [316, 532] on input "-30" at bounding box center [316, 536] width 9 height 9
radio input "true"
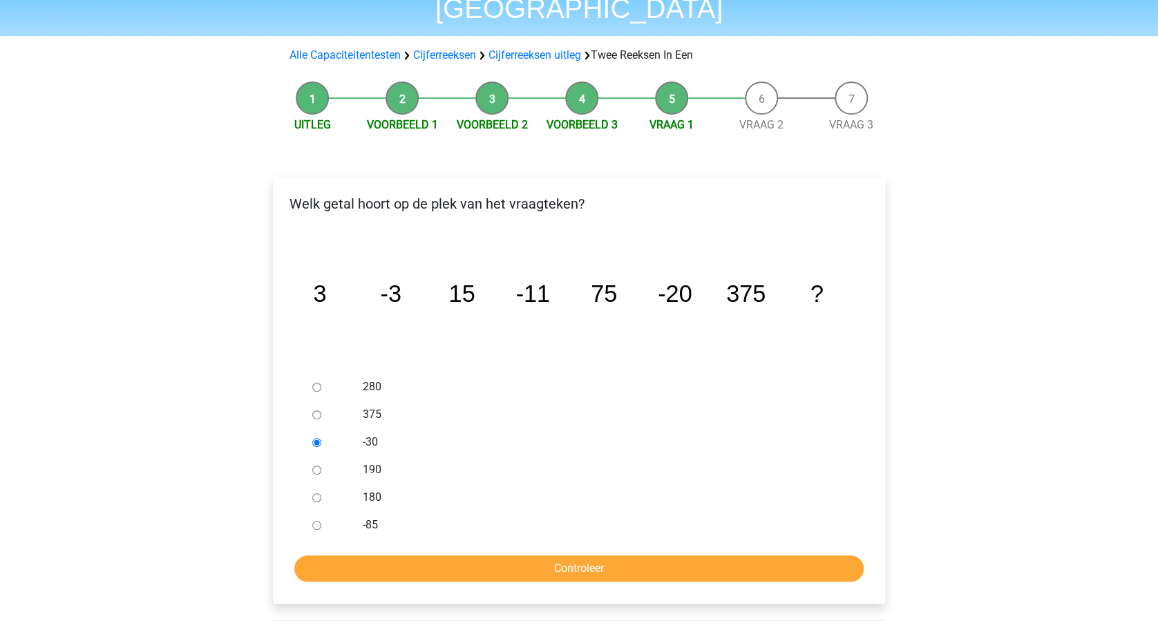
scroll to position [184, 0]
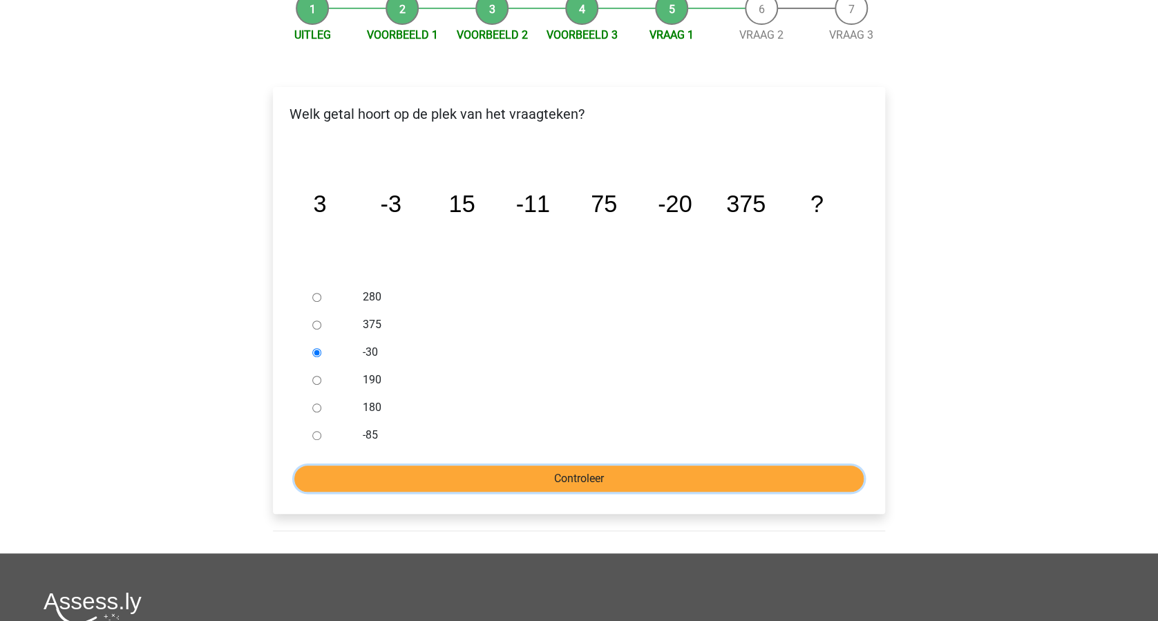
click at [564, 466] on input "Controleer" at bounding box center [578, 479] width 569 height 26
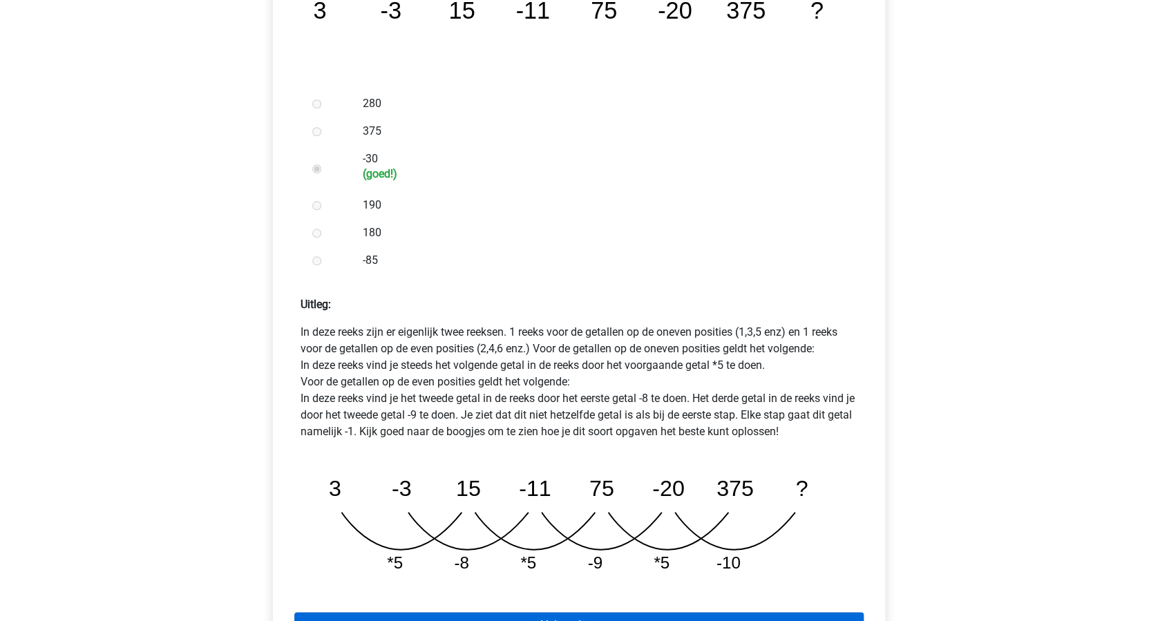
scroll to position [460, 0]
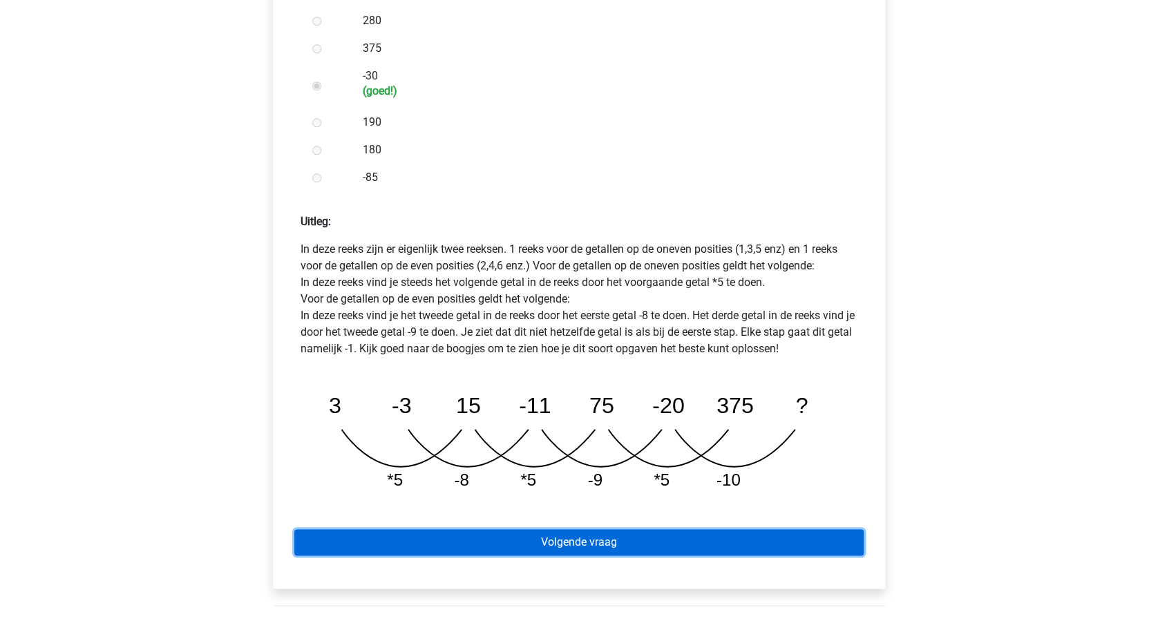
click at [585, 529] on link "Volgende vraag" at bounding box center [578, 542] width 569 height 26
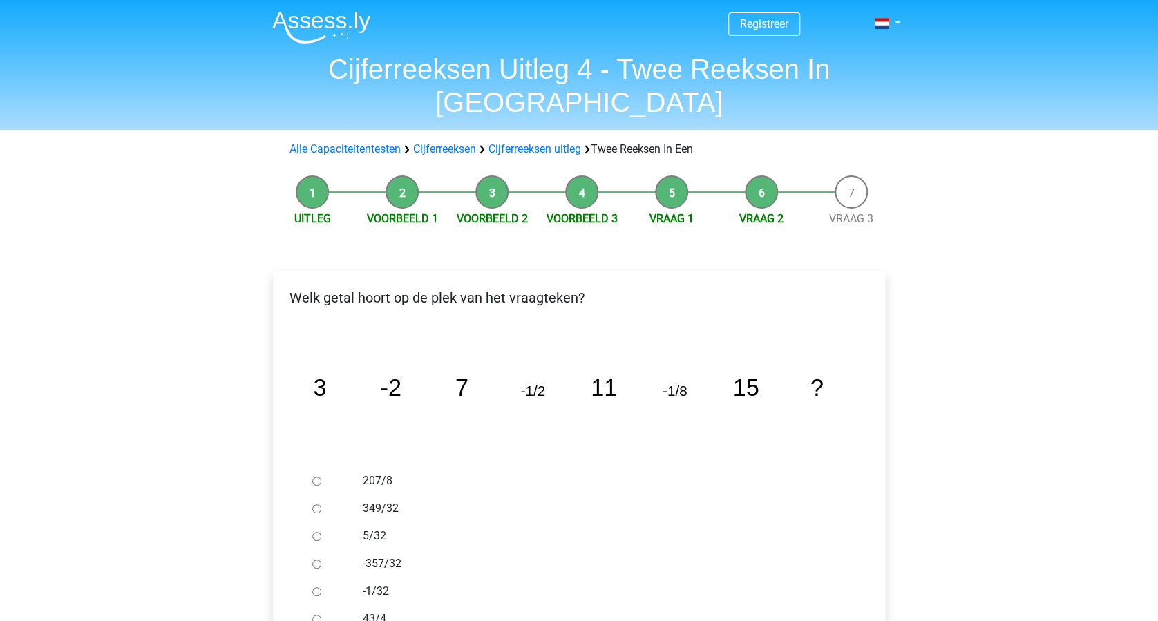
click at [320, 587] on input "-1/32" at bounding box center [316, 591] width 9 height 9
radio input "true"
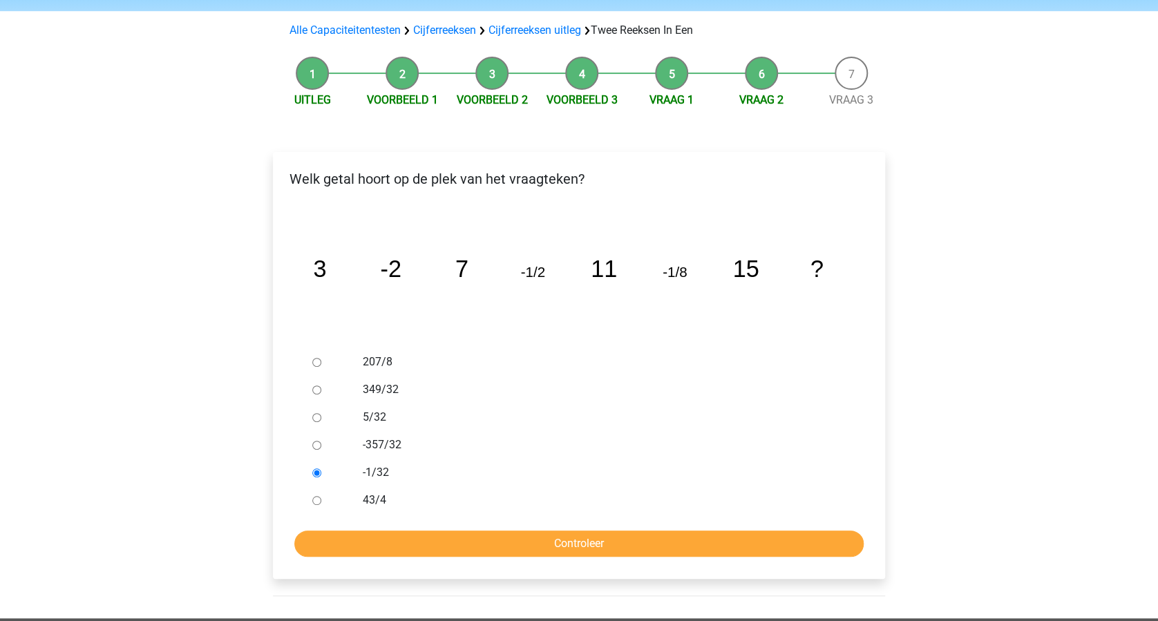
scroll to position [184, 0]
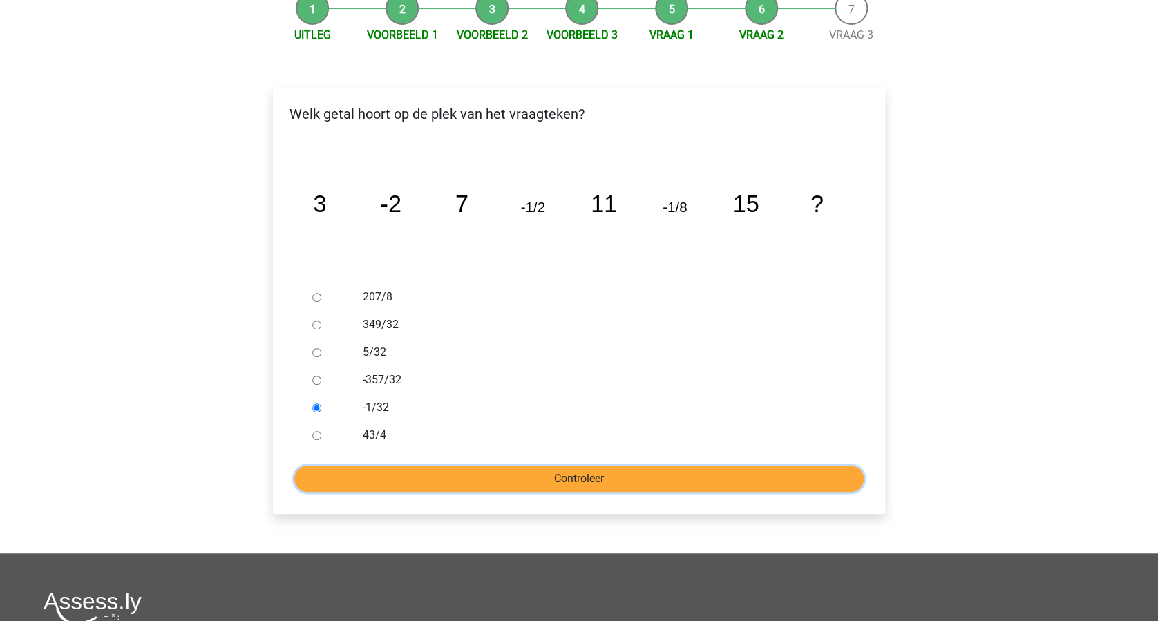
click at [593, 466] on input "Controleer" at bounding box center [578, 479] width 569 height 26
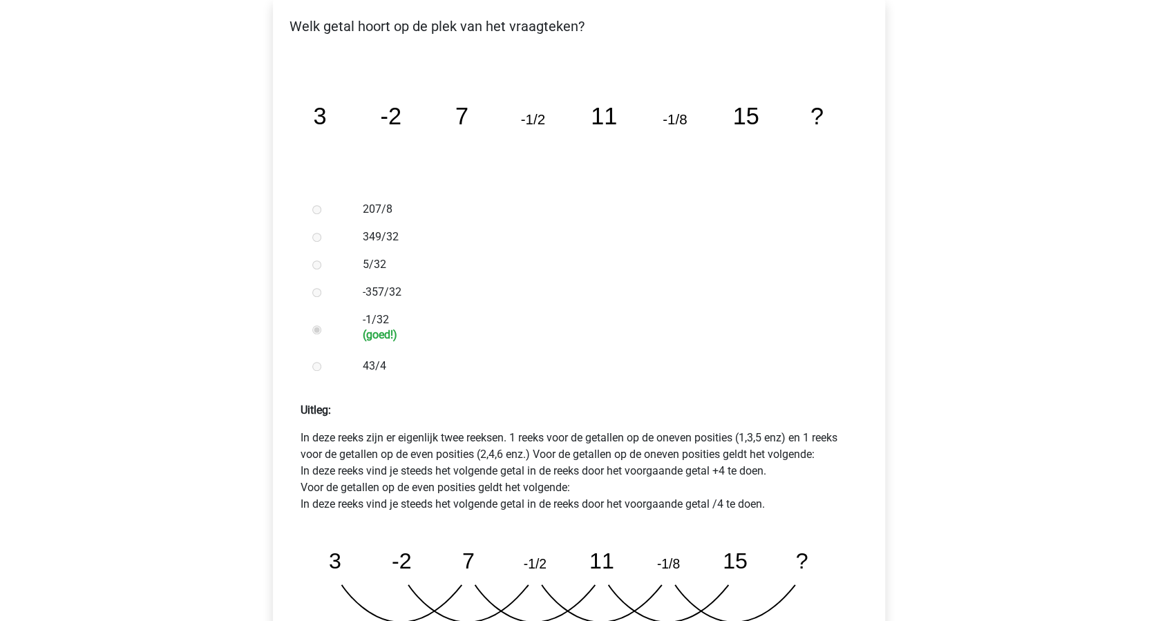
scroll to position [368, 0]
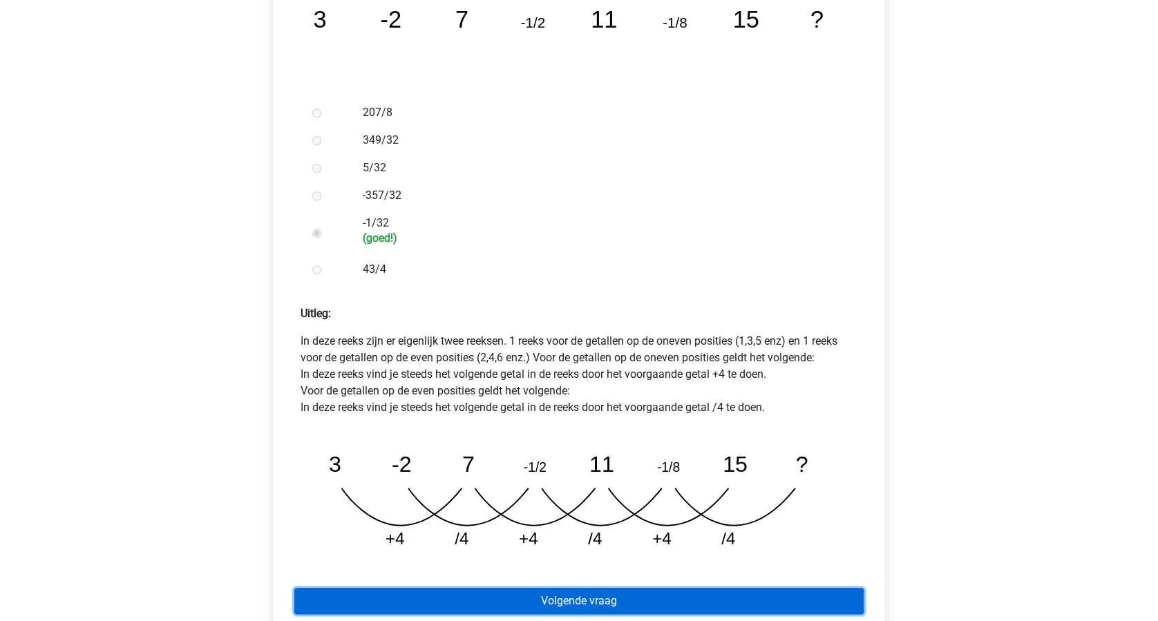
click at [584, 588] on link "Volgende vraag" at bounding box center [578, 601] width 569 height 26
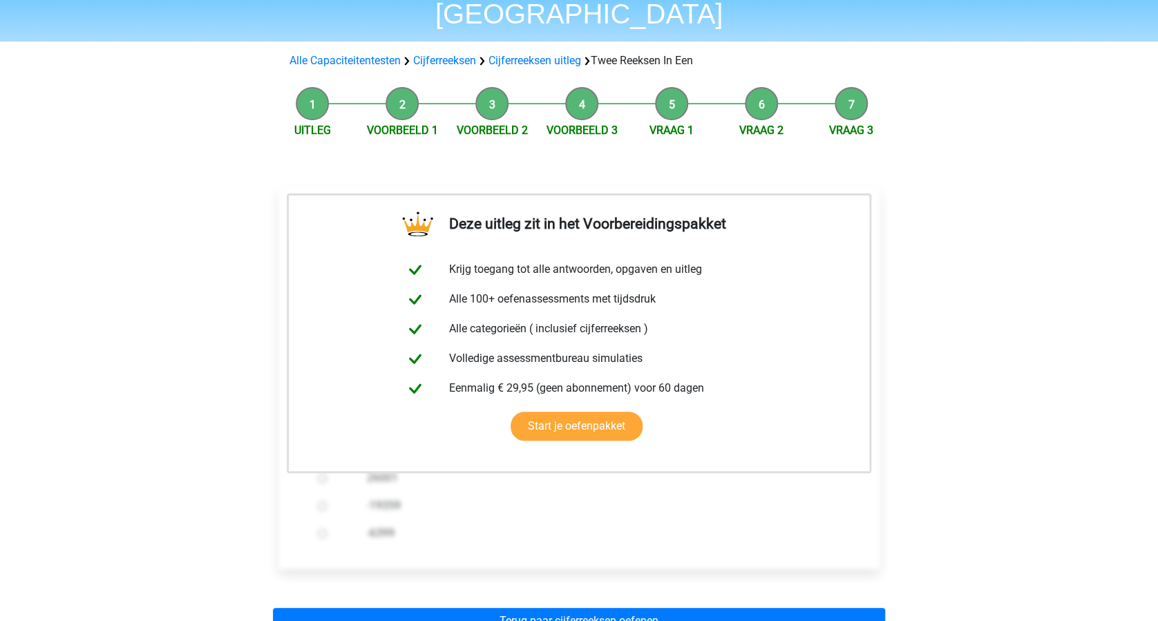
scroll to position [276, 0]
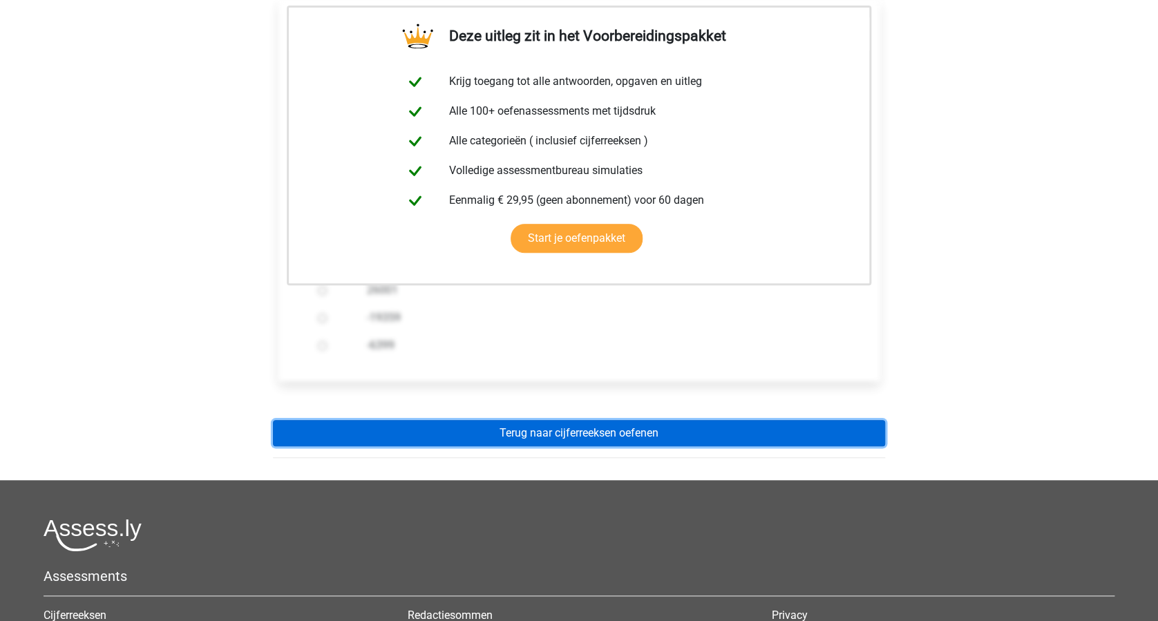
click at [616, 420] on link "Terug naar cijferreeksen oefenen" at bounding box center [579, 433] width 612 height 26
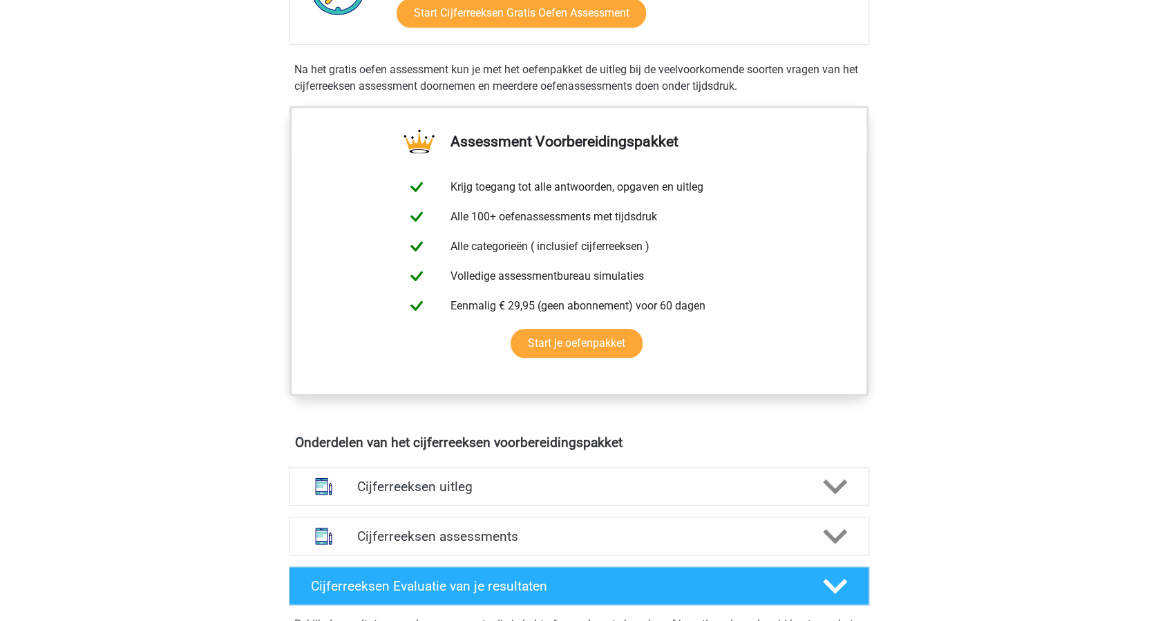
scroll to position [460, 0]
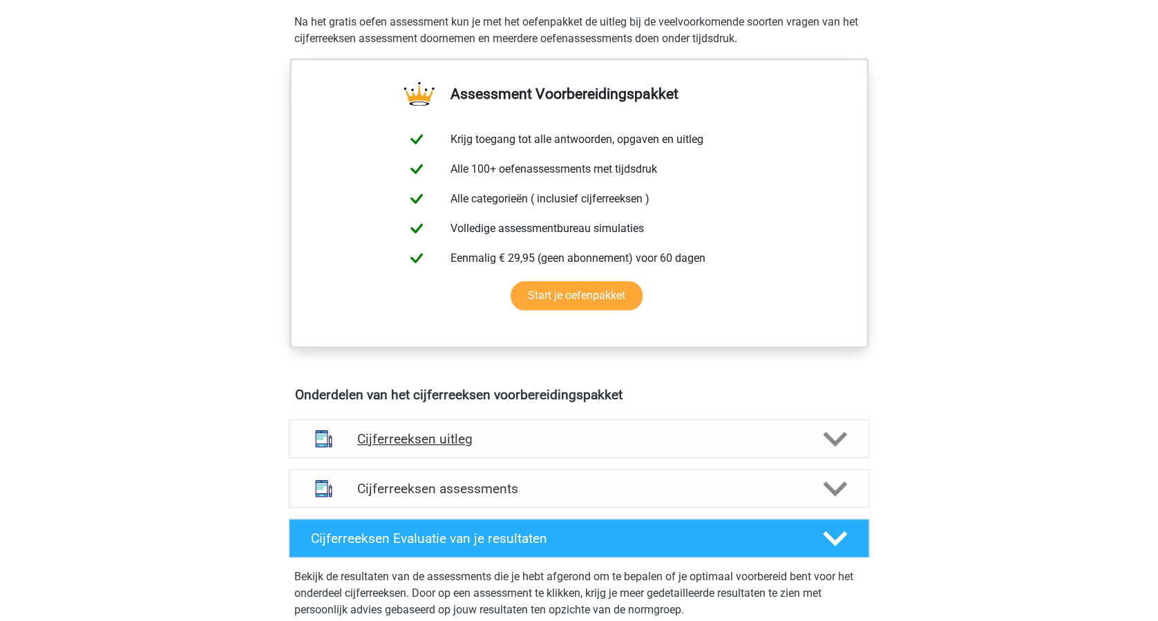
click at [825, 451] on icon at bounding box center [835, 439] width 24 height 24
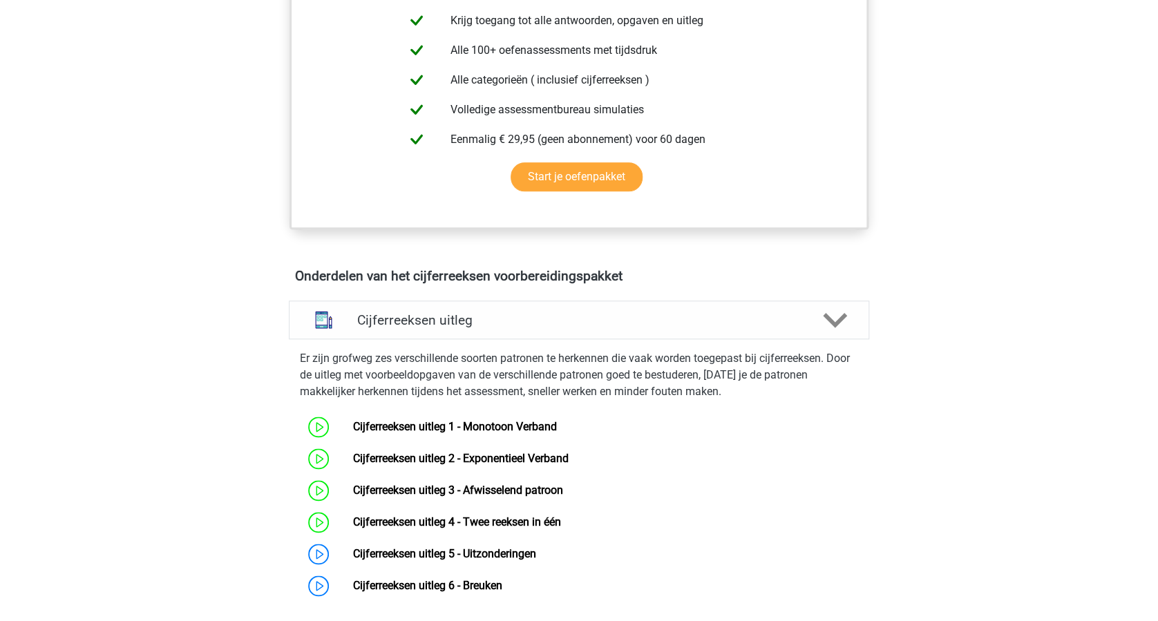
scroll to position [645, 0]
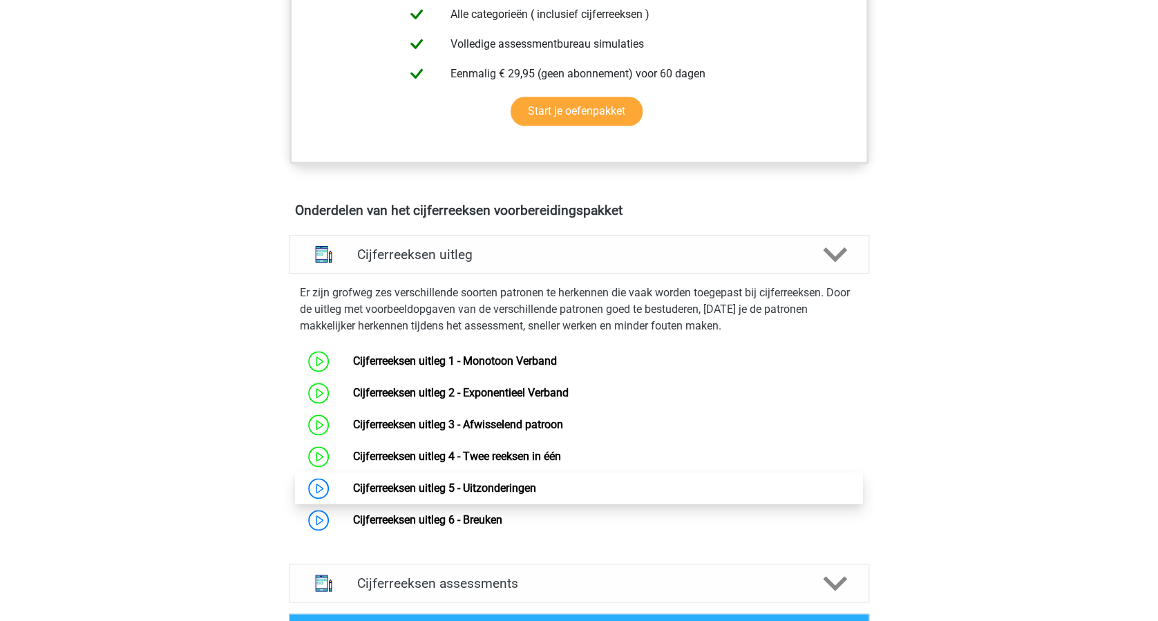
click at [352, 495] on link "Cijferreeksen uitleg 5 - Uitzonderingen" at bounding box center [443, 488] width 183 height 13
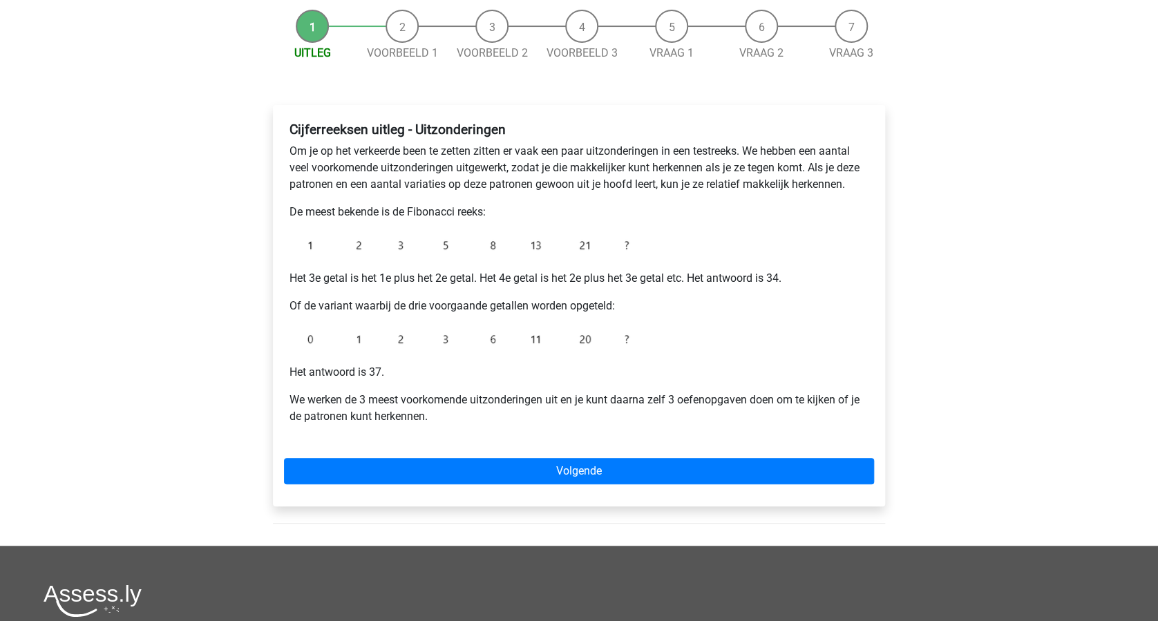
scroll to position [184, 0]
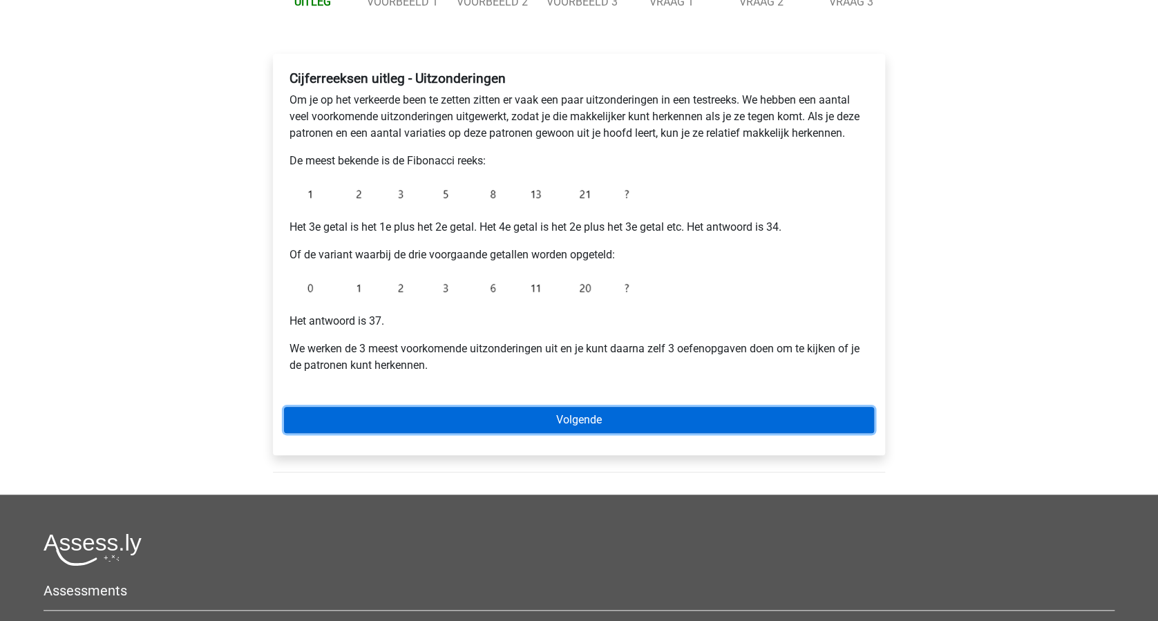
click at [599, 425] on link "Volgende" at bounding box center [579, 420] width 590 height 26
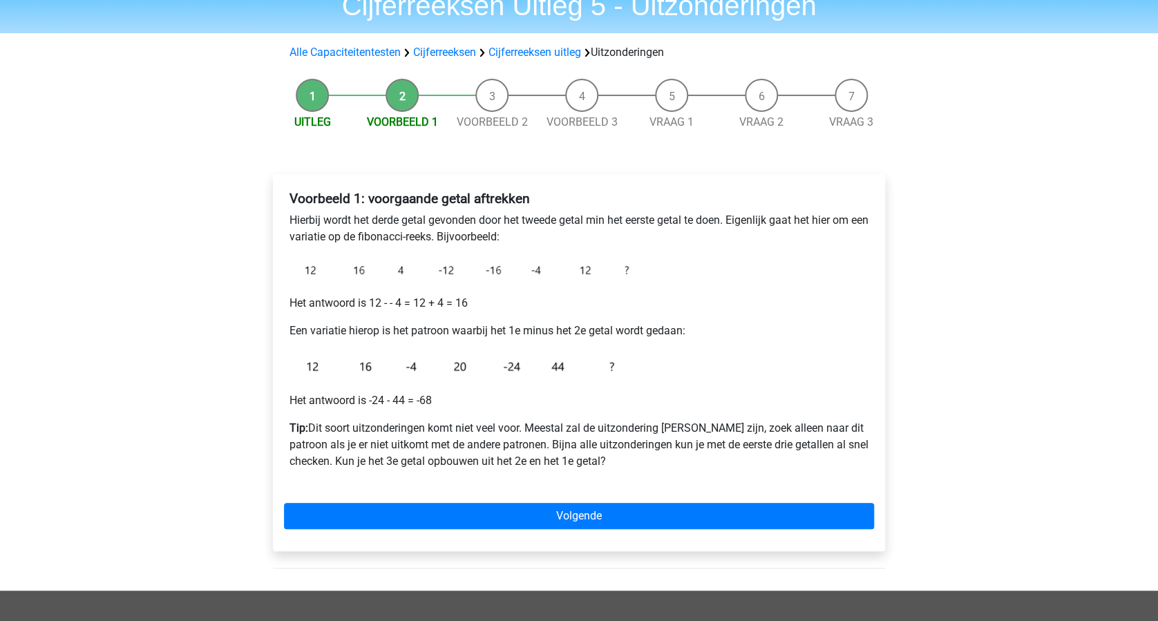
scroll to position [92, 0]
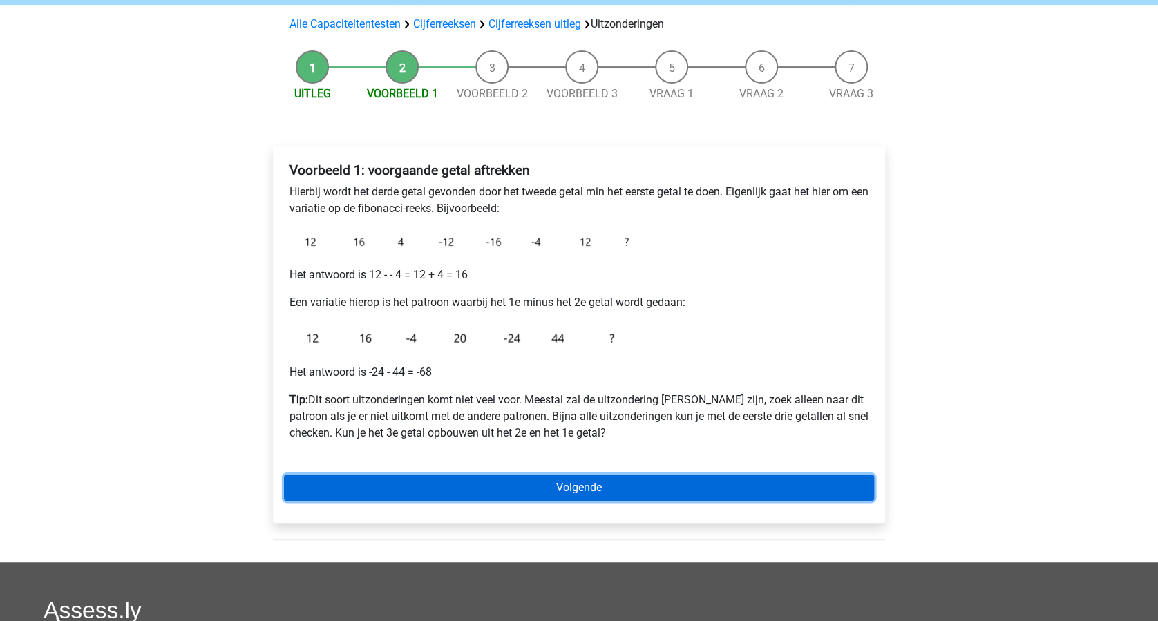
click at [608, 492] on link "Volgende" at bounding box center [579, 488] width 590 height 26
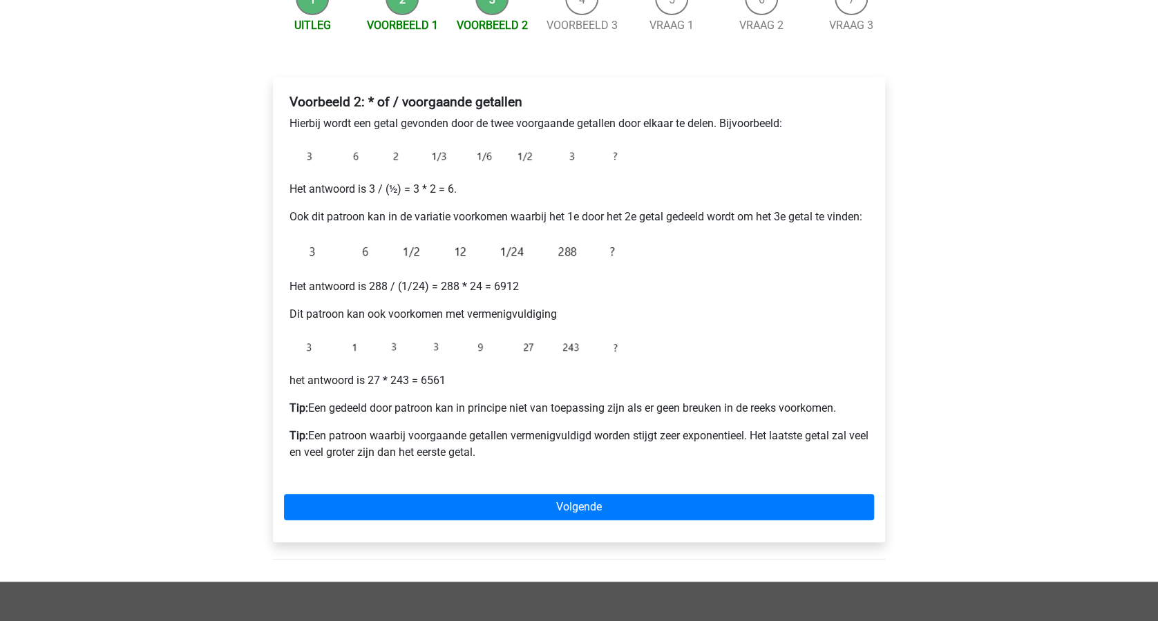
scroll to position [184, 0]
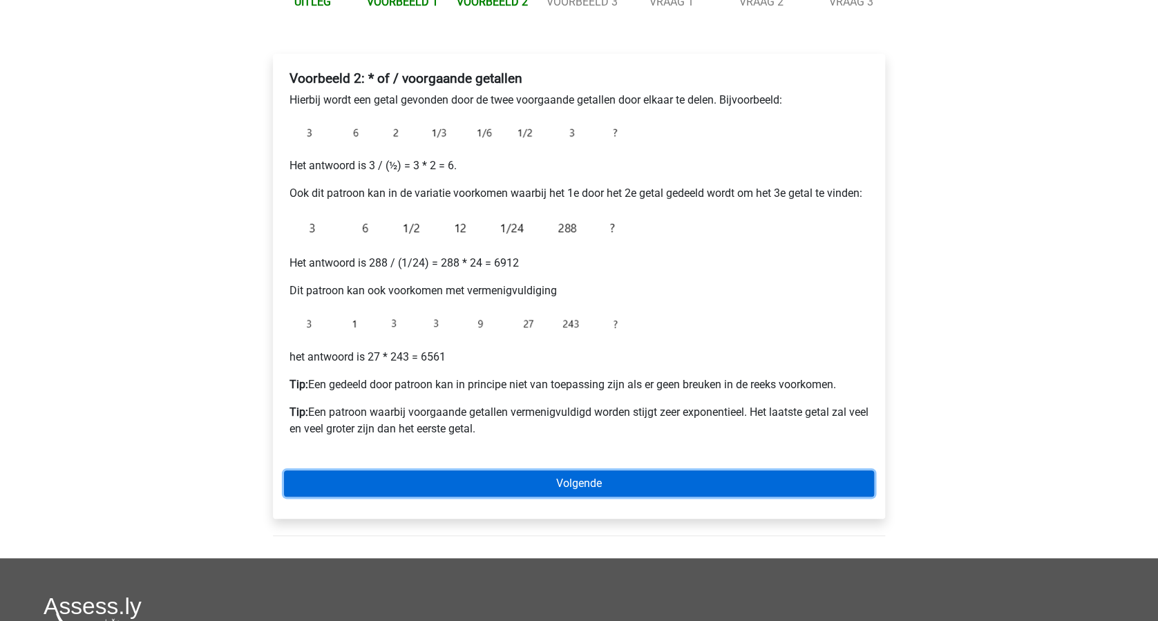
click at [630, 481] on link "Volgende" at bounding box center [579, 484] width 590 height 26
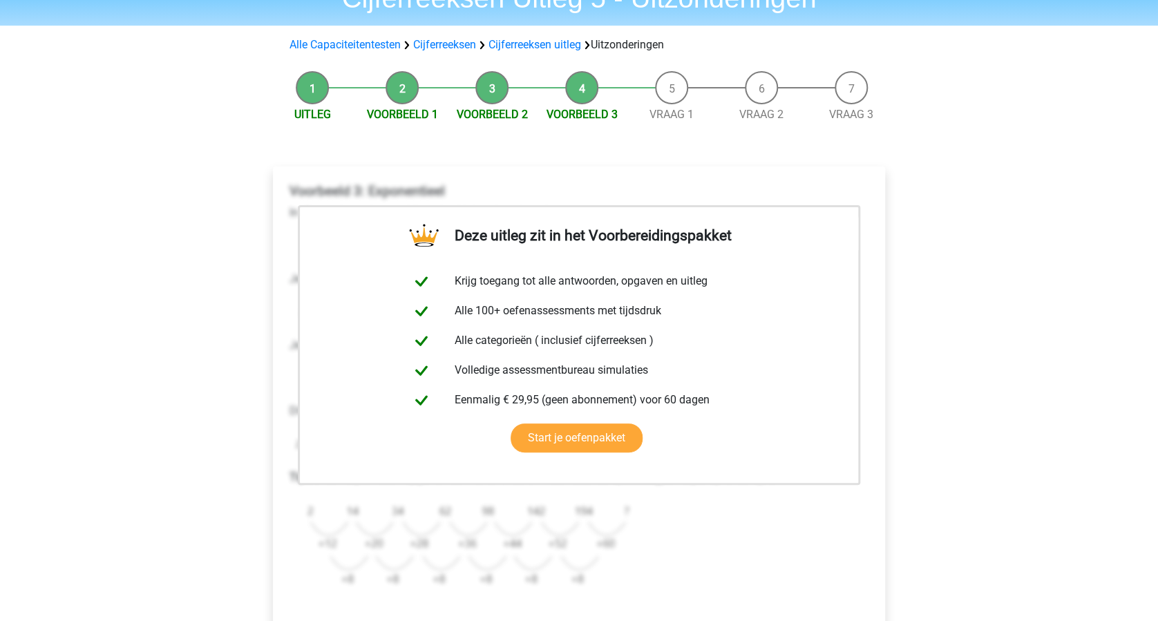
scroll to position [184, 0]
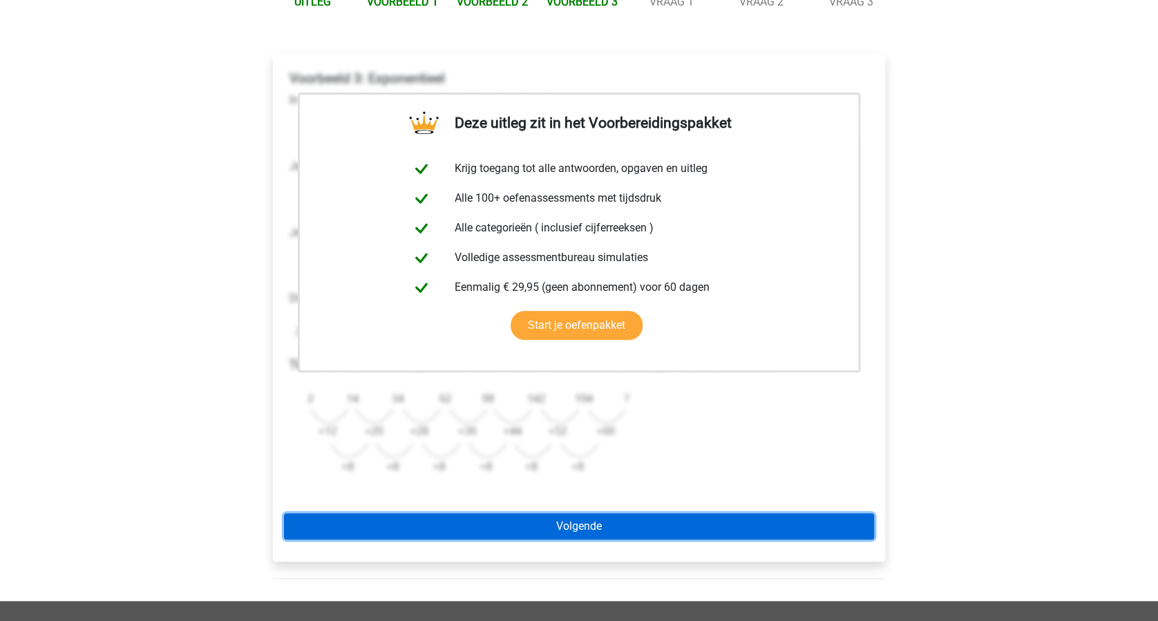
click at [569, 518] on link "Volgende" at bounding box center [579, 526] width 590 height 26
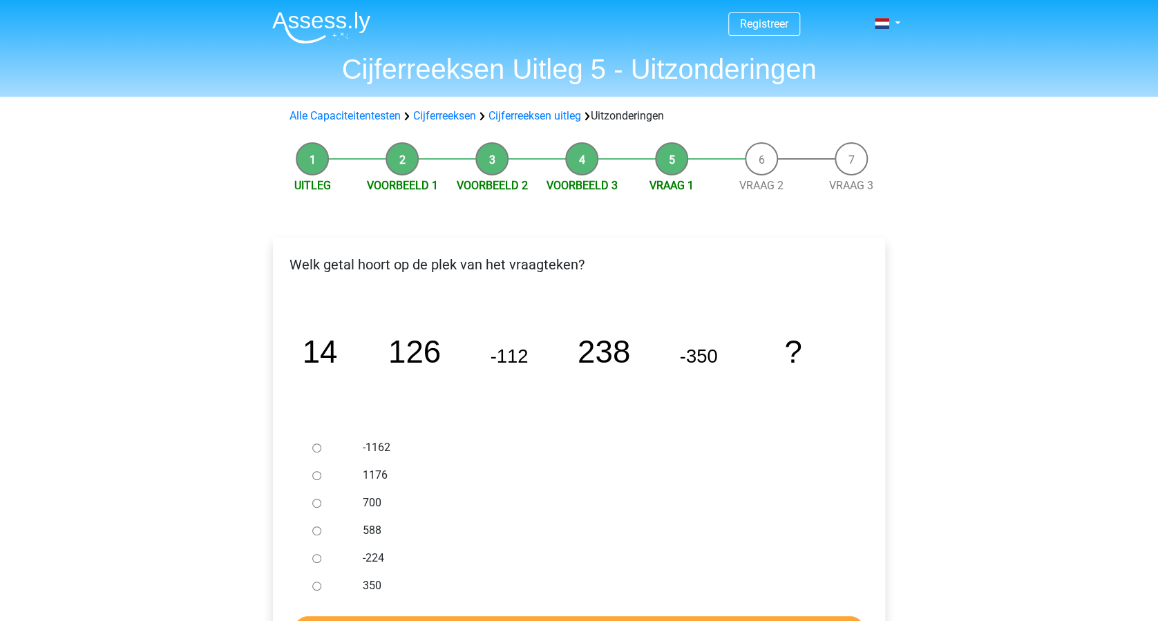
scroll to position [92, 0]
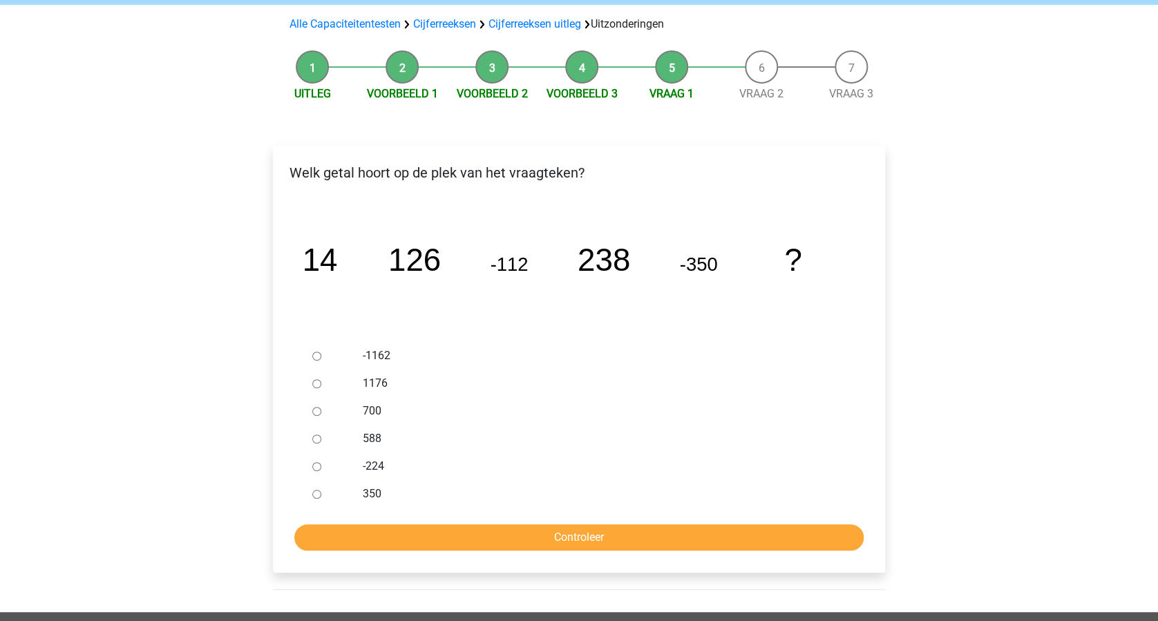
click at [316, 437] on input "588" at bounding box center [316, 439] width 9 height 9
radio input "true"
click at [543, 533] on input "Controleer" at bounding box center [578, 537] width 569 height 26
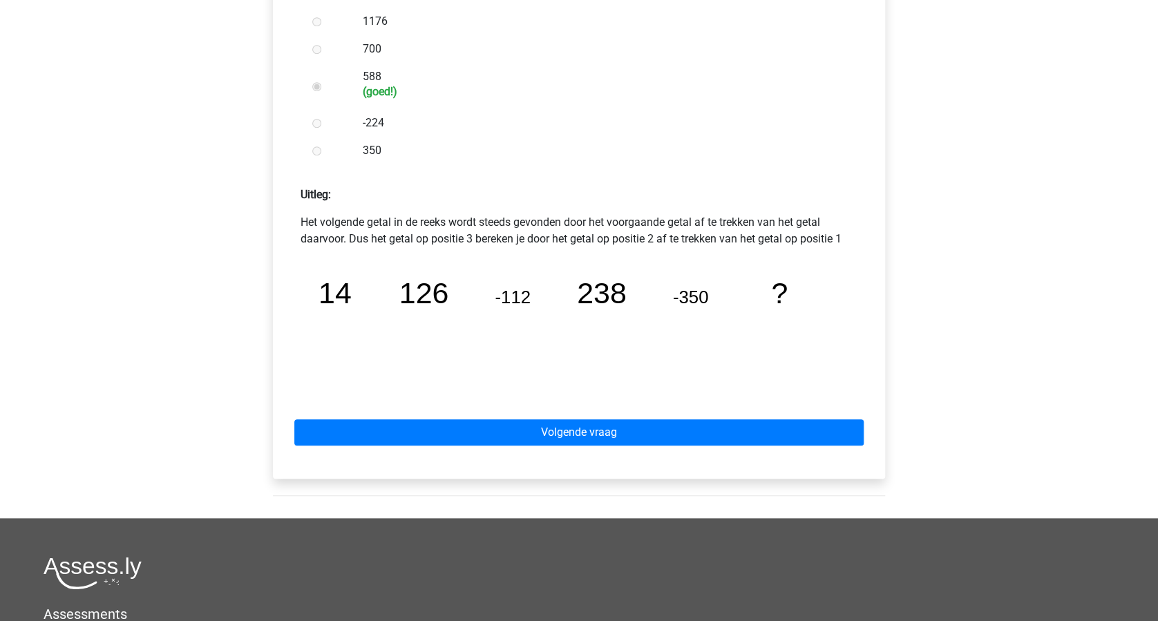
scroll to position [460, 0]
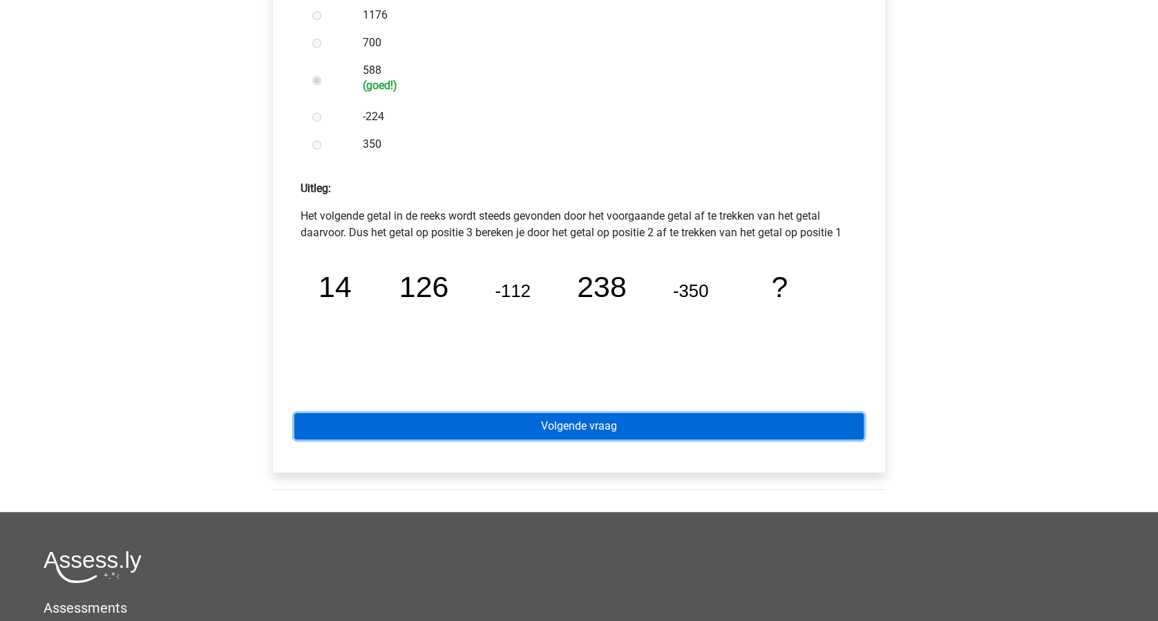
click at [575, 433] on link "Volgende vraag" at bounding box center [578, 426] width 569 height 26
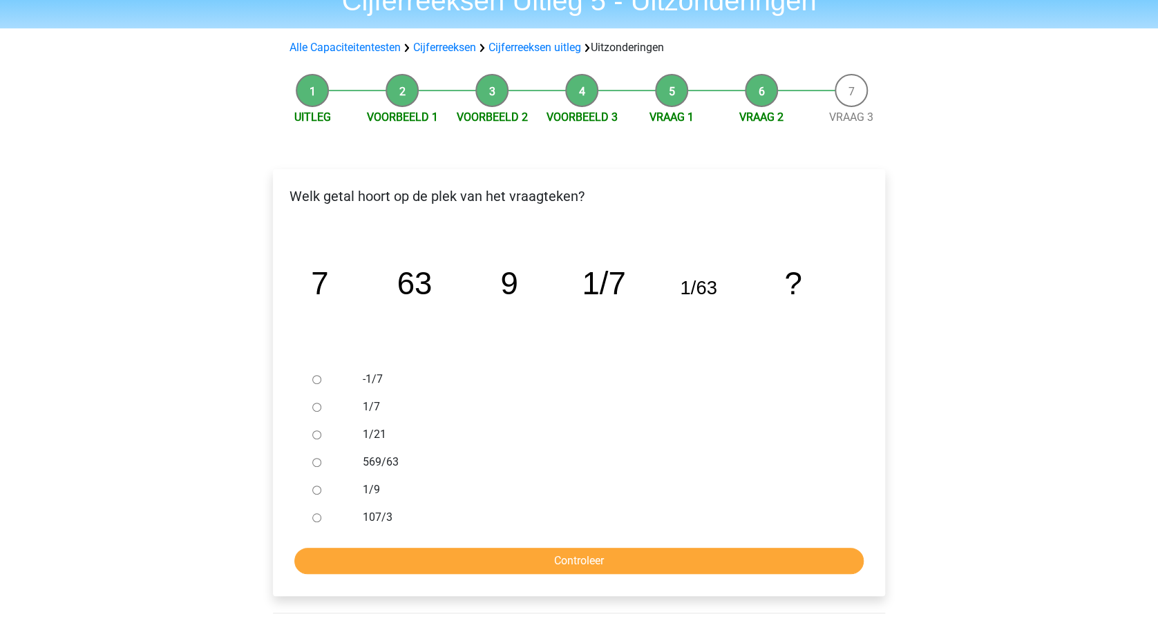
scroll to position [92, 0]
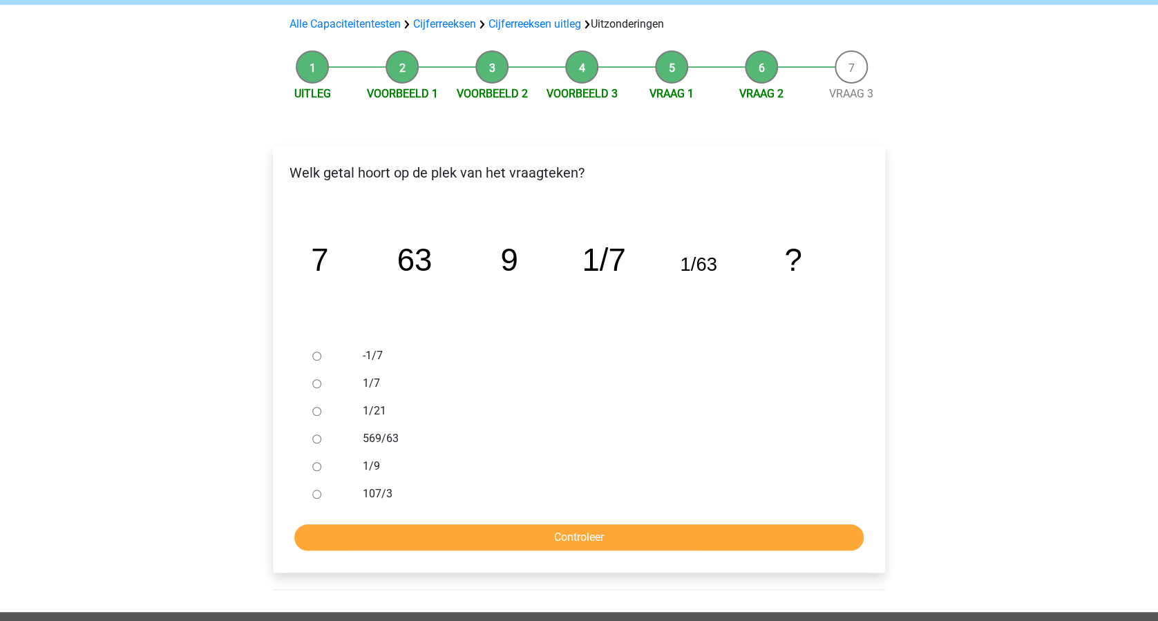
click at [318, 467] on input "1/9" at bounding box center [316, 466] width 9 height 9
radio input "true"
click at [565, 540] on input "Controleer" at bounding box center [578, 537] width 569 height 26
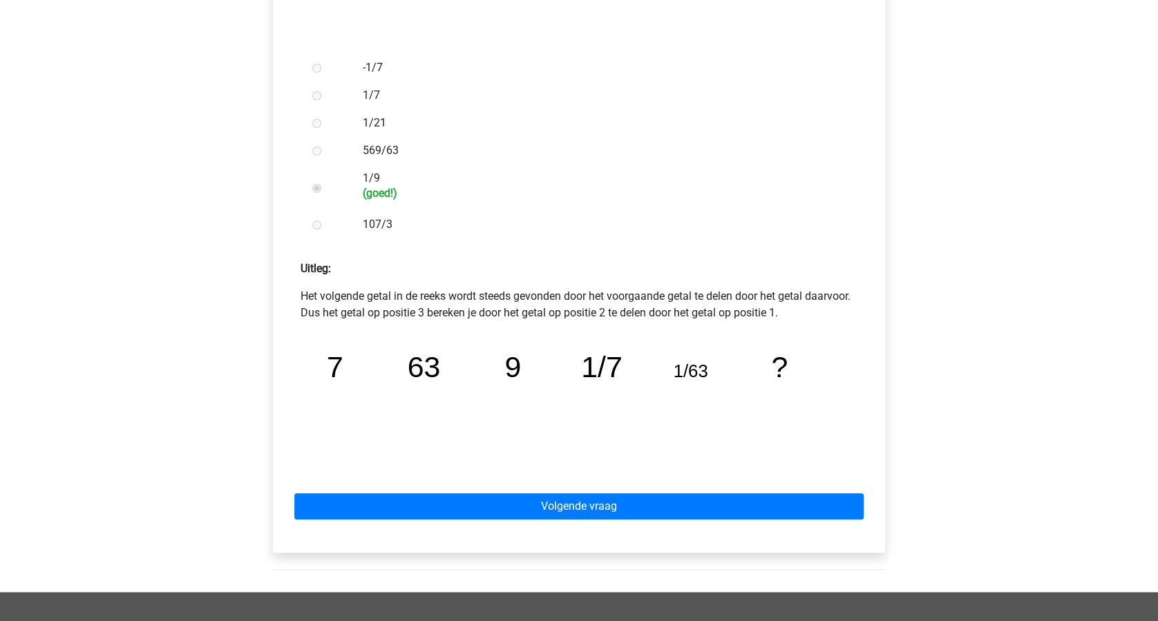
scroll to position [460, 0]
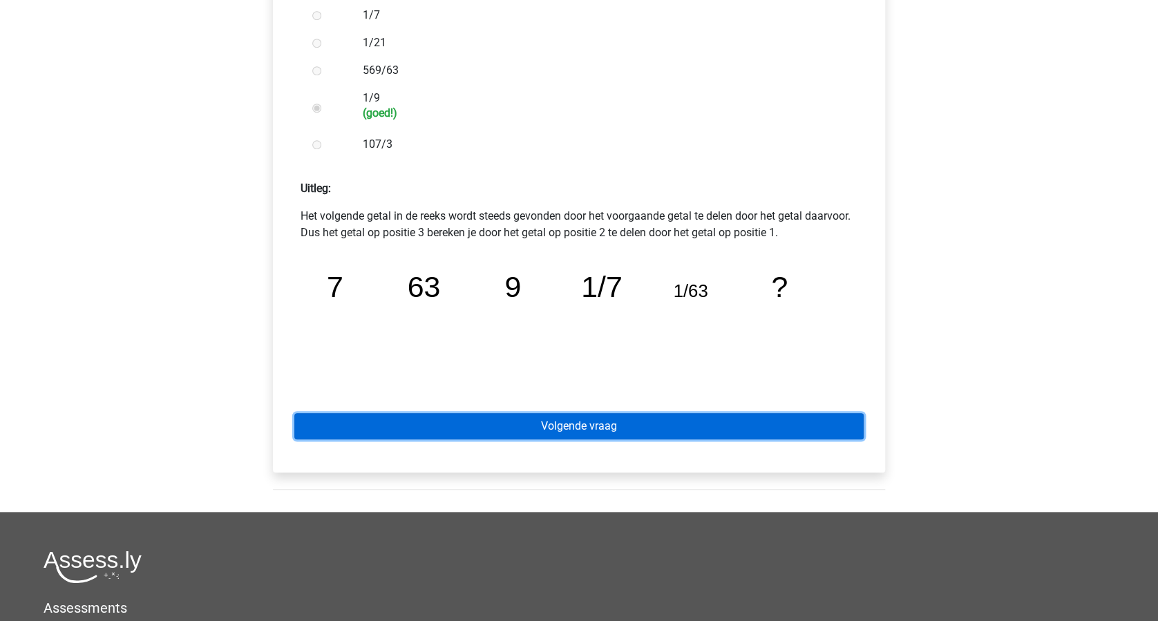
click at [574, 428] on link "Volgende vraag" at bounding box center [578, 426] width 569 height 26
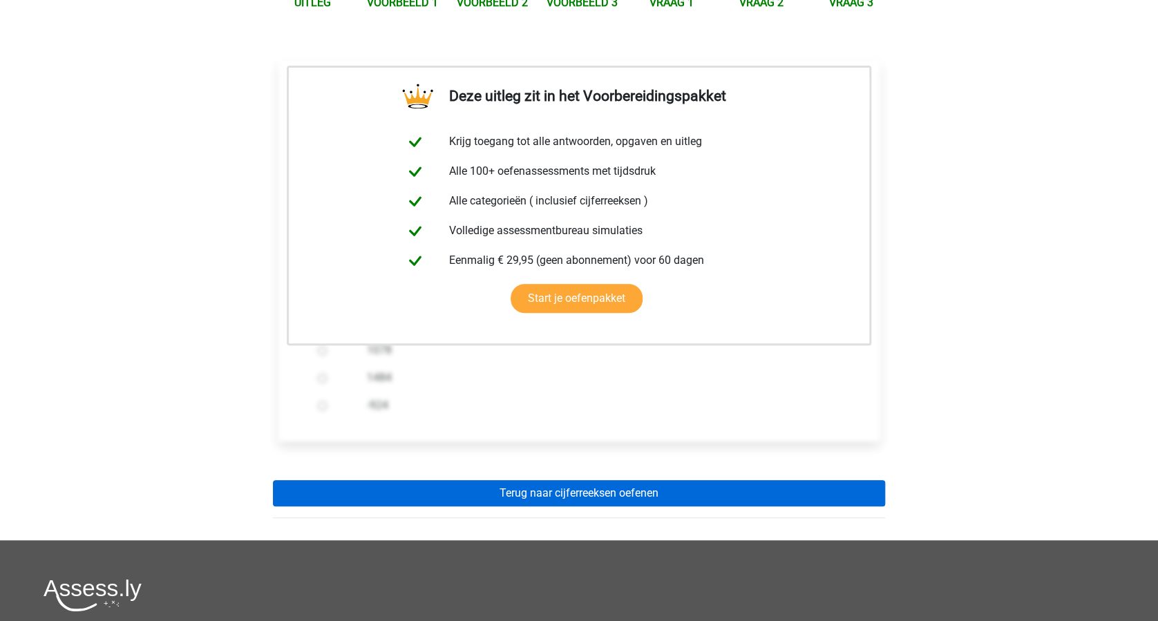
scroll to position [184, 0]
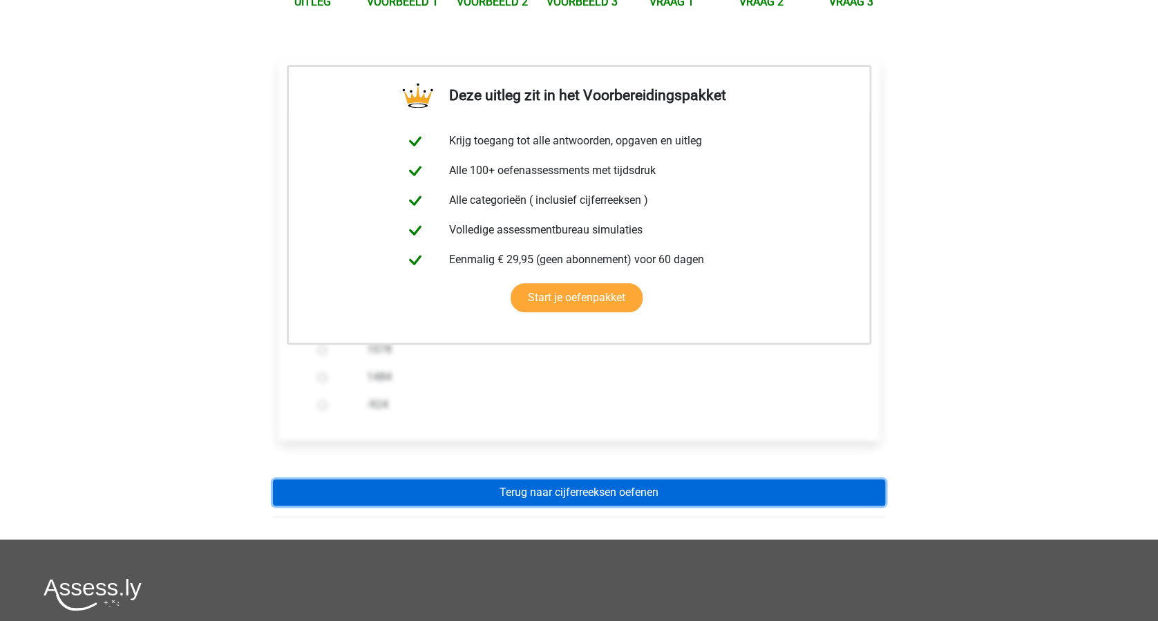
click at [607, 484] on link "Terug naar cijferreeksen oefenen" at bounding box center [579, 493] width 612 height 26
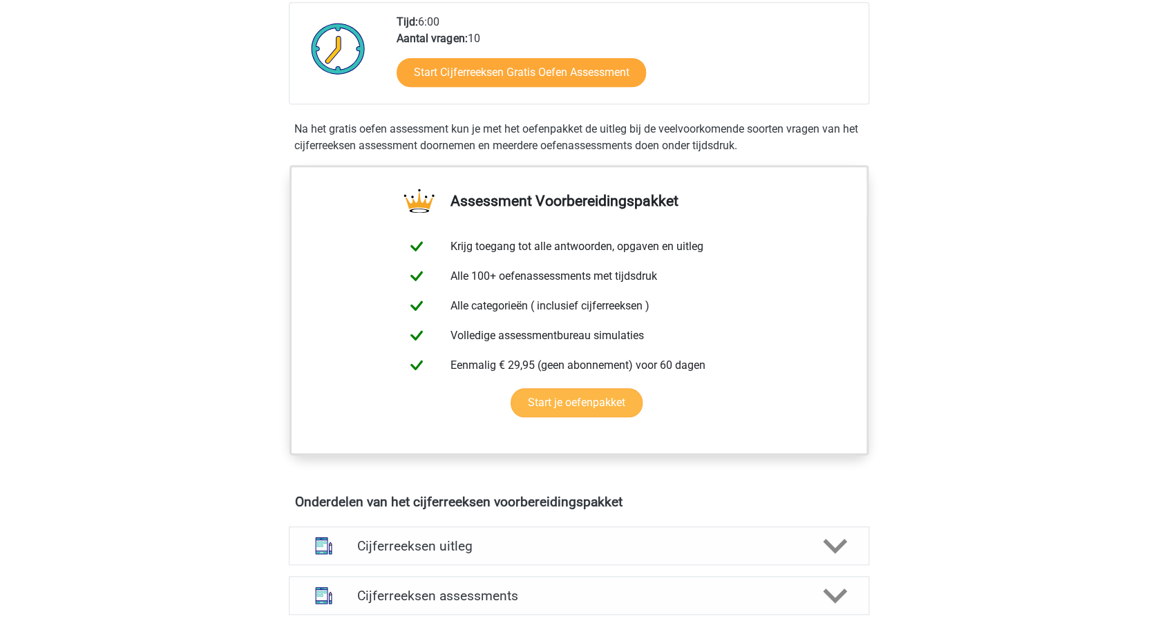
scroll to position [460, 0]
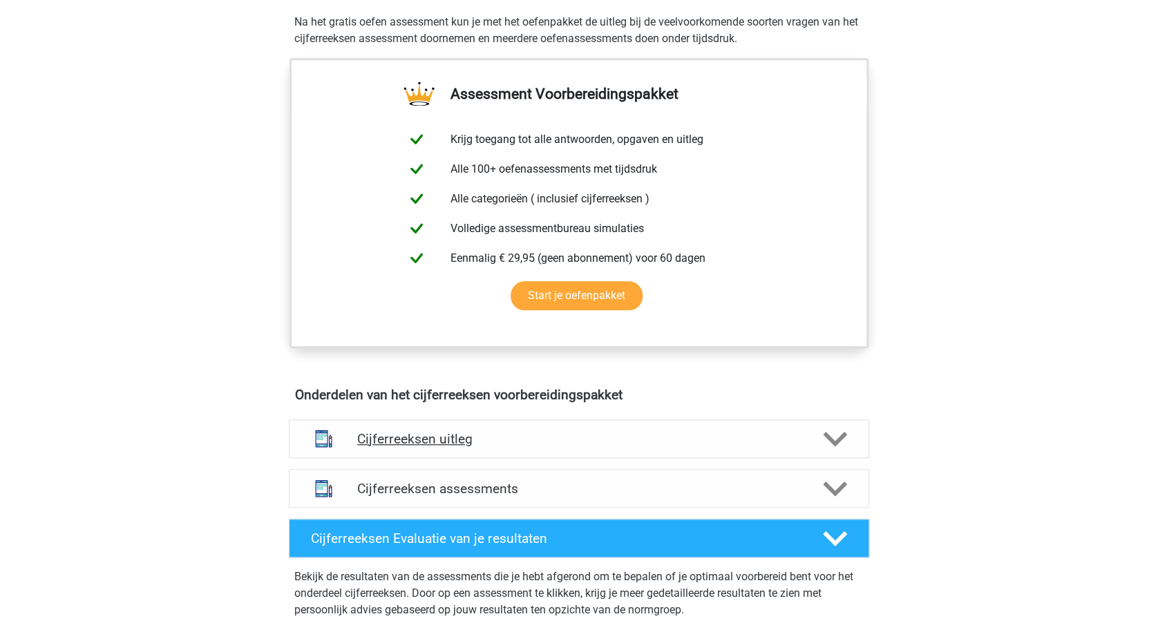
click at [828, 451] on icon at bounding box center [835, 439] width 24 height 24
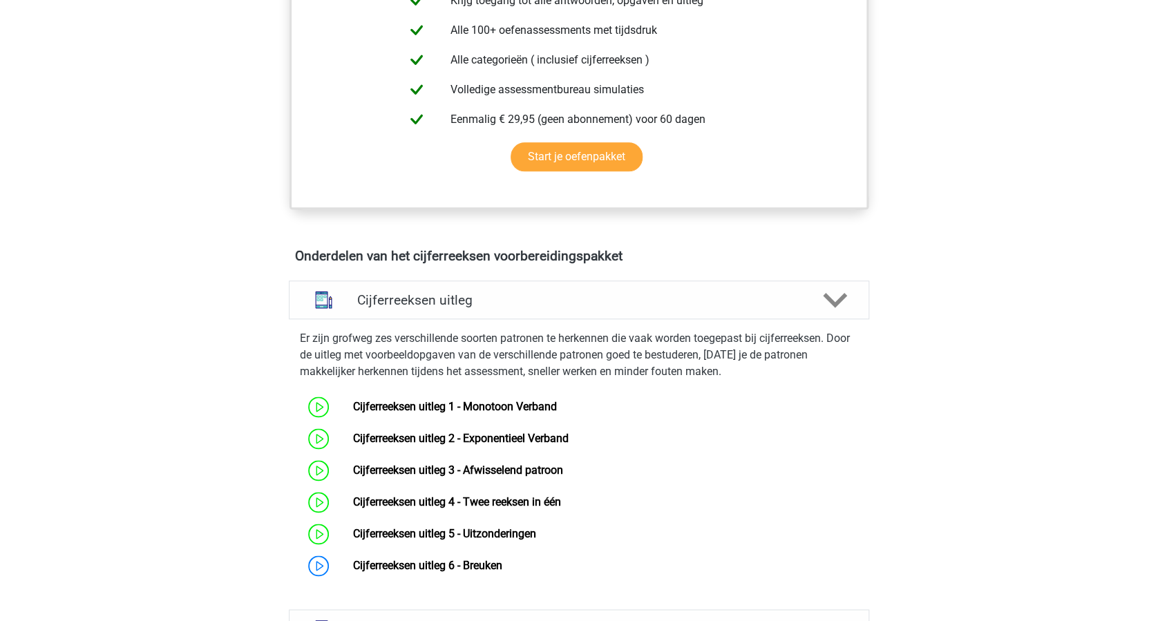
scroll to position [645, 0]
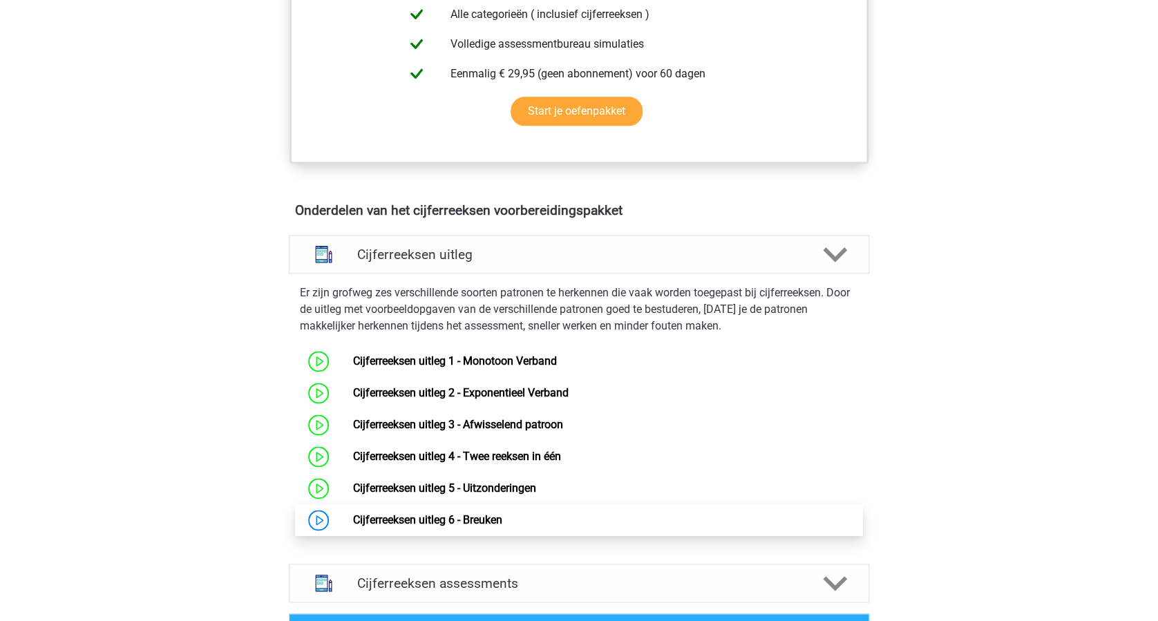
click at [352, 527] on link "Cijferreeksen uitleg 6 - Breuken" at bounding box center [426, 519] width 149 height 13
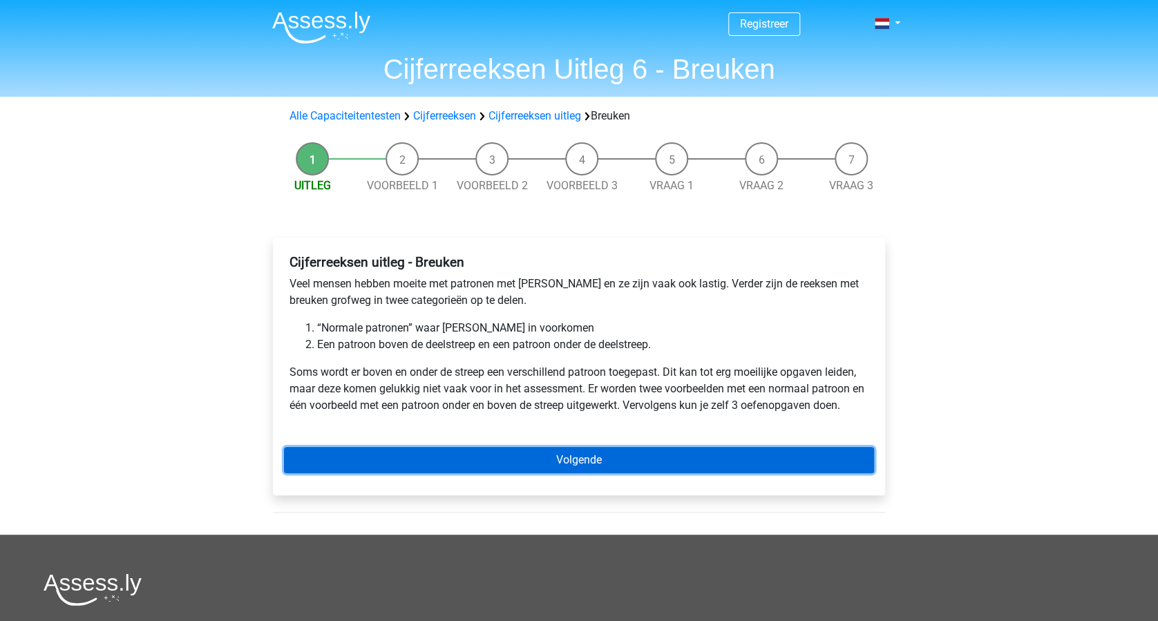
click at [597, 462] on link "Volgende" at bounding box center [579, 460] width 590 height 26
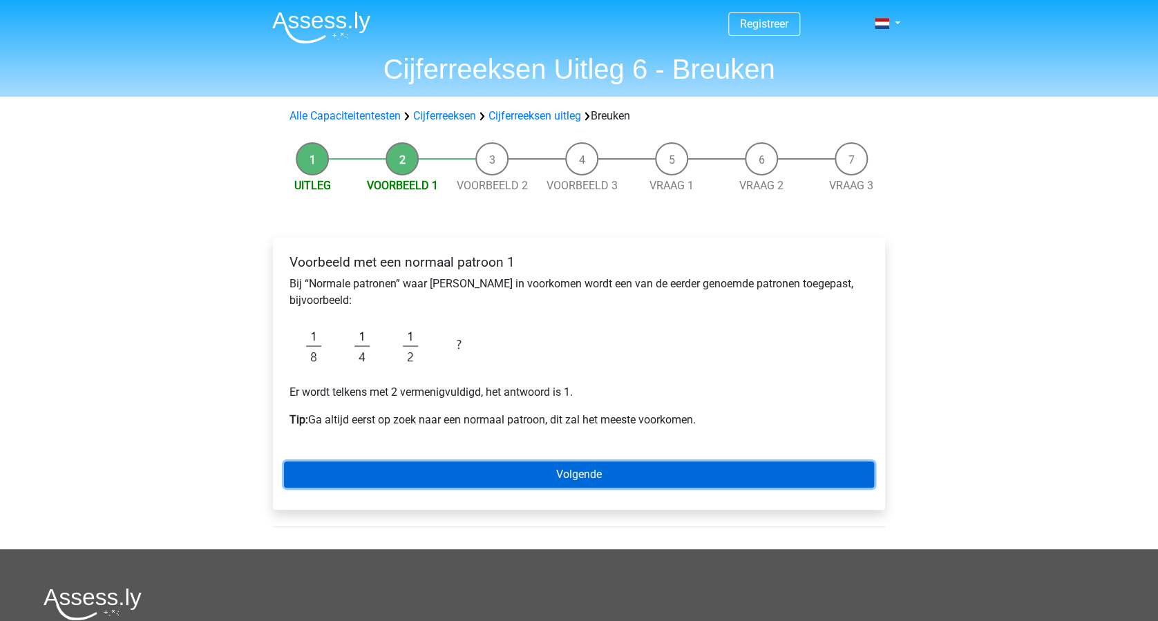
click at [569, 473] on link "Volgende" at bounding box center [579, 475] width 590 height 26
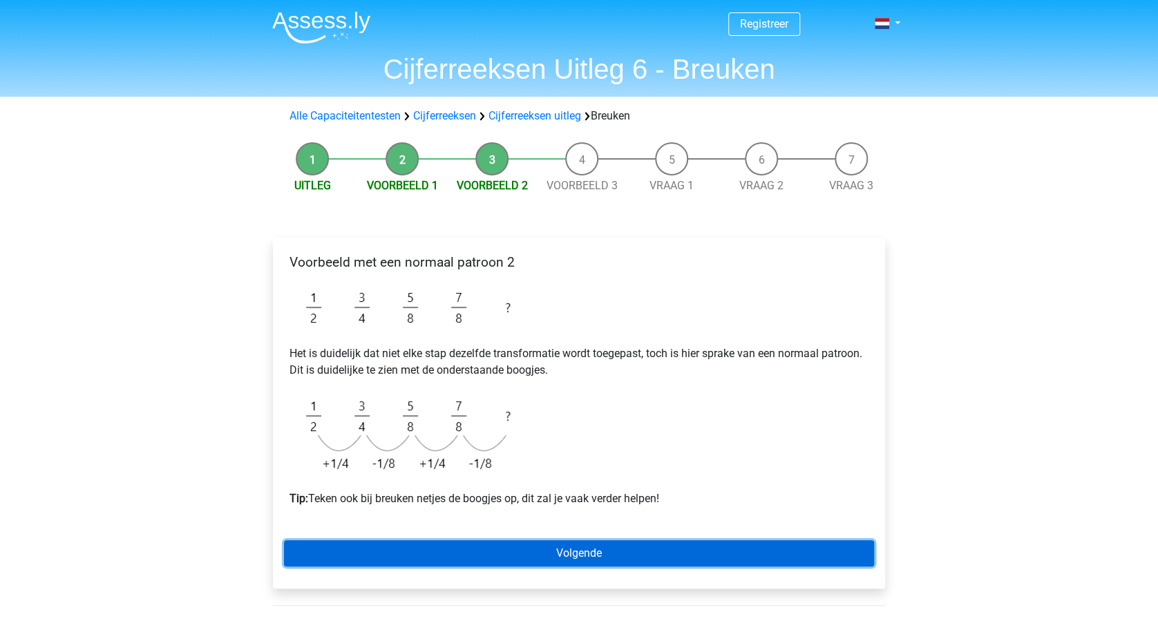
click at [612, 555] on link "Volgende" at bounding box center [579, 553] width 590 height 26
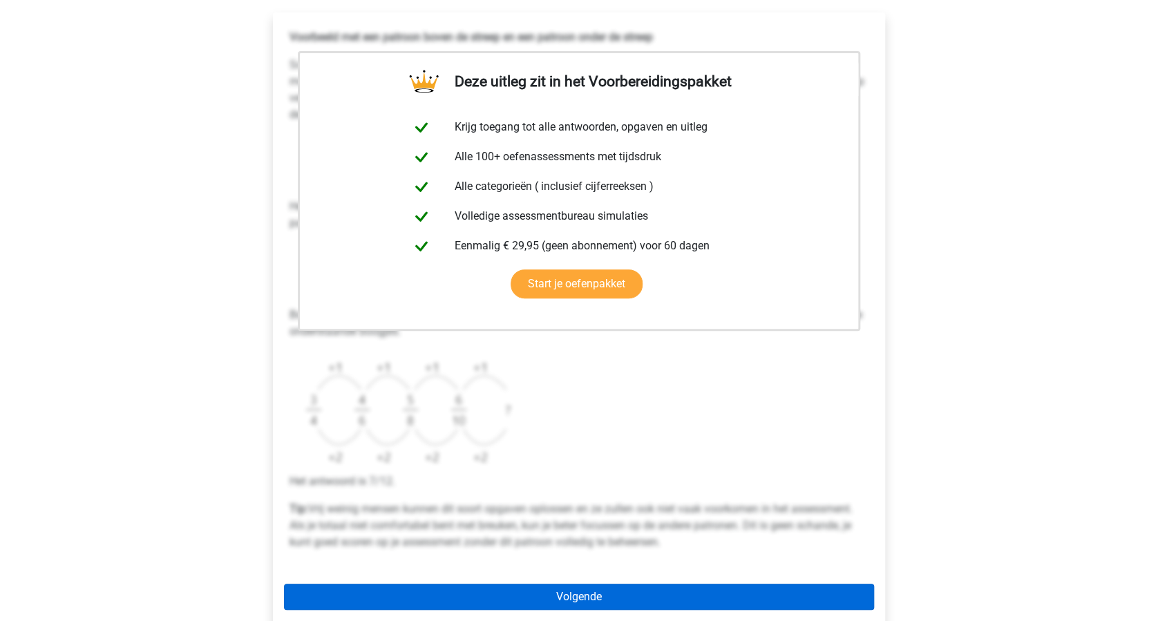
scroll to position [368, 0]
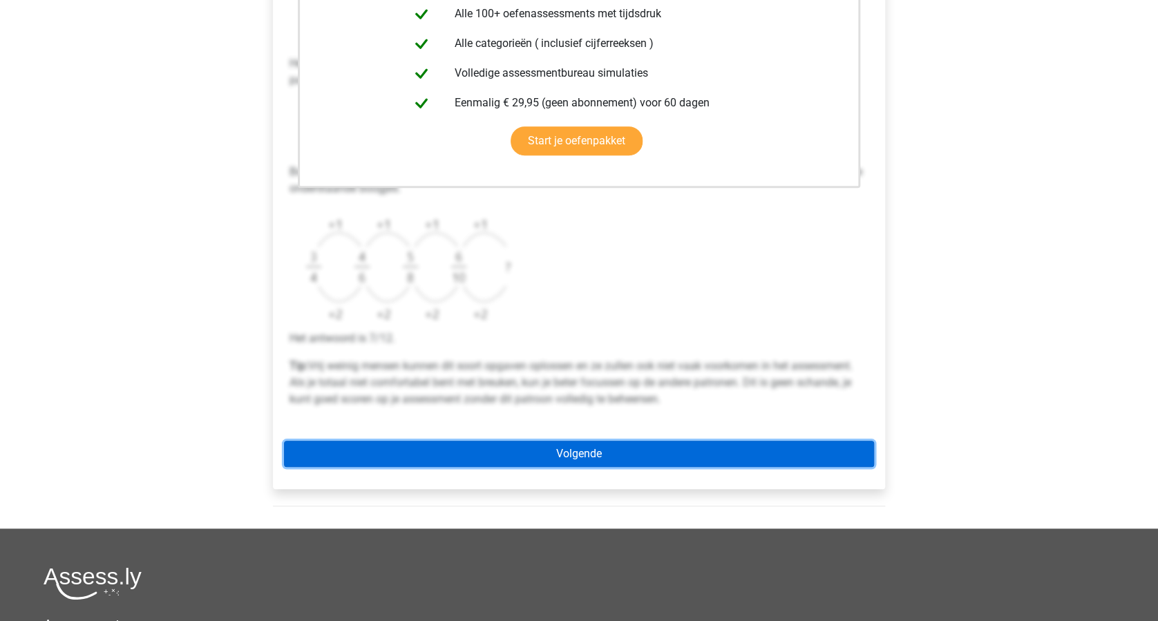
click at [636, 457] on link "Volgende" at bounding box center [579, 454] width 590 height 26
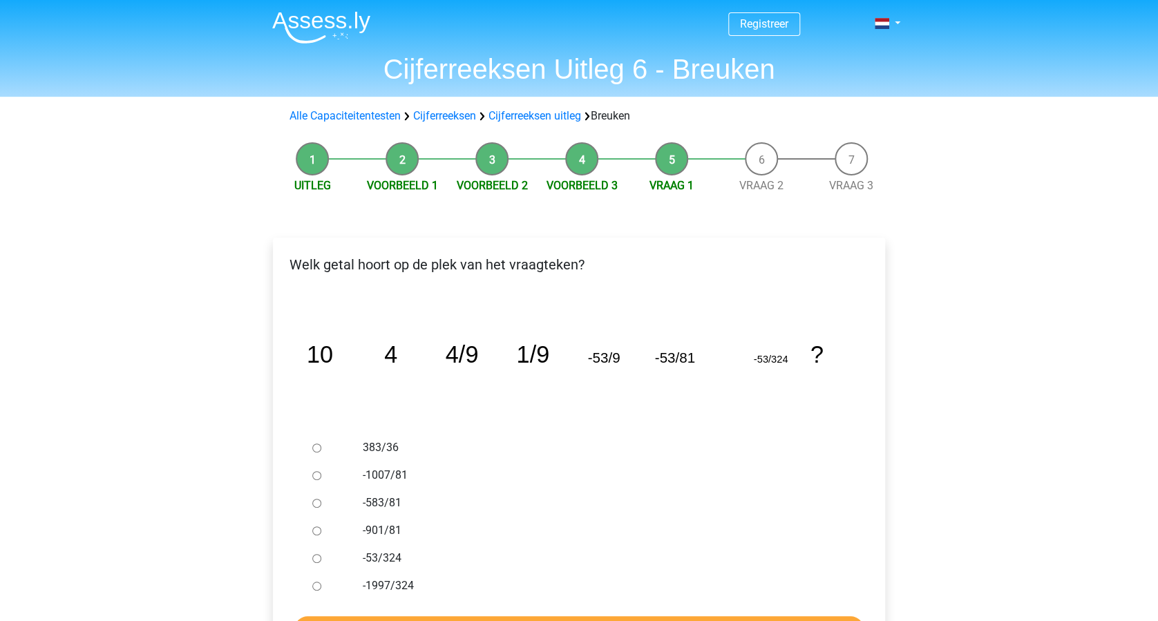
scroll to position [184, 0]
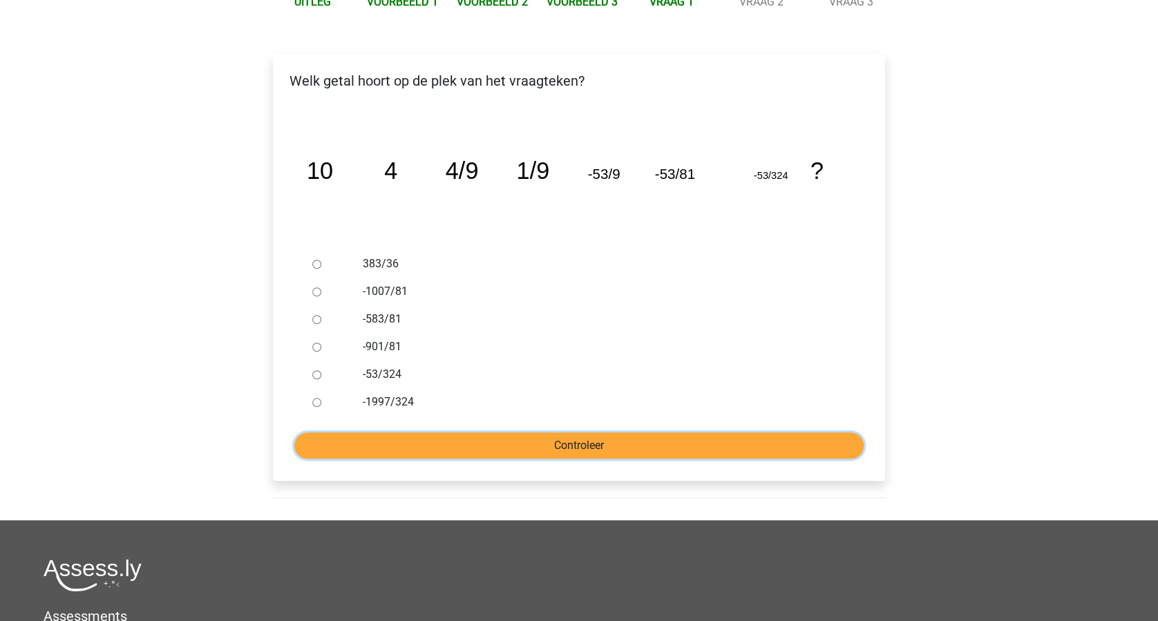
click at [592, 452] on input "Controleer" at bounding box center [578, 446] width 569 height 26
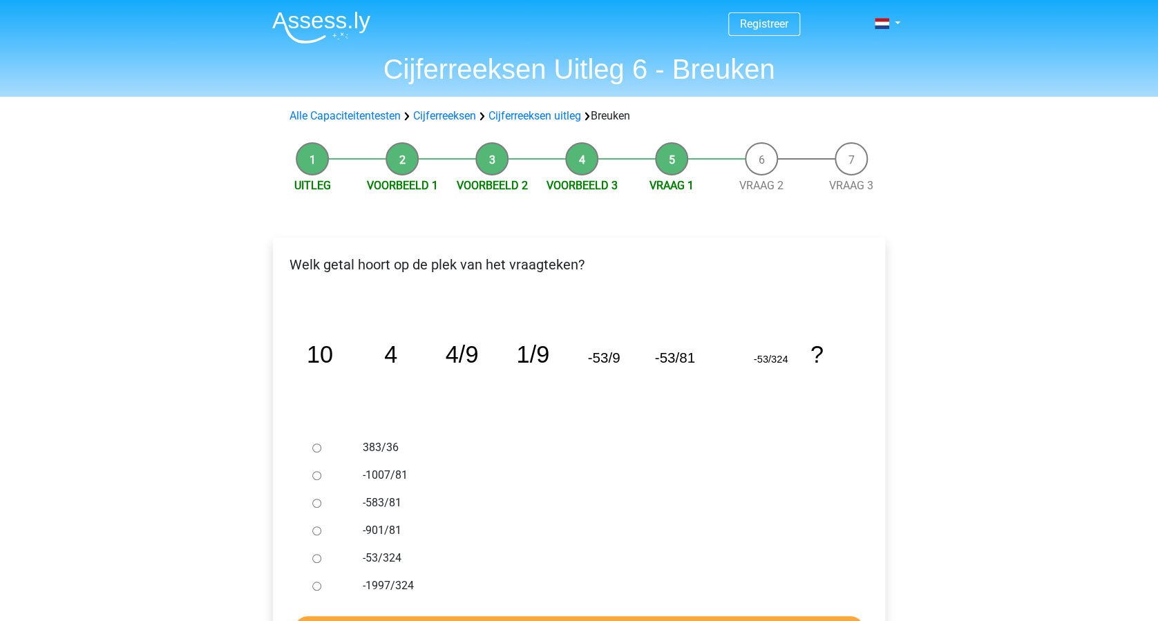
scroll to position [92, 0]
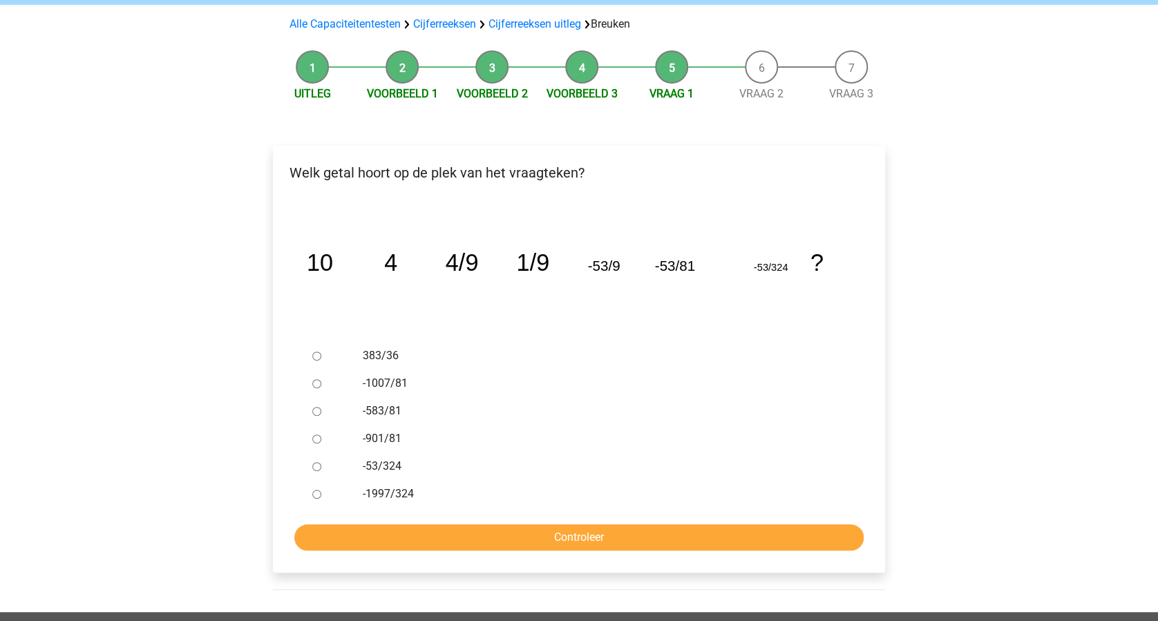
click at [578, 330] on icon "image/svg+xml 10 4 4/9 1/9 -53/9 -53/81 -53/324 ?" at bounding box center [579, 271] width 568 height 142
click at [321, 495] on input "-1997/324" at bounding box center [316, 494] width 9 height 9
radio input "true"
click at [521, 539] on input "Controleer" at bounding box center [578, 537] width 569 height 26
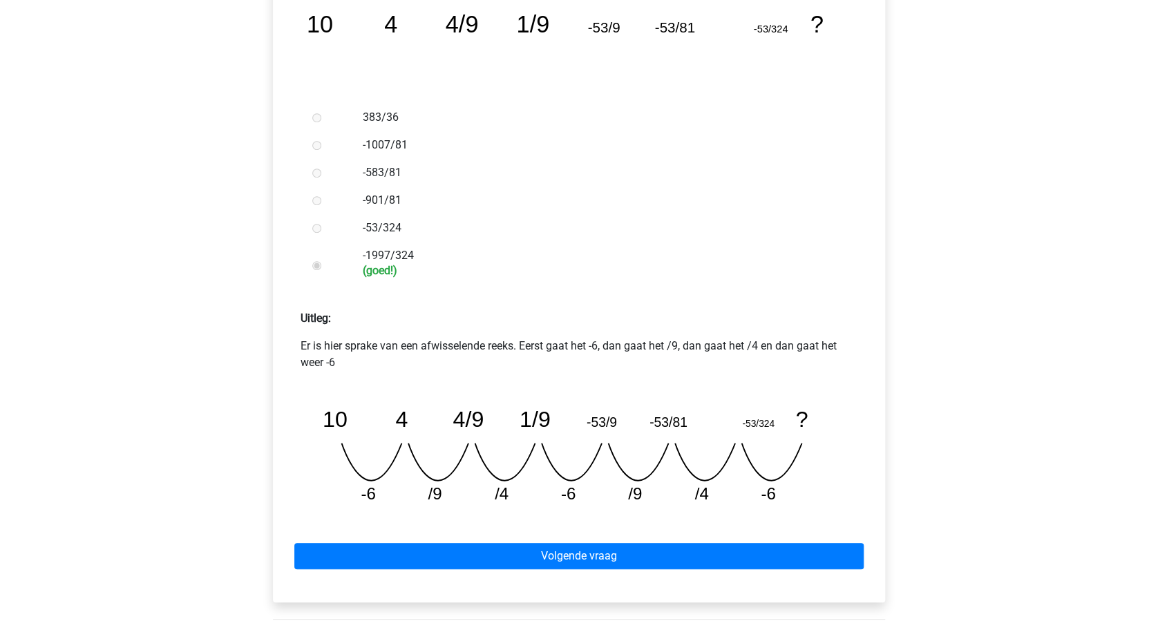
scroll to position [368, 0]
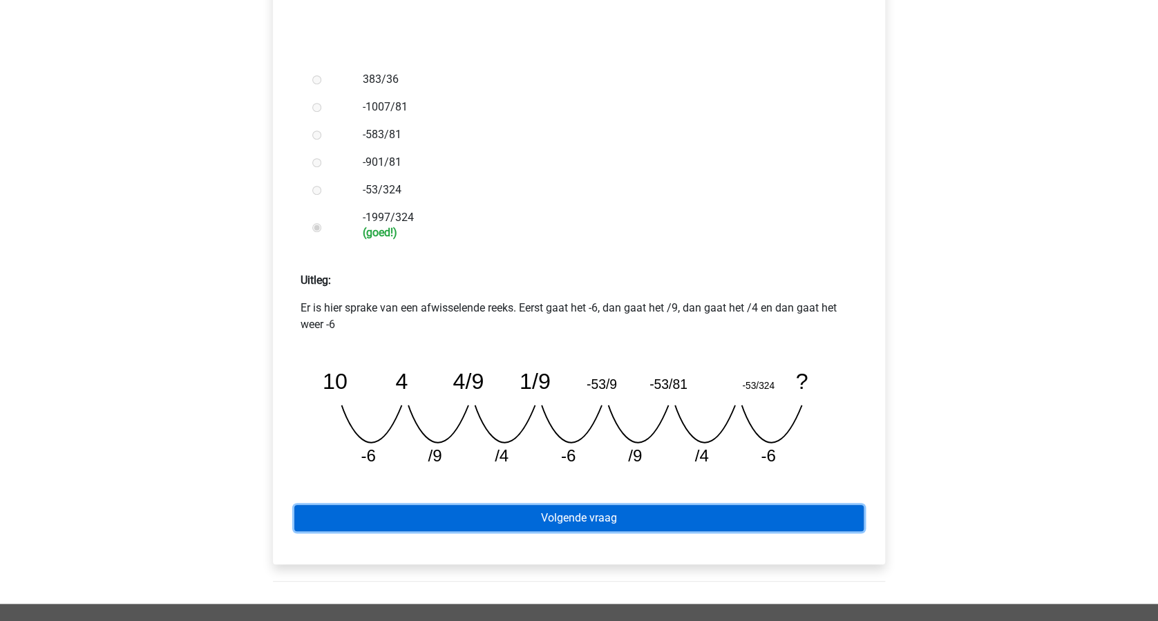
click at [577, 518] on link "Volgende vraag" at bounding box center [578, 518] width 569 height 26
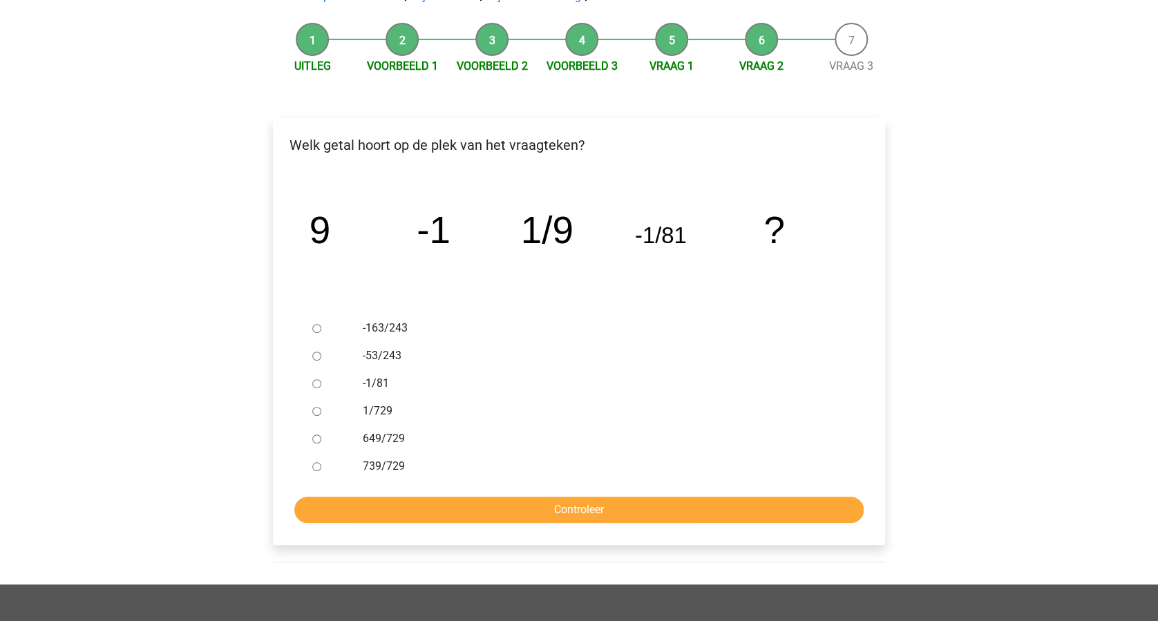
scroll to position [92, 0]
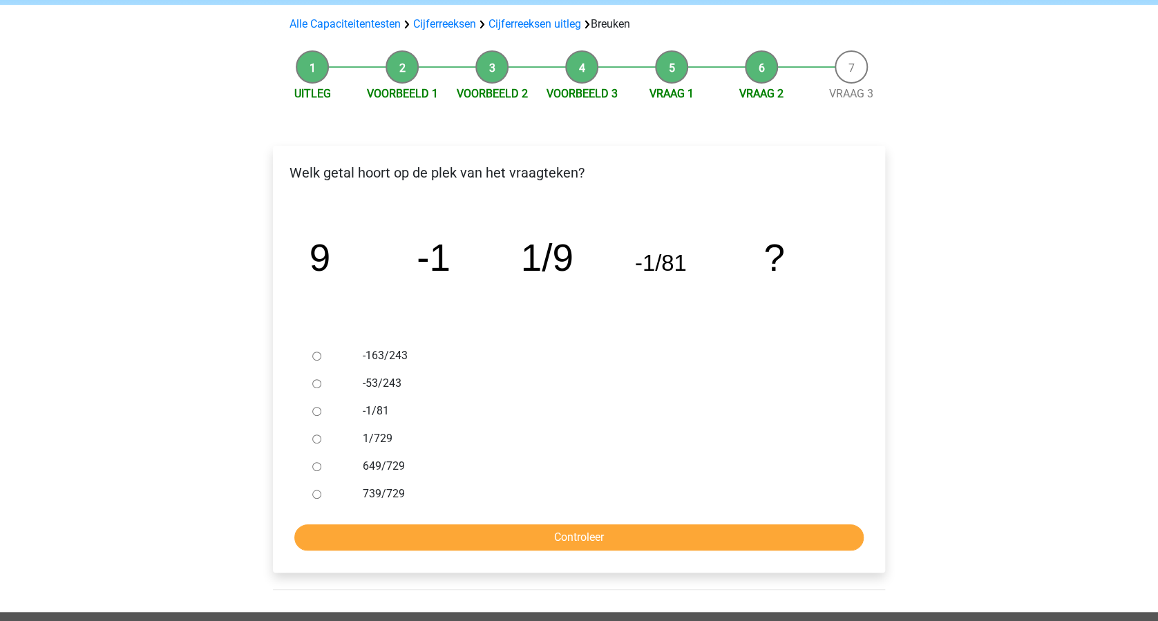
click at [314, 436] on input "1/729" at bounding box center [316, 439] width 9 height 9
radio input "true"
click at [590, 525] on input "Controleer" at bounding box center [578, 537] width 569 height 26
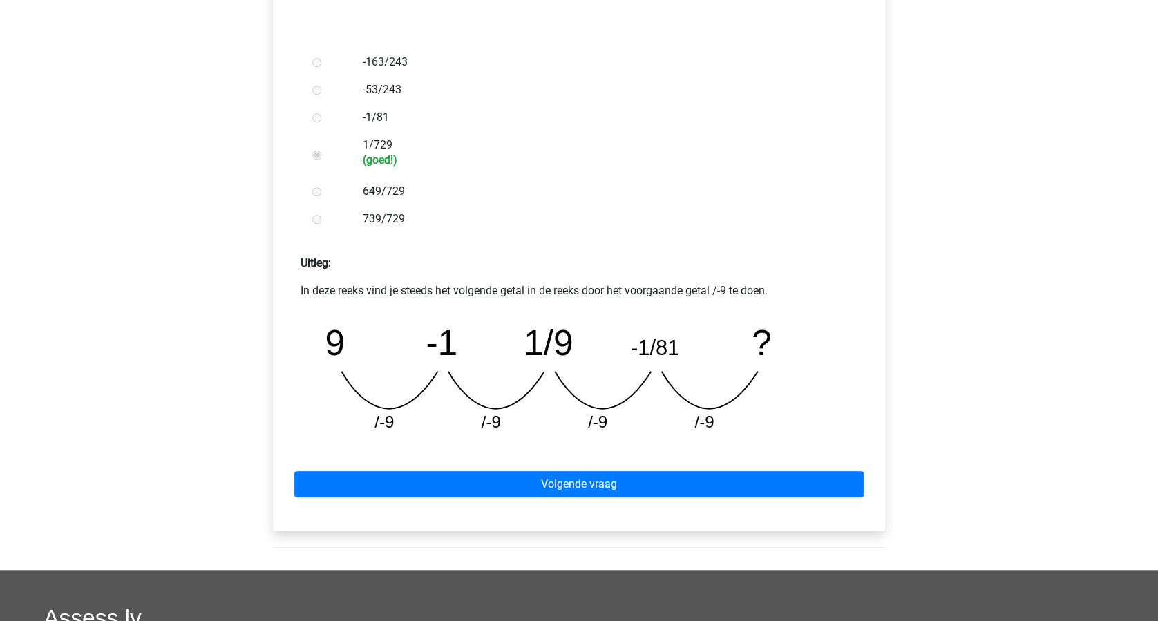
scroll to position [460, 0]
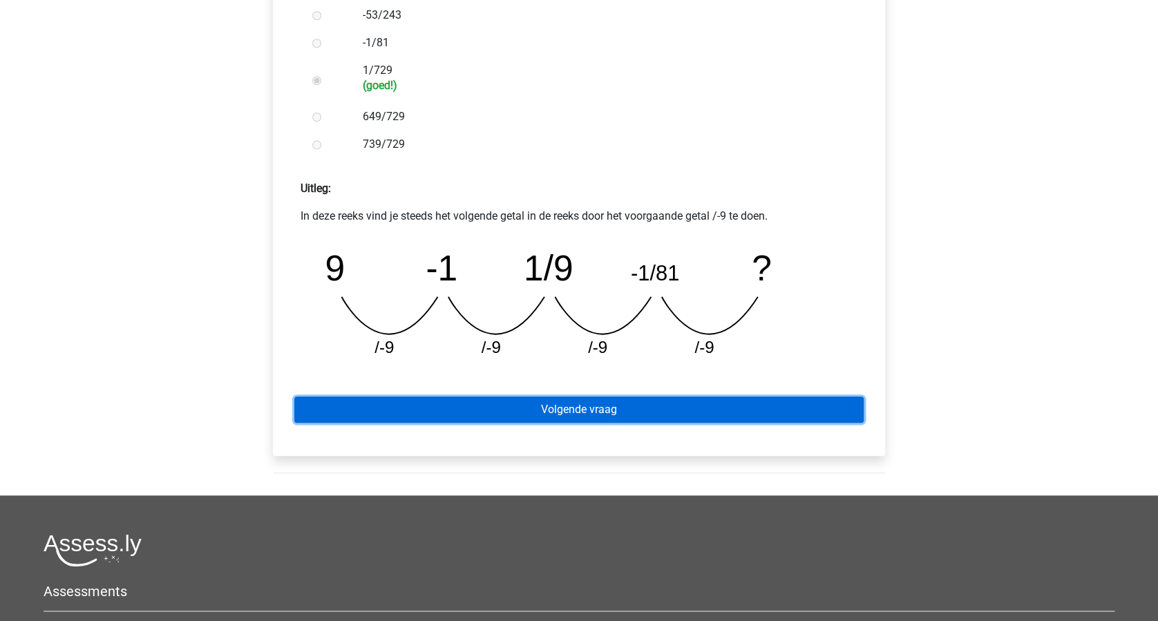
click at [616, 420] on link "Volgende vraag" at bounding box center [578, 410] width 569 height 26
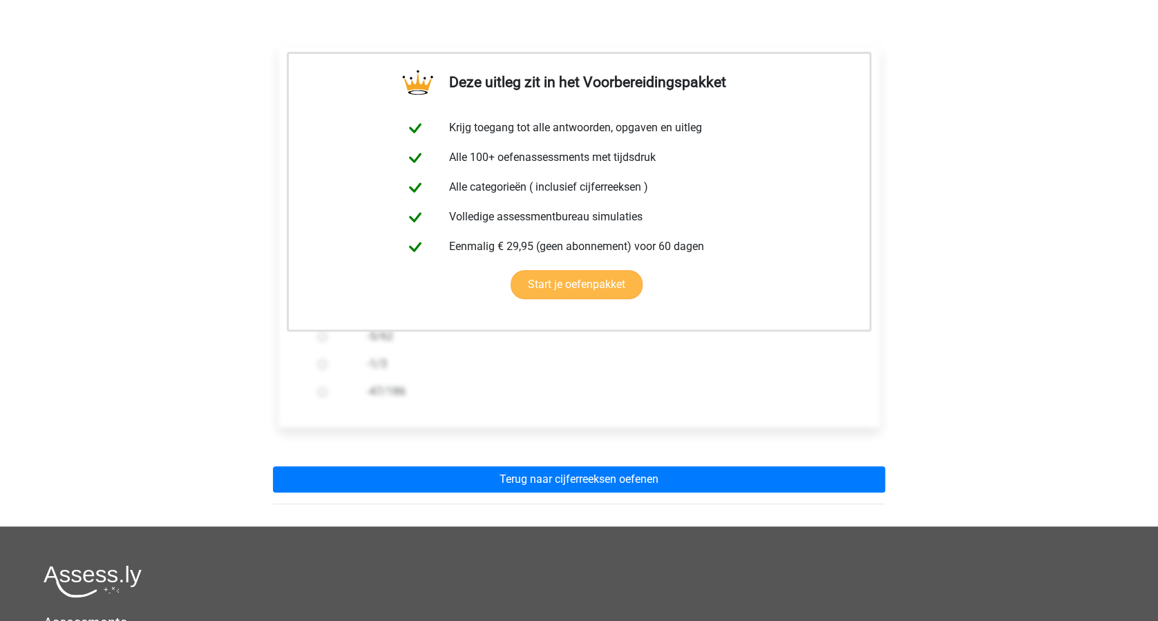
scroll to position [276, 0]
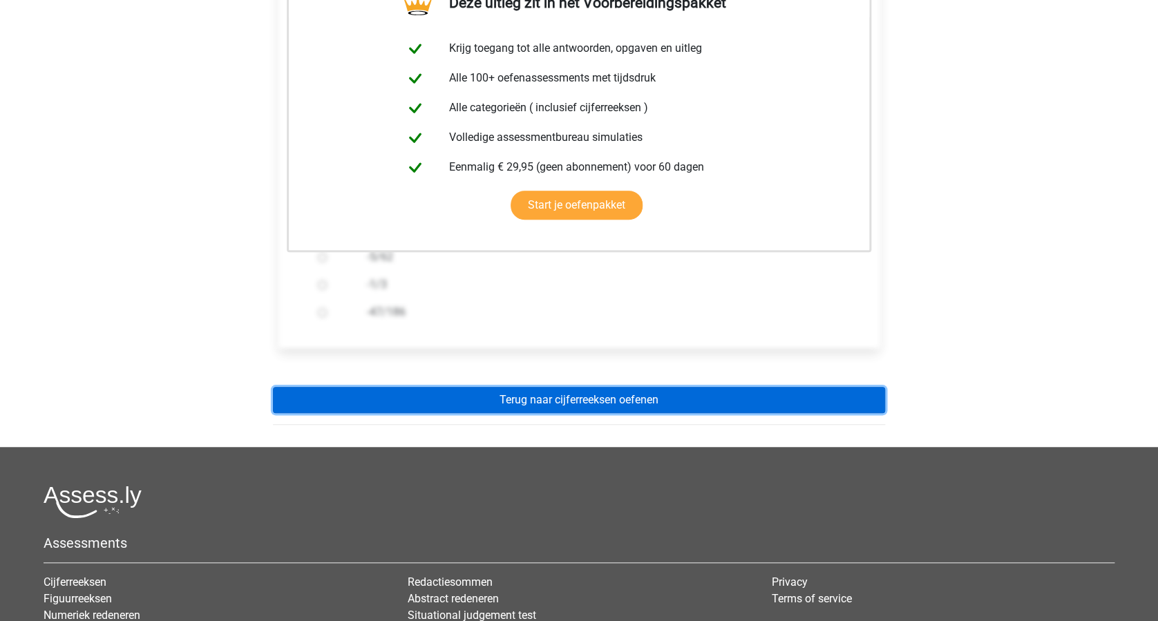
click at [620, 402] on link "Terug naar cijferreeksen oefenen" at bounding box center [579, 400] width 612 height 26
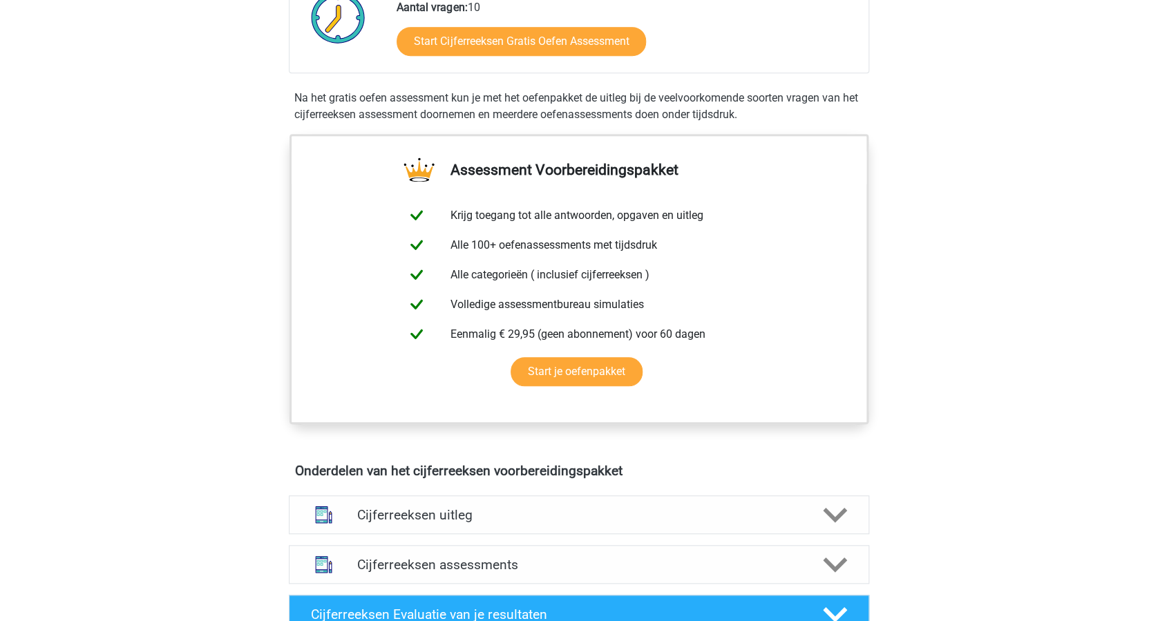
scroll to position [553, 0]
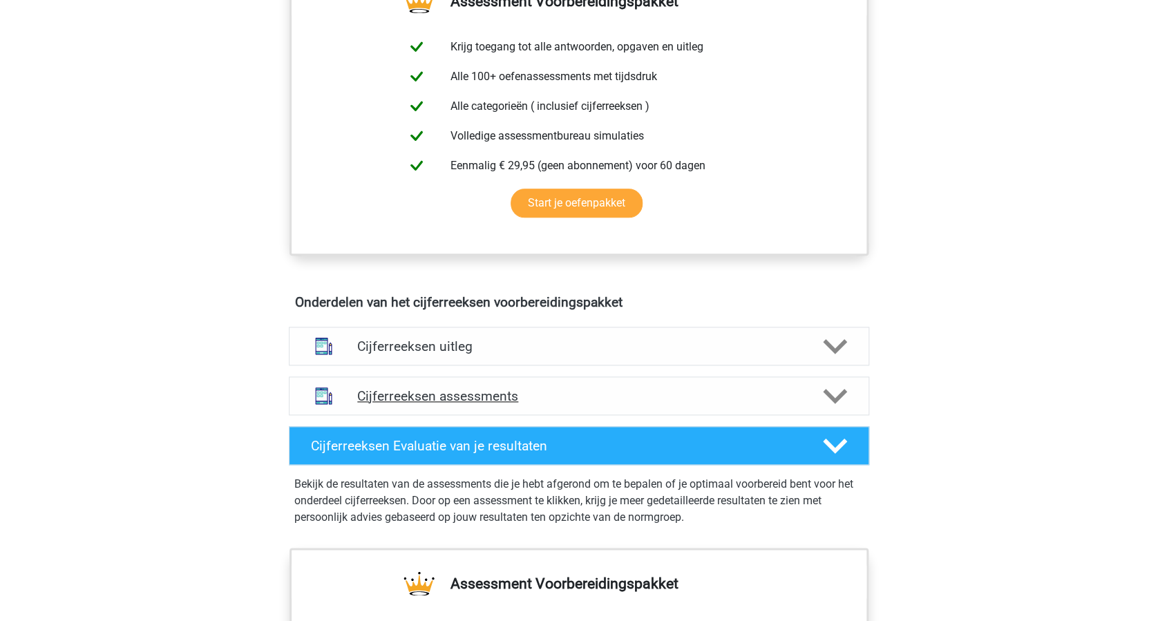
click at [840, 404] on polygon at bounding box center [835, 395] width 24 height 15
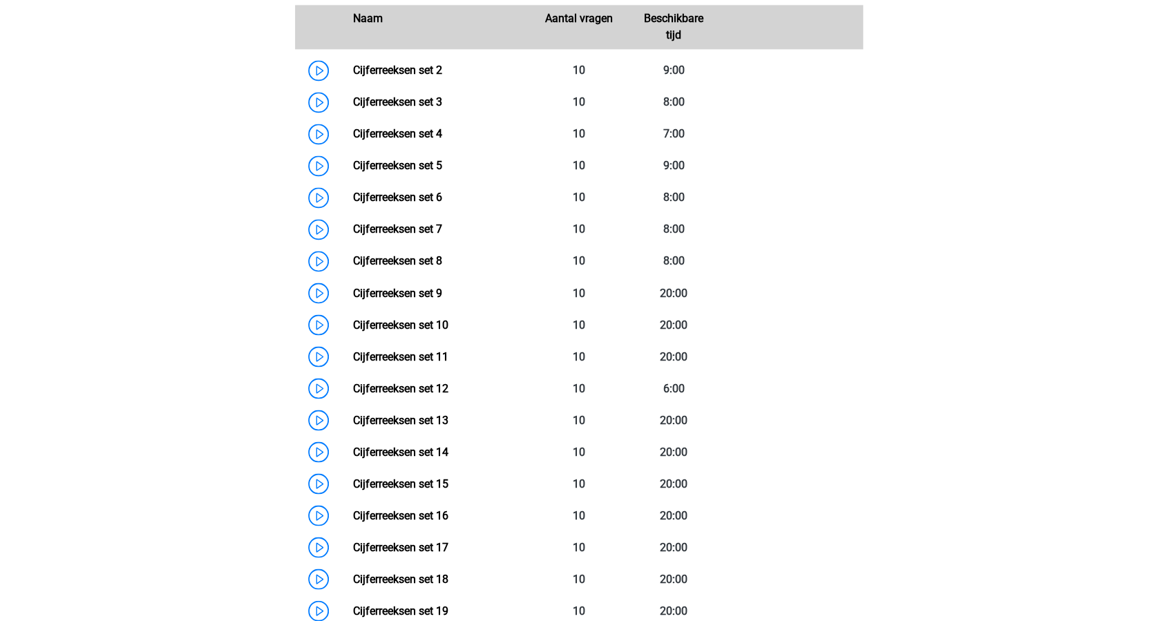
scroll to position [921, 0]
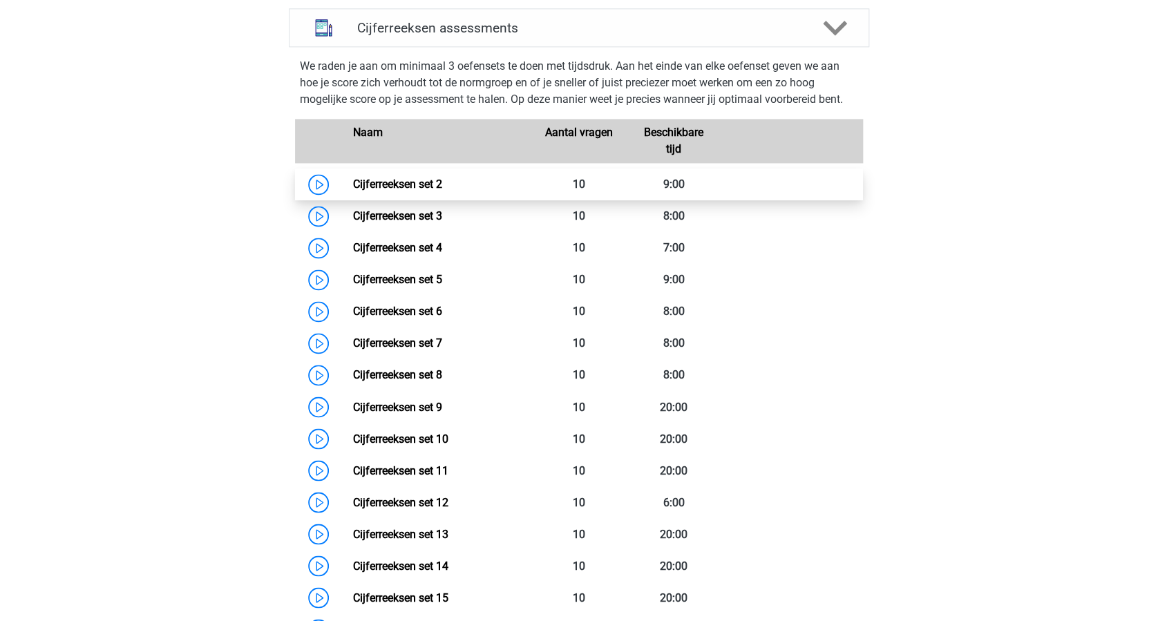
click at [352, 191] on link "Cijferreeksen set 2" at bounding box center [396, 184] width 89 height 13
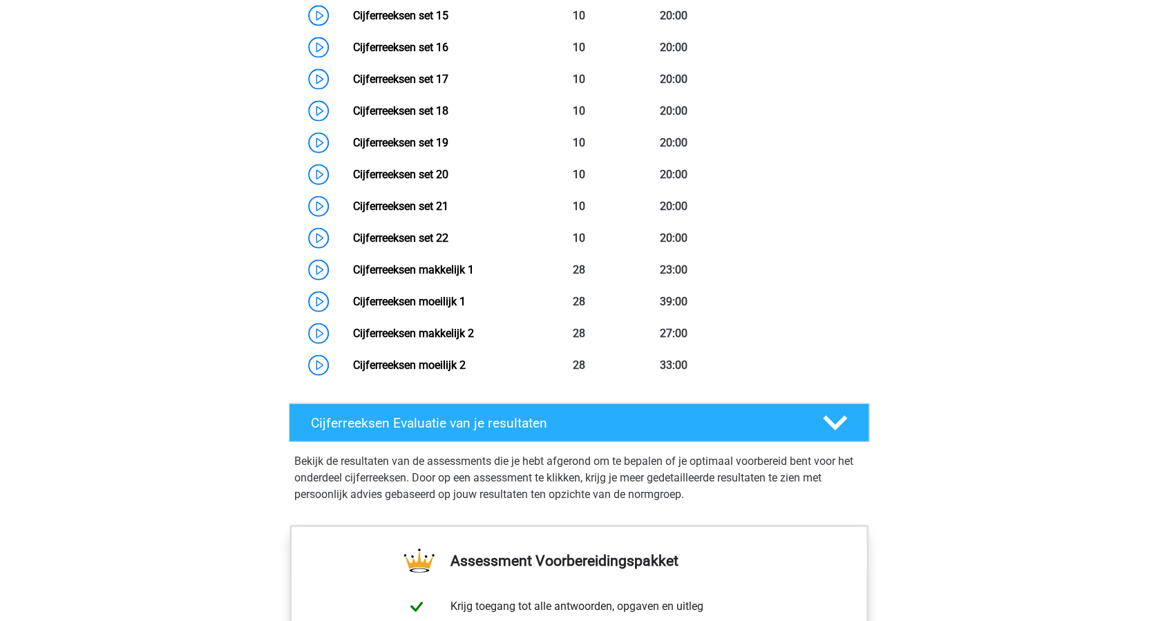
scroll to position [1474, 0]
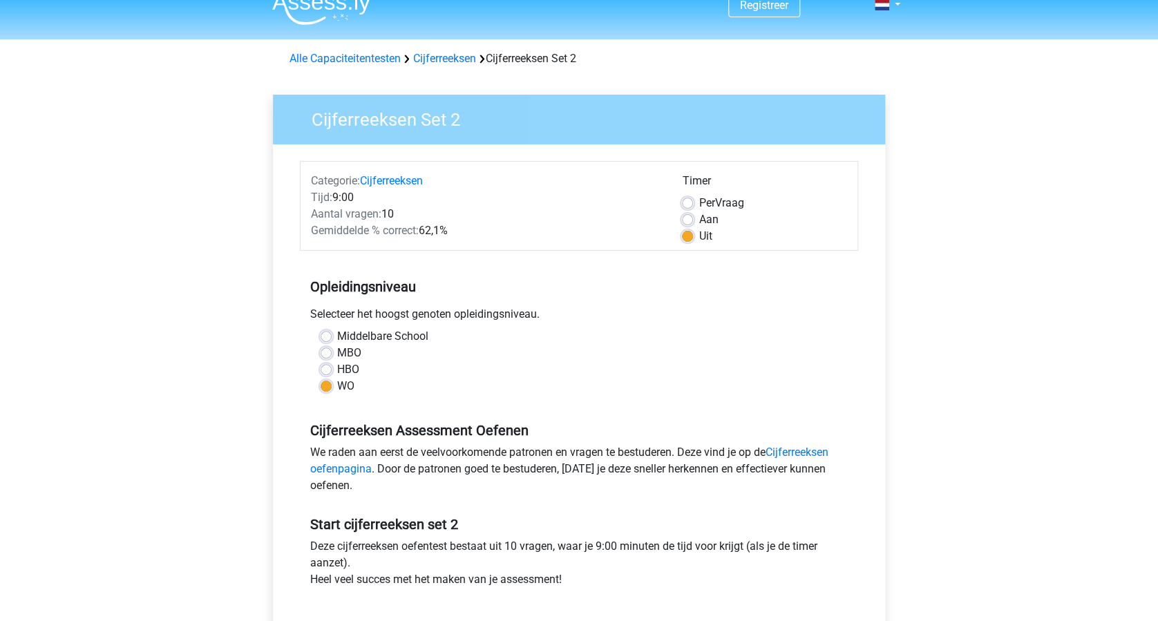
scroll to position [276, 0]
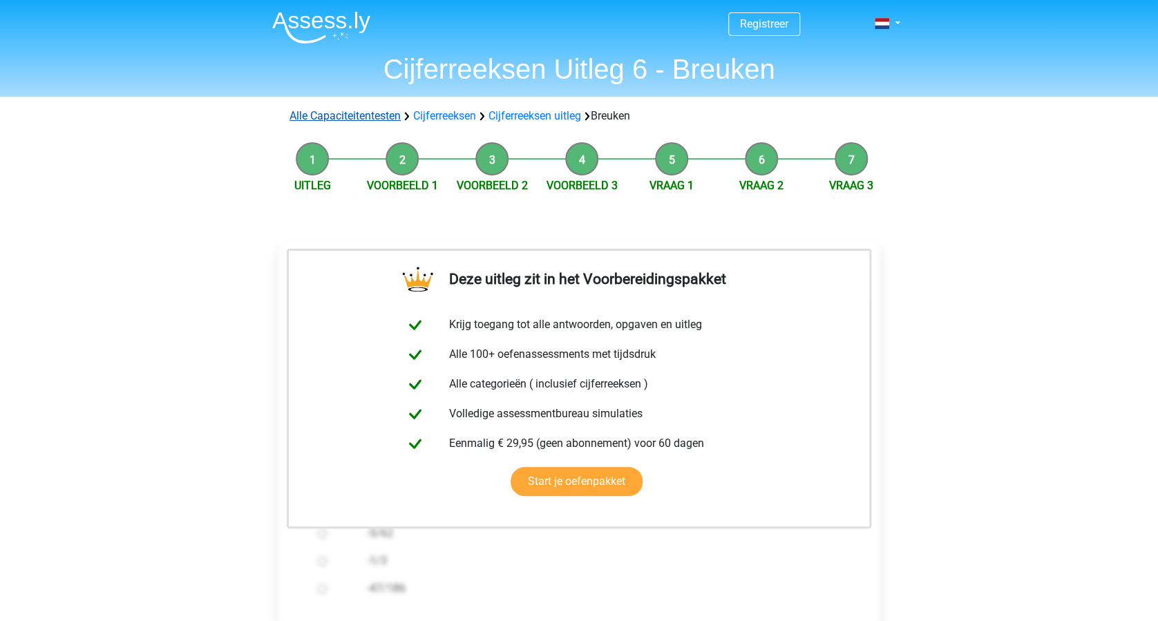
click at [350, 116] on link "Alle Capaciteitentesten" at bounding box center [345, 115] width 111 height 13
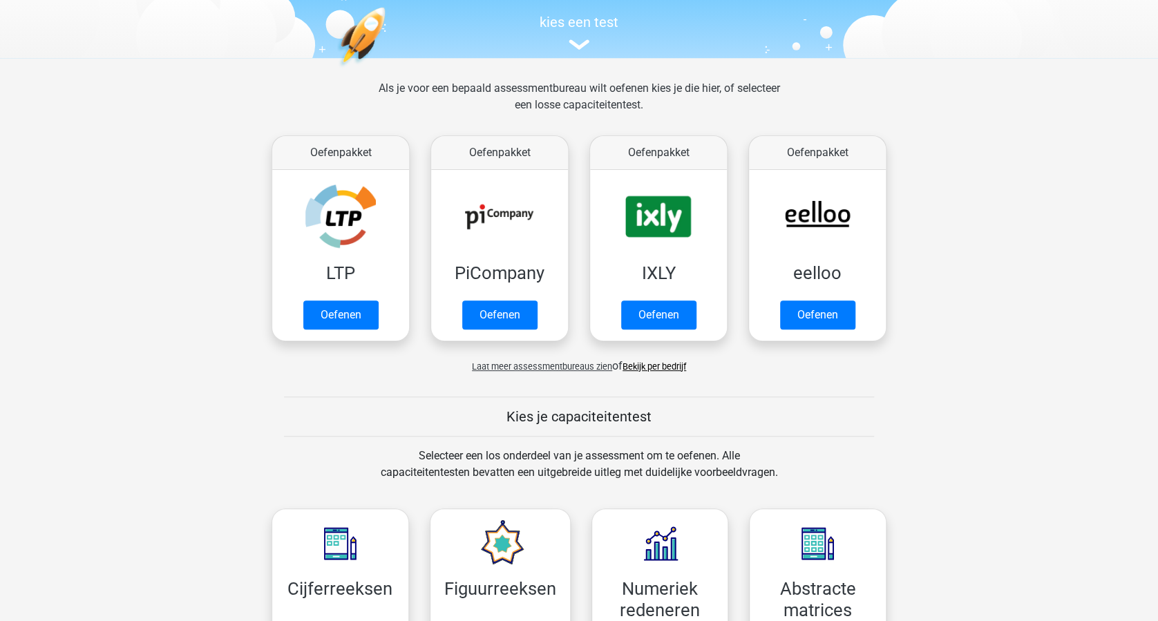
scroll to position [218, 0]
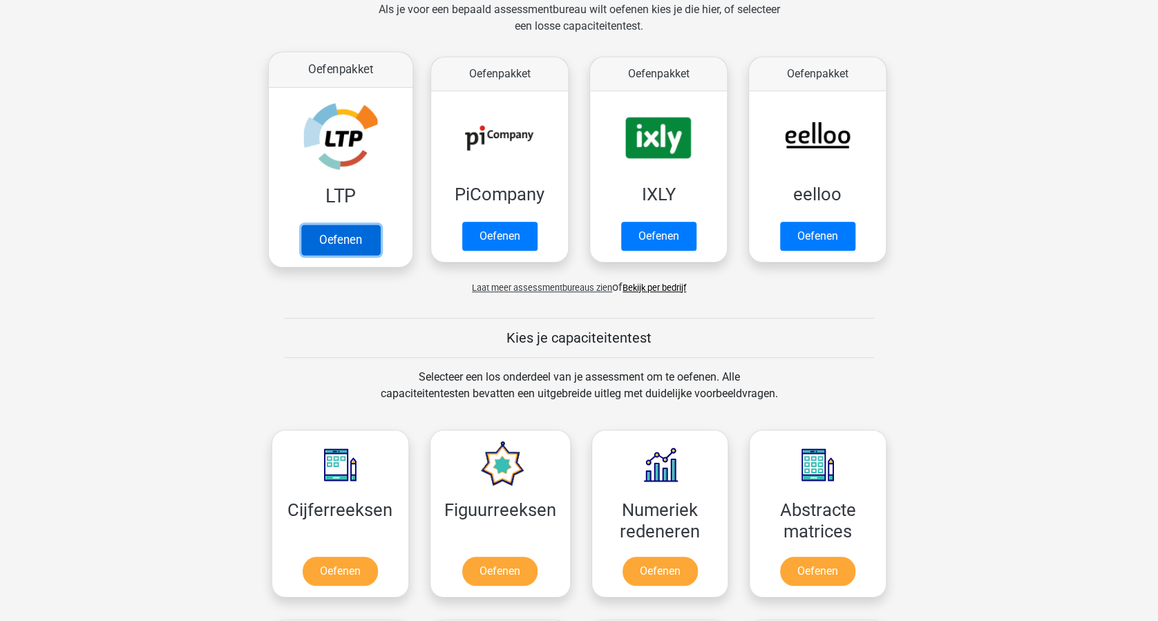
click at [341, 235] on link "Oefenen" at bounding box center [340, 240] width 79 height 30
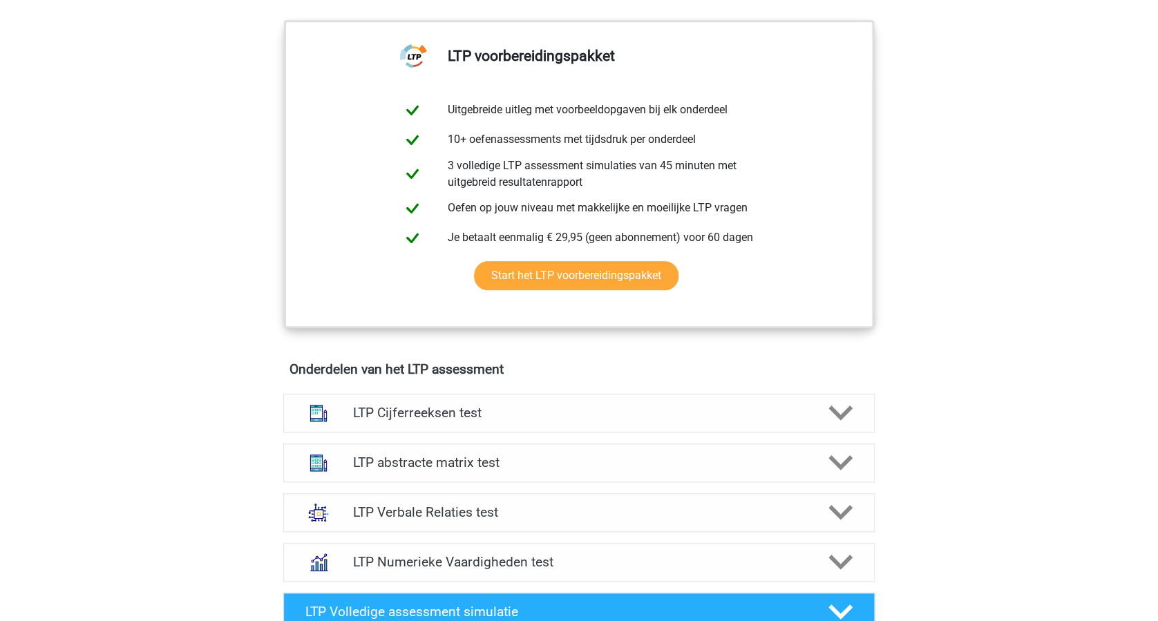
scroll to position [645, 0]
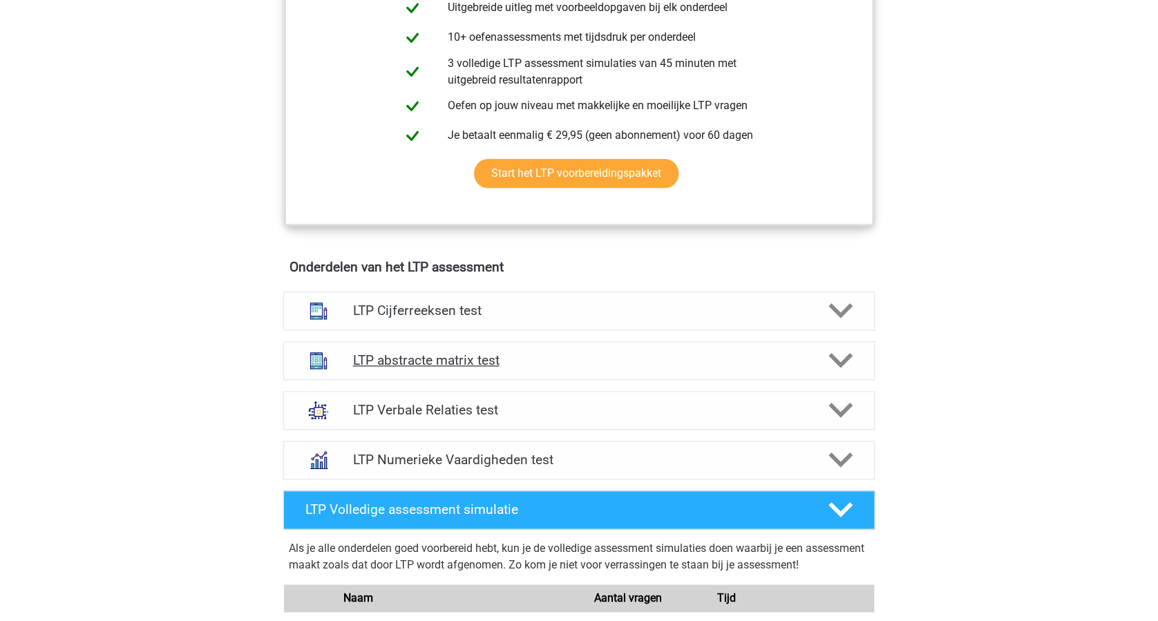
click at [847, 365] on icon at bounding box center [840, 360] width 24 height 24
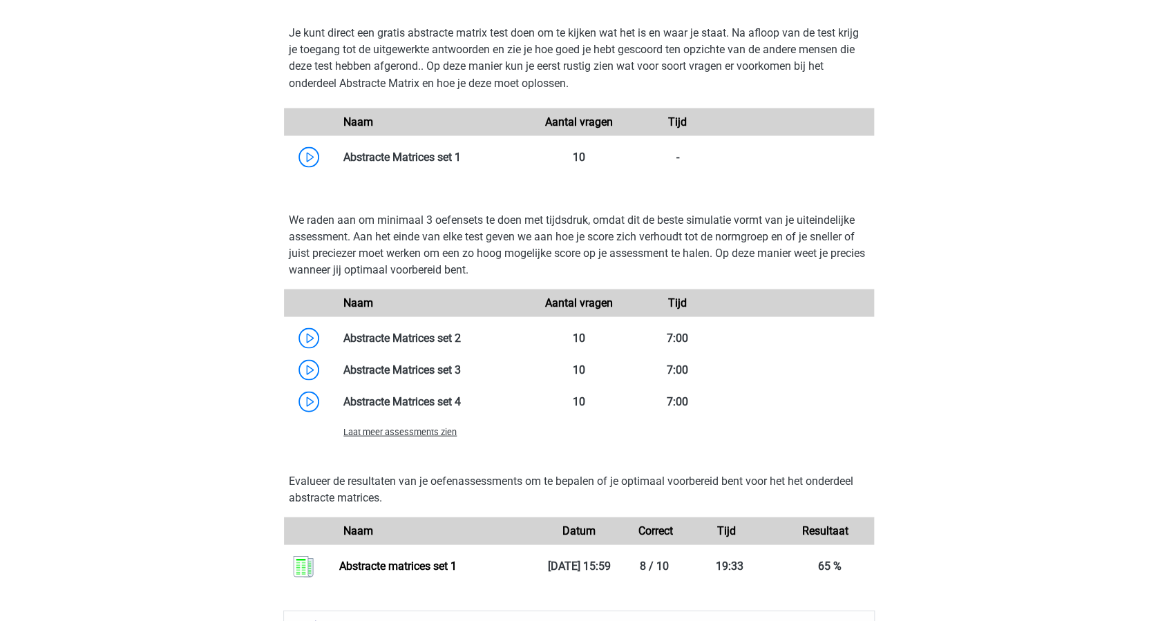
scroll to position [1289, 0]
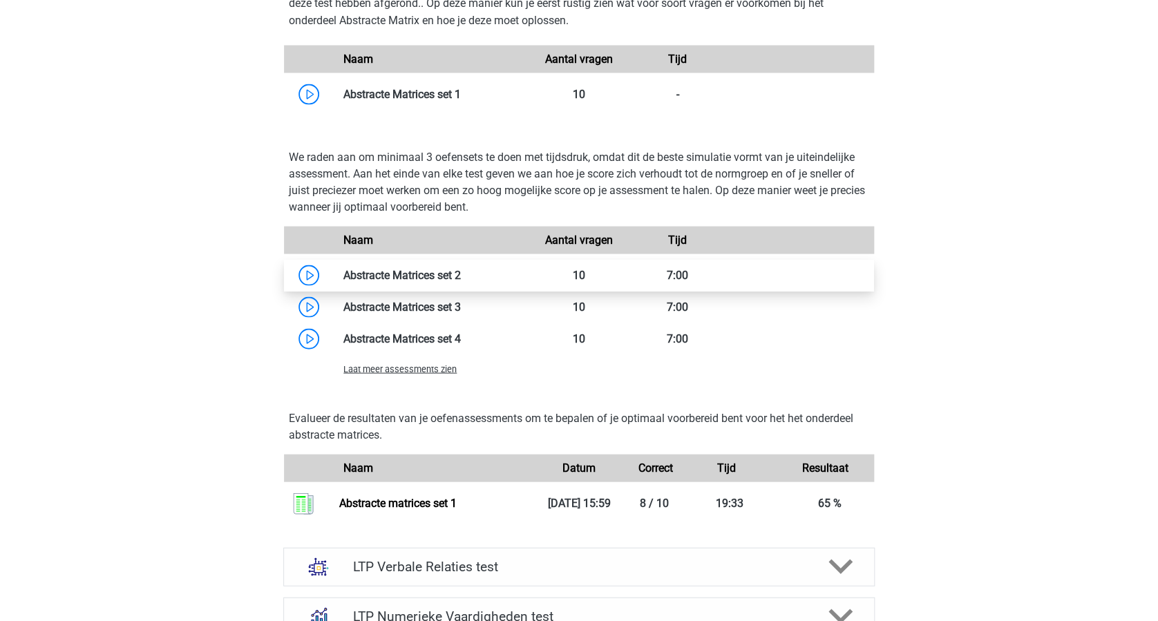
click at [461, 268] on link at bounding box center [461, 274] width 0 height 13
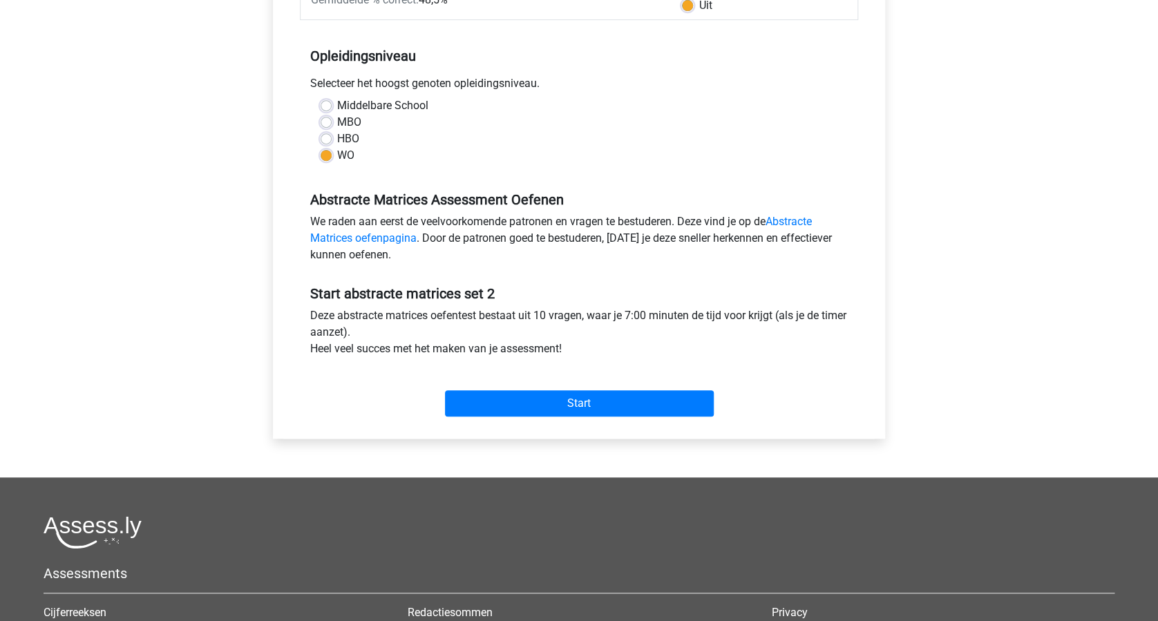
scroll to position [276, 0]
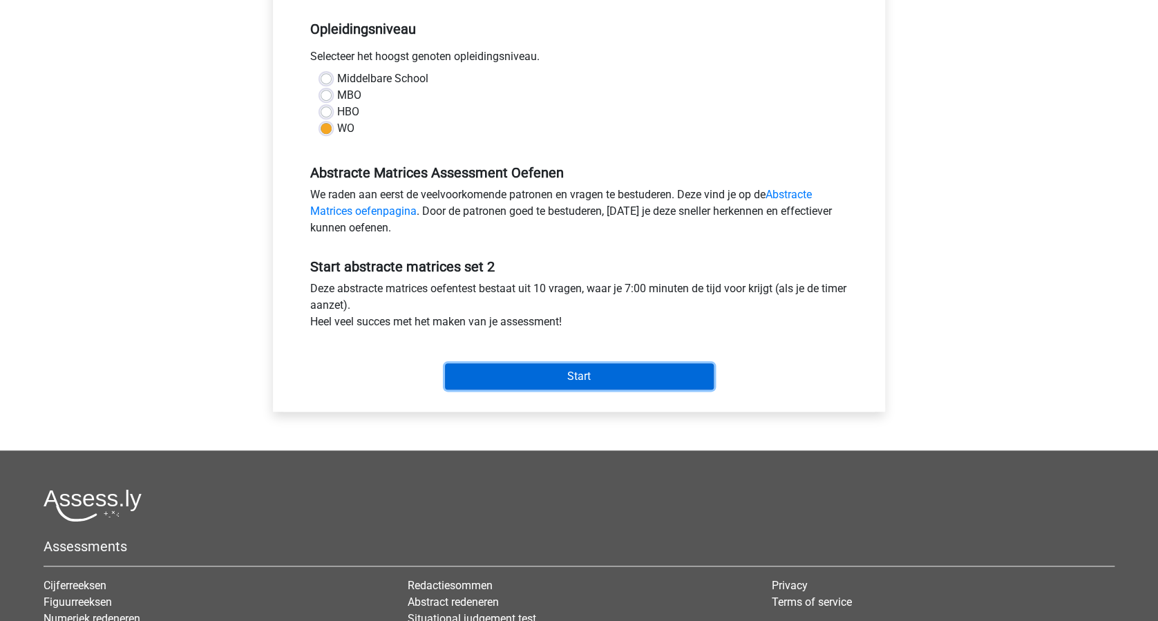
click at [567, 373] on input "Start" at bounding box center [579, 376] width 269 height 26
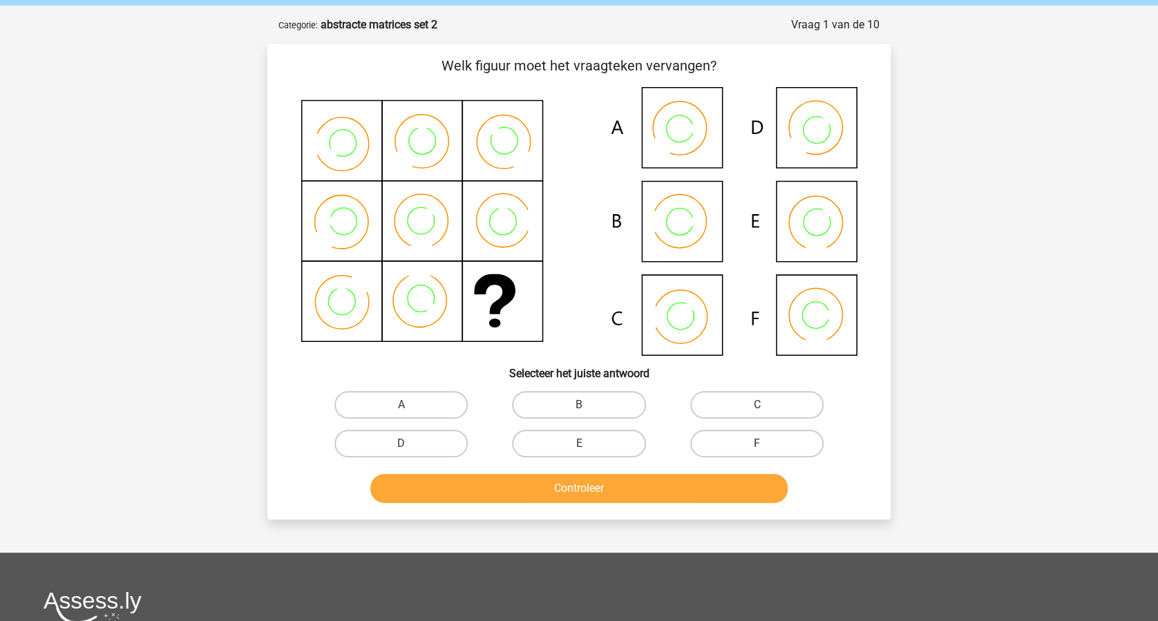
scroll to position [92, 0]
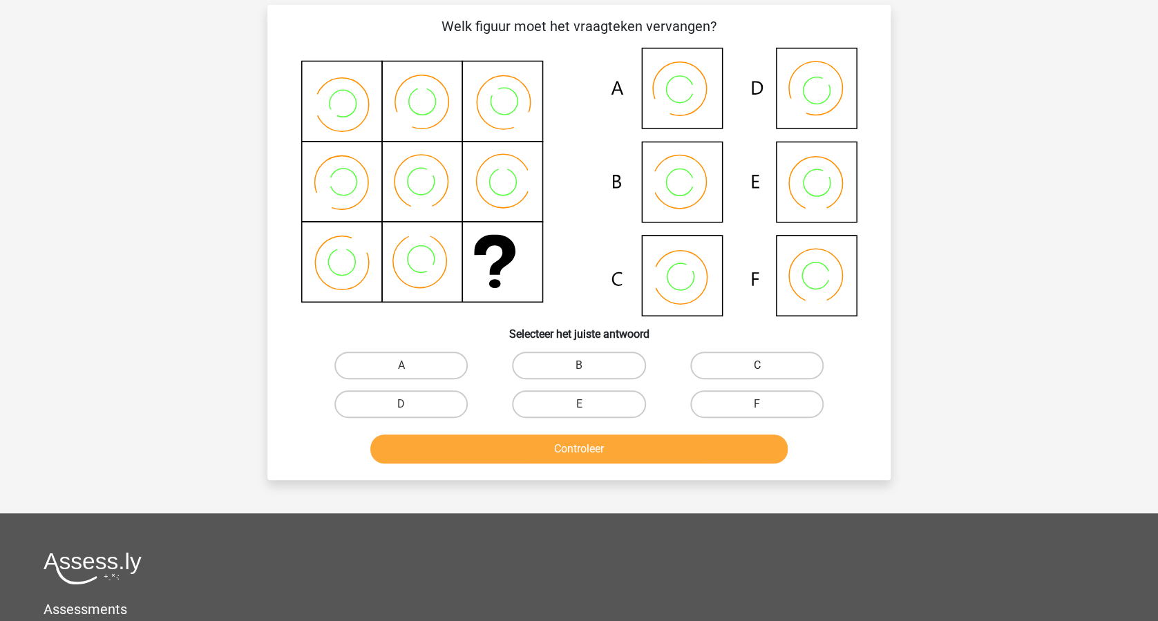
click at [732, 370] on label "C" at bounding box center [756, 366] width 133 height 28
click at [757, 370] on input "C" at bounding box center [761, 370] width 9 height 9
radio input "true"
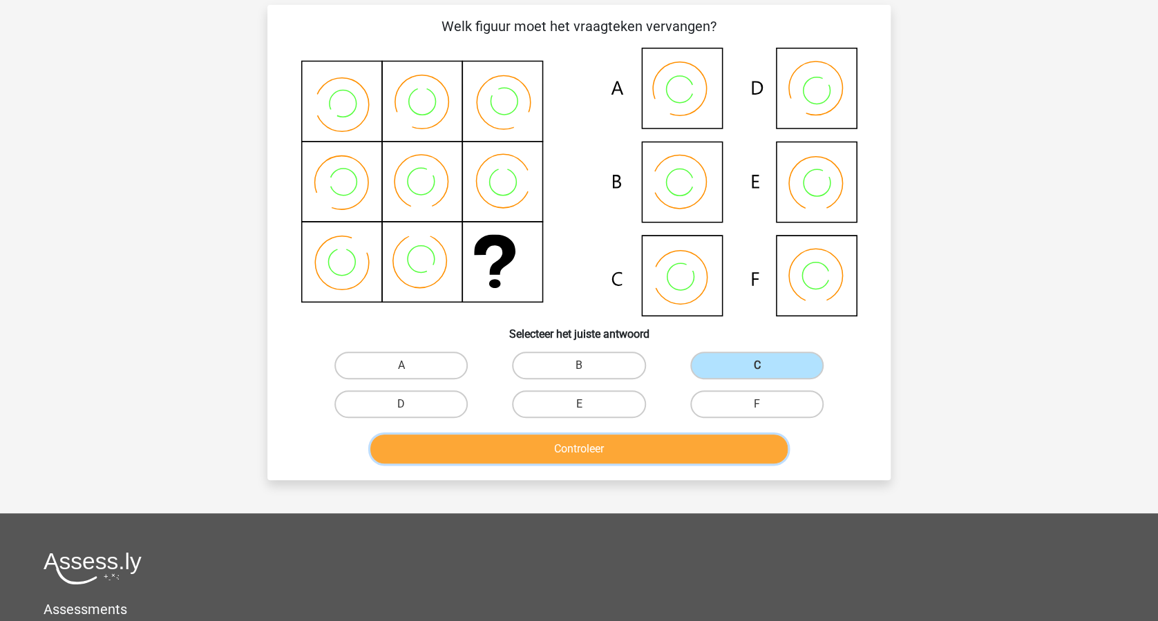
click at [625, 451] on button "Controleer" at bounding box center [579, 449] width 418 height 29
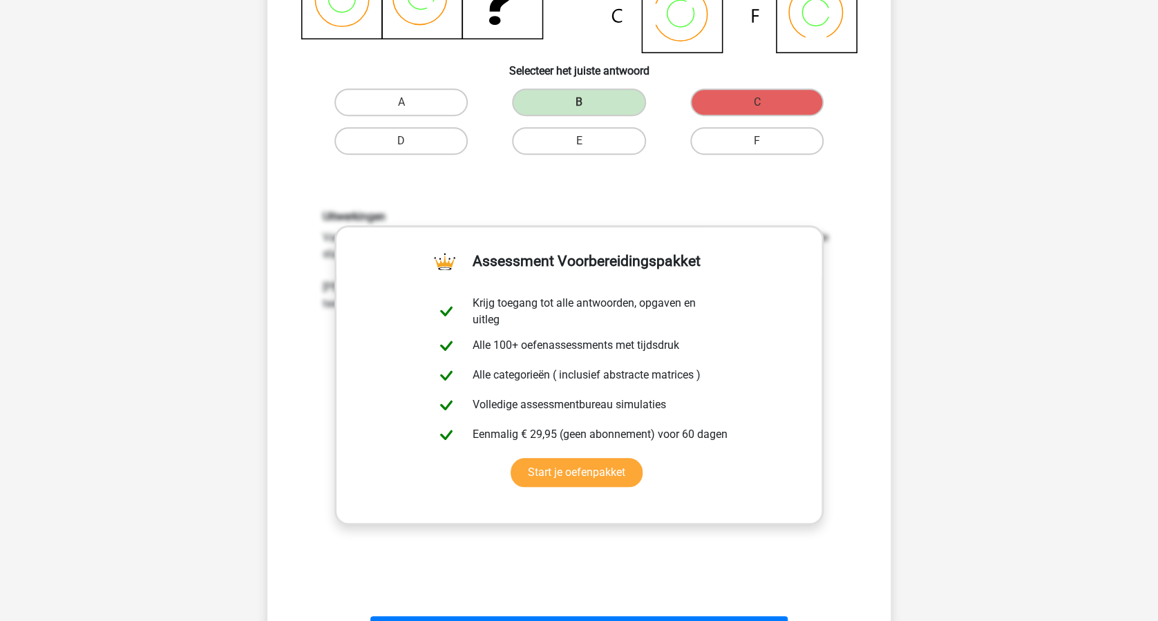
scroll to position [460, 0]
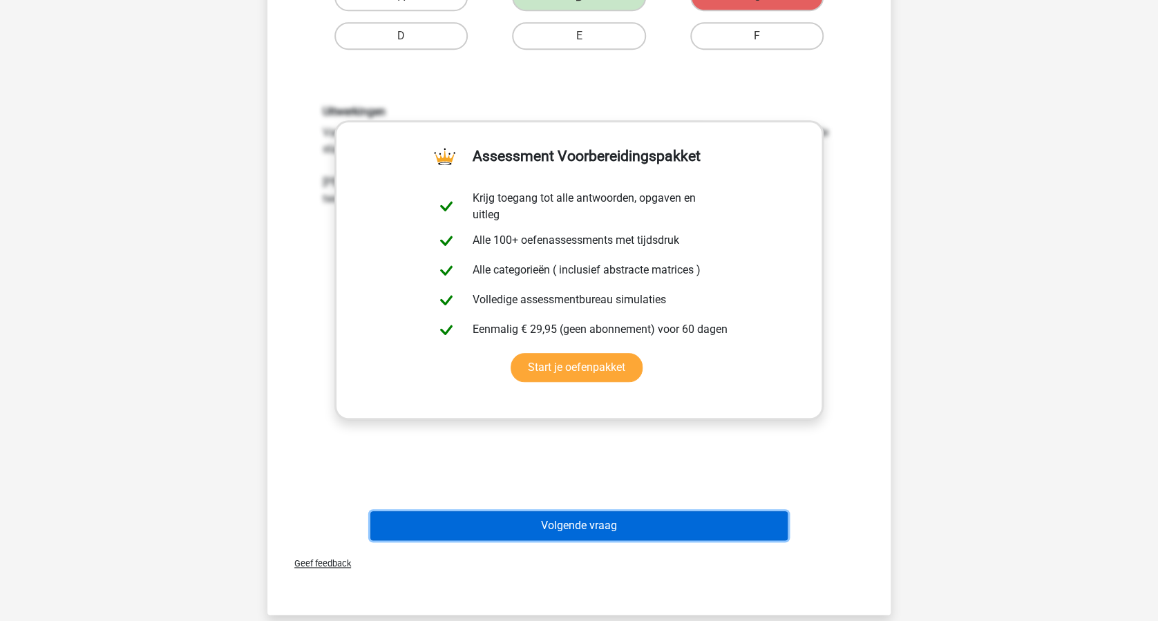
click at [671, 522] on button "Volgende vraag" at bounding box center [579, 525] width 418 height 29
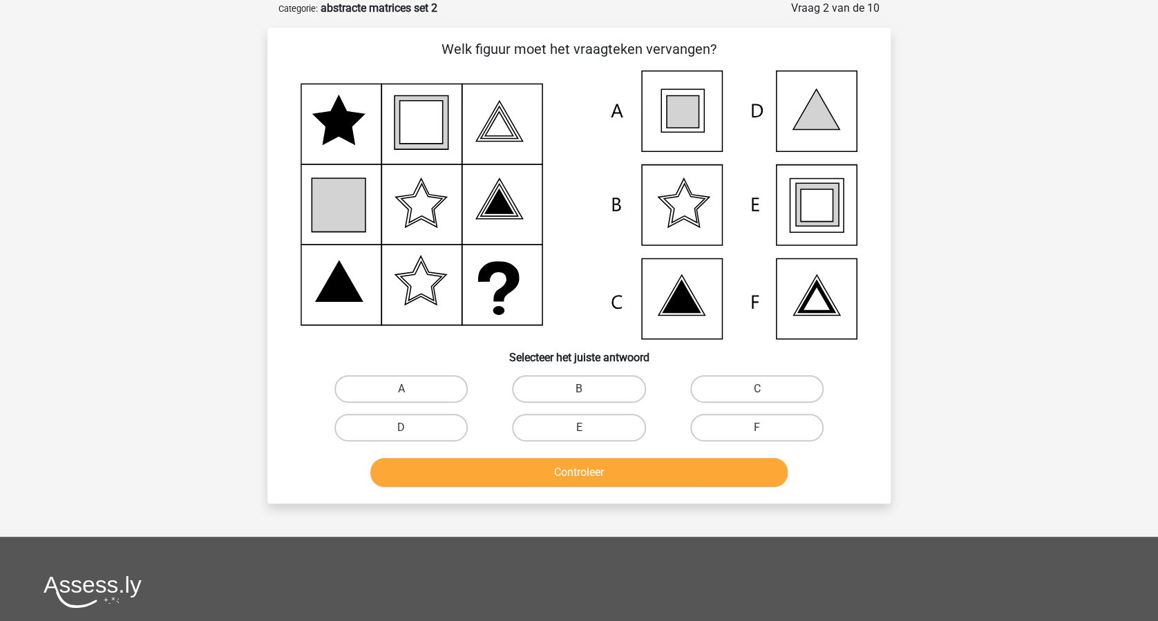
scroll to position [0, 0]
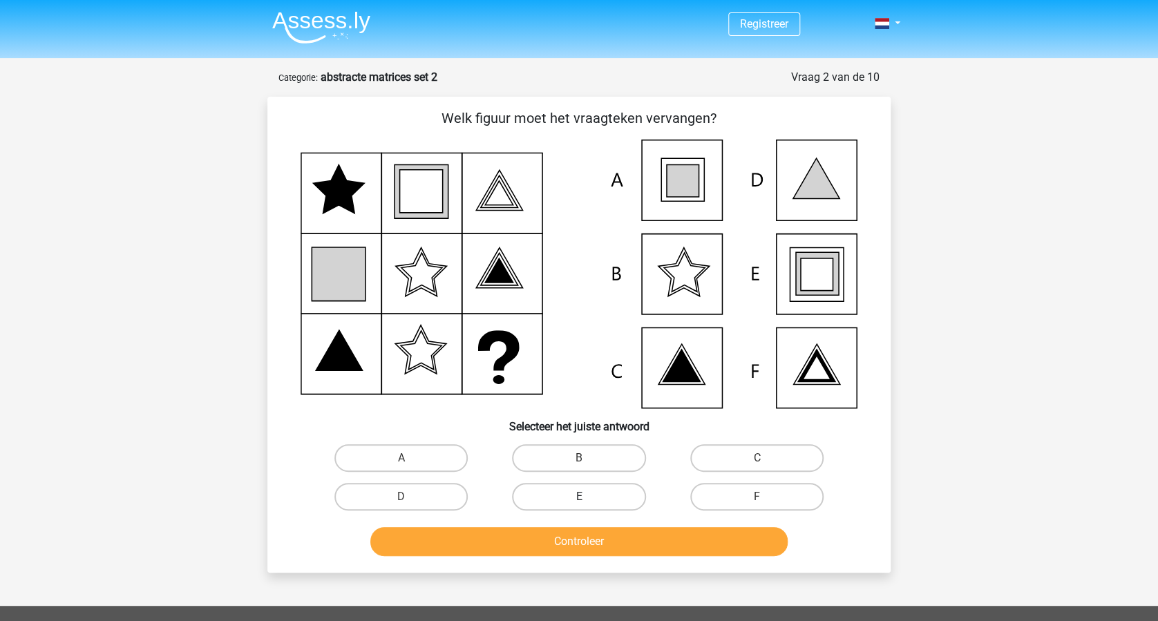
click at [571, 499] on label "E" at bounding box center [578, 497] width 133 height 28
click at [579, 499] on input "E" at bounding box center [583, 501] width 9 height 9
radio input "true"
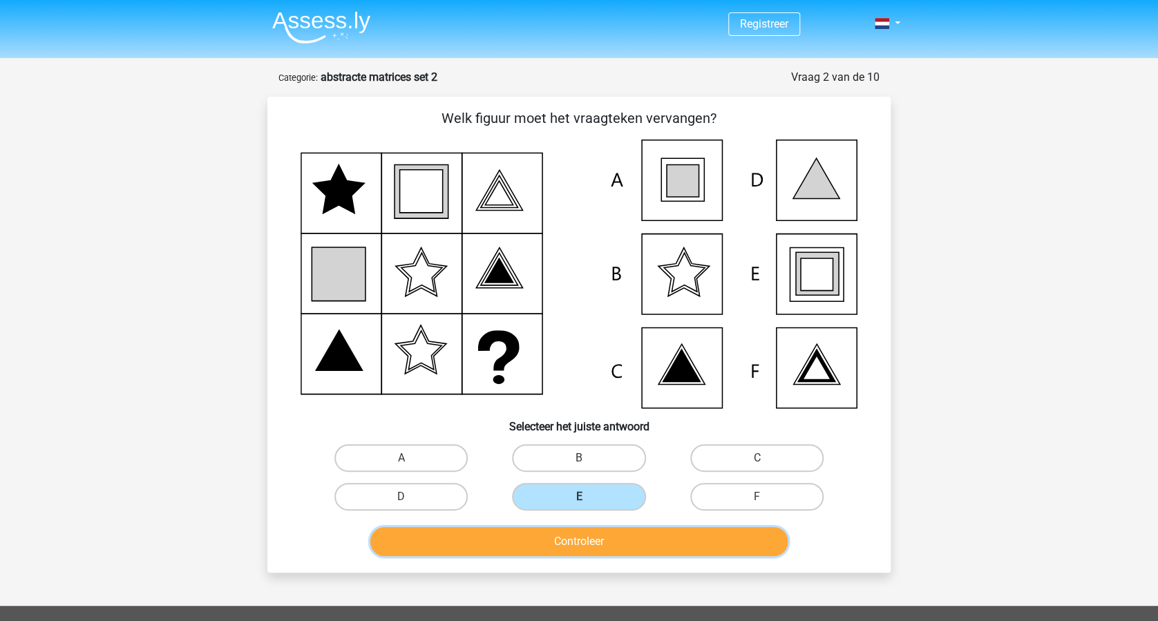
click at [587, 534] on button "Controleer" at bounding box center [579, 541] width 418 height 29
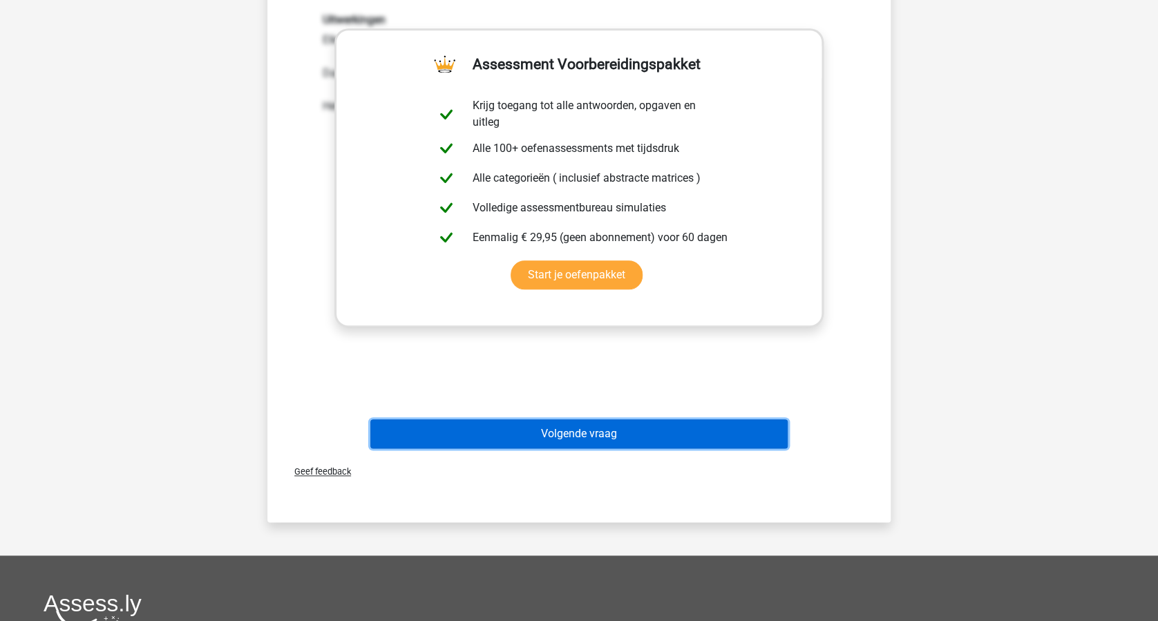
click at [646, 433] on button "Volgende vraag" at bounding box center [579, 433] width 418 height 29
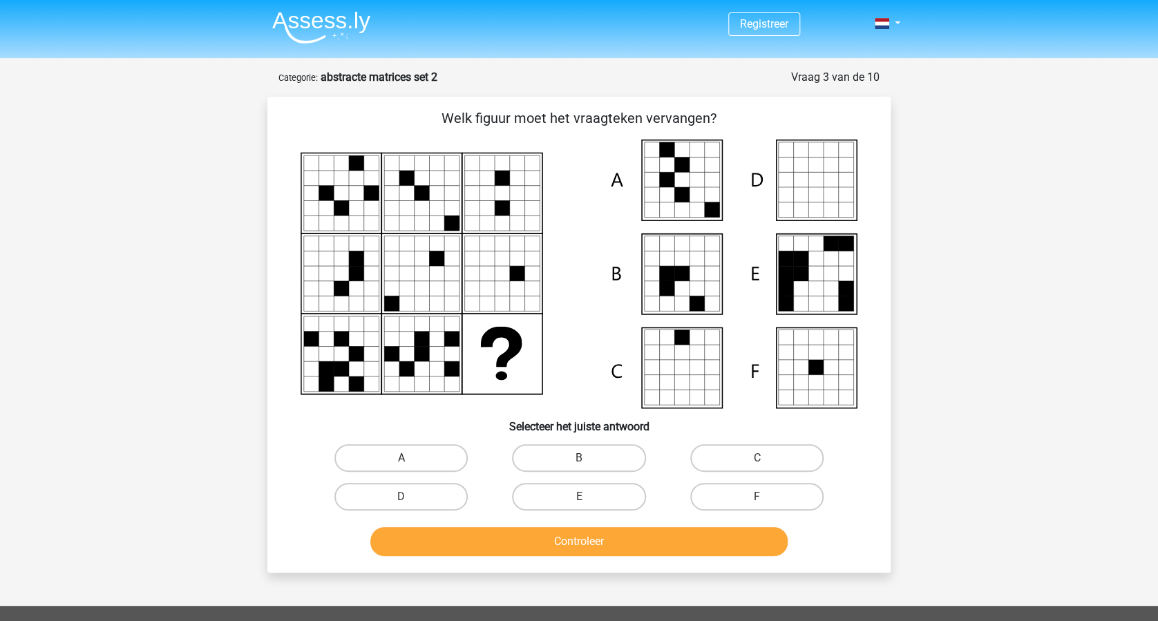
click at [437, 464] on label "A" at bounding box center [400, 458] width 133 height 28
click at [410, 464] on input "A" at bounding box center [405, 462] width 9 height 9
radio input "true"
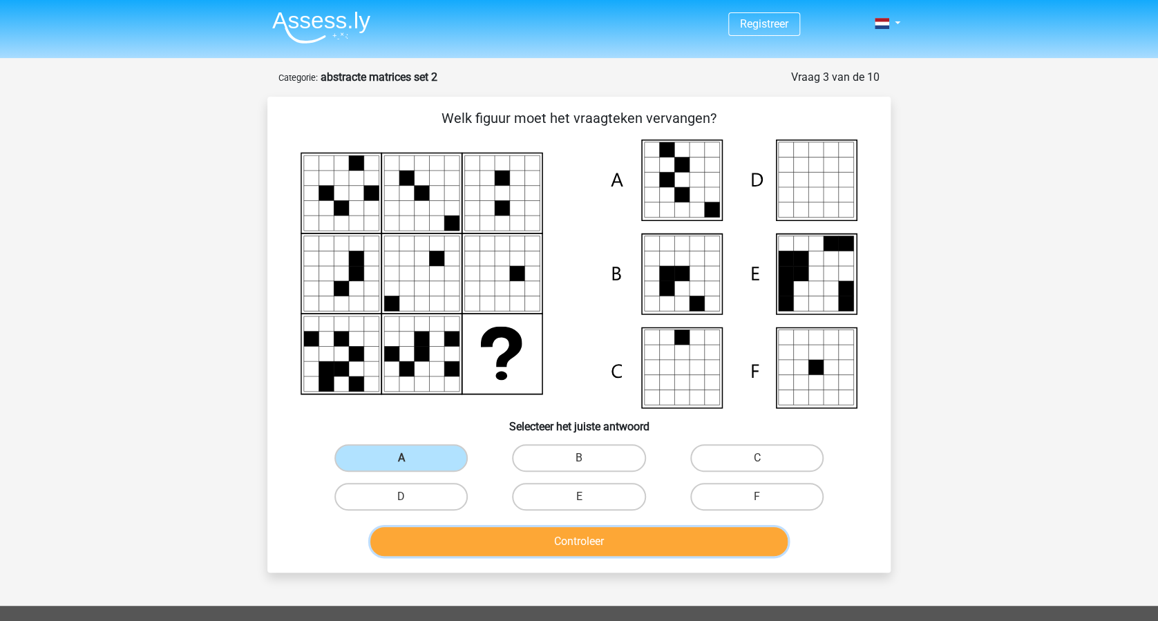
click at [586, 542] on button "Controleer" at bounding box center [579, 541] width 418 height 29
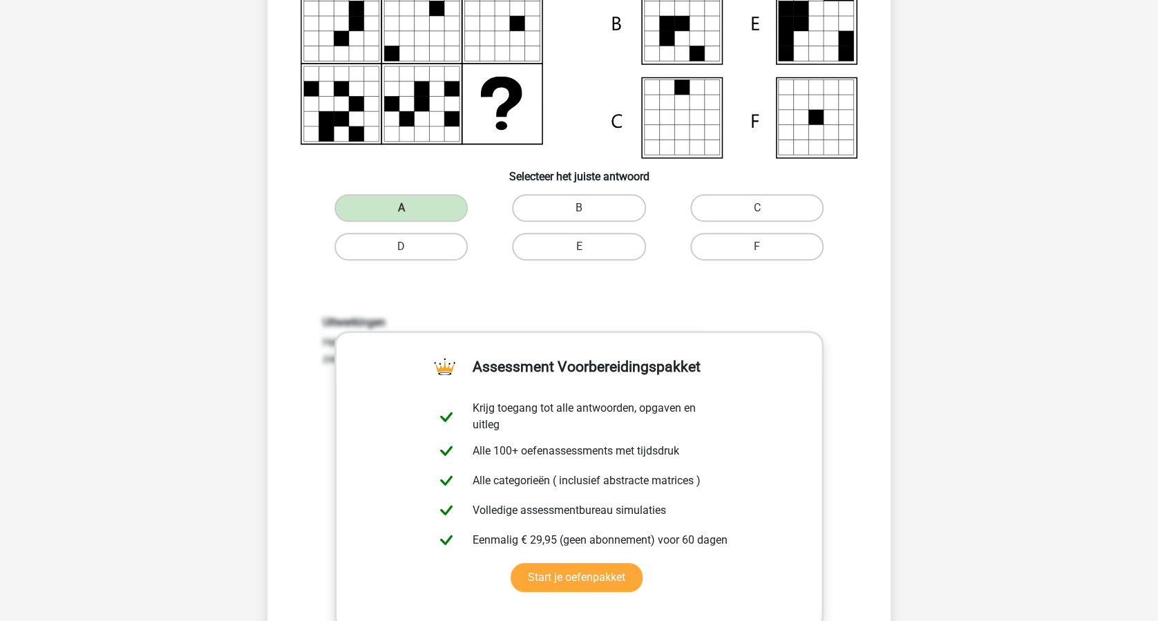
scroll to position [460, 0]
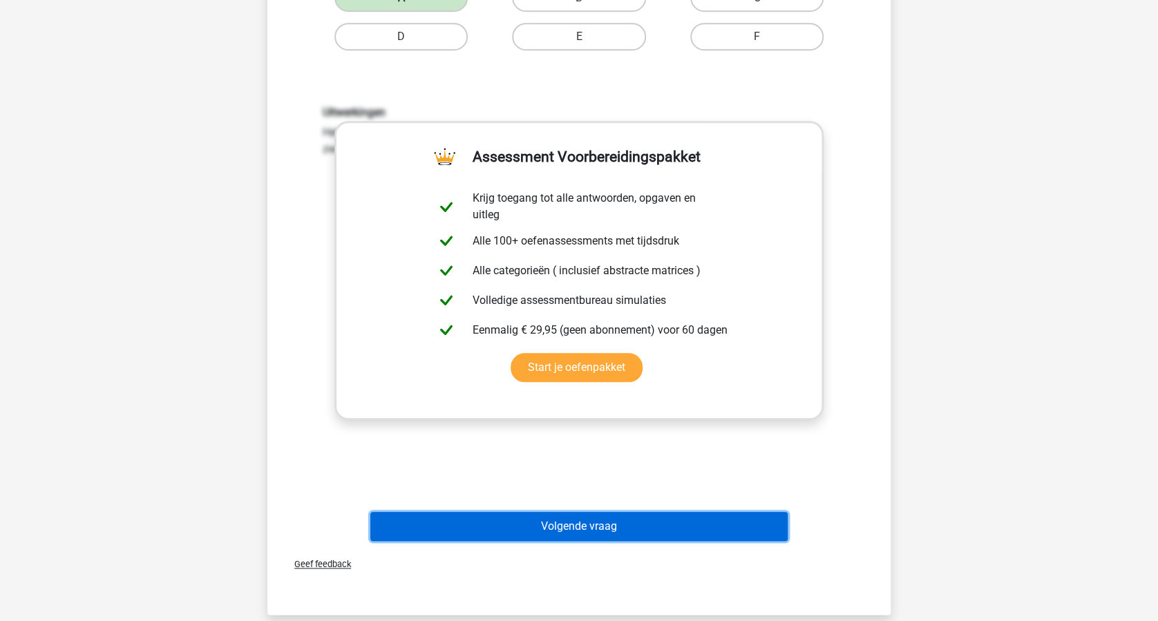
click at [594, 528] on button "Volgende vraag" at bounding box center [579, 526] width 418 height 29
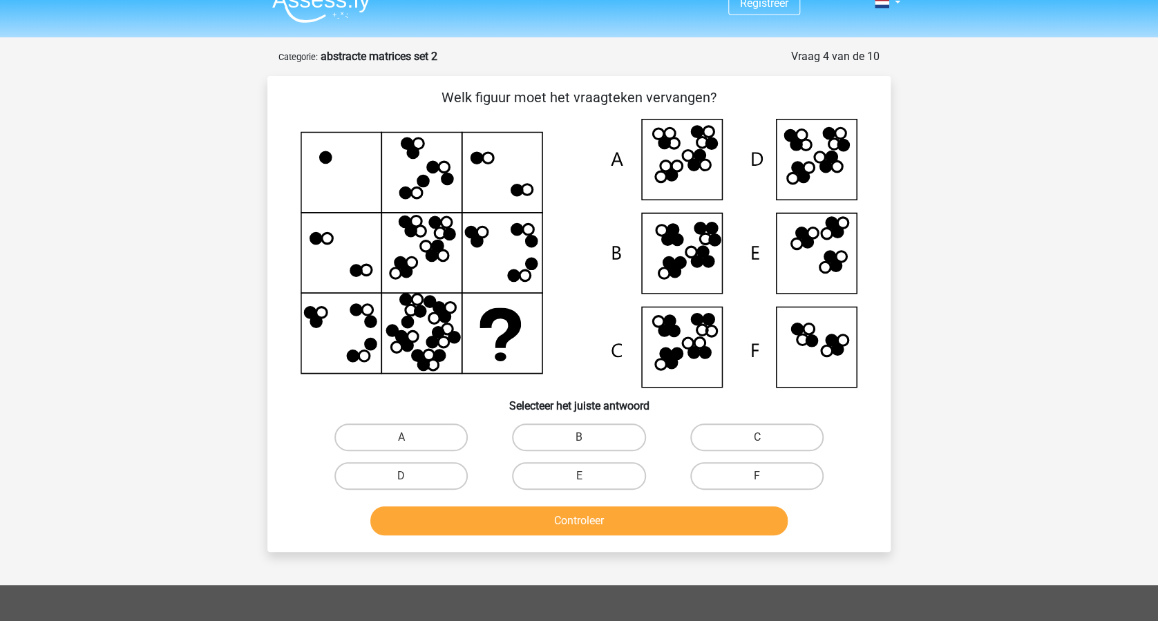
scroll to position [0, 0]
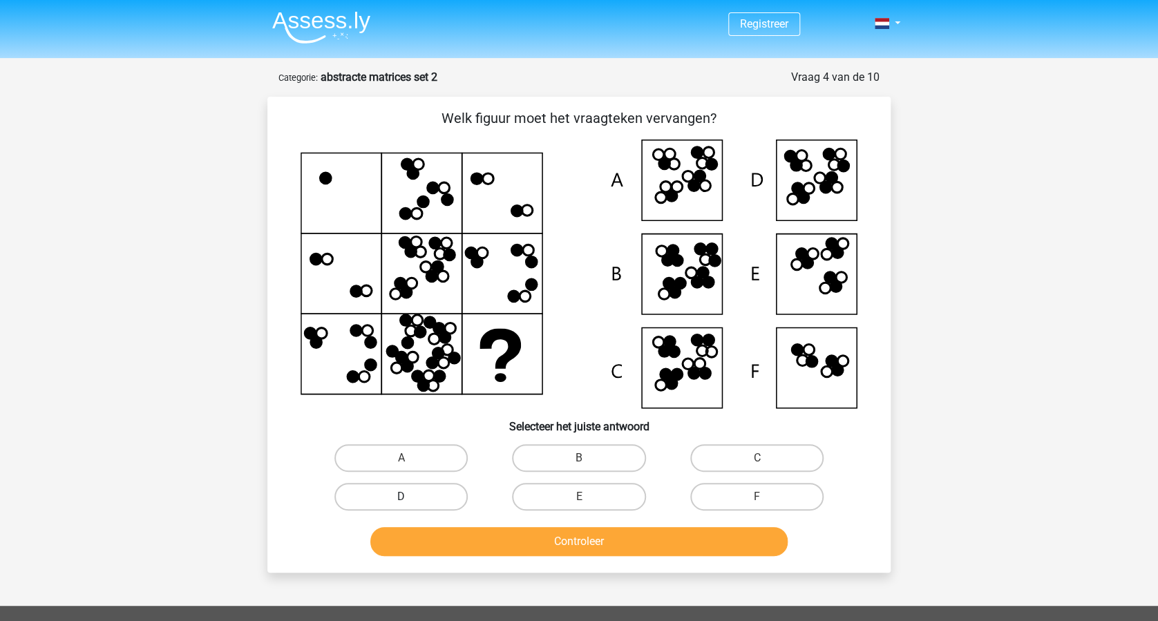
click at [422, 500] on label "D" at bounding box center [400, 497] width 133 height 28
click at [410, 500] on input "D" at bounding box center [405, 501] width 9 height 9
radio input "true"
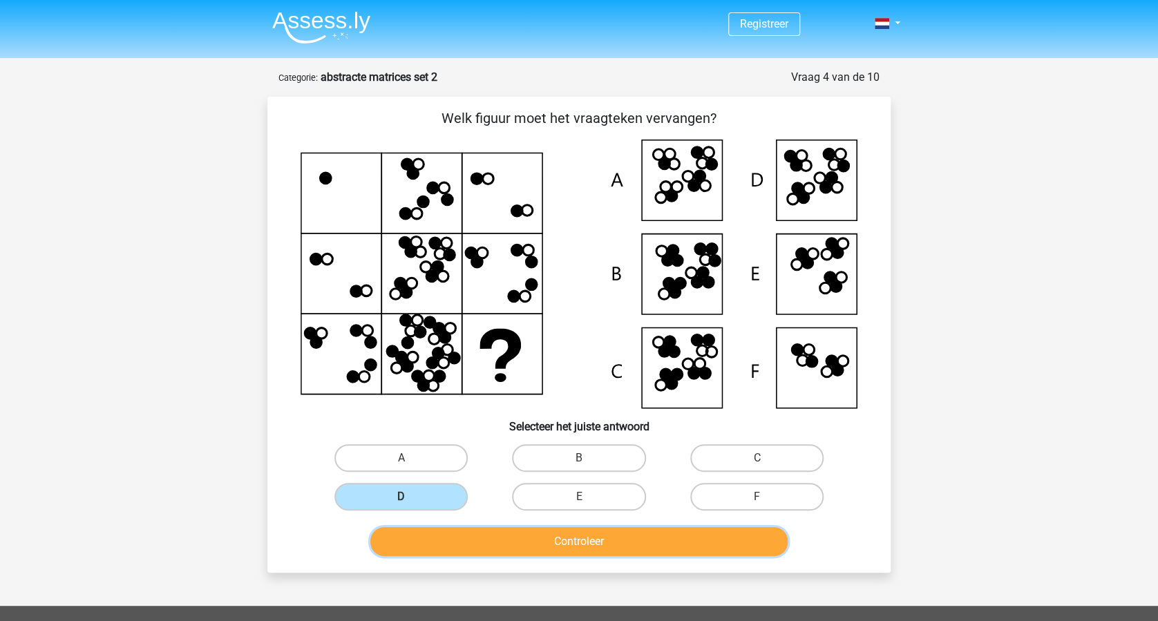
click at [564, 535] on button "Controleer" at bounding box center [579, 541] width 418 height 29
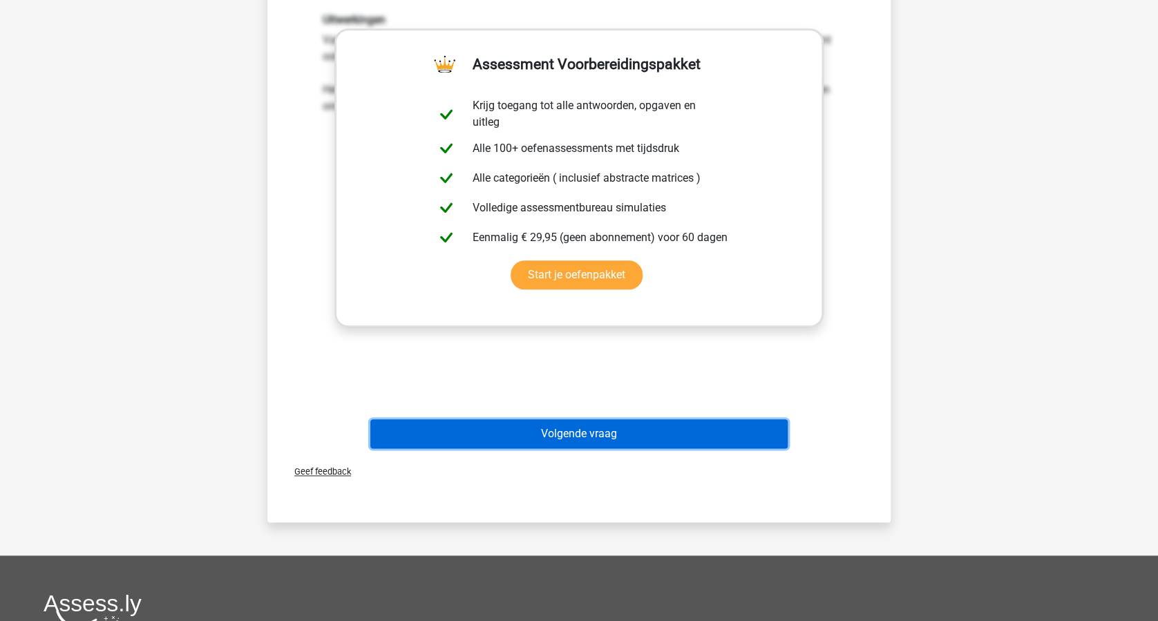
click at [609, 437] on button "Volgende vraag" at bounding box center [579, 433] width 418 height 29
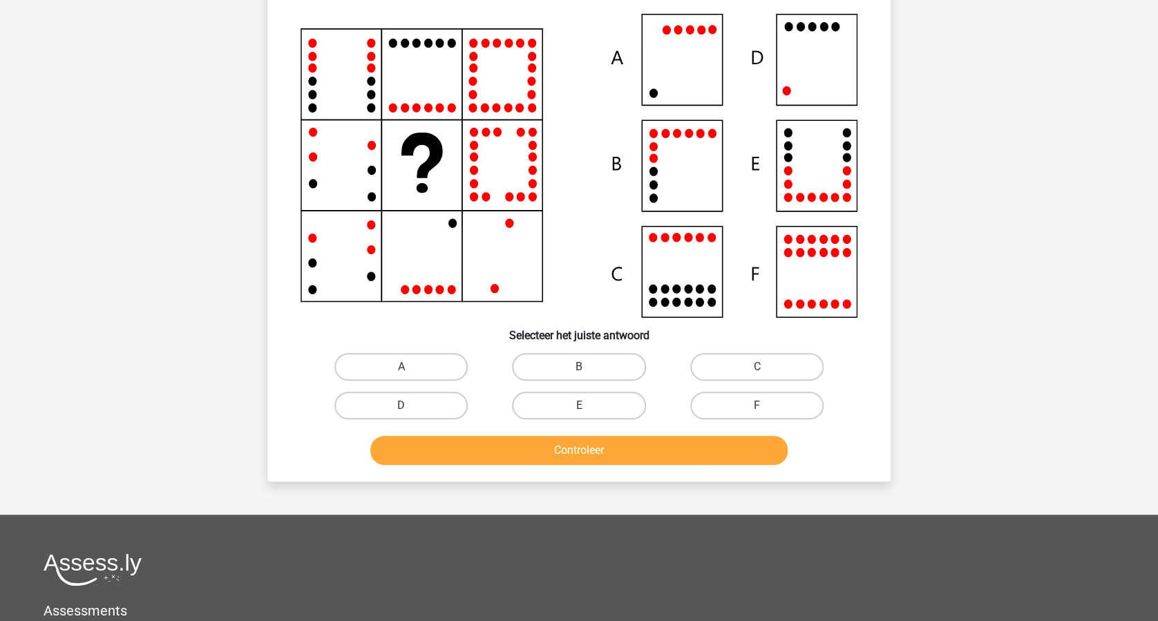
scroll to position [69, 0]
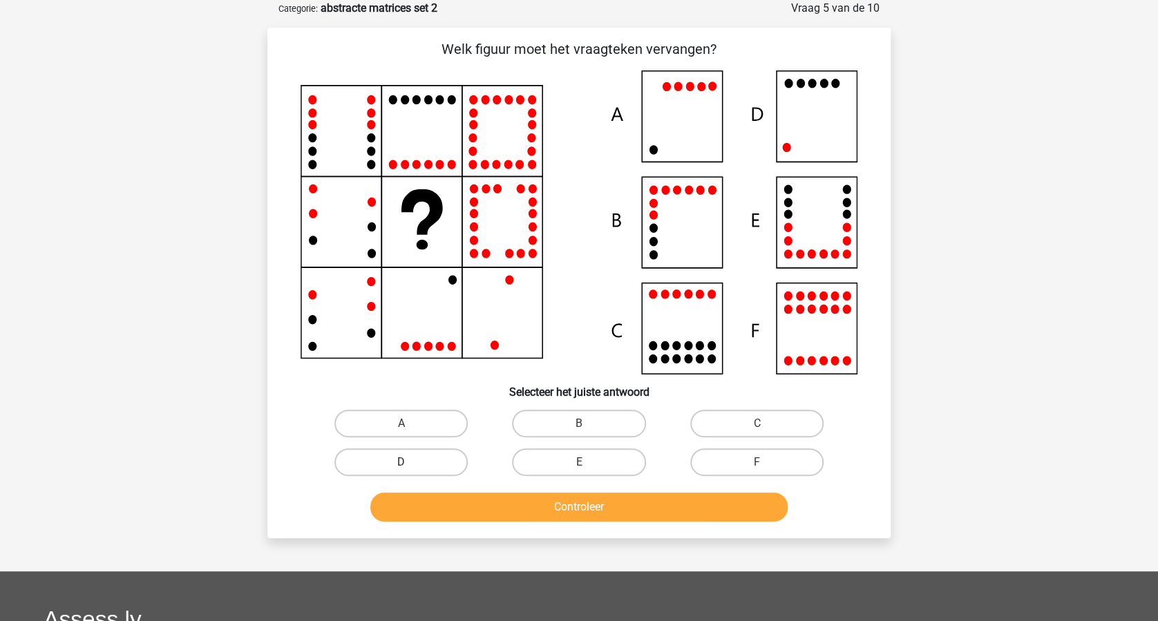
click at [421, 453] on label "D" at bounding box center [400, 462] width 133 height 28
click at [410, 462] on input "D" at bounding box center [405, 466] width 9 height 9
radio input "true"
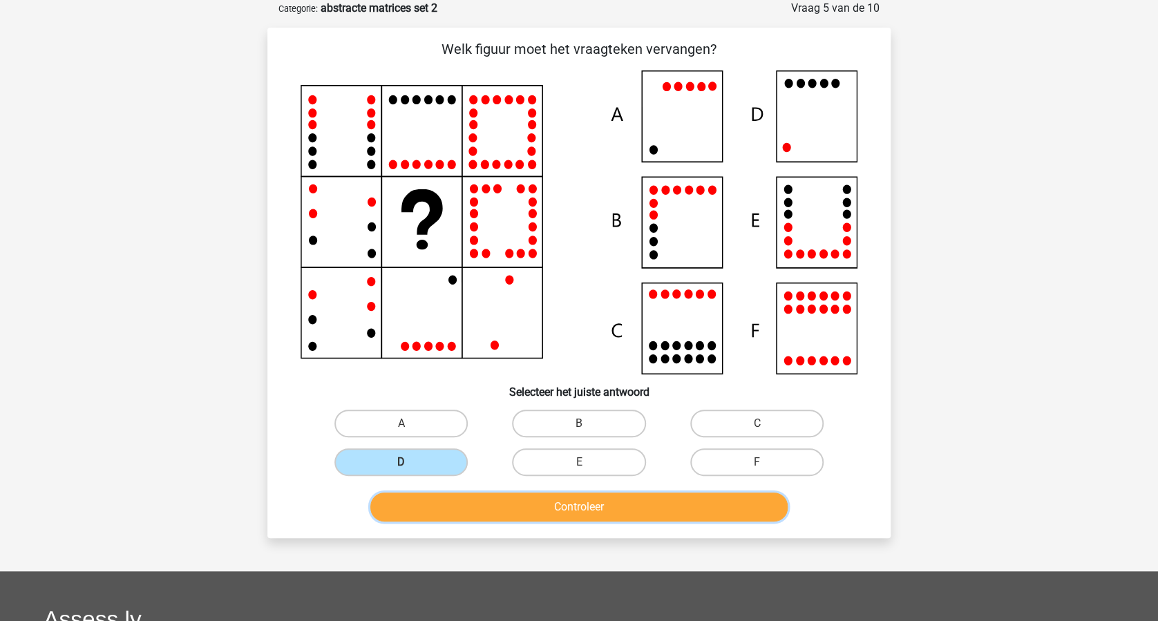
click at [603, 509] on button "Controleer" at bounding box center [579, 507] width 418 height 29
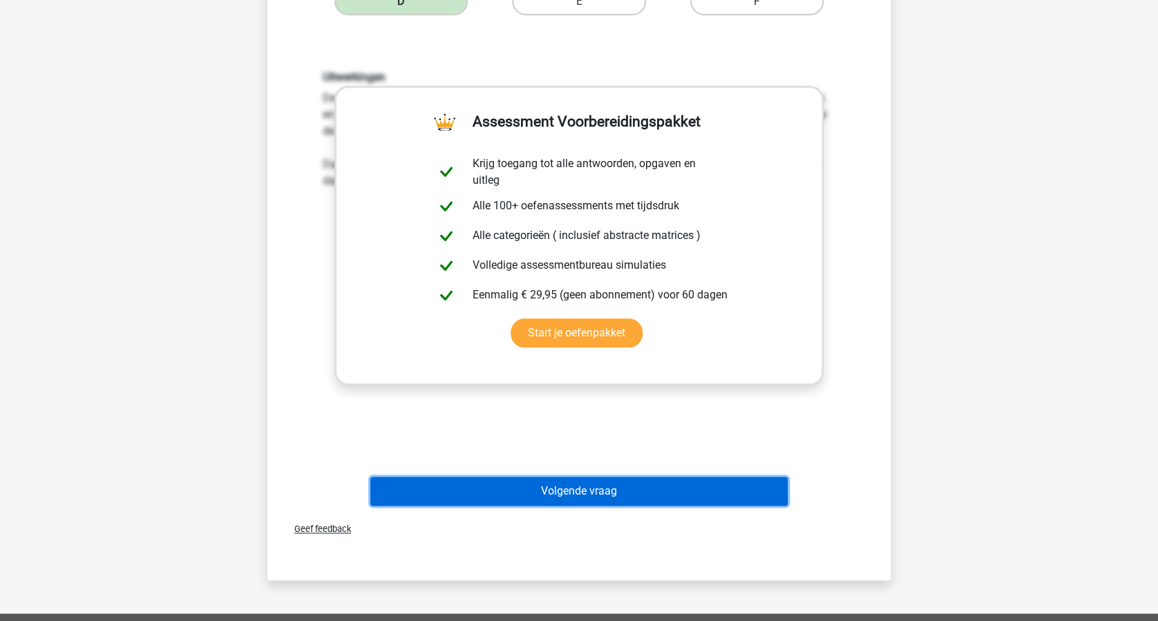
click at [623, 486] on button "Volgende vraag" at bounding box center [579, 491] width 418 height 29
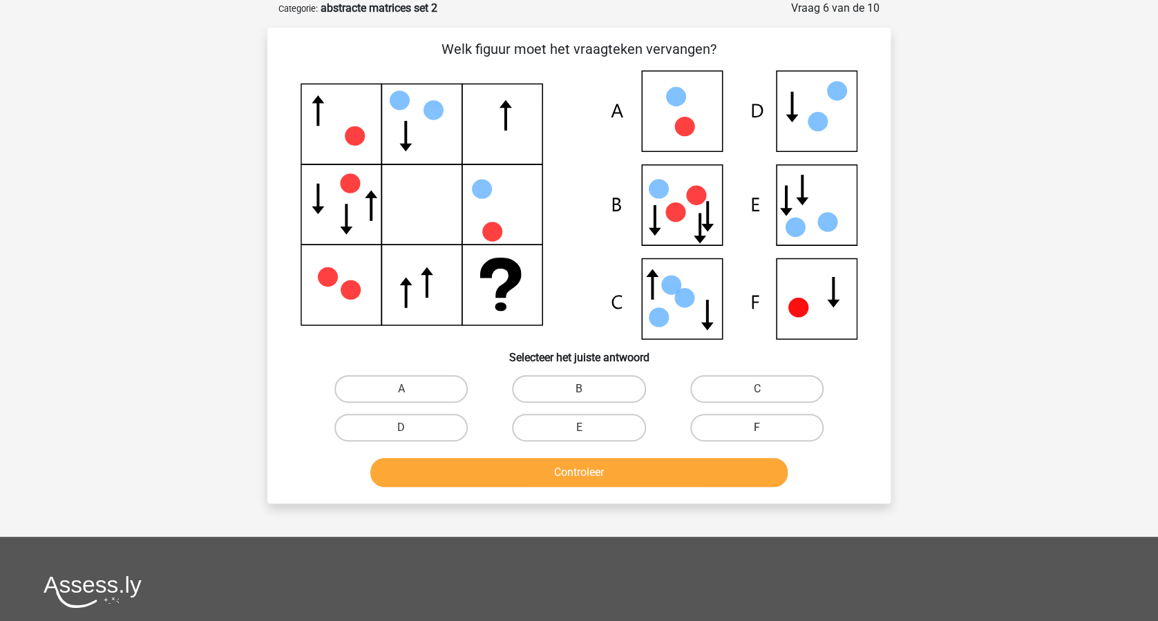
click at [752, 431] on label "F" at bounding box center [756, 428] width 133 height 28
click at [757, 431] on input "F" at bounding box center [761, 432] width 9 height 9
radio input "true"
click at [651, 473] on button "Controleer" at bounding box center [579, 472] width 418 height 29
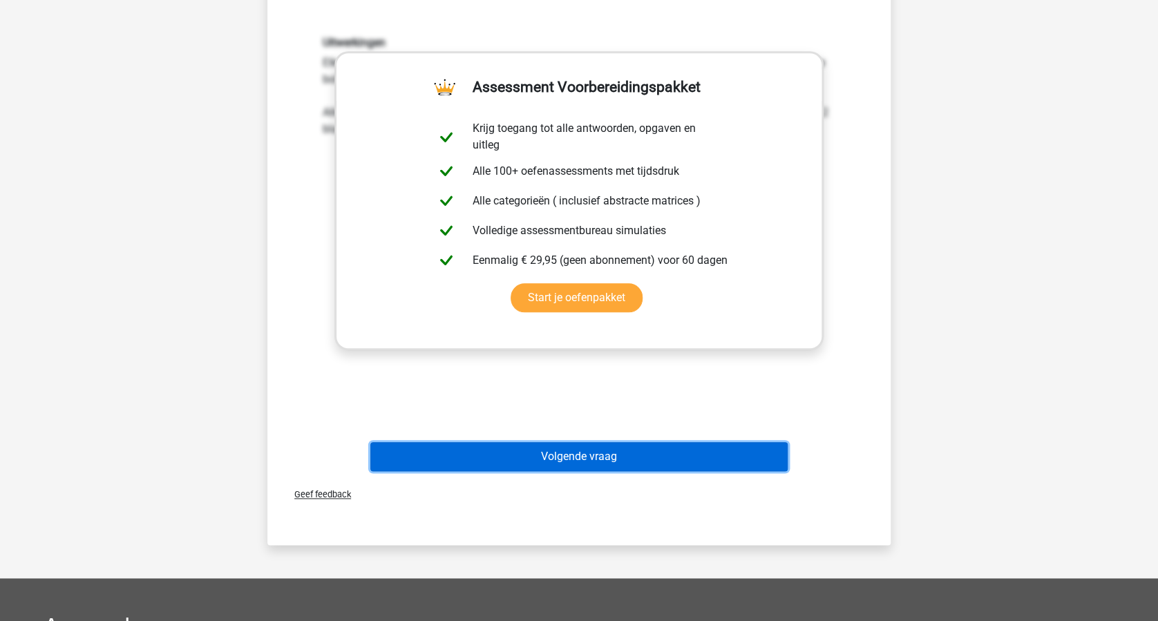
click at [630, 454] on button "Volgende vraag" at bounding box center [579, 456] width 418 height 29
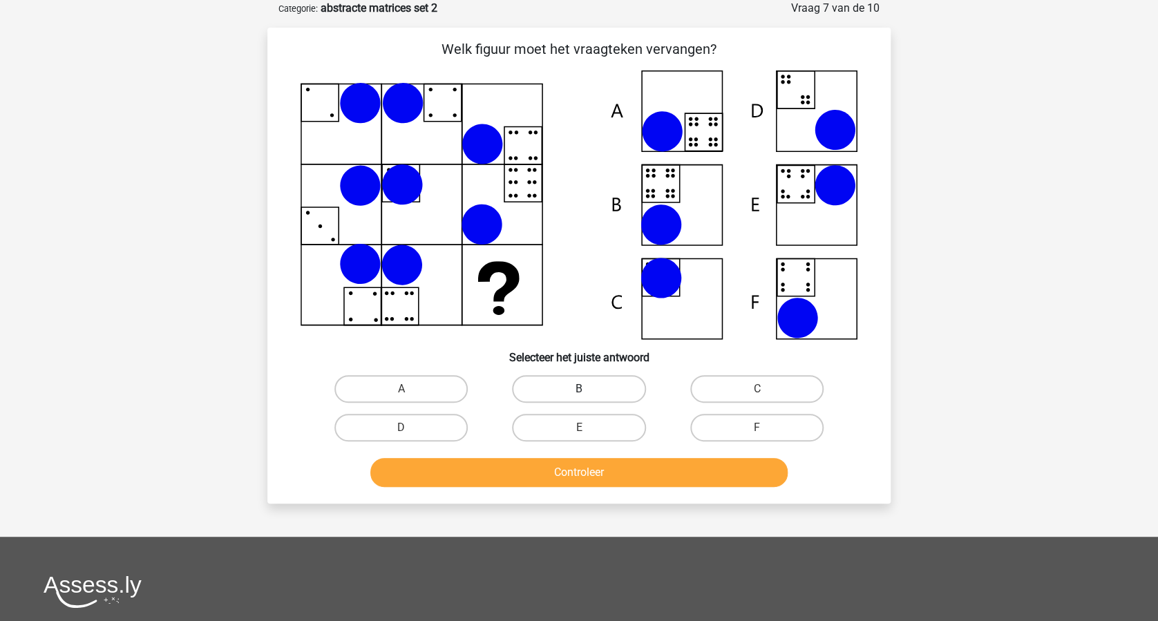
click at [575, 388] on label "B" at bounding box center [578, 389] width 133 height 28
click at [579, 389] on input "B" at bounding box center [583, 393] width 9 height 9
radio input "true"
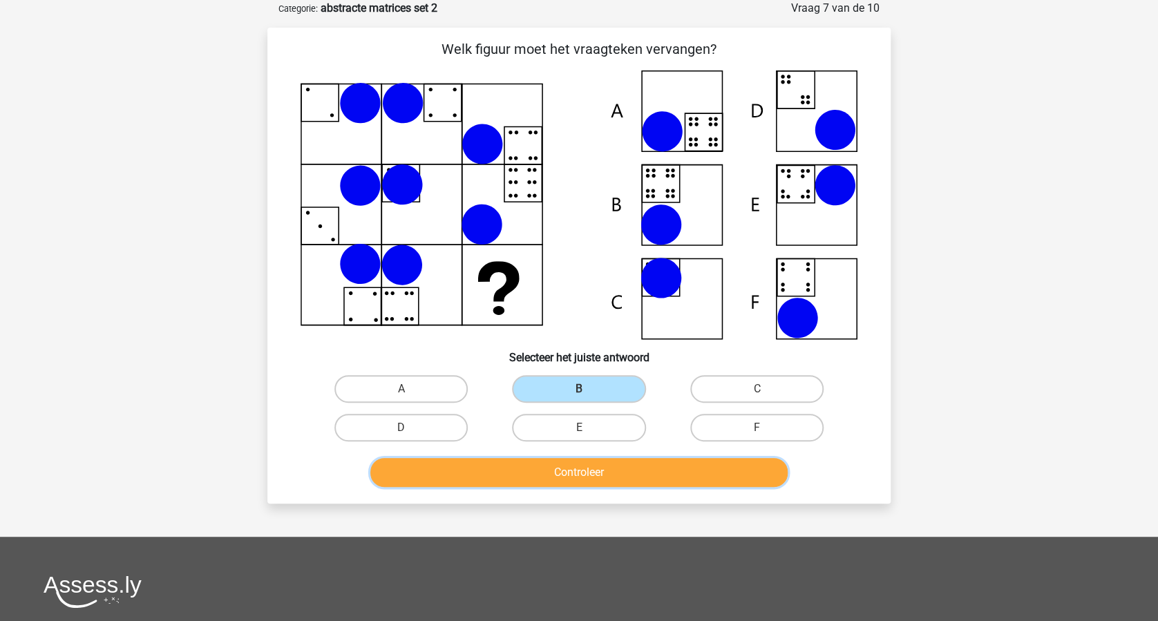
click at [614, 470] on button "Controleer" at bounding box center [579, 472] width 418 height 29
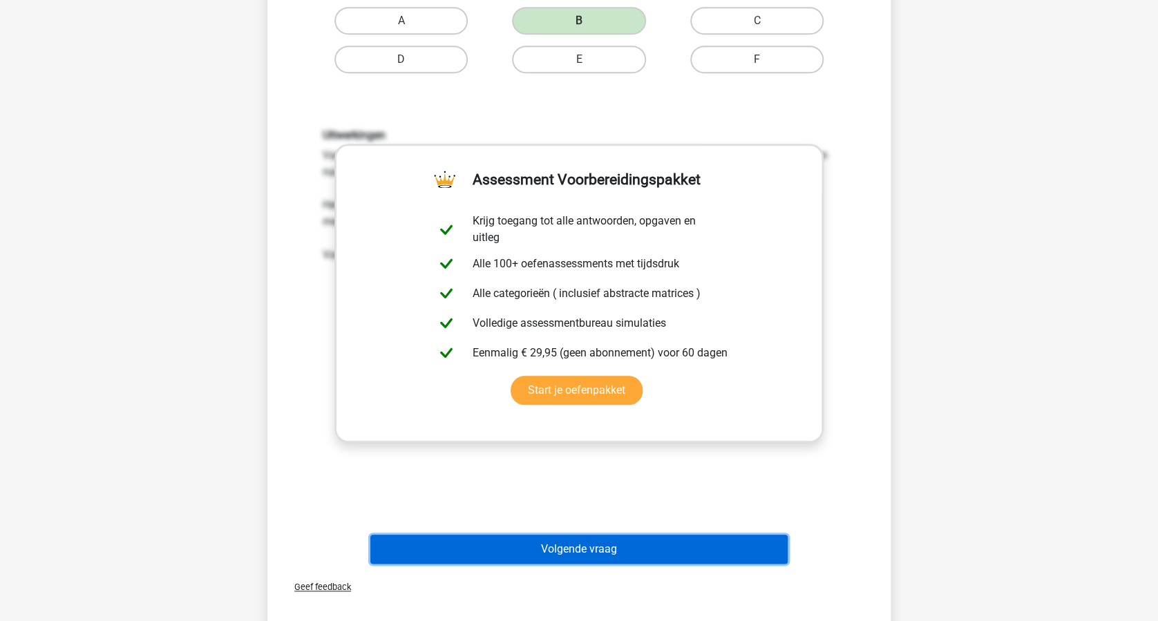
click at [636, 544] on button "Volgende vraag" at bounding box center [579, 549] width 418 height 29
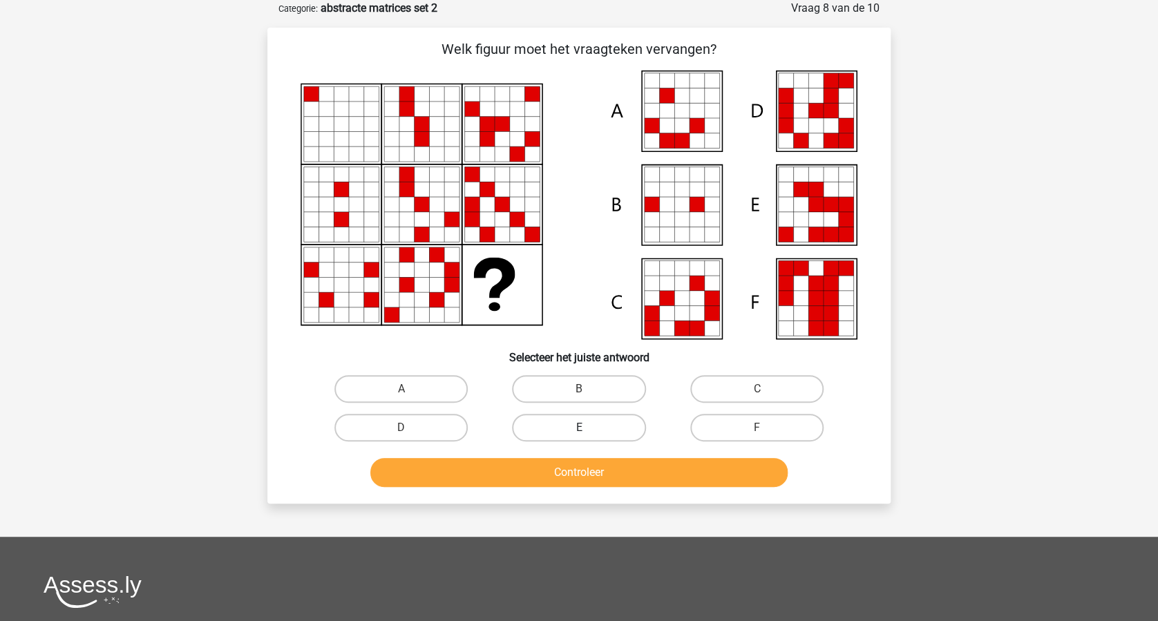
click at [576, 428] on label "E" at bounding box center [578, 428] width 133 height 28
click at [579, 428] on input "E" at bounding box center [583, 432] width 9 height 9
radio input "true"
click at [587, 466] on button "Controleer" at bounding box center [579, 472] width 418 height 29
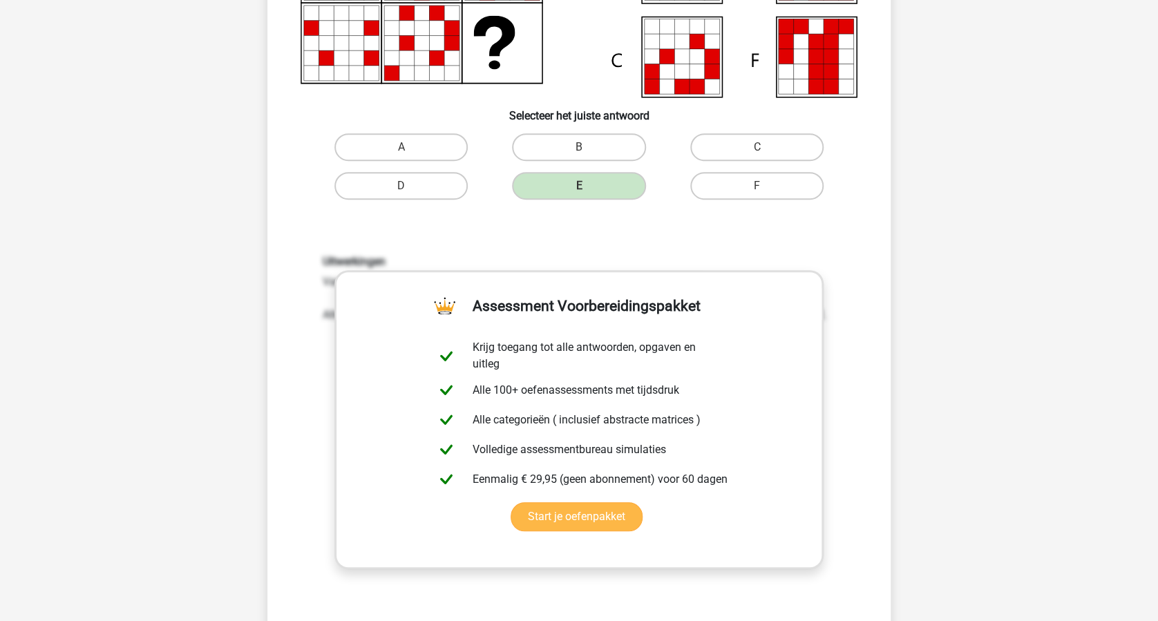
scroll to position [437, 0]
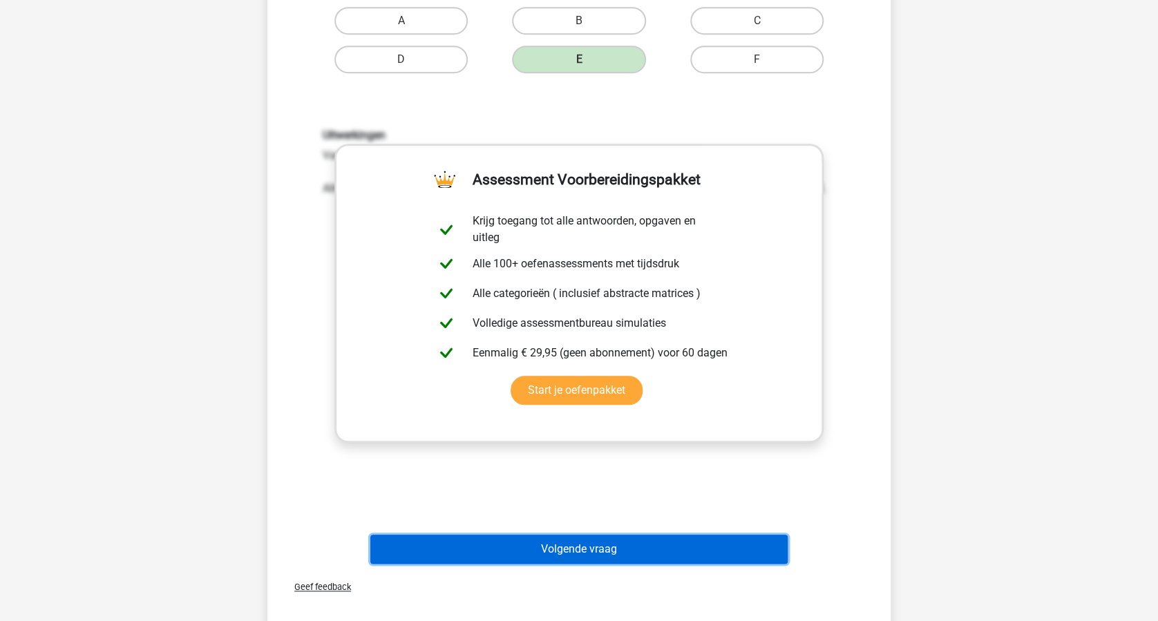
click at [625, 536] on button "Volgende vraag" at bounding box center [579, 549] width 418 height 29
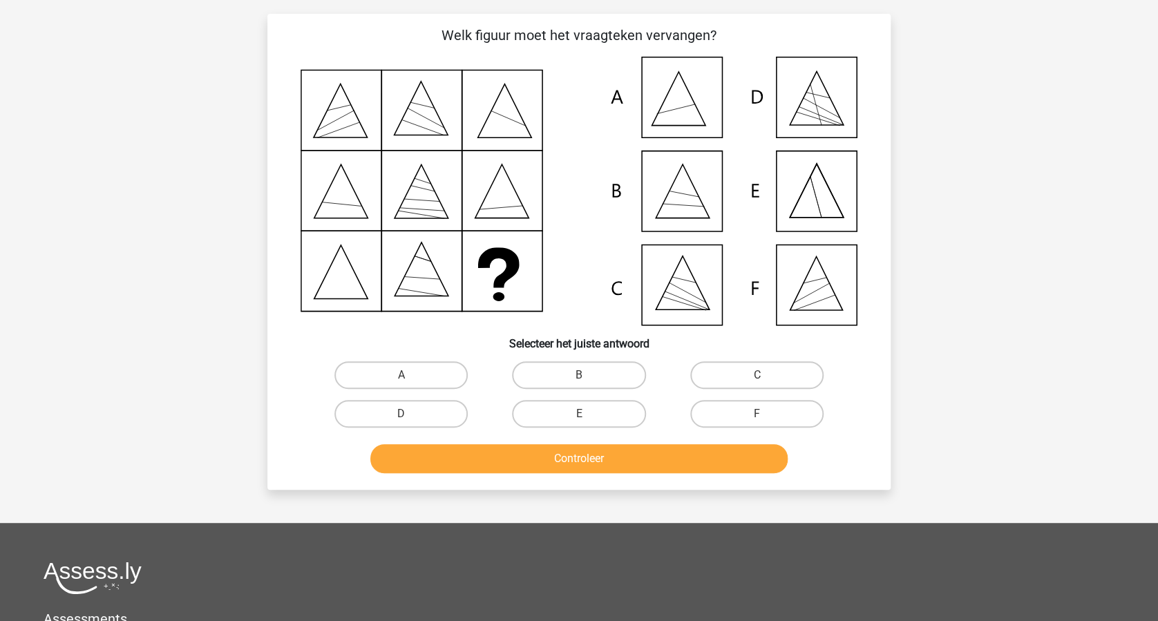
scroll to position [69, 0]
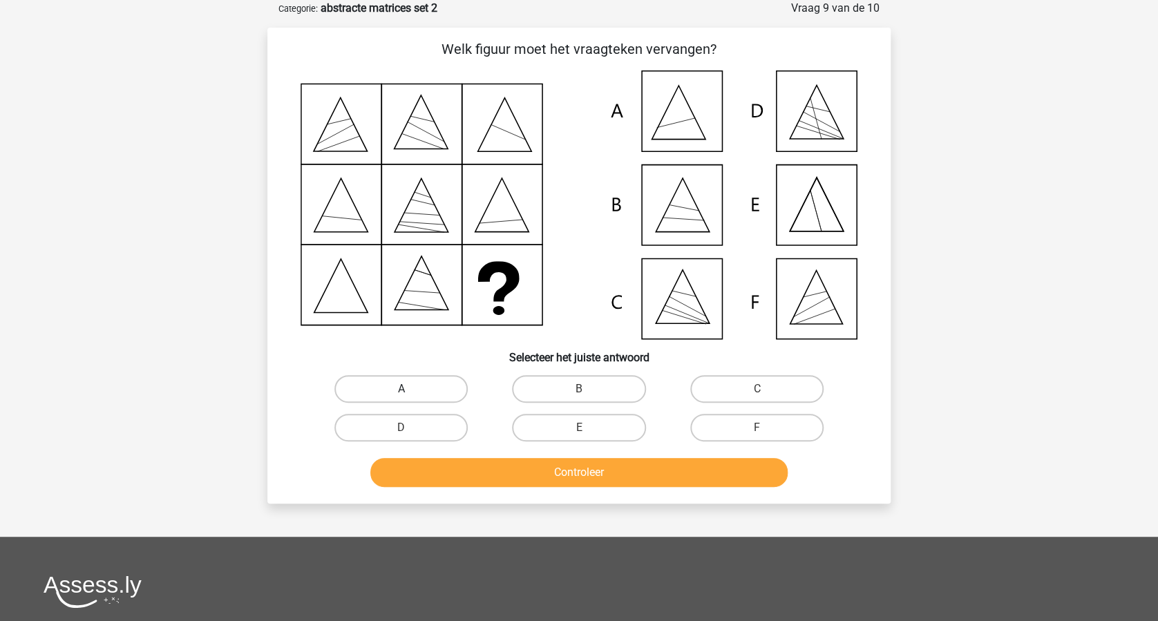
click at [397, 380] on label "A" at bounding box center [400, 389] width 133 height 28
click at [401, 389] on input "A" at bounding box center [405, 393] width 9 height 9
radio input "true"
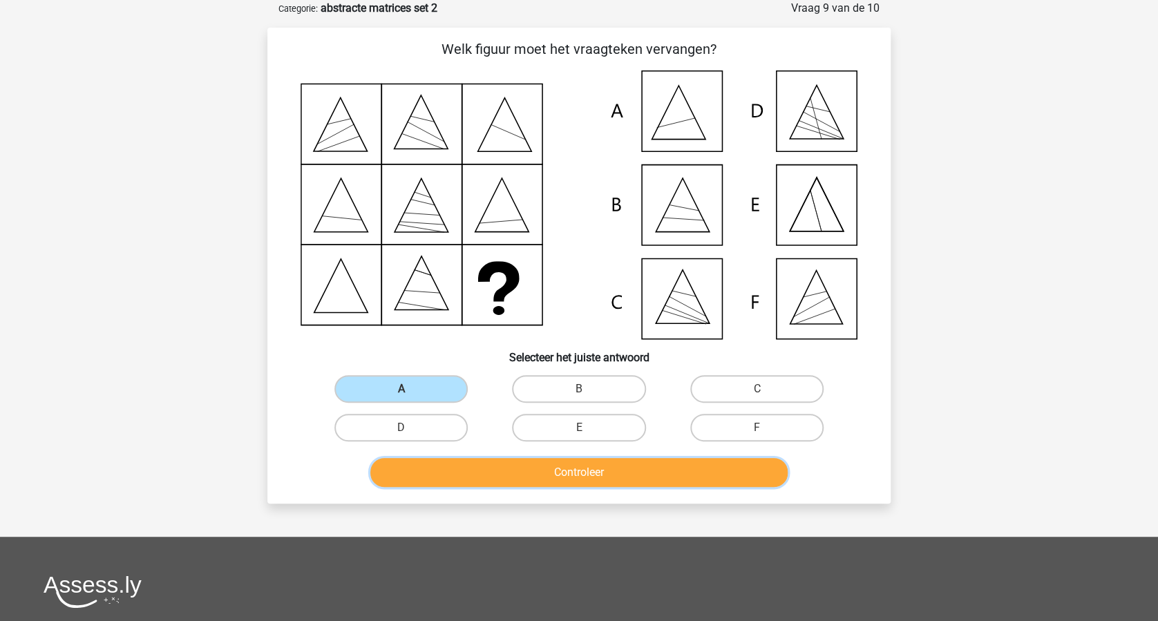
click at [549, 465] on button "Controleer" at bounding box center [579, 472] width 418 height 29
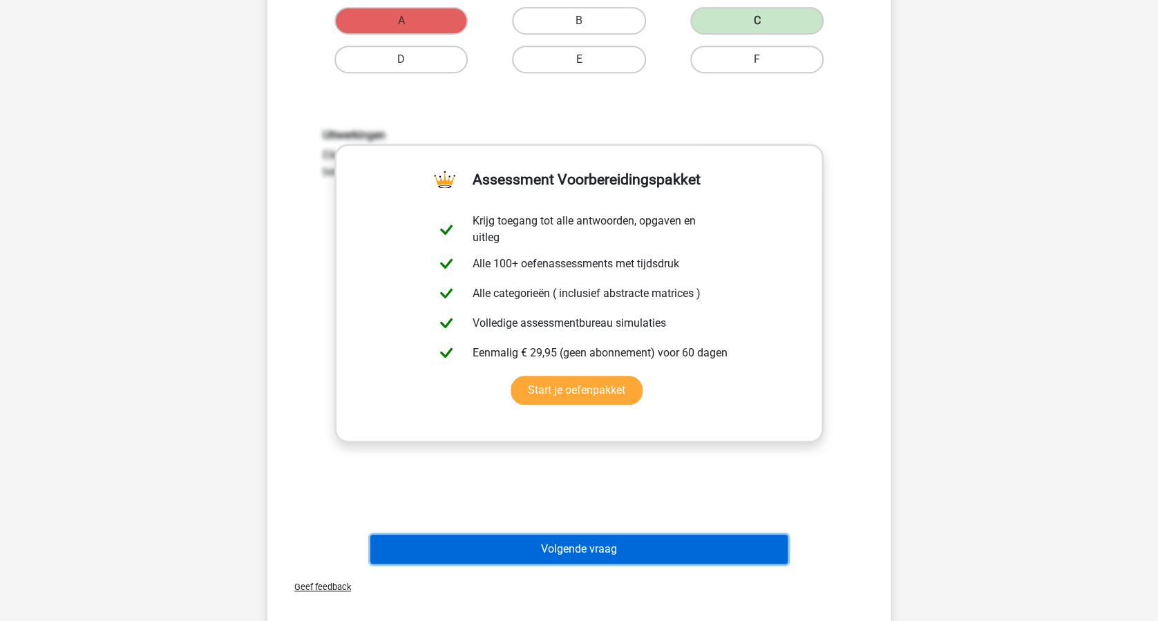
click at [648, 540] on button "Volgende vraag" at bounding box center [579, 549] width 418 height 29
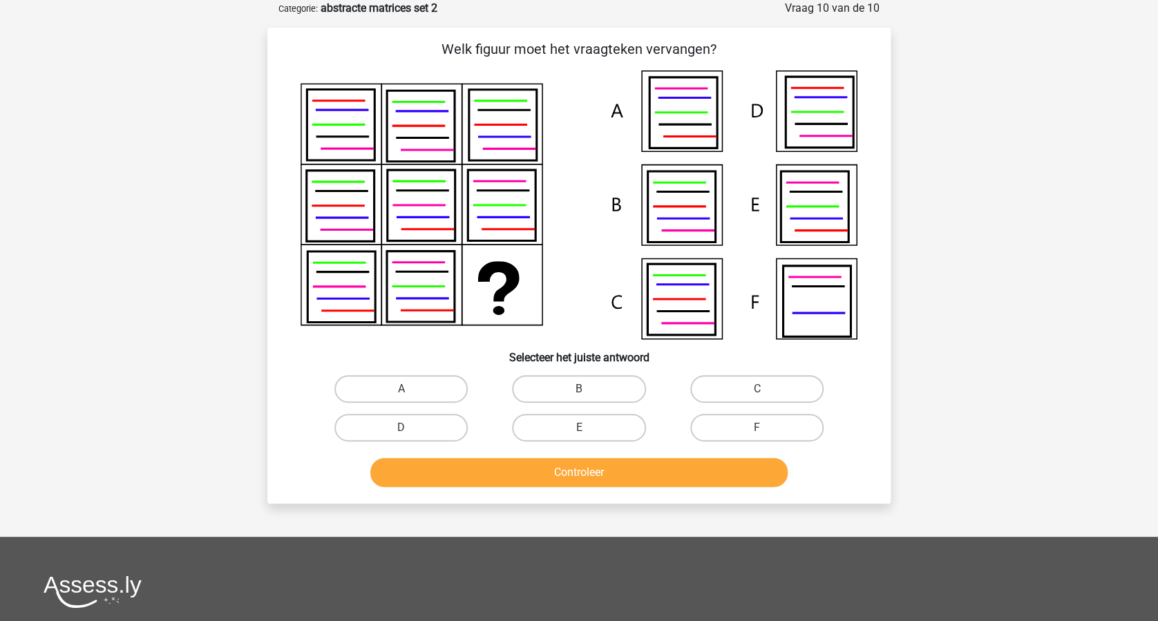
drag, startPoint x: 741, startPoint y: 383, endPoint x: 728, endPoint y: 402, distance: 22.4
click at [741, 383] on label "C" at bounding box center [756, 389] width 133 height 28
click at [757, 389] on input "C" at bounding box center [761, 393] width 9 height 9
radio input "true"
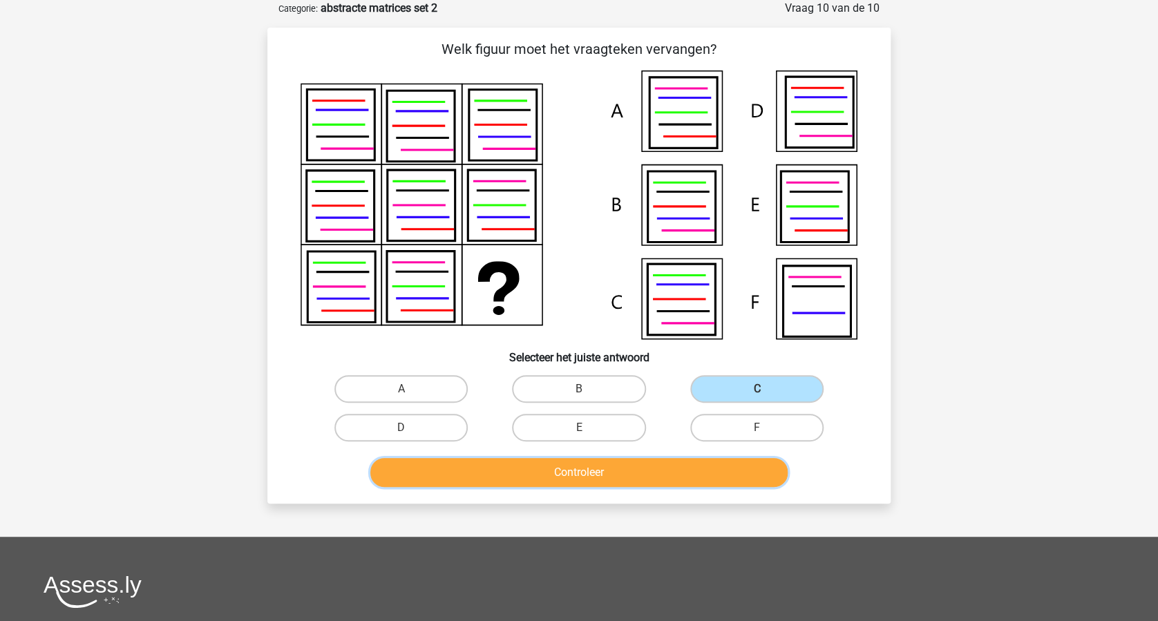
click at [643, 464] on button "Controleer" at bounding box center [579, 472] width 418 height 29
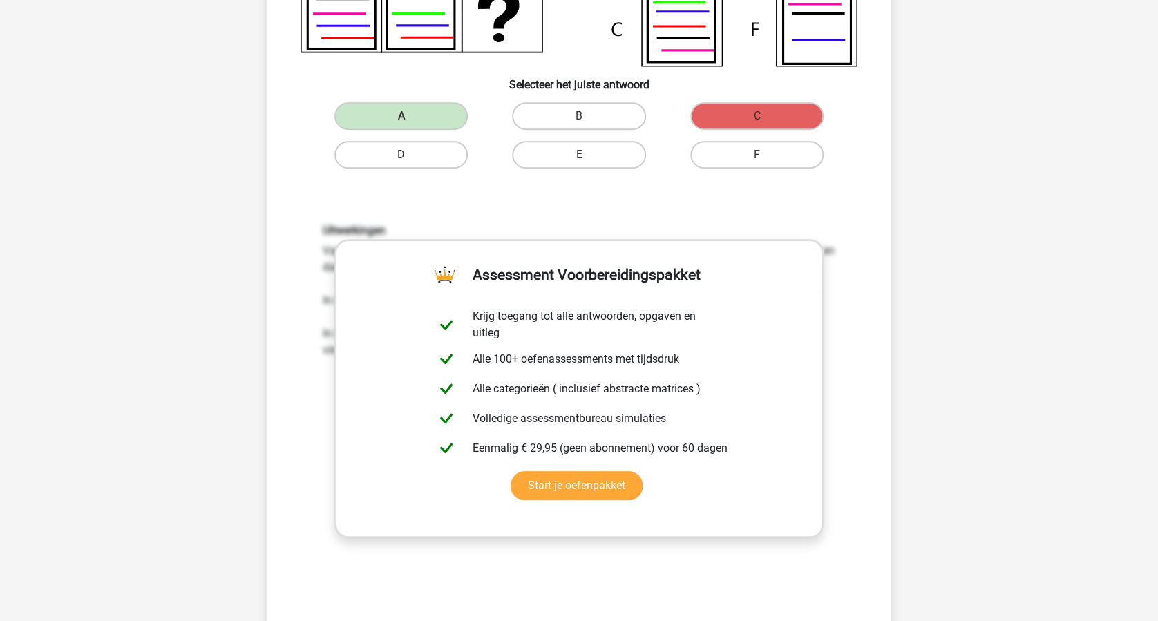
scroll to position [92, 0]
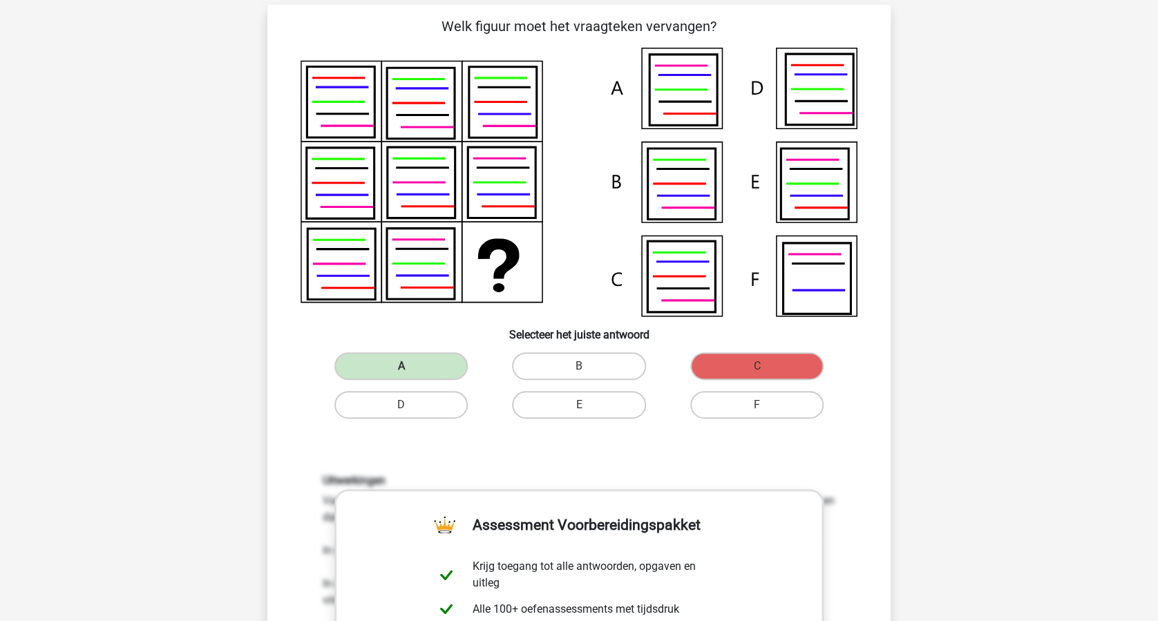
click at [873, 507] on div "Welk figuur moet het vraagteken vervangen?" at bounding box center [579, 465] width 612 height 899
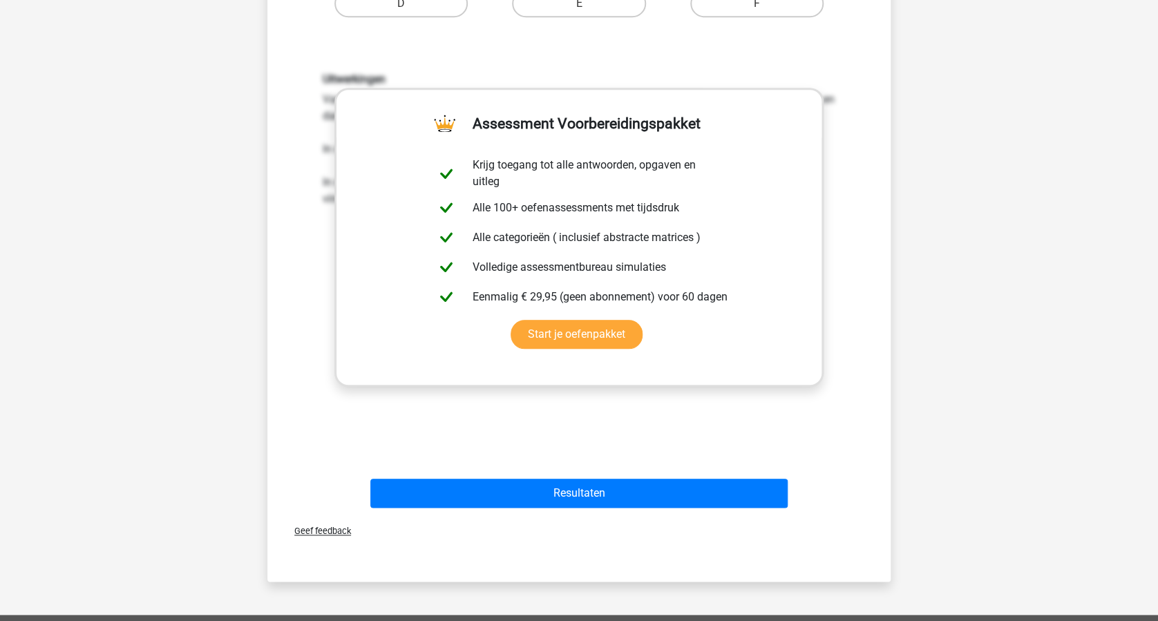
scroll to position [737, 0]
